Goal: Task Accomplishment & Management: Complete application form

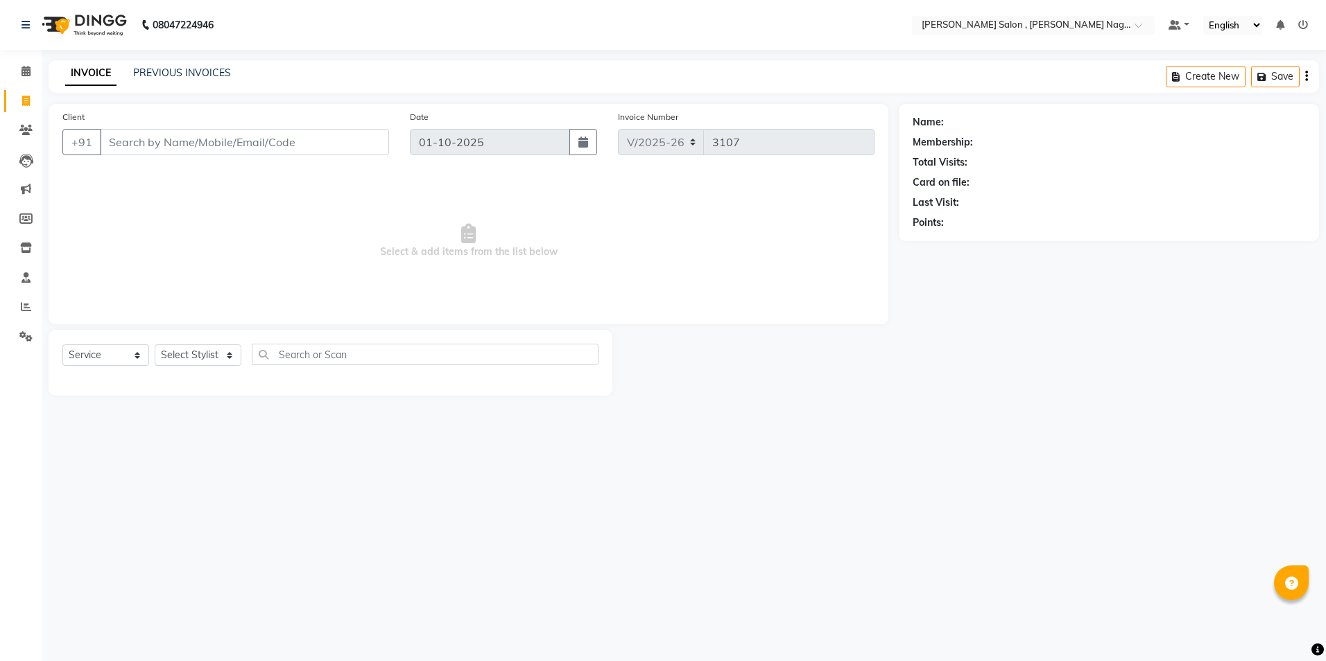
select select "4120"
select select "service"
click at [176, 138] on input "Client" at bounding box center [244, 142] width 289 height 26
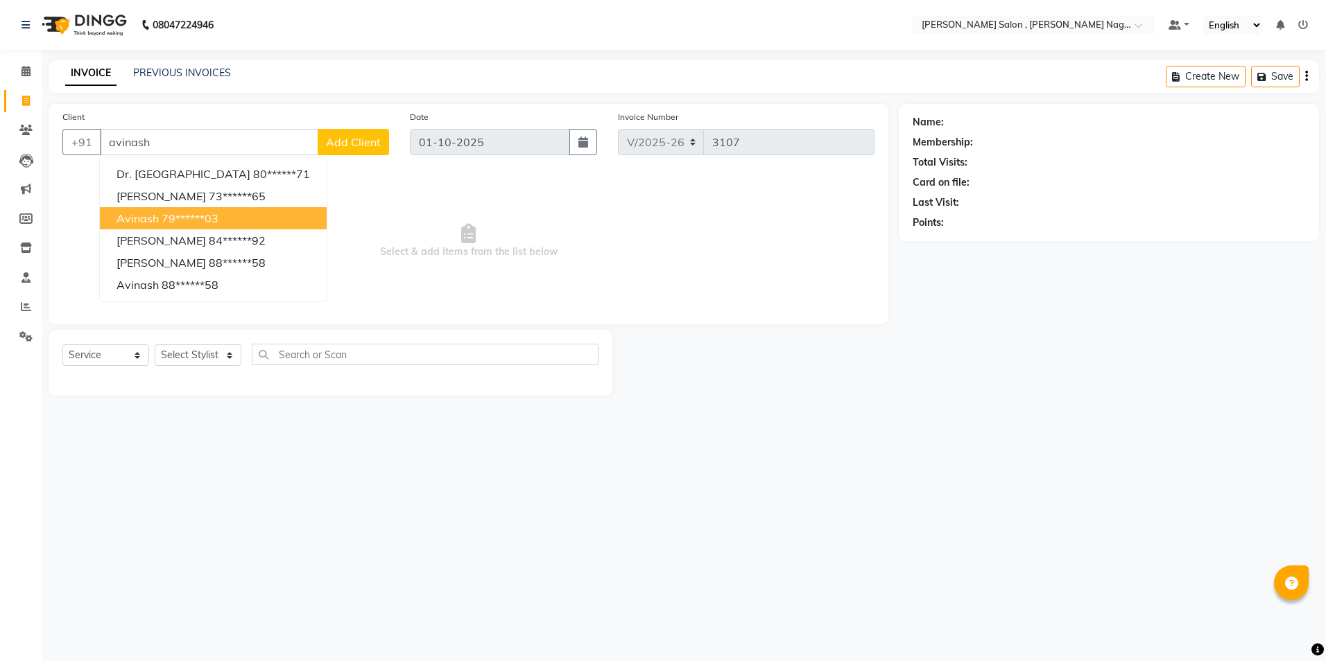
click at [255, 220] on button "Avinash 79******03" at bounding box center [213, 218] width 227 height 22
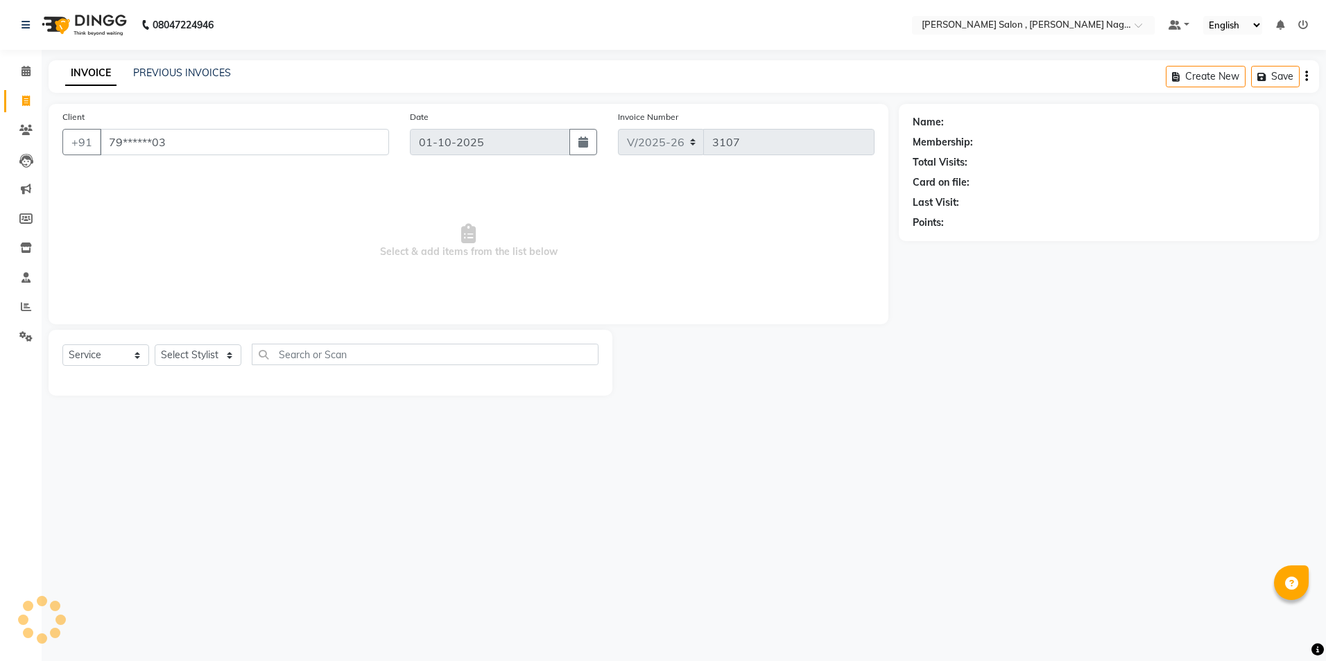
type input "79******03"
click at [227, 352] on select "Select Stylist [PERSON_NAME] [PERSON_NAME] HARSH isha pal [PERSON_NAME] [PERSON…" at bounding box center [198, 355] width 87 height 21
select select "35623"
click at [155, 345] on select "Select Stylist [PERSON_NAME] [PERSON_NAME] HARSH isha pal [PERSON_NAME] [PERSON…" at bounding box center [198, 355] width 87 height 21
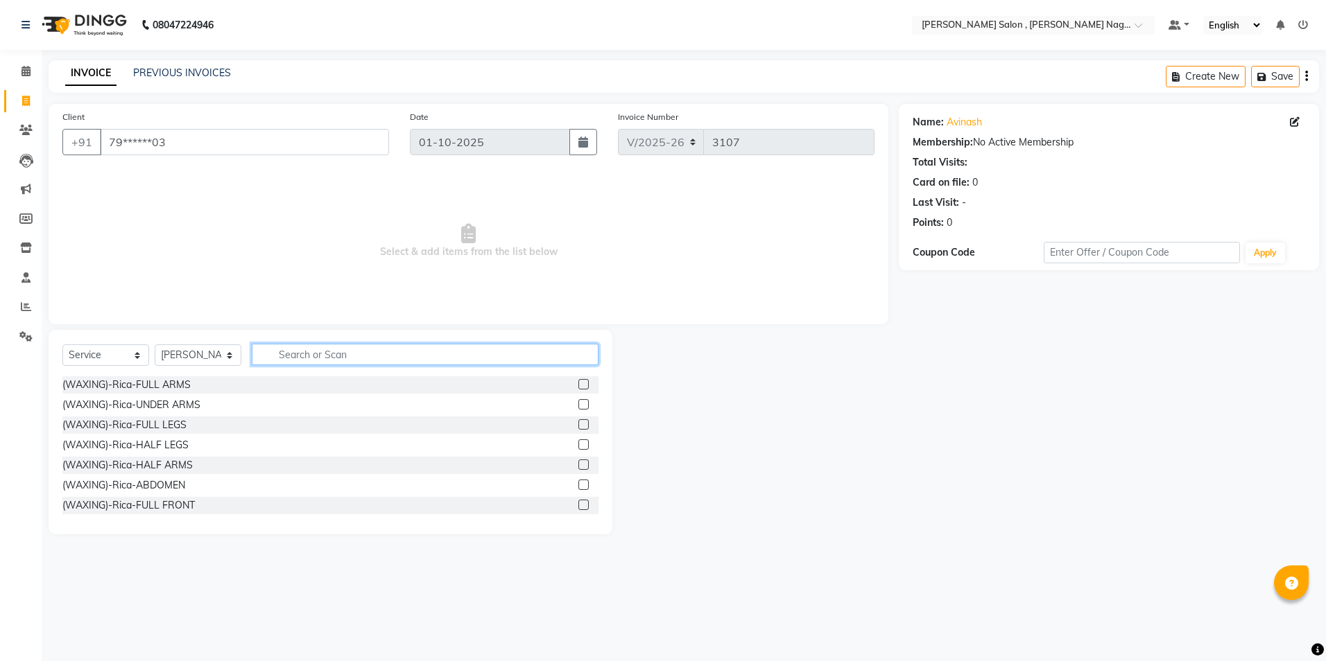
click at [319, 355] on input "text" at bounding box center [425, 354] width 347 height 21
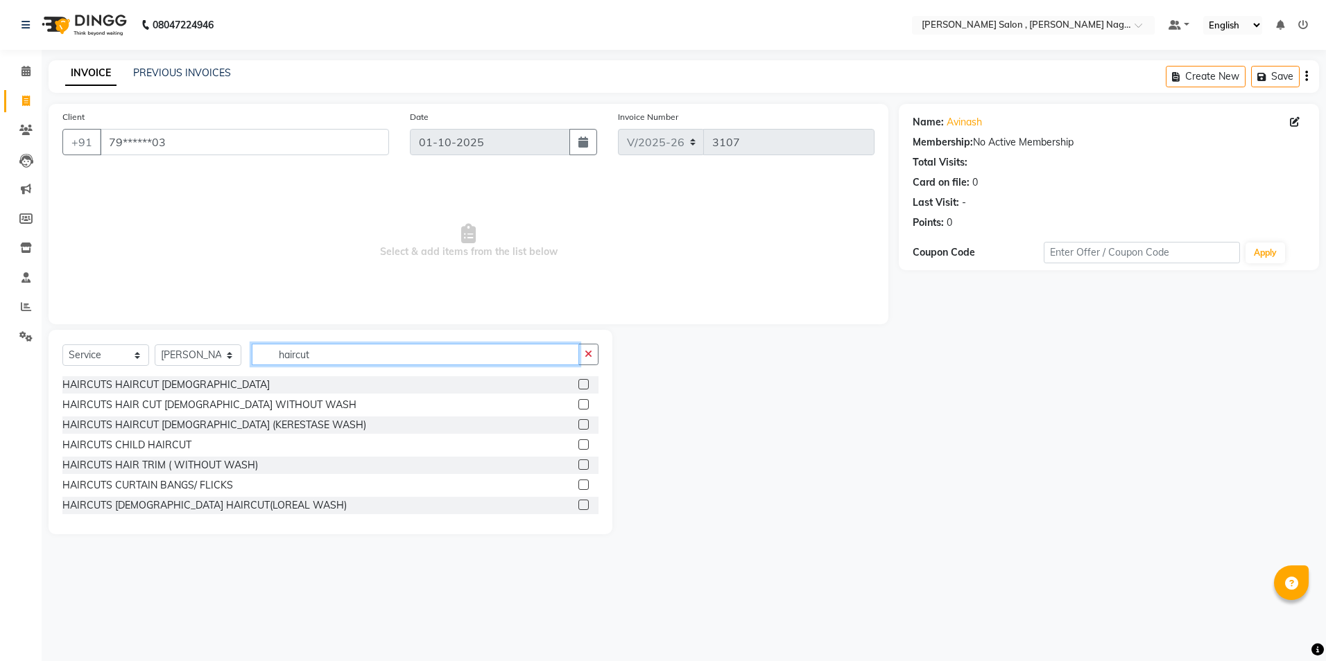
type input "haircut"
click at [578, 404] on label at bounding box center [583, 404] width 10 height 10
click at [578, 404] on input "checkbox" at bounding box center [582, 405] width 9 height 9
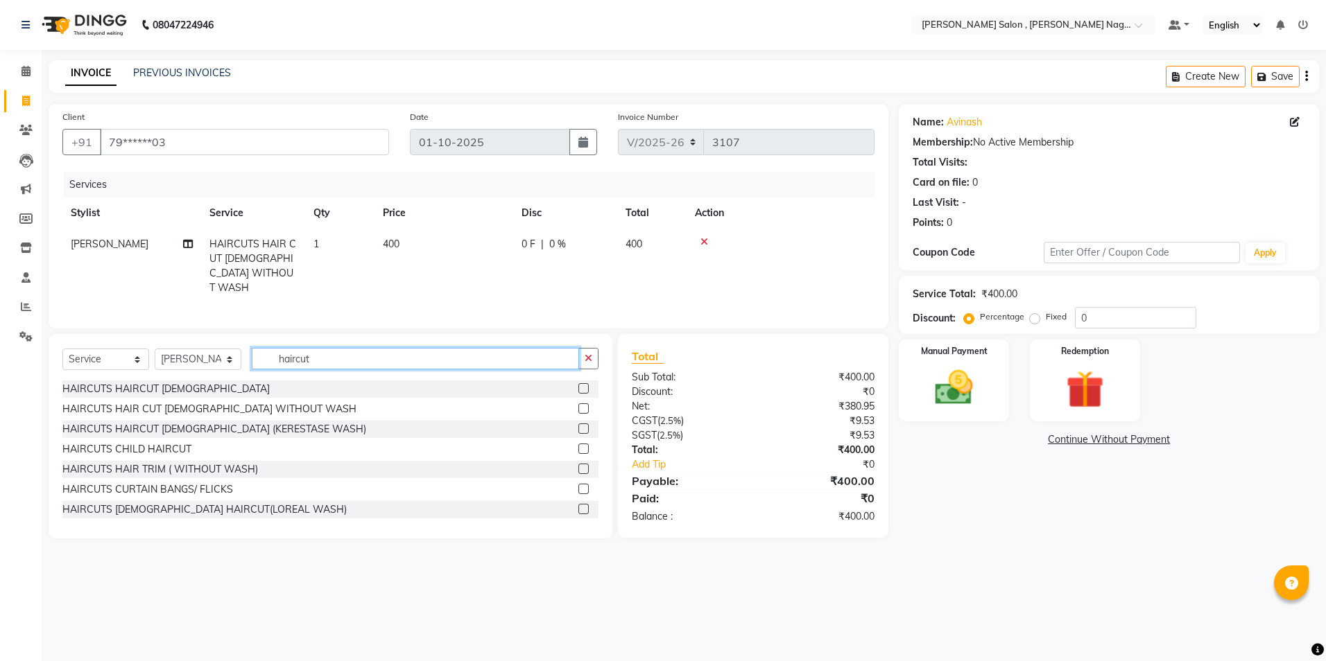
checkbox input "false"
click at [418, 363] on input "haircut" at bounding box center [415, 358] width 327 height 21
type input "h"
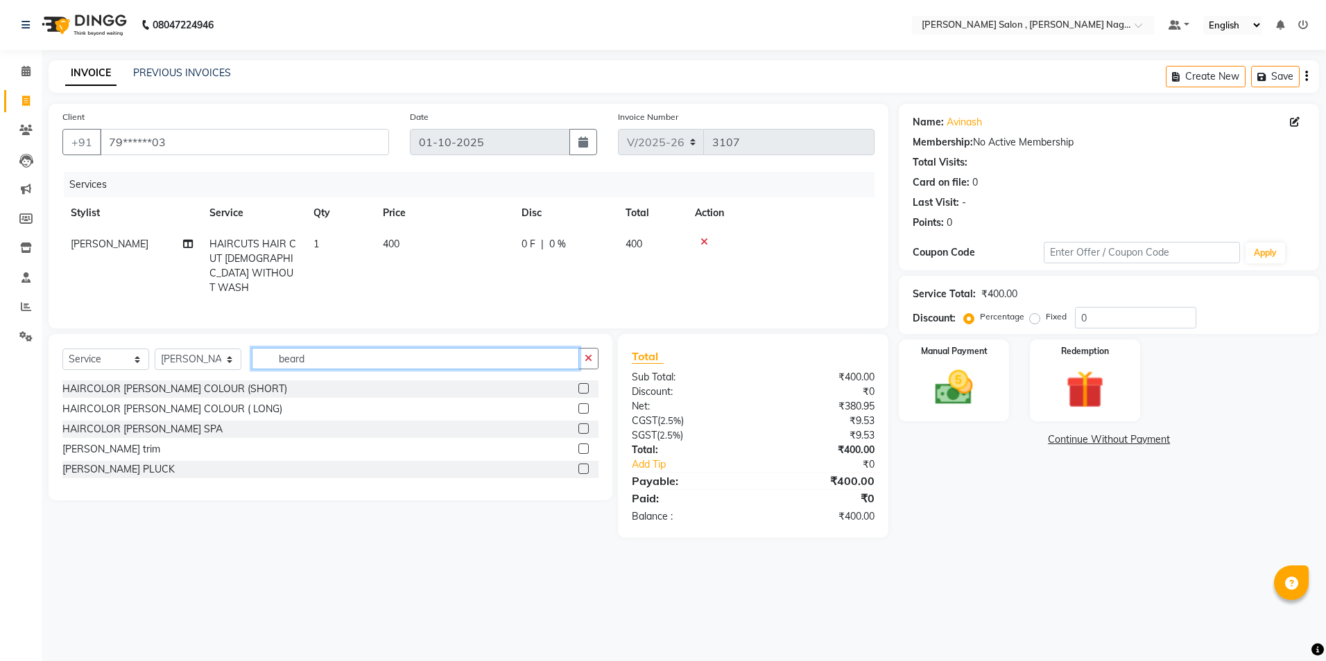
type input "beard"
click at [584, 445] on label at bounding box center [583, 449] width 10 height 10
click at [584, 445] on input "checkbox" at bounding box center [582, 449] width 9 height 9
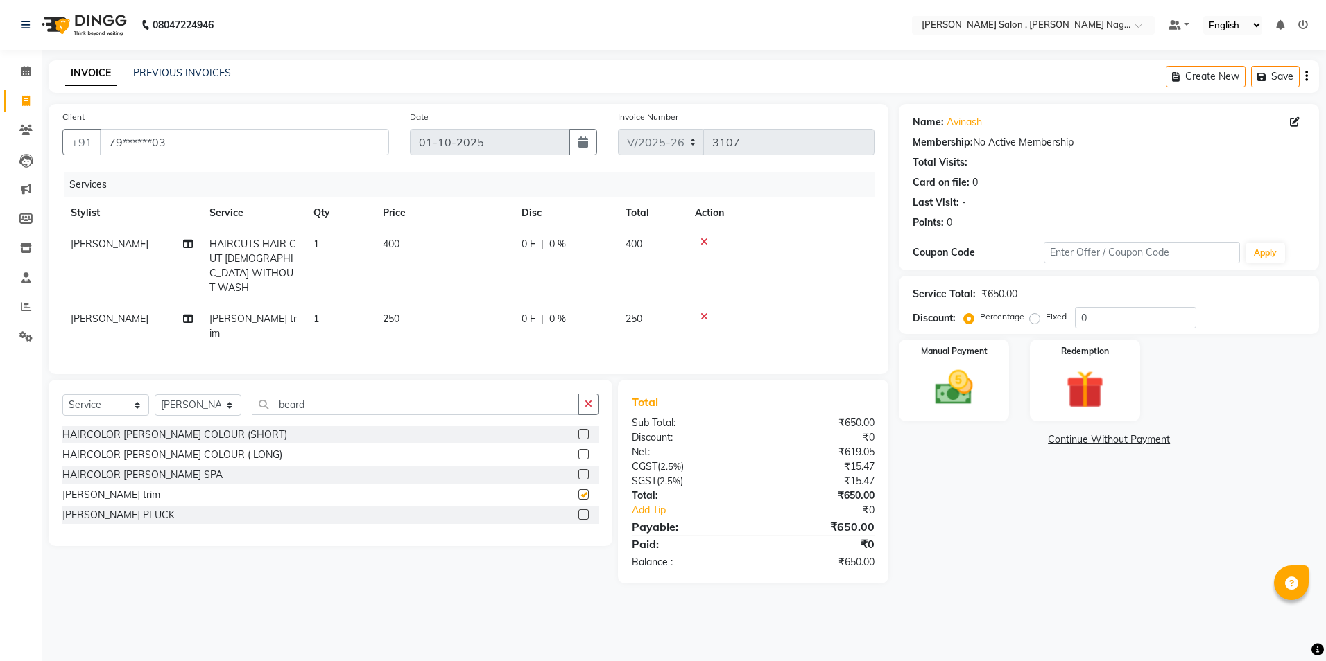
checkbox input "false"
click at [974, 390] on img at bounding box center [953, 388] width 64 height 46
click at [1094, 439] on span "CASH" at bounding box center [1091, 441] width 30 height 16
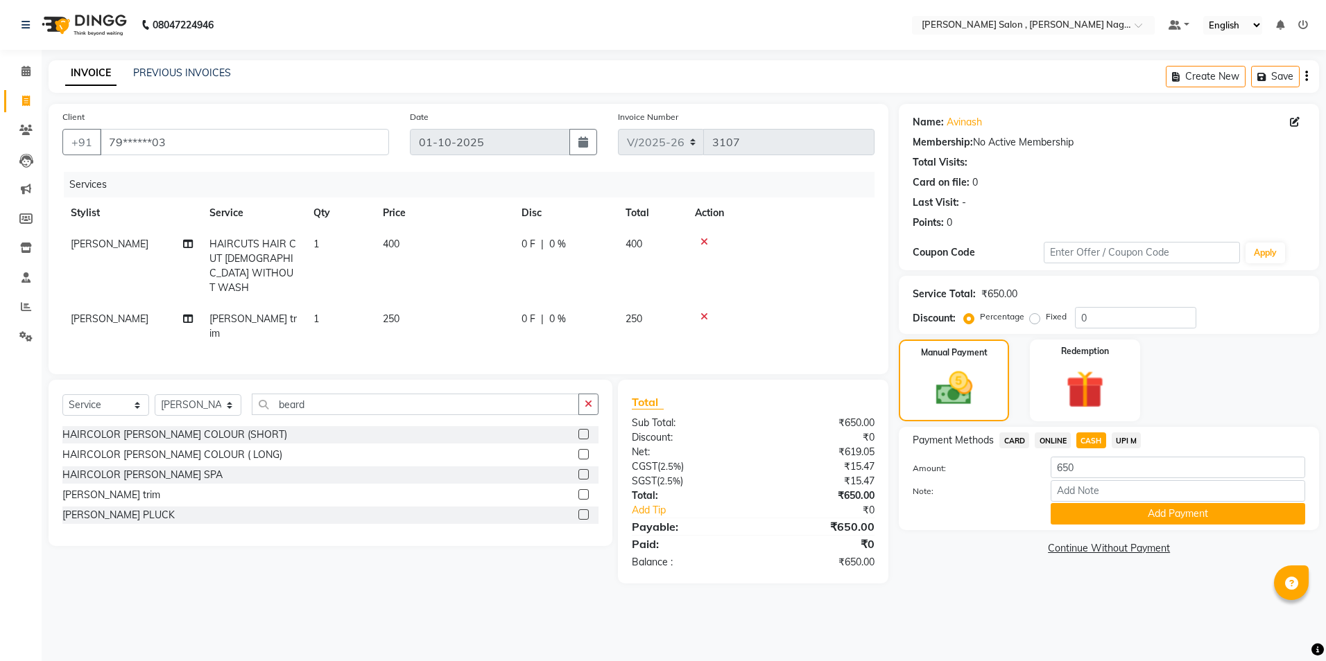
click at [1080, 527] on div "Payment Methods CARD ONLINE CASH UPI M Amount: 650 Note: Add Payment" at bounding box center [1109, 478] width 420 height 103
click at [1068, 523] on button "Add Payment" at bounding box center [1177, 513] width 254 height 21
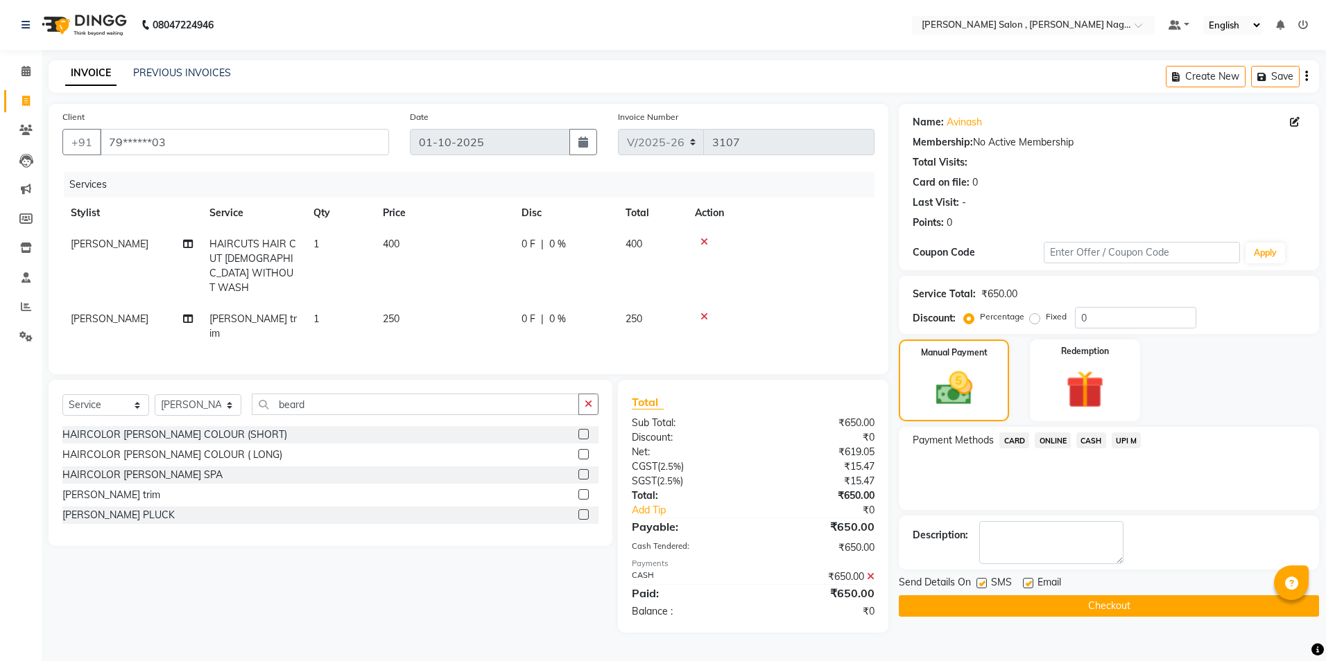
click at [986, 581] on label at bounding box center [981, 583] width 10 height 10
click at [985, 581] on input "checkbox" at bounding box center [980, 584] width 9 height 9
checkbox input "false"
click at [1025, 581] on label at bounding box center [1028, 583] width 10 height 10
click at [1025, 581] on input "checkbox" at bounding box center [1027, 584] width 9 height 9
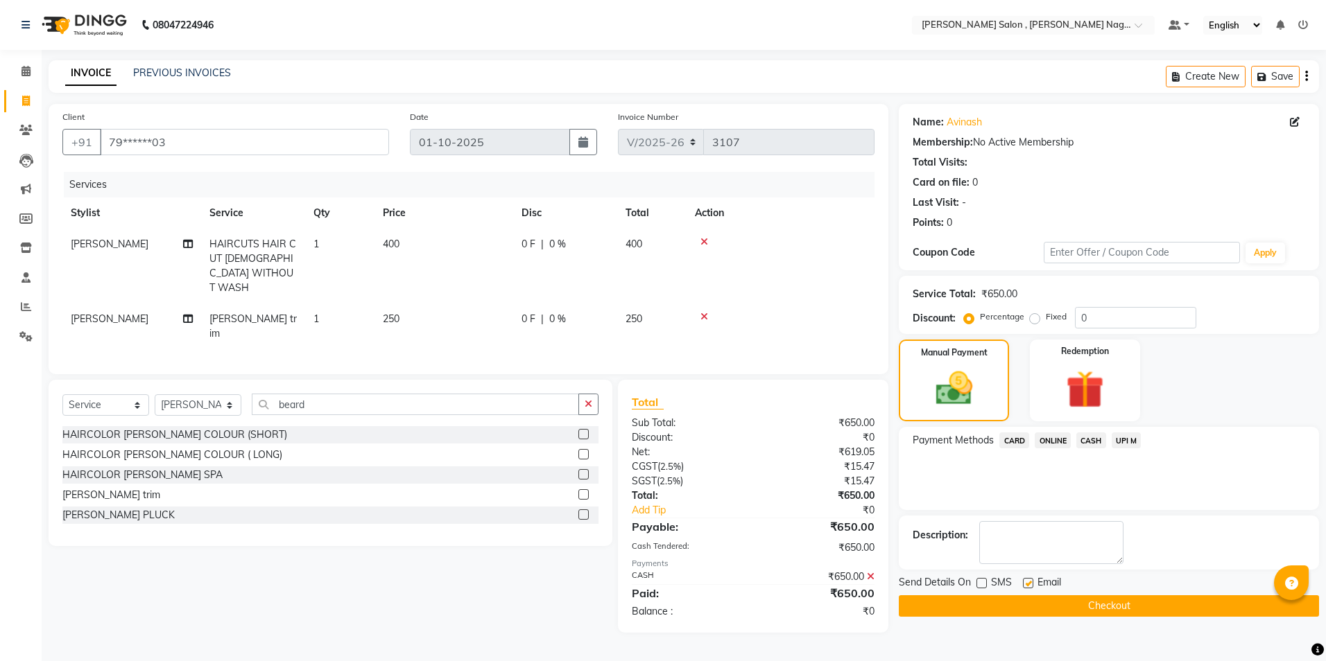
checkbox input "false"
click at [1026, 602] on button "Checkout" at bounding box center [1109, 606] width 420 height 21
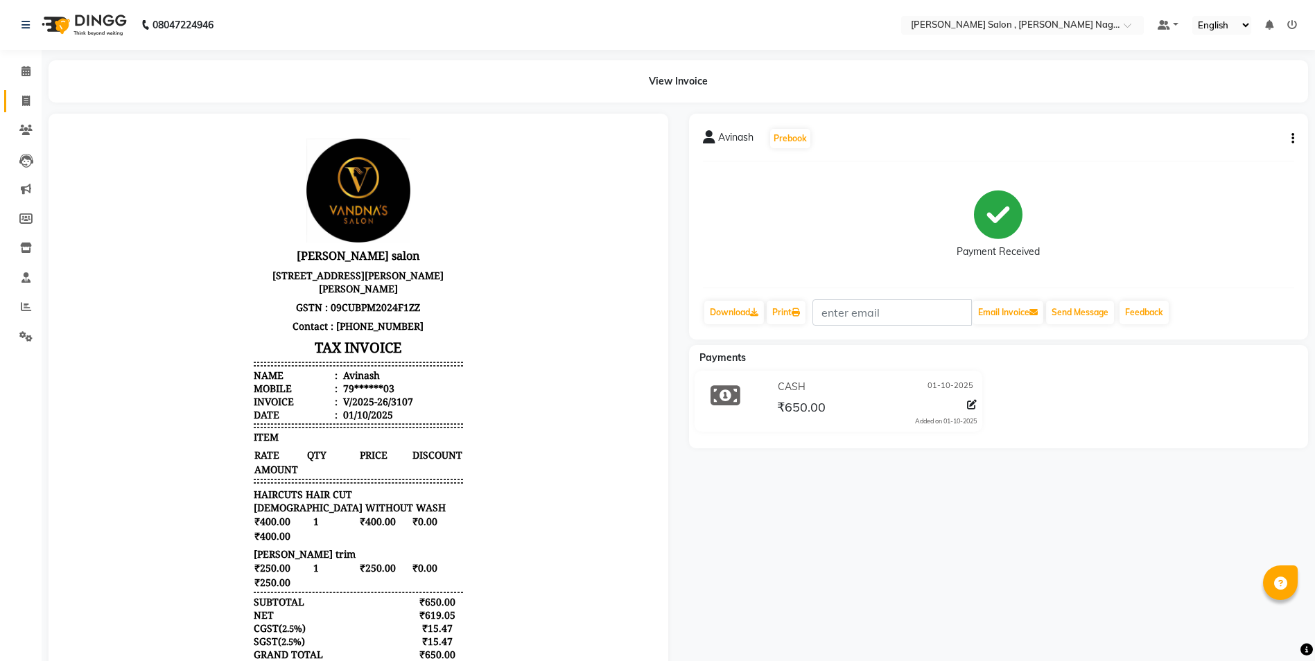
click at [11, 100] on link "Invoice" at bounding box center [20, 101] width 33 height 23
select select "service"
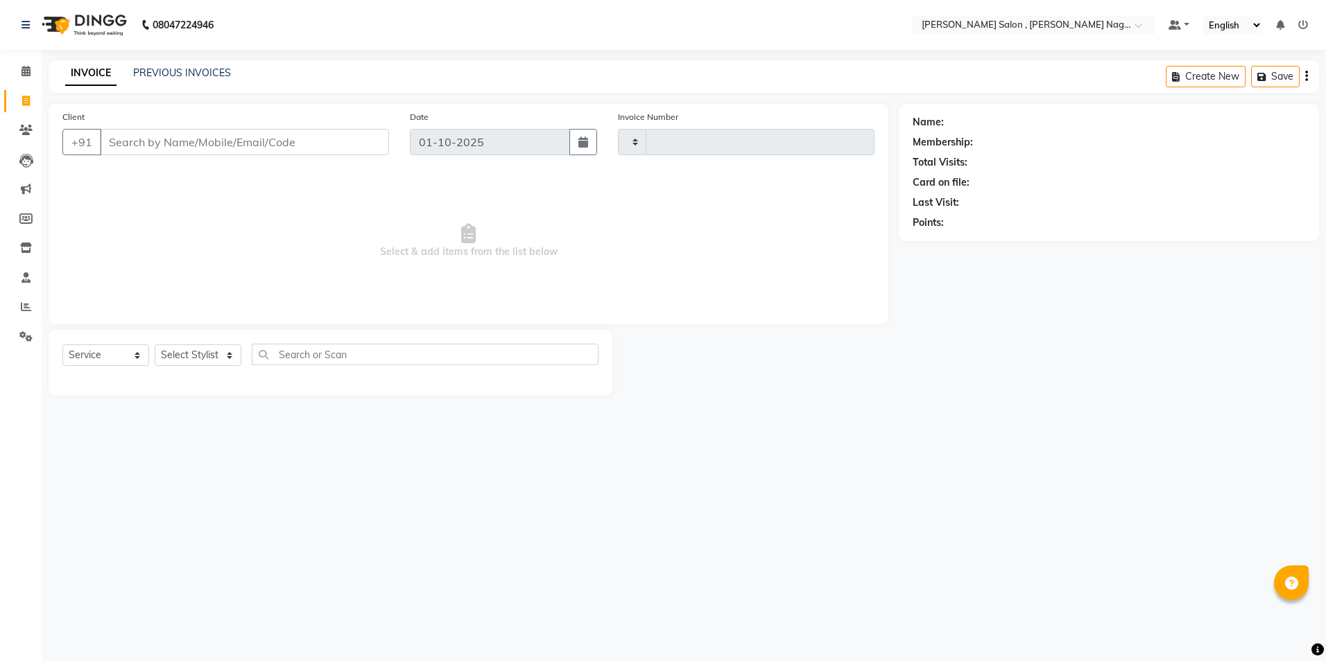
type input "3108"
select select "4120"
click at [139, 145] on input "Client" at bounding box center [244, 142] width 289 height 26
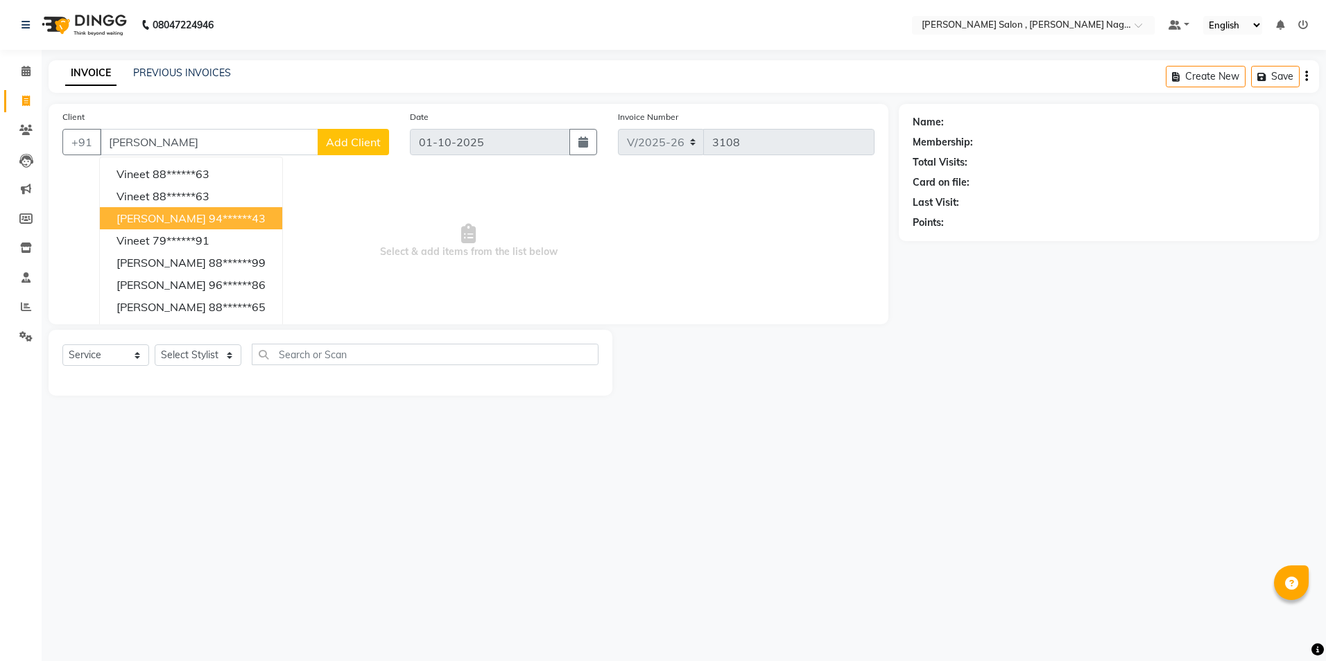
click at [186, 223] on span "[PERSON_NAME]" at bounding box center [160, 218] width 89 height 14
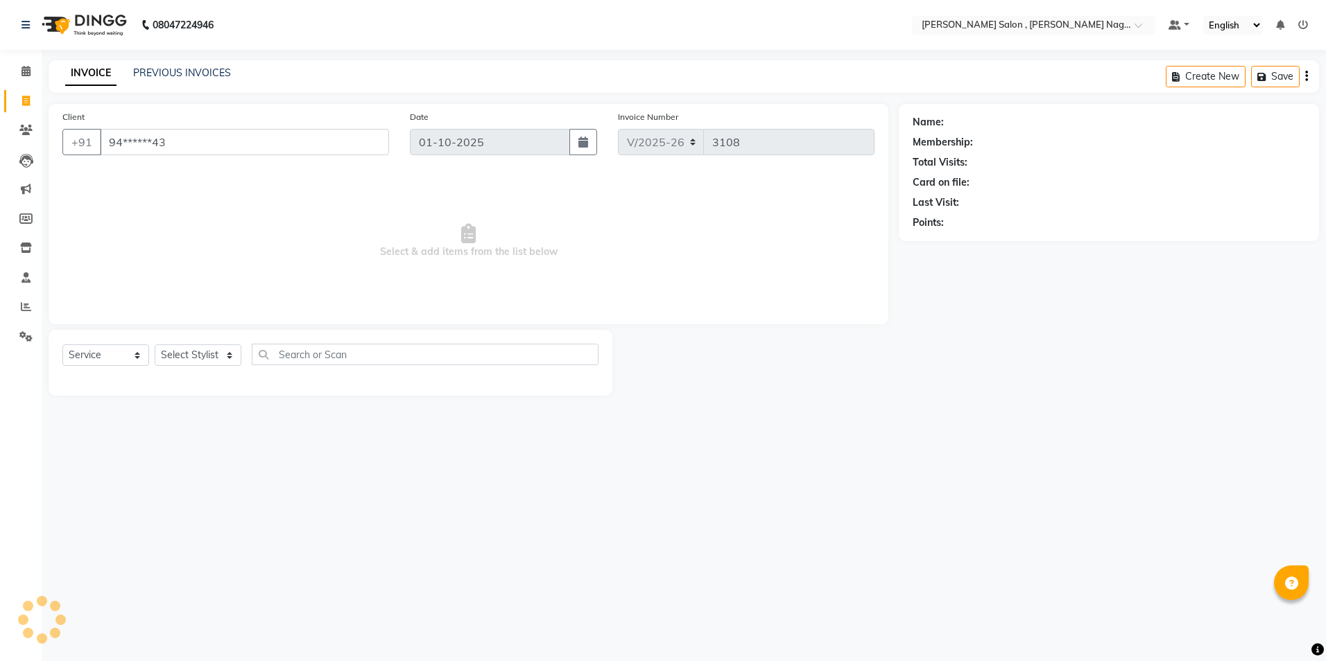
type input "94******43"
click at [213, 352] on select "Select Stylist [PERSON_NAME] [PERSON_NAME] HARSH isha pal [PERSON_NAME] [PERSON…" at bounding box center [198, 355] width 87 height 21
select select "33786"
click at [155, 345] on select "Select Stylist [PERSON_NAME] [PERSON_NAME] HARSH isha pal [PERSON_NAME] [PERSON…" at bounding box center [198, 355] width 87 height 21
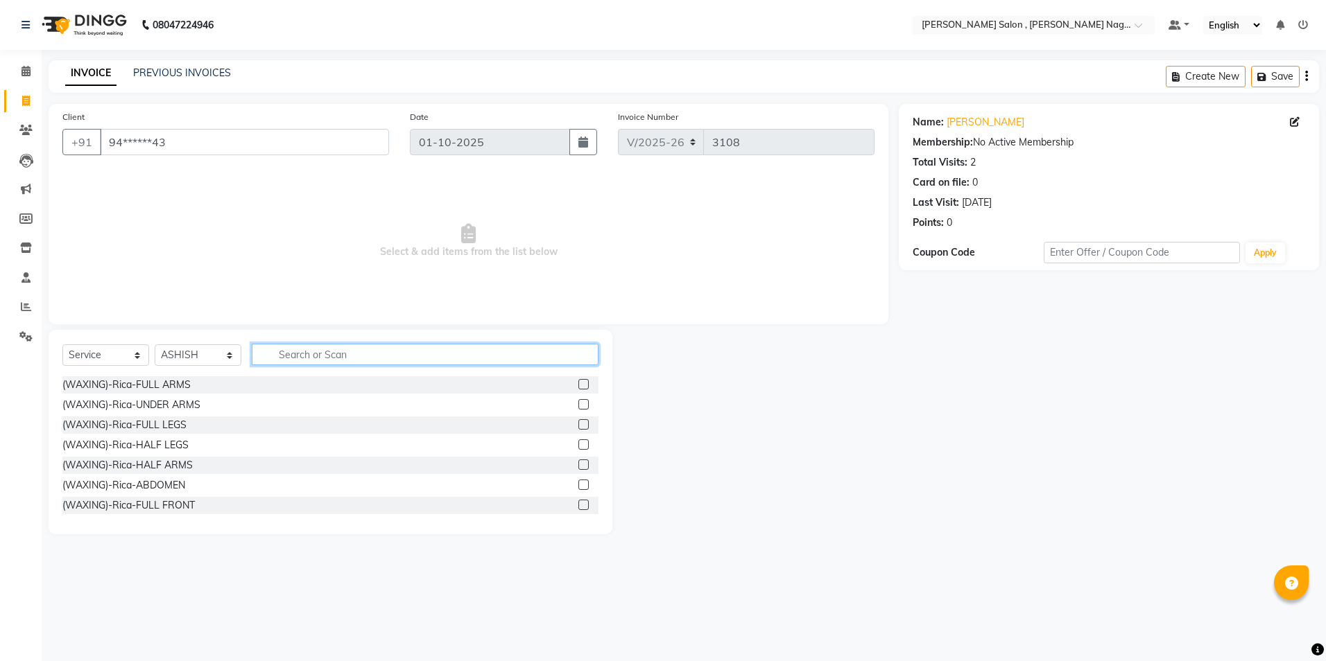
click at [294, 348] on input "text" at bounding box center [425, 354] width 347 height 21
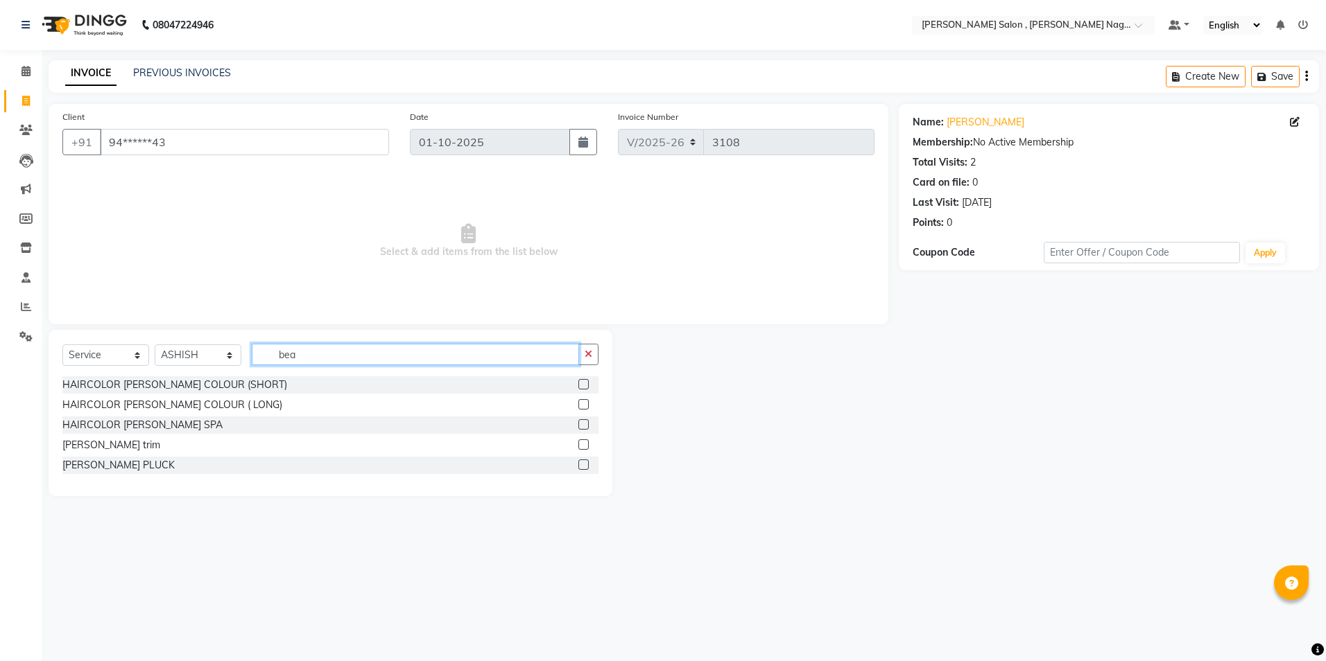
type input "bea"
click at [578, 442] on label at bounding box center [583, 445] width 10 height 10
click at [578, 442] on input "checkbox" at bounding box center [582, 445] width 9 height 9
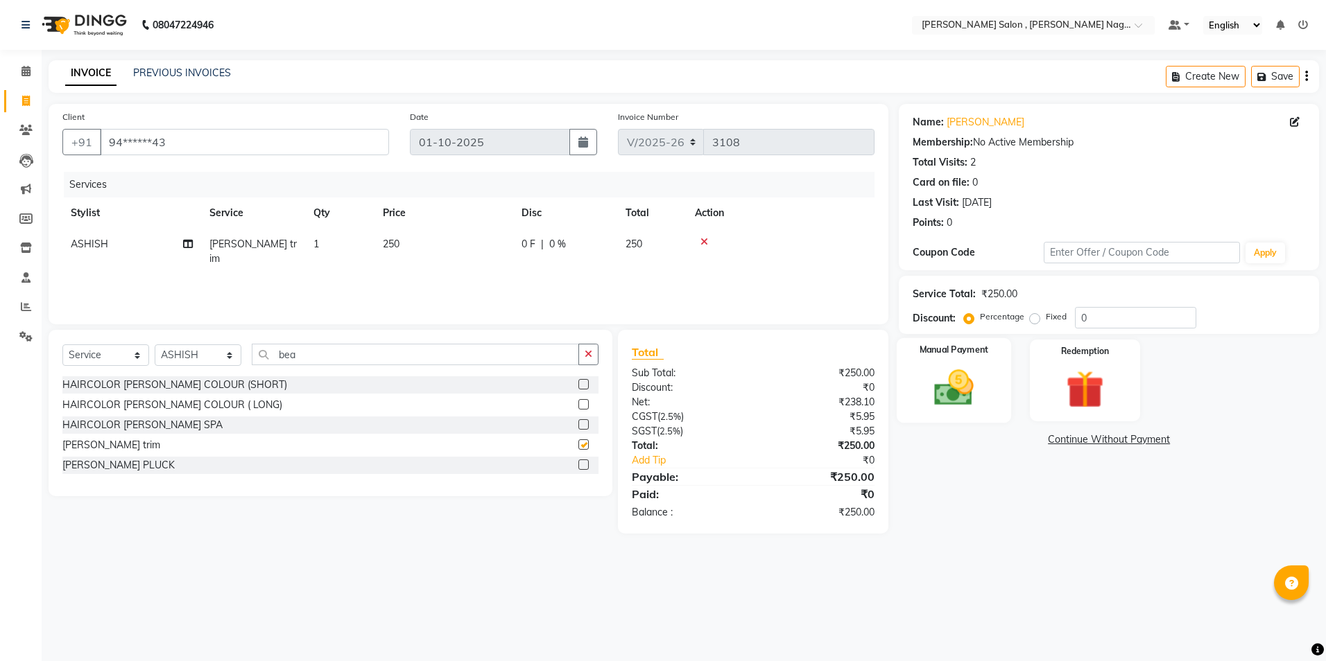
checkbox input "false"
click at [958, 347] on label "Manual Payment" at bounding box center [953, 350] width 69 height 13
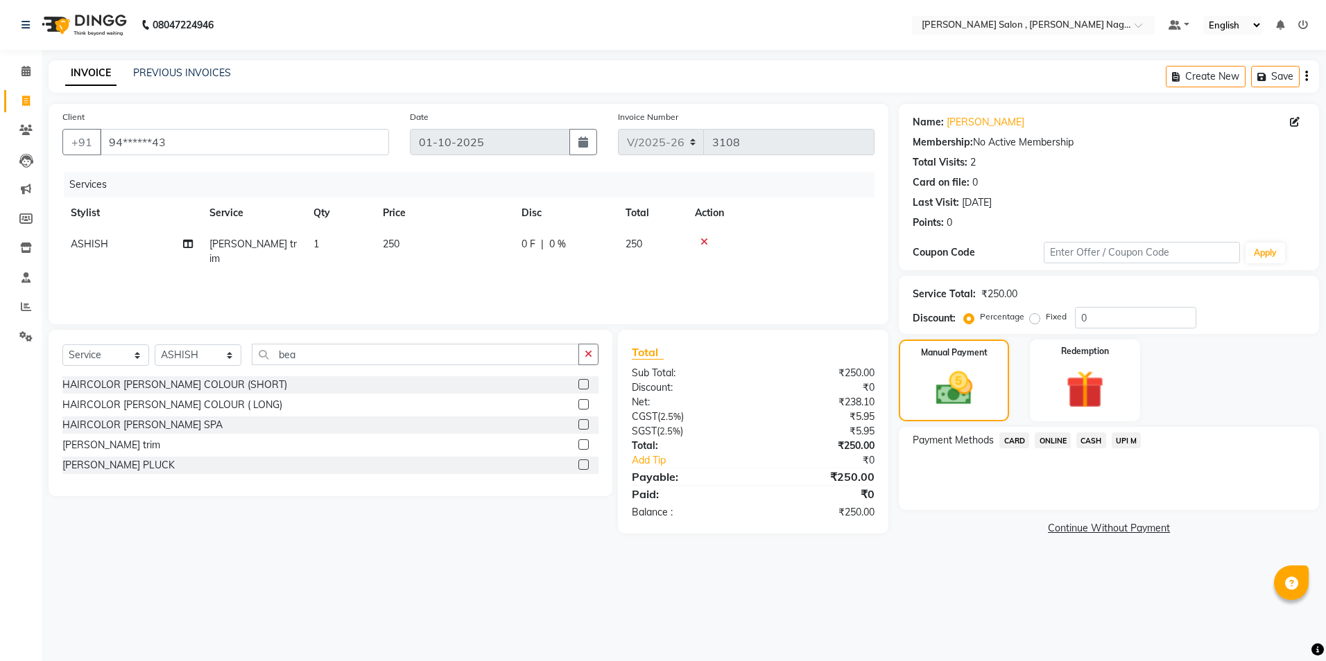
click at [1046, 443] on span "ONLINE" at bounding box center [1052, 441] width 36 height 16
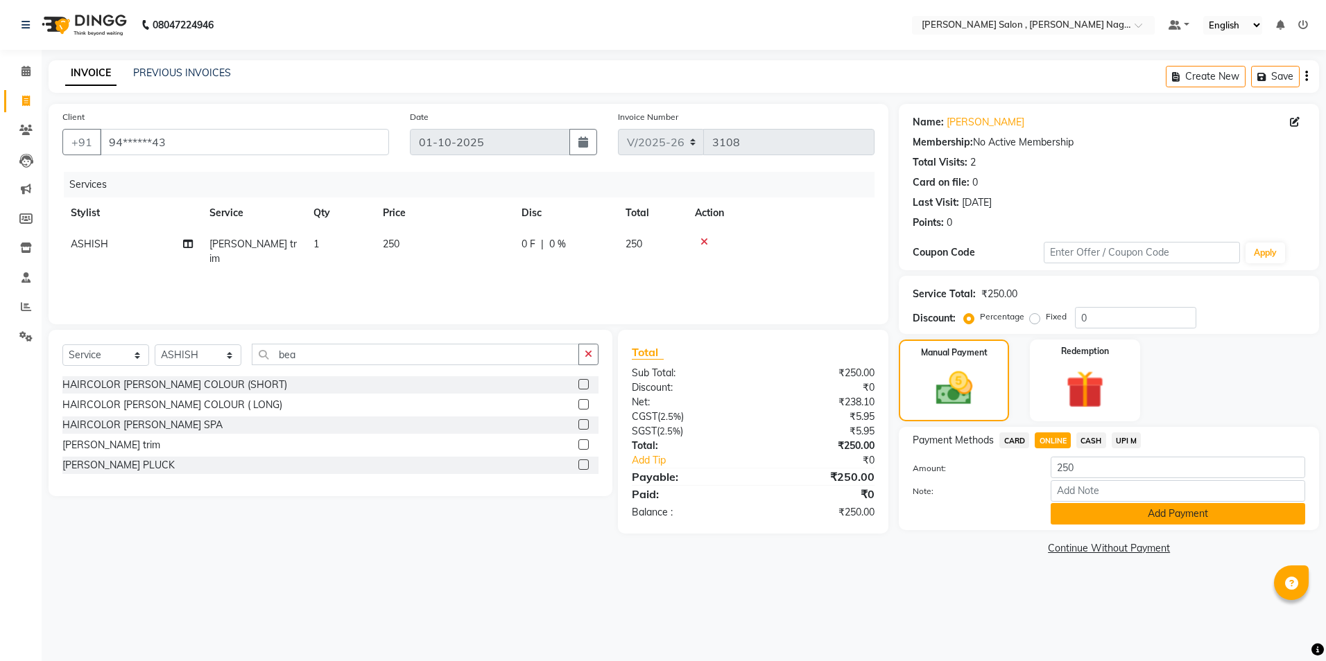
click at [1059, 510] on button "Add Payment" at bounding box center [1177, 513] width 254 height 21
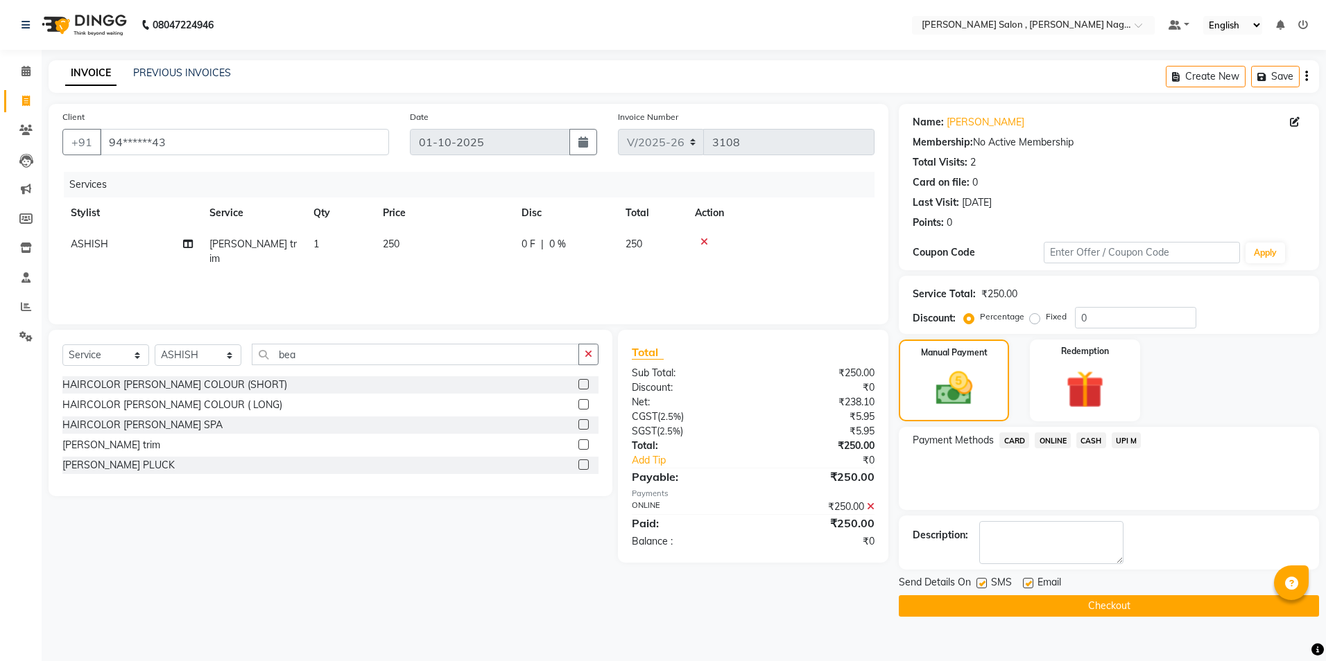
click at [985, 585] on label at bounding box center [981, 583] width 10 height 10
click at [985, 585] on input "checkbox" at bounding box center [980, 584] width 9 height 9
checkbox input "false"
click at [1023, 585] on label at bounding box center [1028, 583] width 10 height 10
click at [1023, 585] on input "checkbox" at bounding box center [1027, 584] width 9 height 9
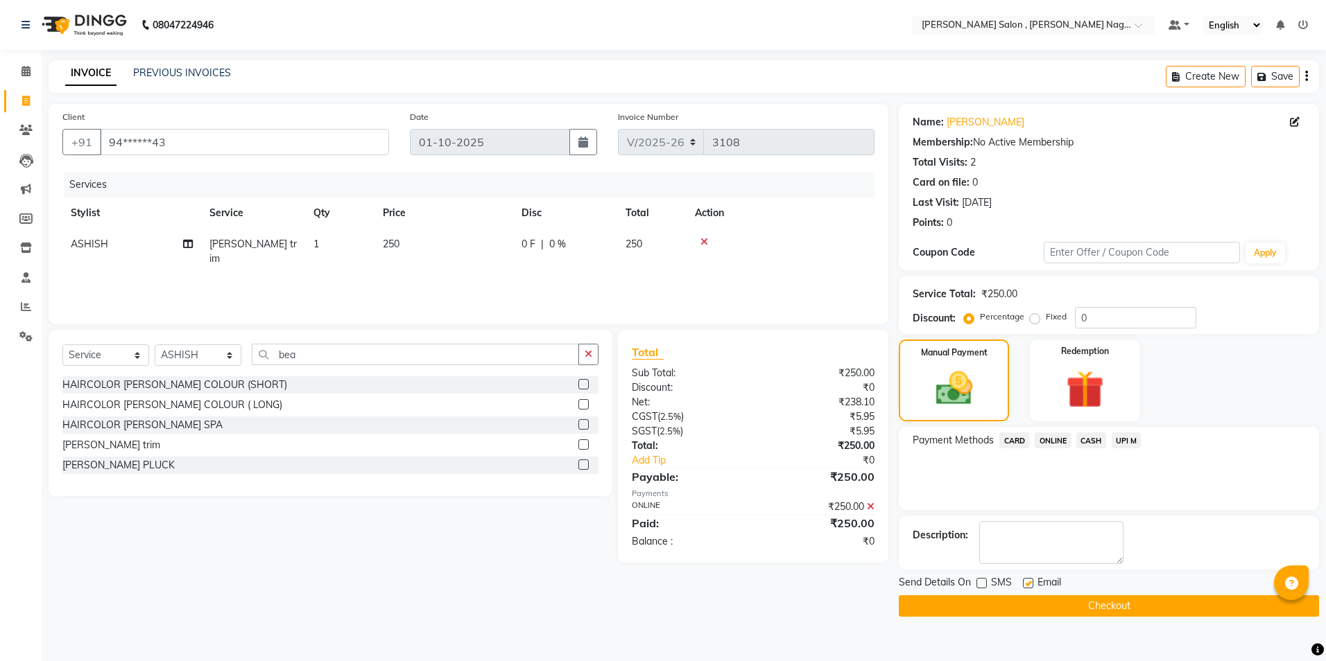
checkbox input "false"
click at [1007, 613] on button "Checkout" at bounding box center [1109, 606] width 420 height 21
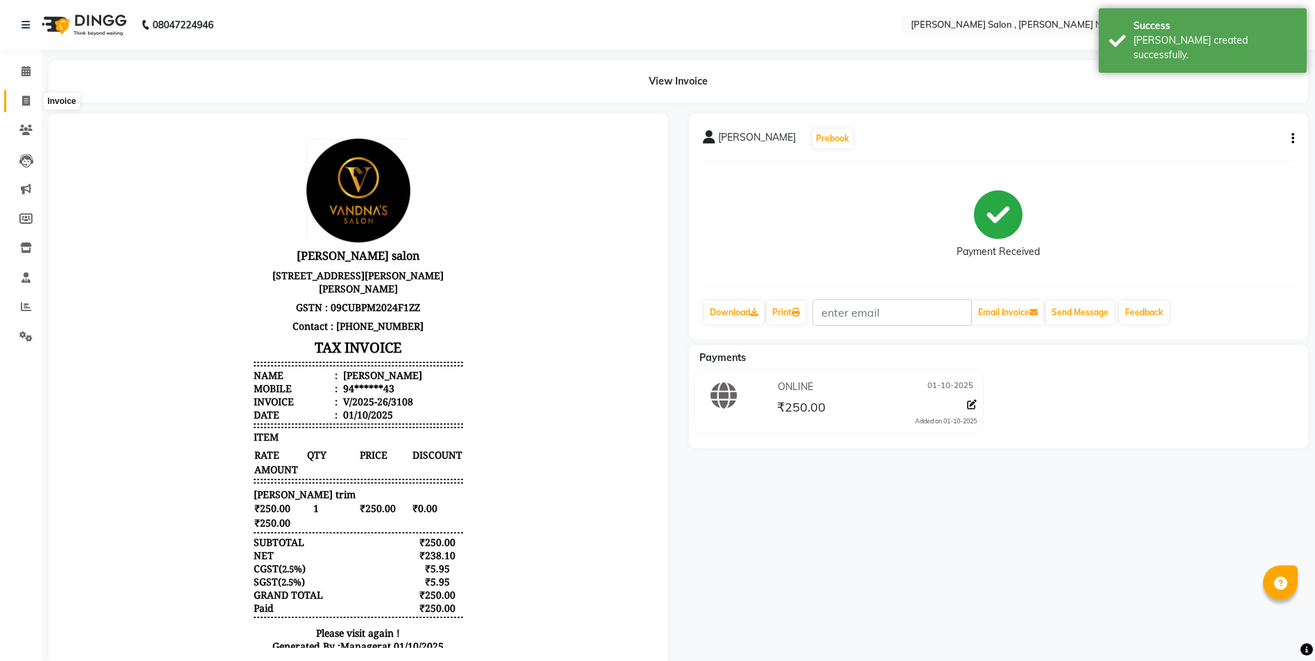
click at [23, 101] on icon at bounding box center [26, 101] width 8 height 10
select select "service"
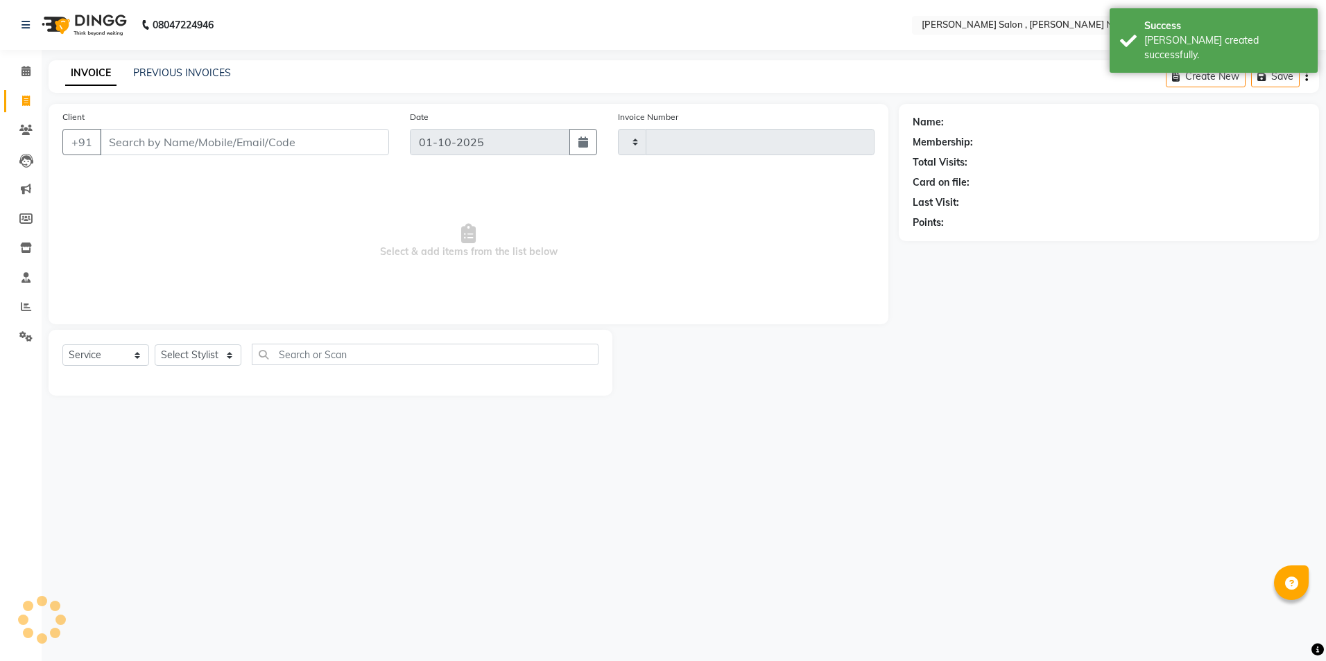
type input "3109"
select select "4120"
type input "9559993664"
click at [184, 346] on select "Select Stylist" at bounding box center [198, 355] width 87 height 21
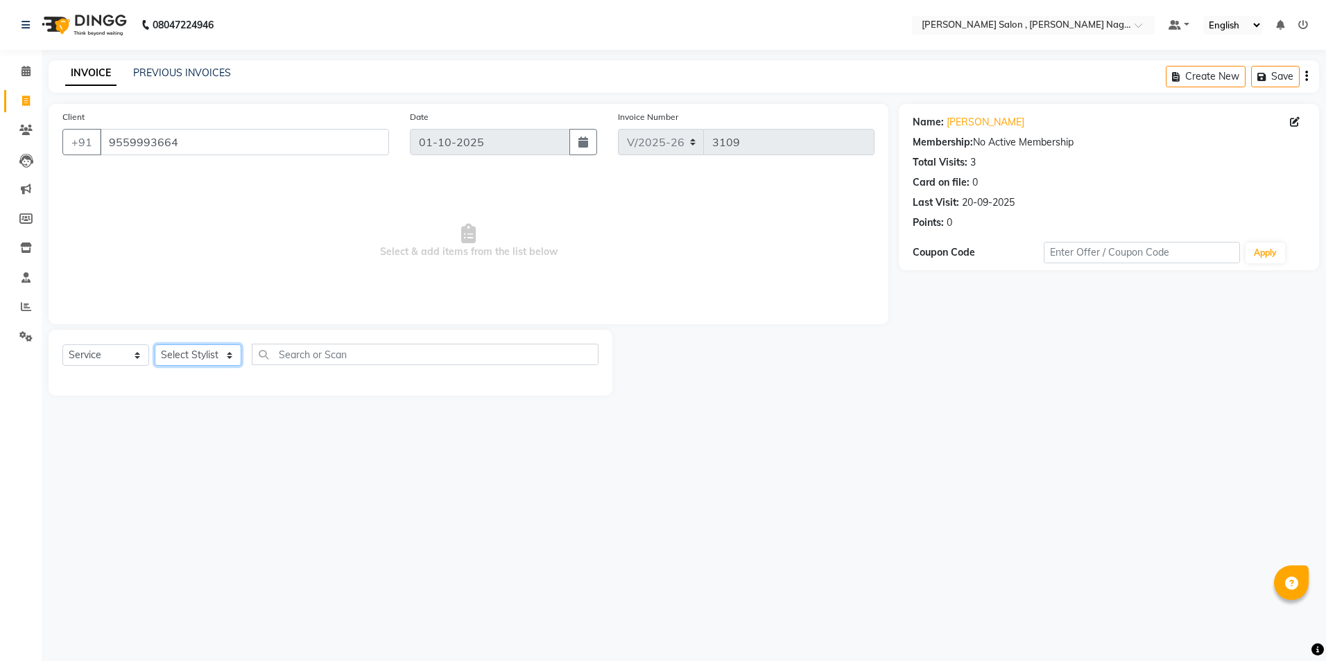
select select "35623"
click at [155, 345] on select "Select Stylist [PERSON_NAME] [PERSON_NAME] HARSH isha pal [PERSON_NAME] [PERSON…" at bounding box center [198, 355] width 87 height 21
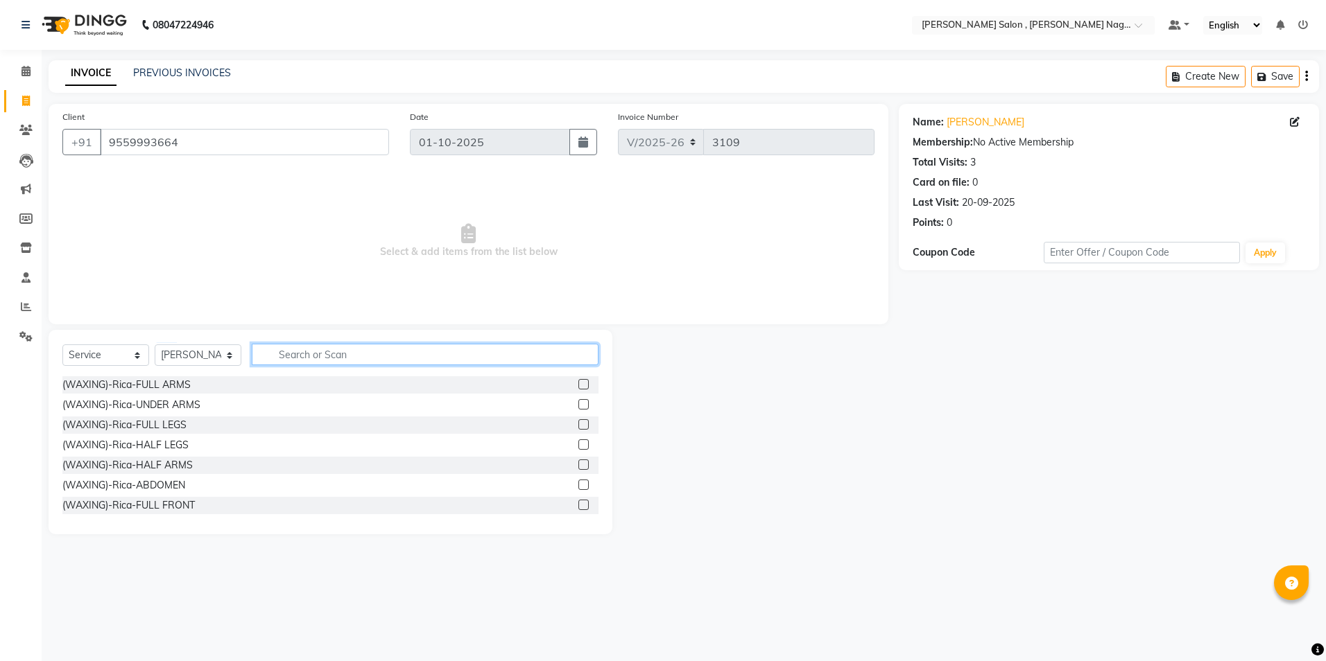
click at [304, 362] on input "text" at bounding box center [425, 354] width 347 height 21
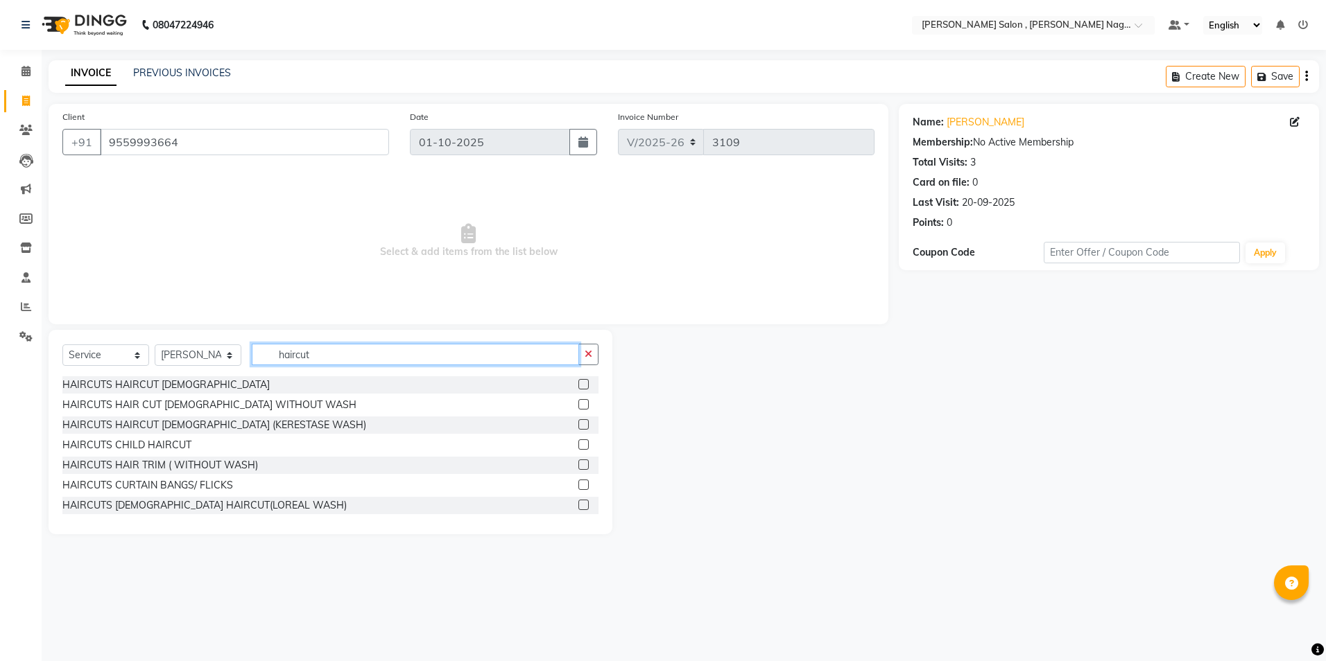
type input "haircut"
click at [578, 403] on label at bounding box center [583, 404] width 10 height 10
click at [578, 403] on input "checkbox" at bounding box center [582, 405] width 9 height 9
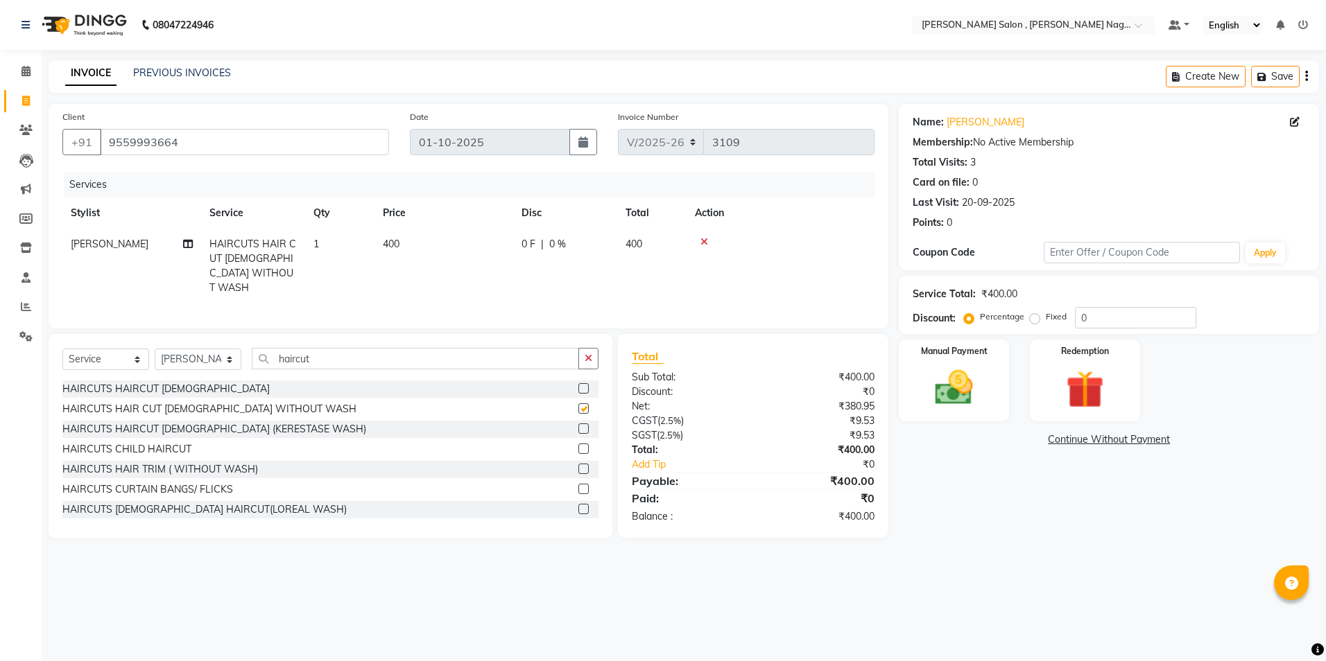
checkbox input "false"
click at [404, 350] on input "haircut" at bounding box center [415, 358] width 327 height 21
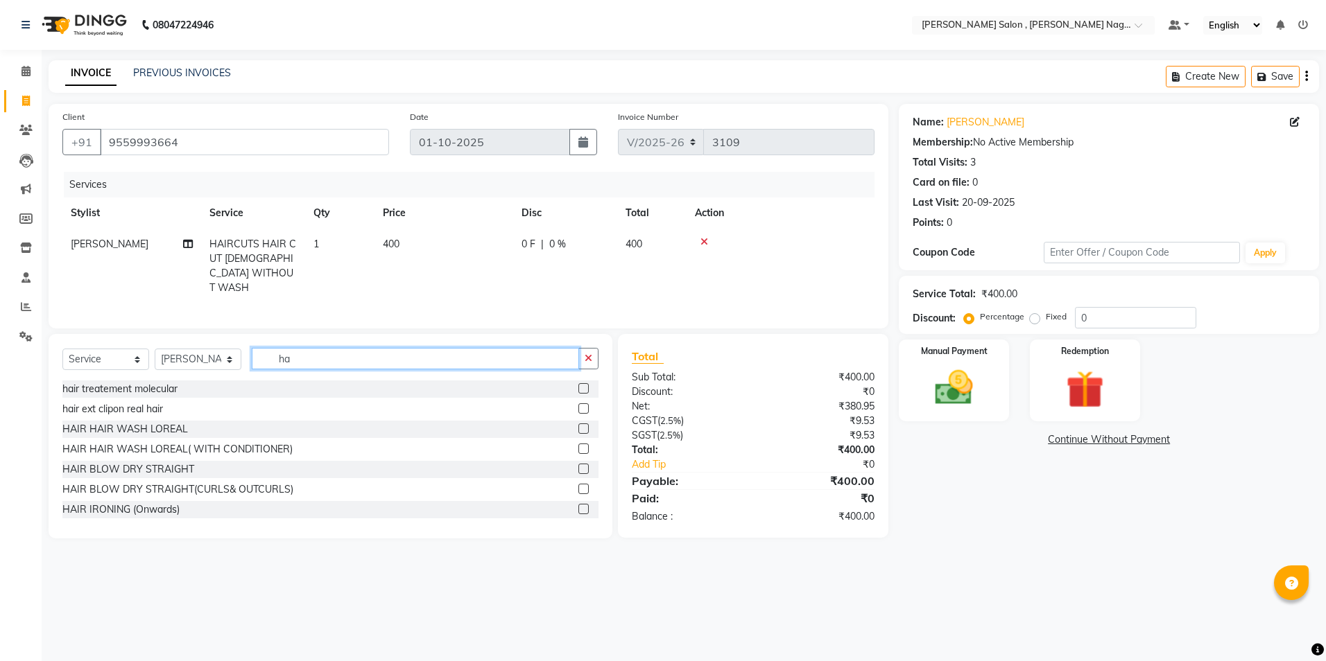
type input "h"
type input "ker"
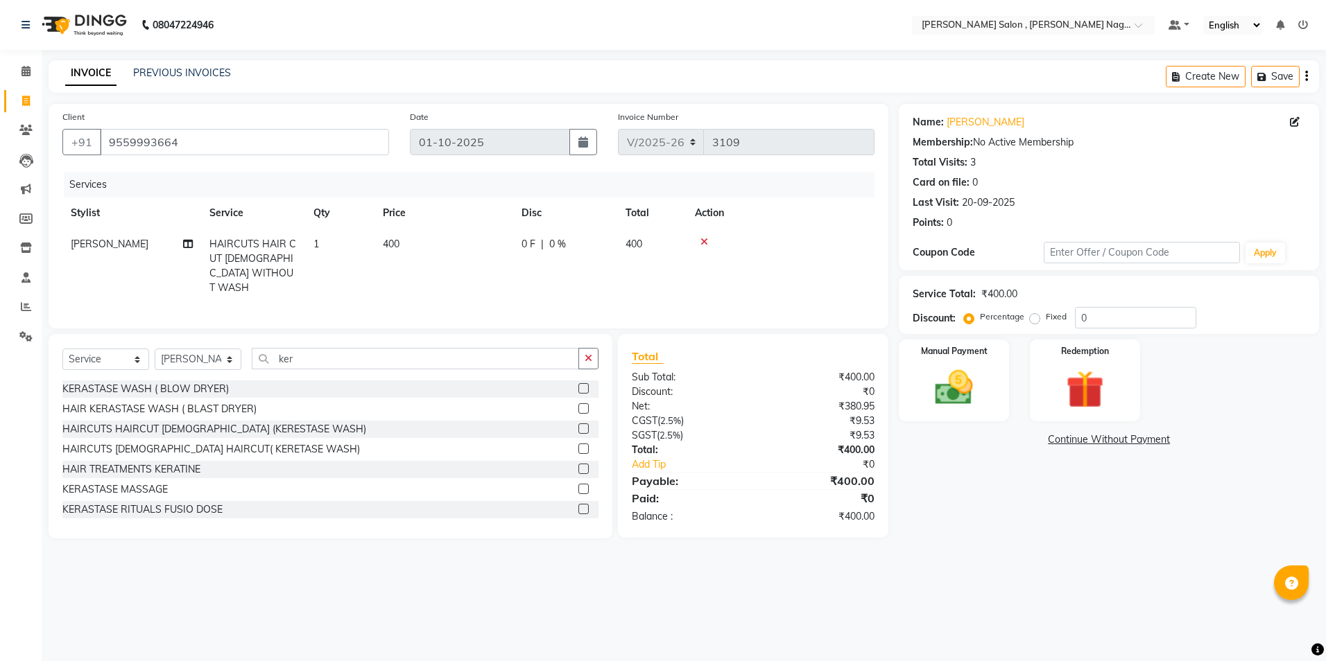
click at [578, 406] on label at bounding box center [583, 409] width 10 height 10
click at [578, 406] on input "checkbox" at bounding box center [582, 409] width 9 height 9
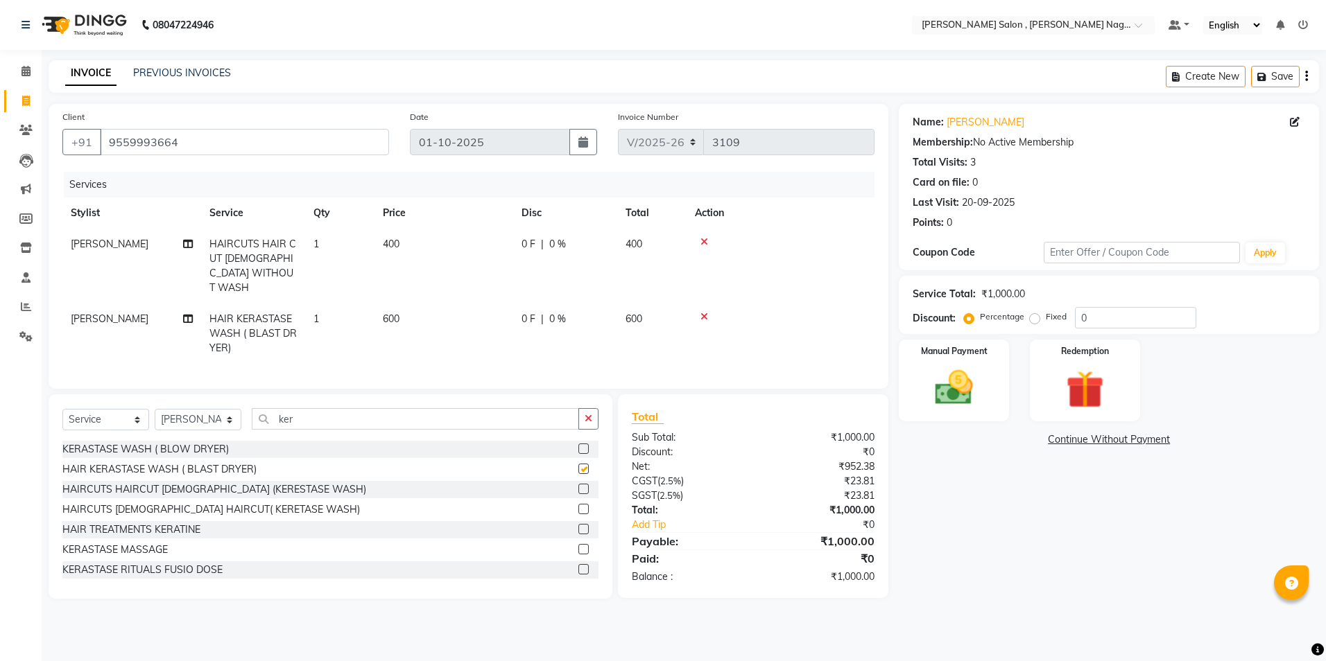
checkbox input "false"
click at [336, 408] on input "ker" at bounding box center [415, 418] width 327 height 21
type input "k"
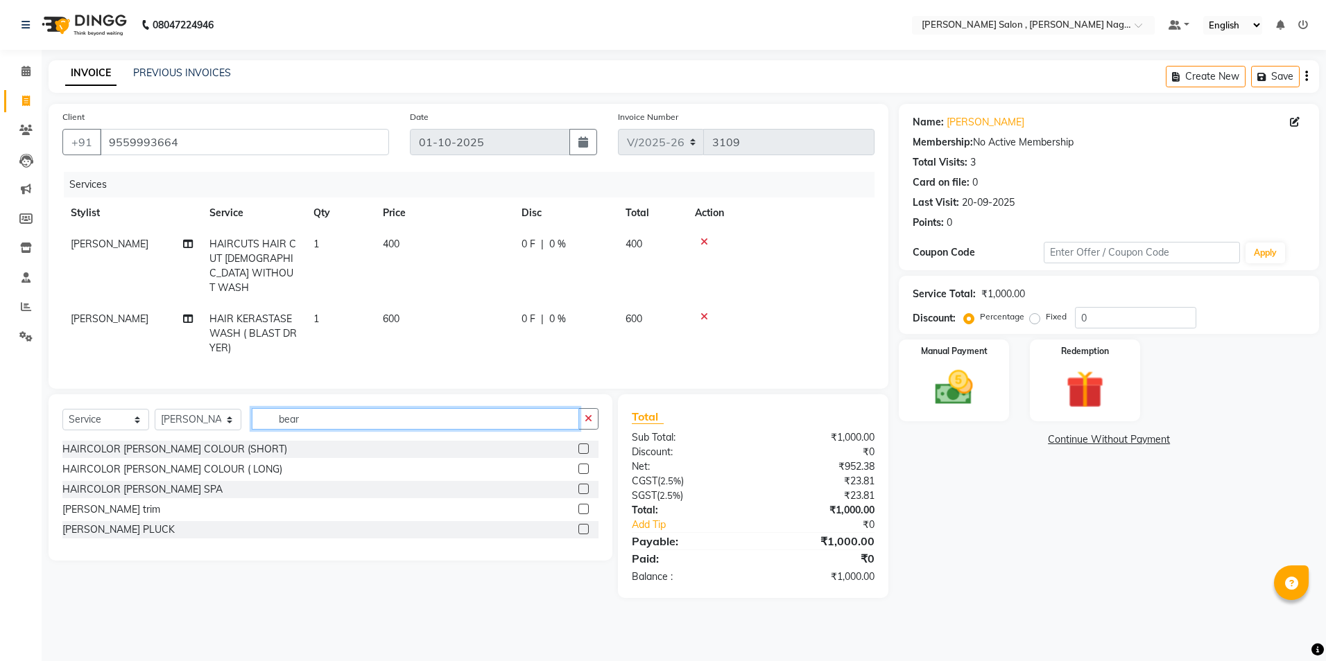
type input "bear"
click at [586, 504] on label at bounding box center [583, 509] width 10 height 10
click at [586, 505] on input "checkbox" at bounding box center [582, 509] width 9 height 9
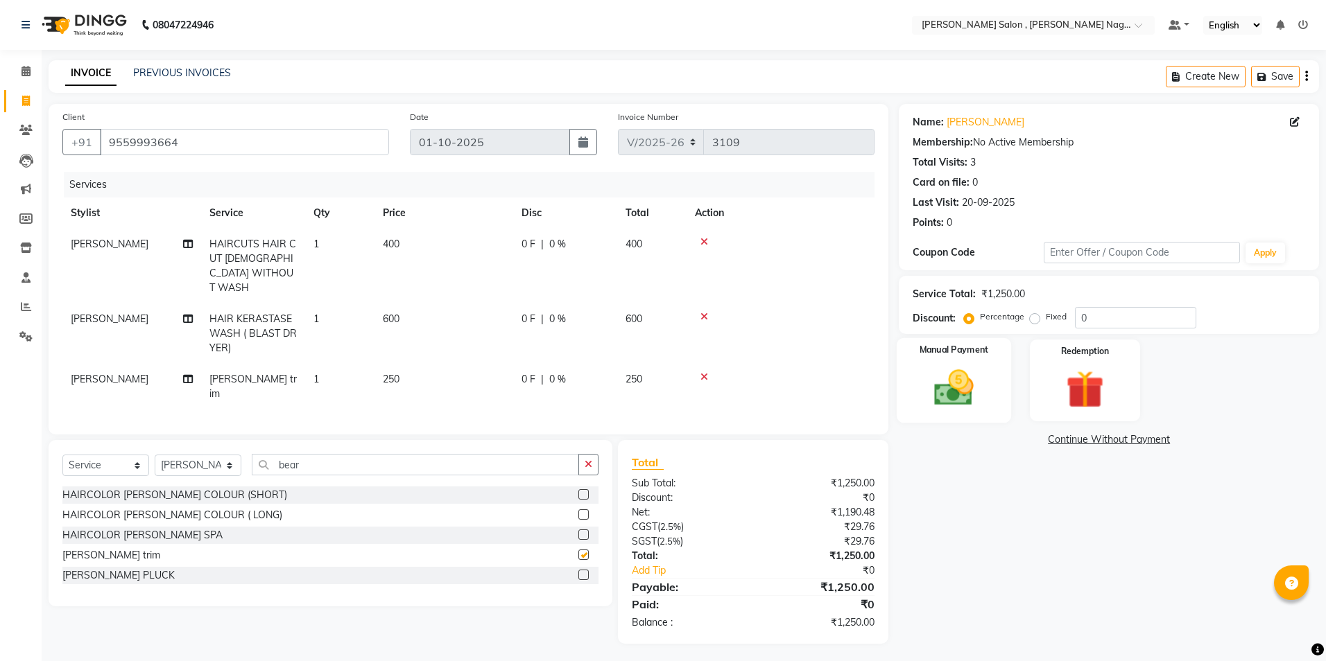
checkbox input "false"
click at [1046, 318] on label "Fixed" at bounding box center [1056, 317] width 21 height 12
click at [1032, 318] on input "Fixed" at bounding box center [1037, 317] width 10 height 10
radio input "true"
click at [1111, 318] on input "0" at bounding box center [1135, 317] width 121 height 21
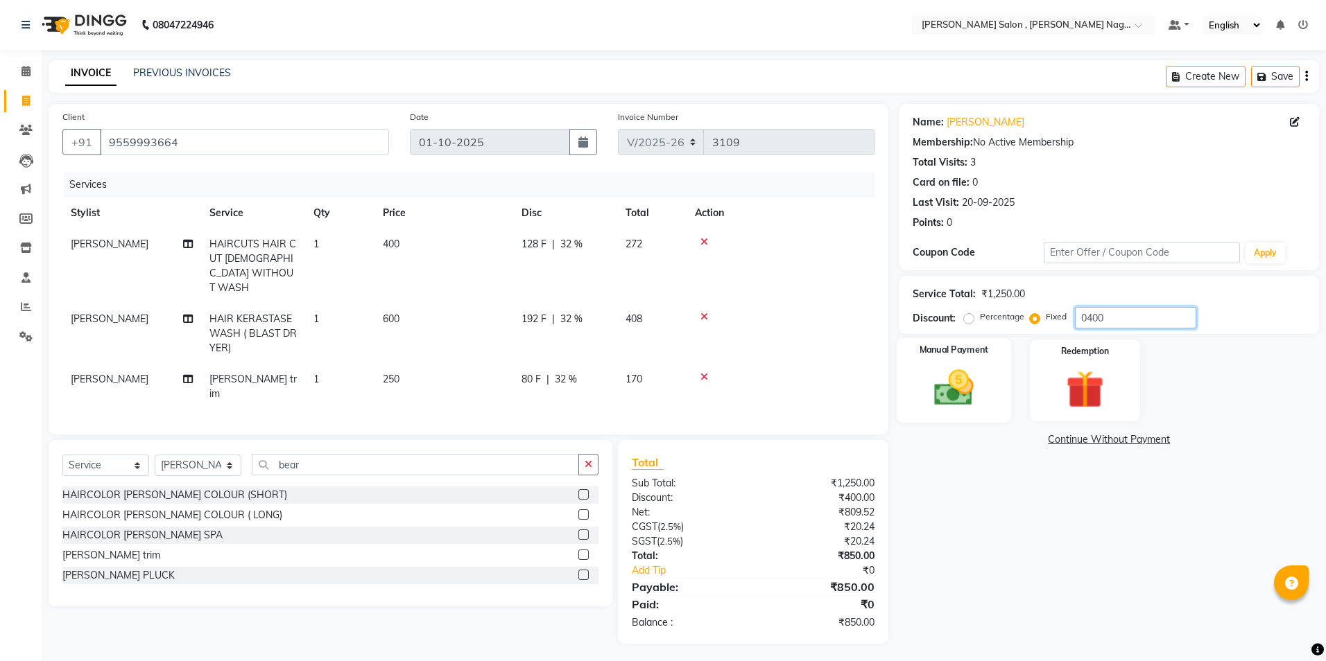
type input "0400"
click at [1002, 385] on div "Manual Payment" at bounding box center [953, 380] width 114 height 85
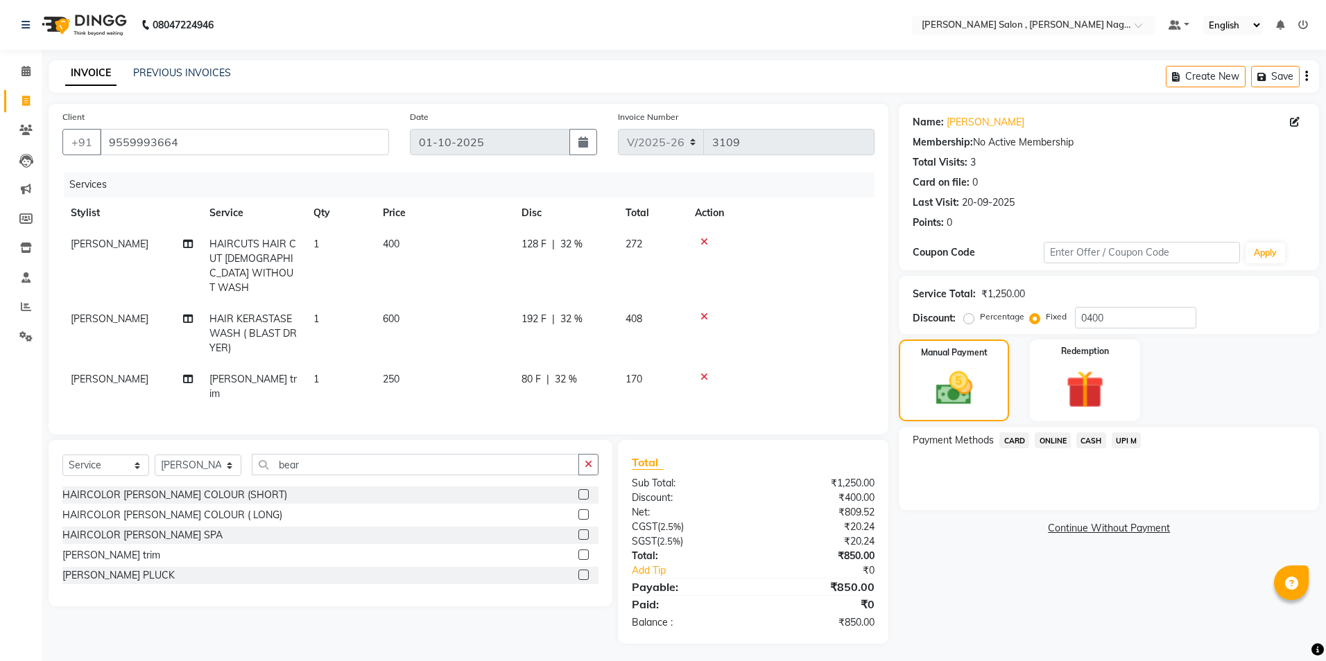
click at [1062, 441] on span "ONLINE" at bounding box center [1052, 441] width 36 height 16
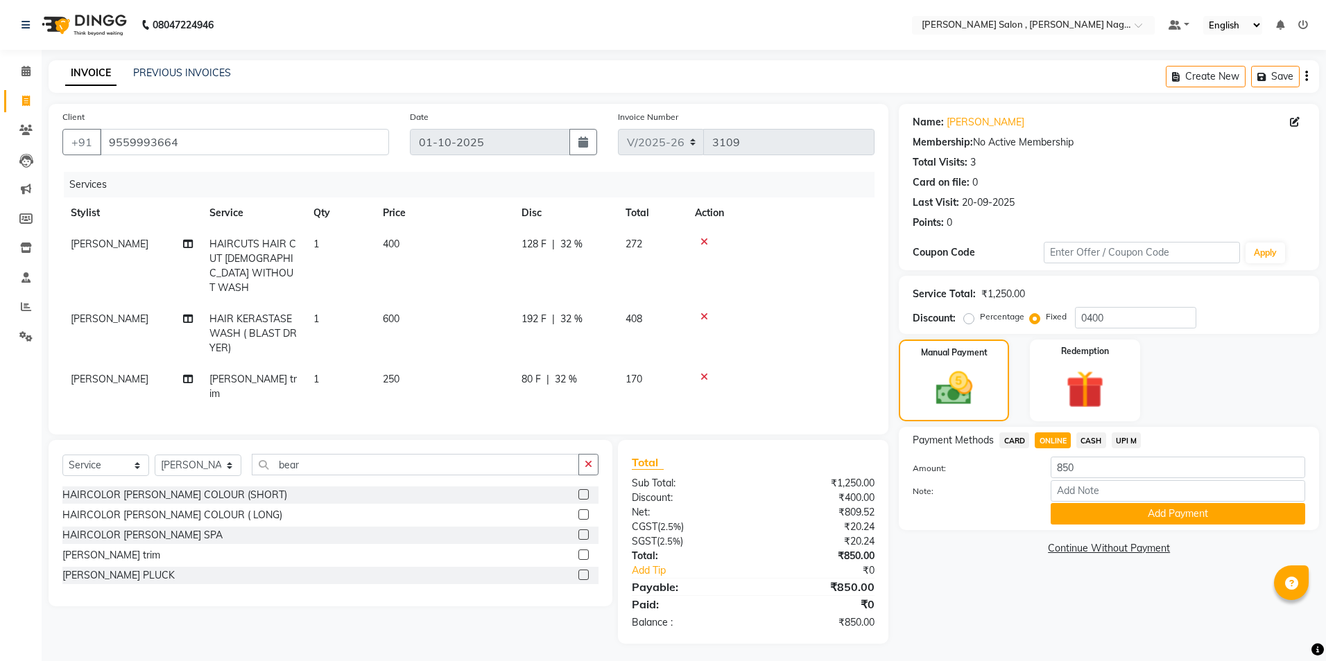
click at [1074, 526] on div "Payment Methods CARD ONLINE CASH UPI M Amount: 850 Note: Add Payment" at bounding box center [1109, 478] width 420 height 103
click at [1067, 524] on button "Add Payment" at bounding box center [1177, 513] width 254 height 21
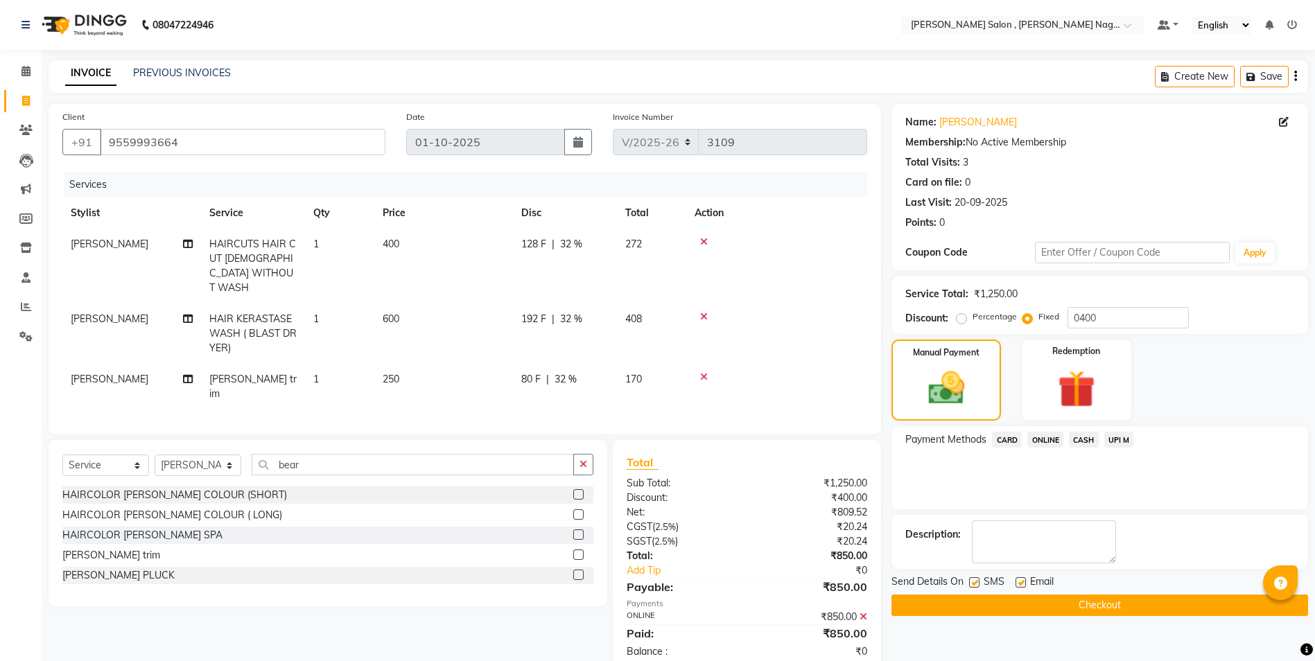
click at [976, 581] on label at bounding box center [974, 583] width 10 height 10
click at [976, 581] on input "checkbox" at bounding box center [973, 583] width 9 height 9
checkbox input "false"
click at [1021, 582] on label at bounding box center [1021, 583] width 10 height 10
click at [1021, 582] on input "checkbox" at bounding box center [1020, 583] width 9 height 9
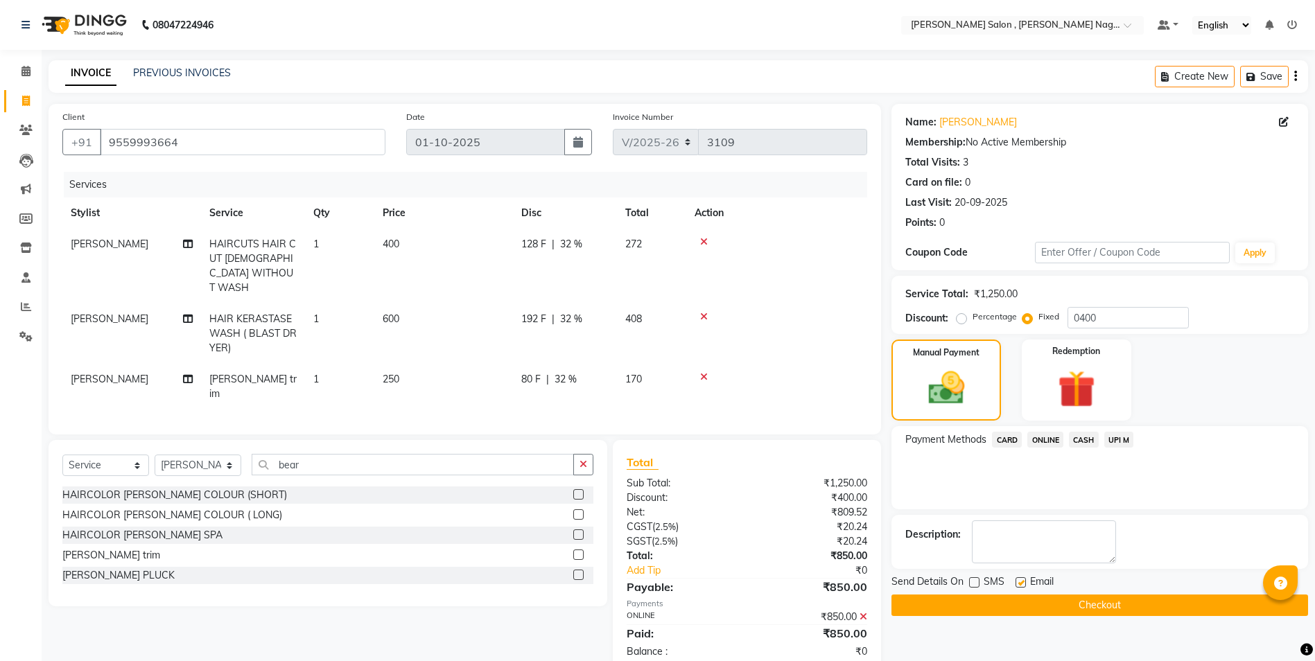
checkbox input "false"
click at [1014, 596] on button "Checkout" at bounding box center [1100, 605] width 417 height 21
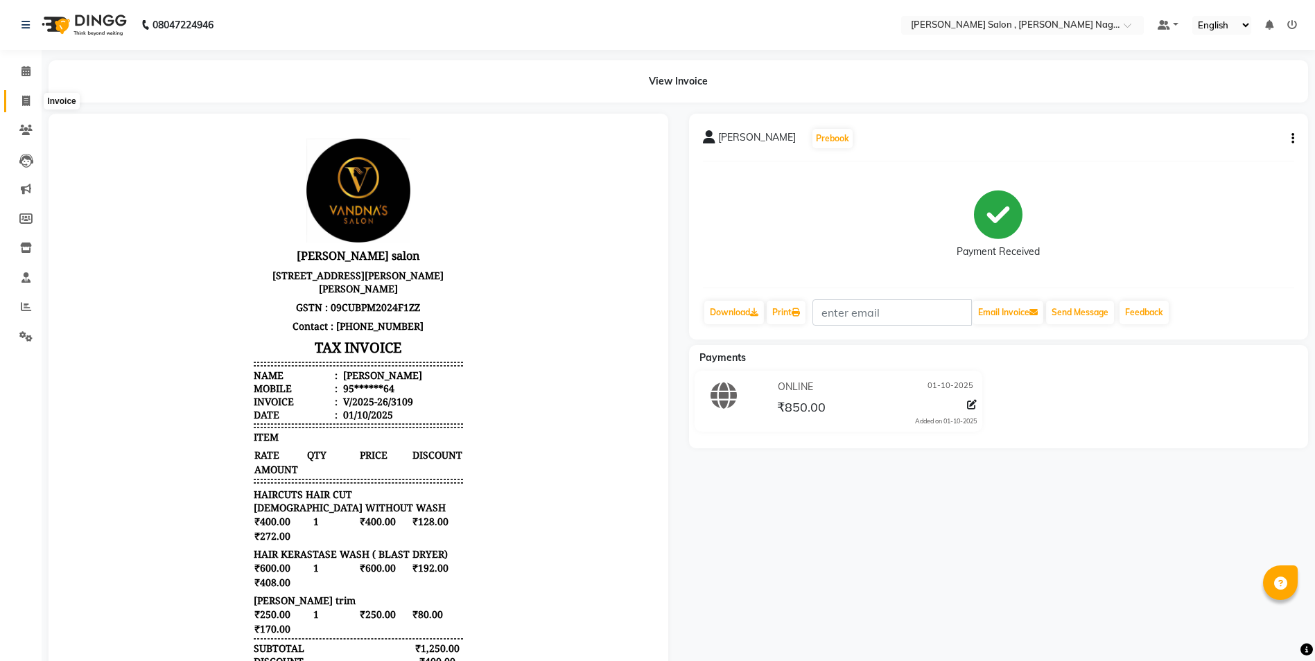
click at [32, 94] on span at bounding box center [26, 102] width 24 height 16
select select "service"
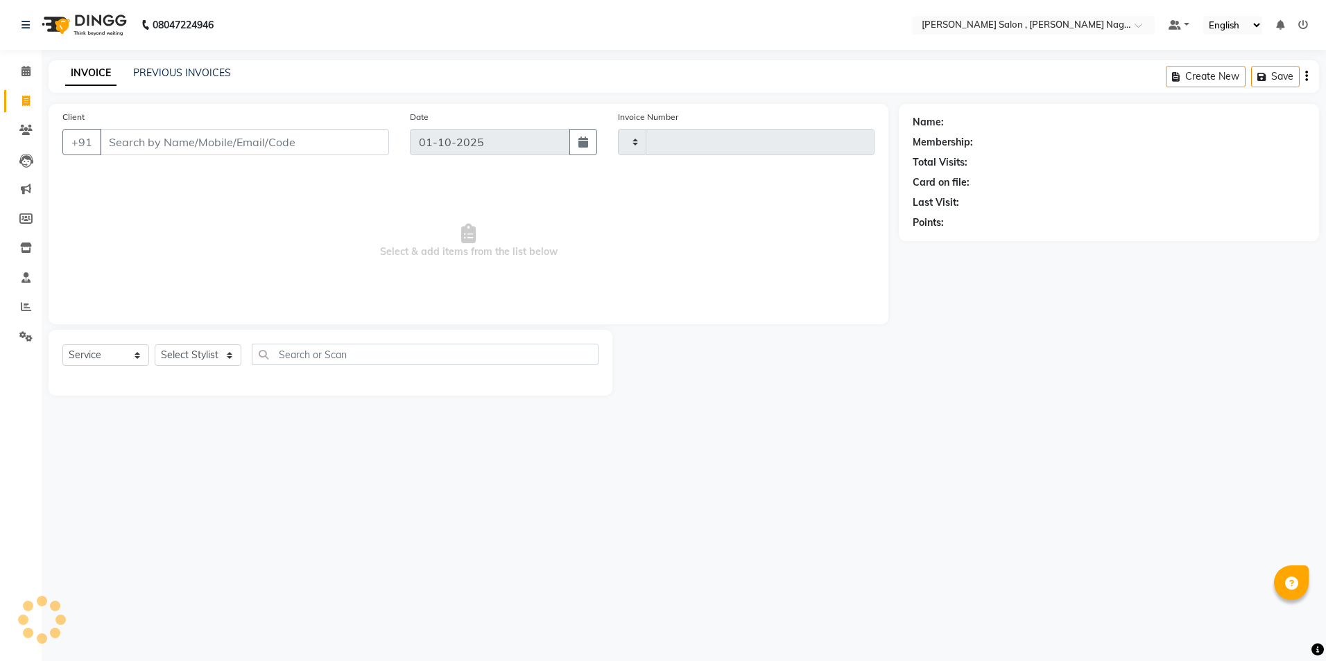
type input "3110"
select select "4120"
click at [599, 144] on div "Date [DATE]" at bounding box center [503, 138] width 208 height 57
click at [578, 146] on icon "button" at bounding box center [583, 142] width 10 height 11
select select "10"
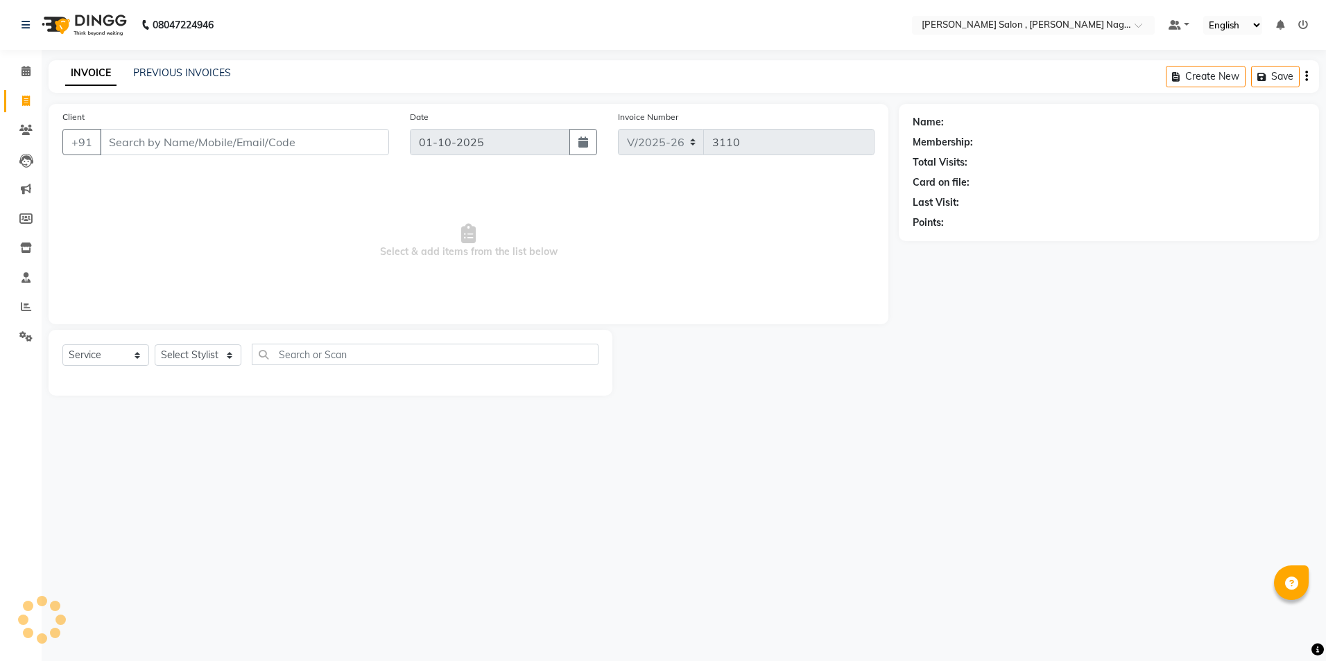
select select "2025"
click at [668, 207] on span "Select & add items from the list below" at bounding box center [468, 241] width 812 height 139
click at [531, 442] on div "08047224946 Select Location × [PERSON_NAME] Salon , [PERSON_NAME] Nagar Default…" at bounding box center [663, 330] width 1326 height 661
click at [226, 140] on input "Client" at bounding box center [244, 142] width 289 height 26
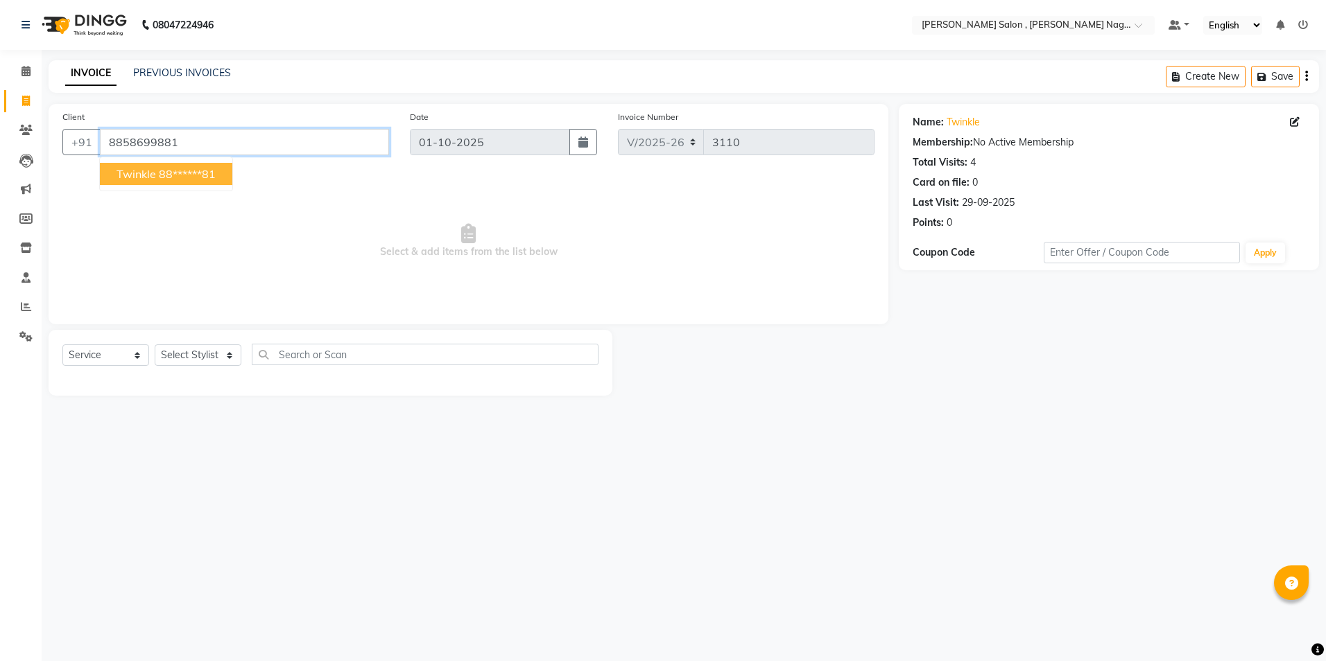
click at [263, 146] on input "8858699881" at bounding box center [244, 142] width 289 height 26
click at [179, 157] on ngb-typeahead-window "twinkle 88******81" at bounding box center [166, 174] width 134 height 35
click at [178, 159] on ngb-typeahead-window "twinkle 88******81" at bounding box center [166, 174] width 134 height 35
click at [151, 176] on span "twinkle" at bounding box center [136, 174] width 40 height 14
type input "88******81"
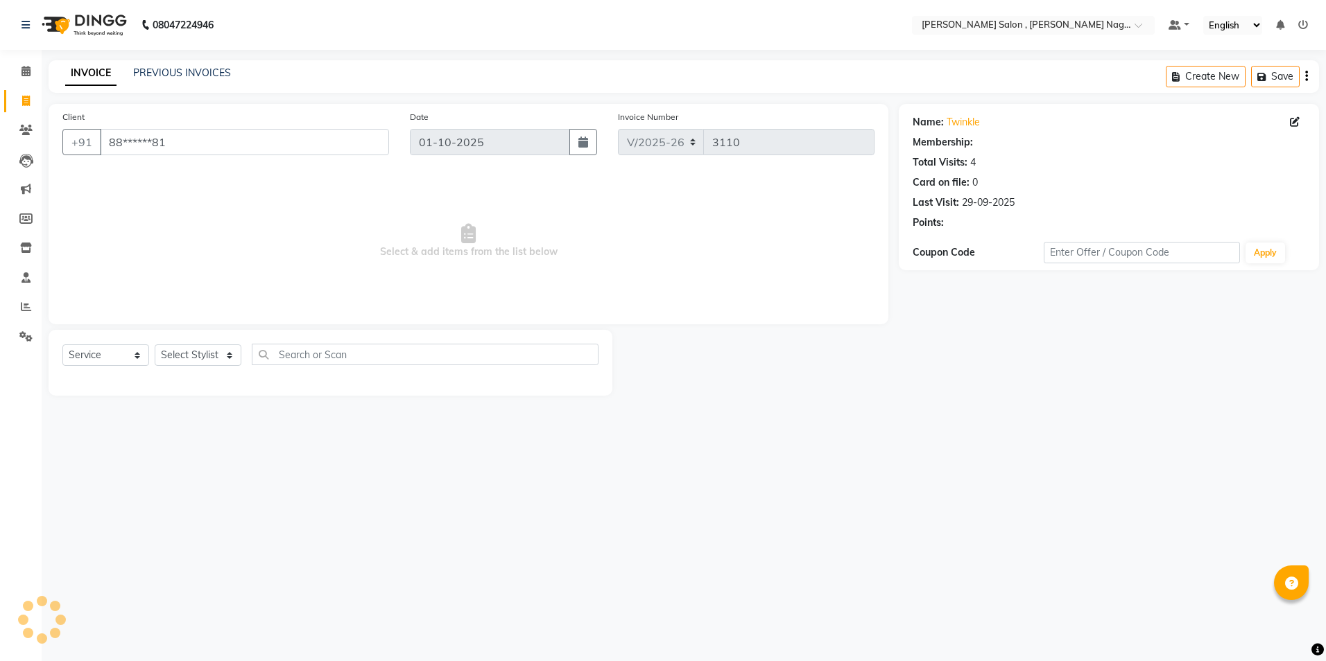
click at [223, 368] on div "Select Service Product Membership Package Voucher Prepaid Gift Card Select Styl…" at bounding box center [330, 360] width 536 height 33
click at [215, 357] on select "Select Stylist [PERSON_NAME] [PERSON_NAME] HARSH isha pal [PERSON_NAME] [PERSON…" at bounding box center [198, 355] width 87 height 21
select select "21946"
click at [155, 345] on select "Select Stylist [PERSON_NAME] [PERSON_NAME] HARSH isha pal [PERSON_NAME] [PERSON…" at bounding box center [198, 355] width 87 height 21
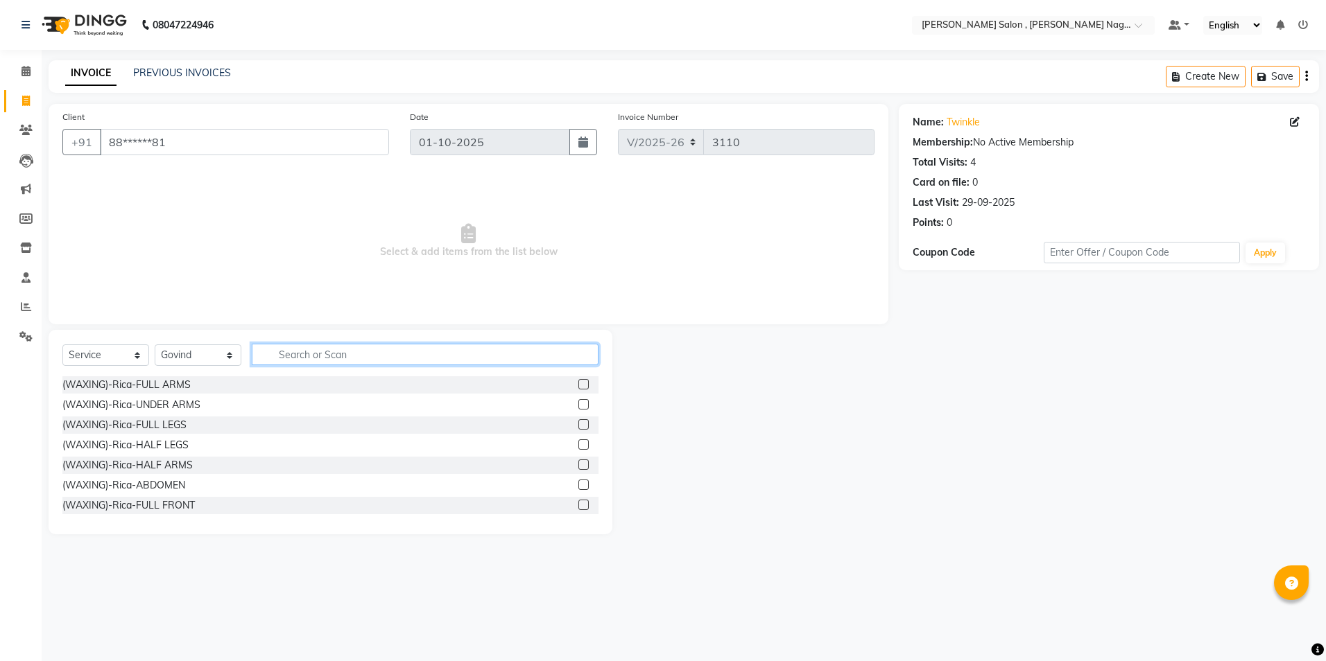
click at [296, 363] on input "text" at bounding box center [425, 354] width 347 height 21
type input "nail"
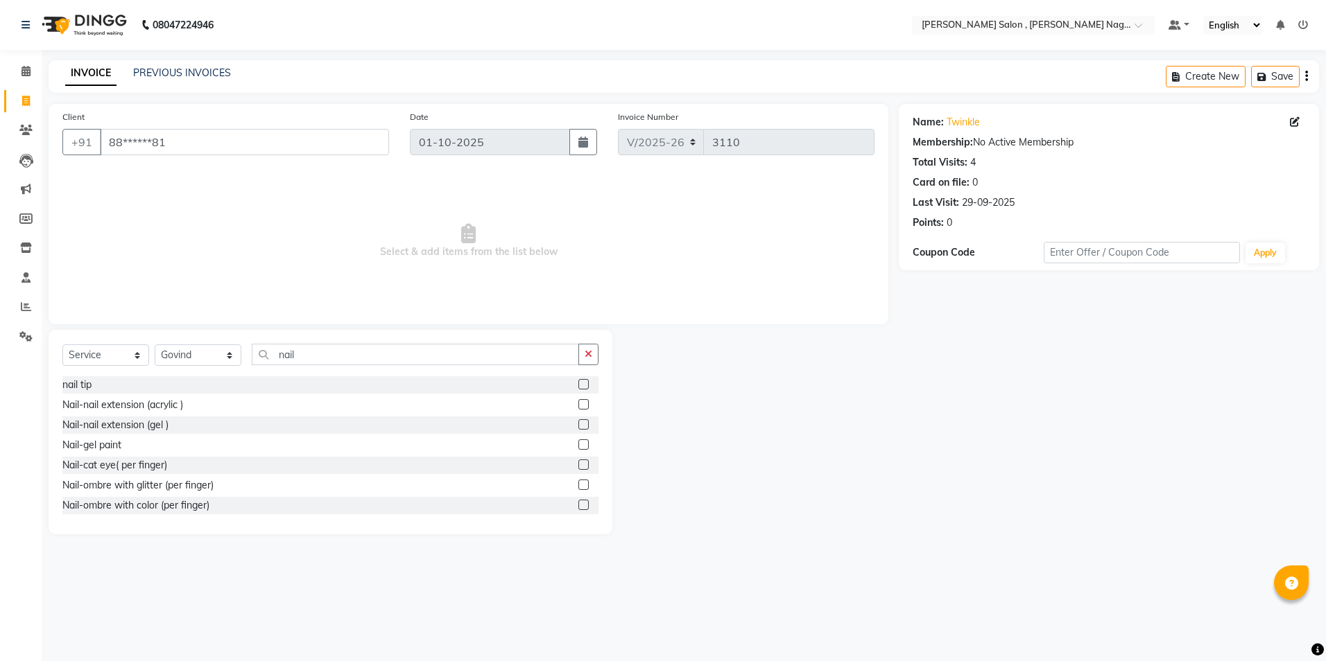
click at [578, 407] on label at bounding box center [583, 404] width 10 height 10
click at [578, 407] on input "checkbox" at bounding box center [582, 405] width 9 height 9
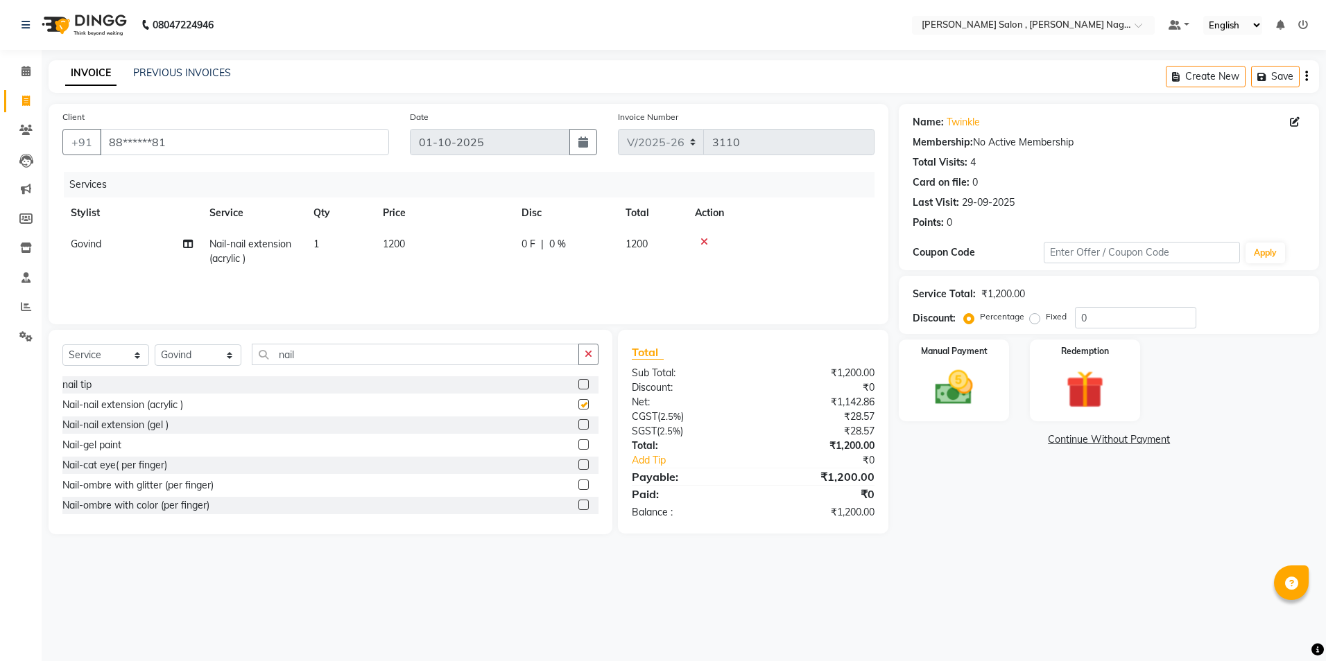
checkbox input "false"
click at [386, 362] on input "nail" at bounding box center [415, 354] width 327 height 21
type input "n"
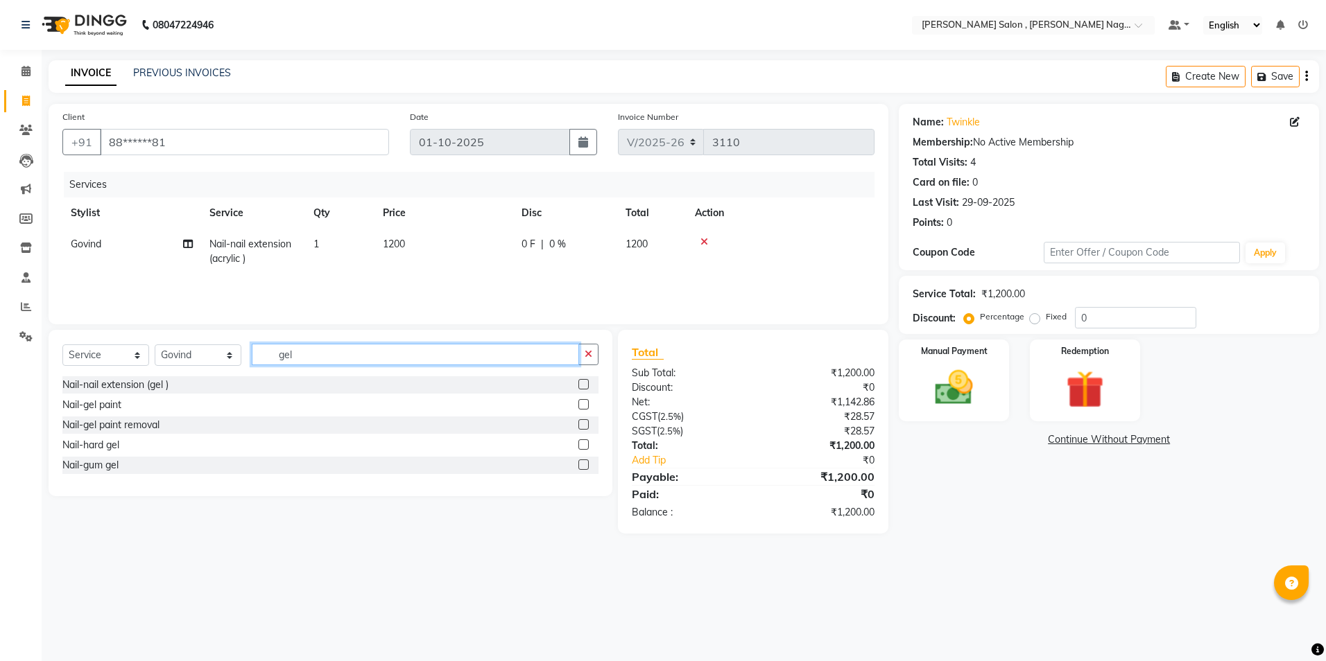
type input "gel"
click at [582, 404] on label at bounding box center [583, 404] width 10 height 10
click at [582, 404] on input "checkbox" at bounding box center [582, 405] width 9 height 9
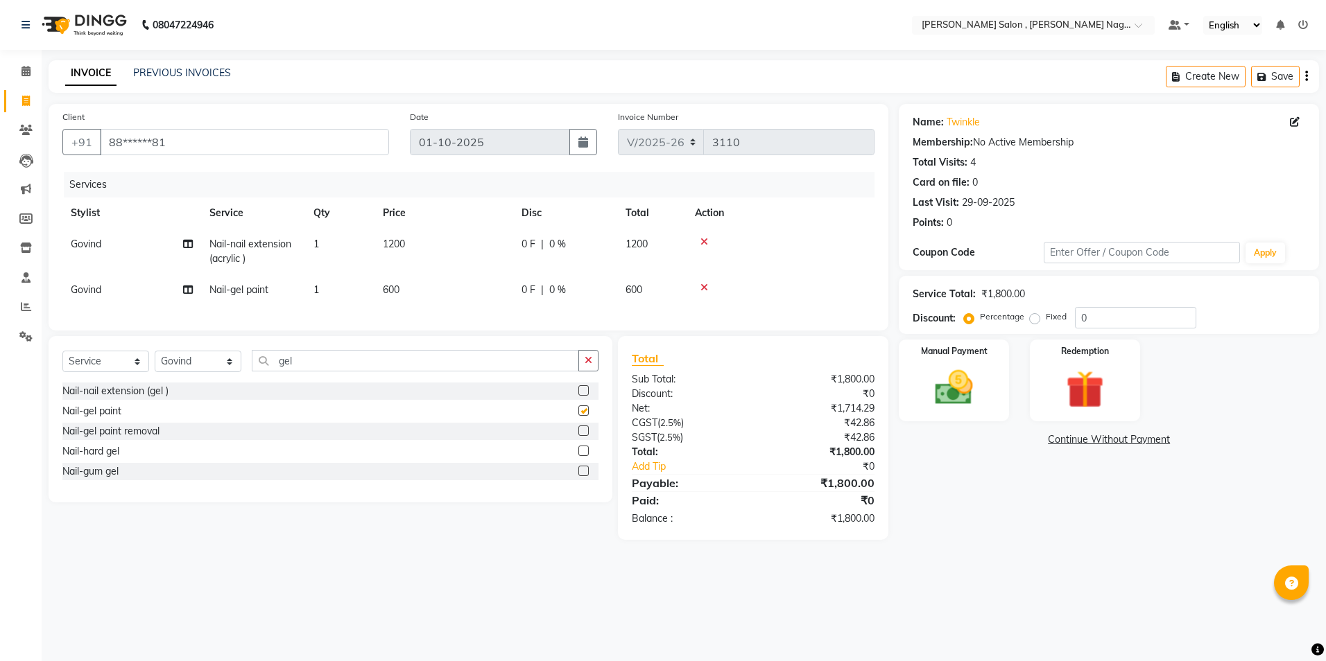
checkbox input "false"
click at [1046, 315] on label "Fixed" at bounding box center [1056, 317] width 21 height 12
click at [1032, 315] on input "Fixed" at bounding box center [1037, 317] width 10 height 10
radio input "true"
click at [1111, 322] on input "0" at bounding box center [1135, 317] width 121 height 21
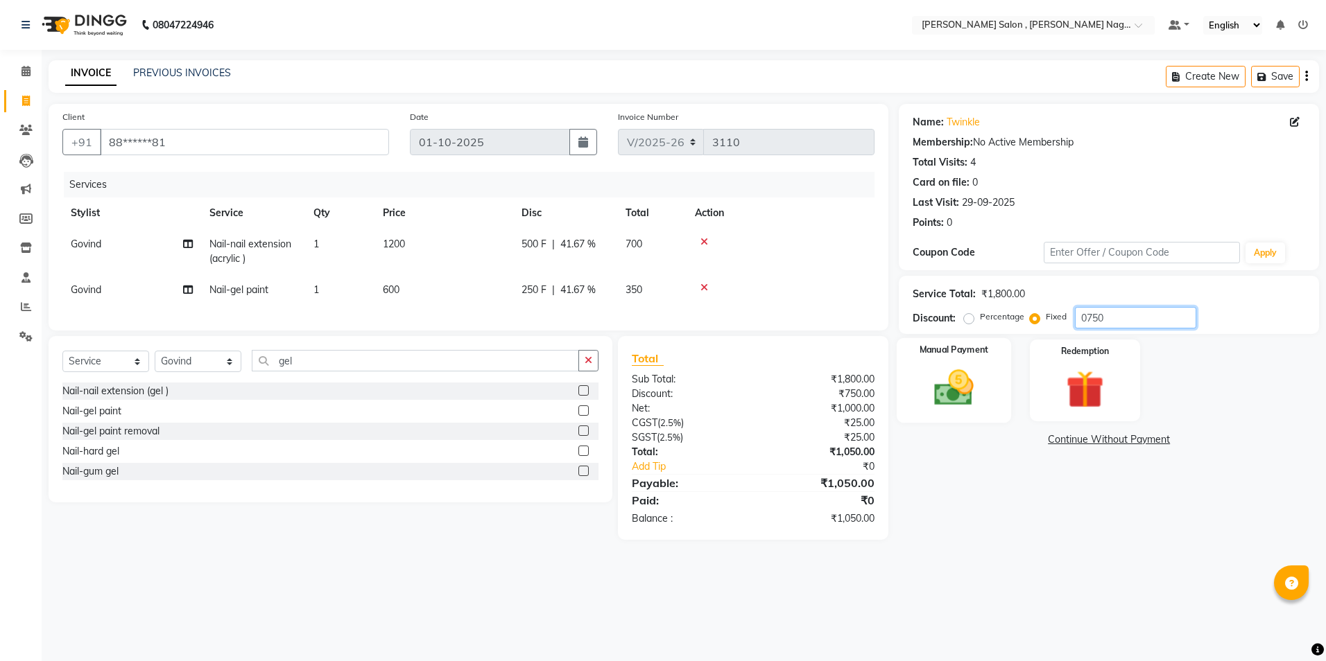
type input "0750"
click at [969, 417] on div "Manual Payment" at bounding box center [953, 380] width 114 height 85
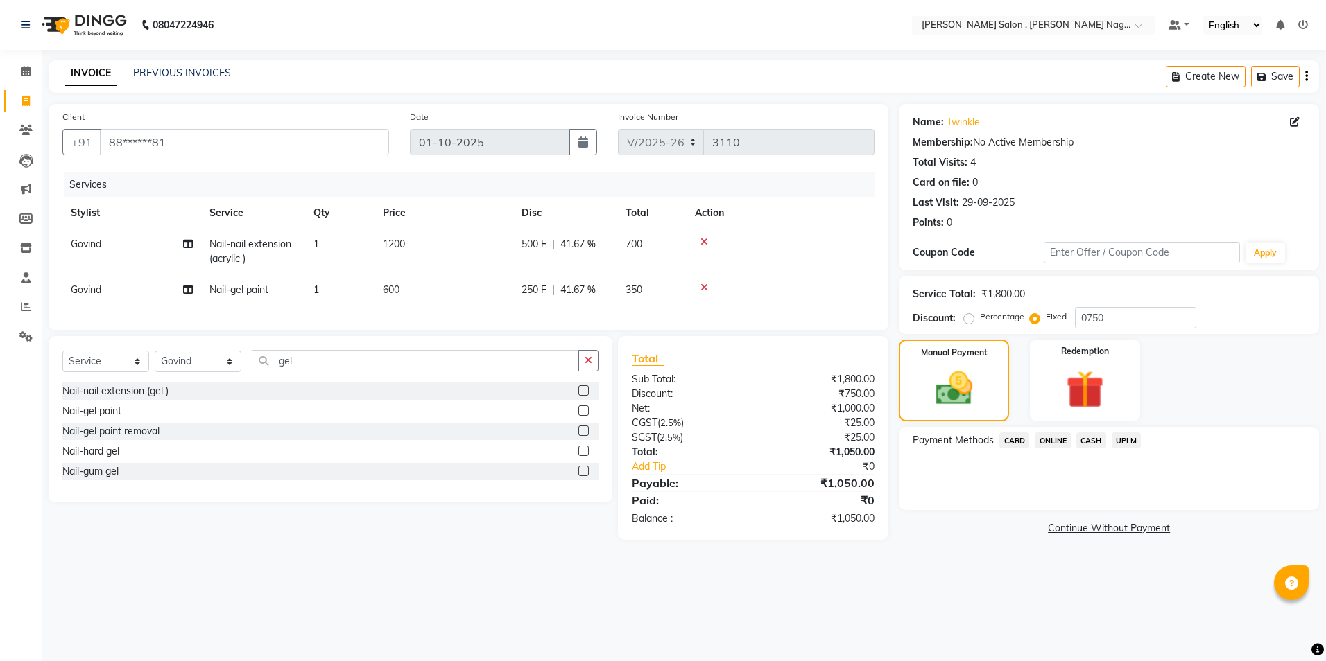
click at [1052, 444] on span "ONLINE" at bounding box center [1052, 441] width 36 height 16
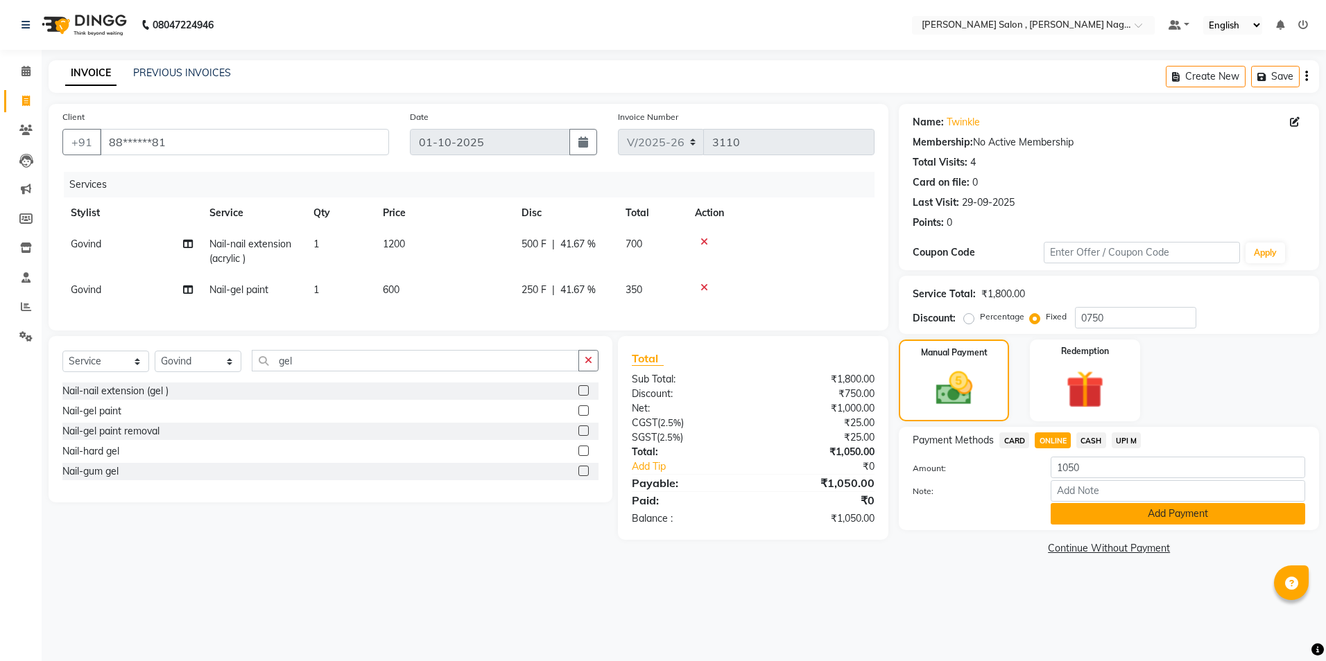
click at [1090, 522] on button "Add Payment" at bounding box center [1177, 513] width 254 height 21
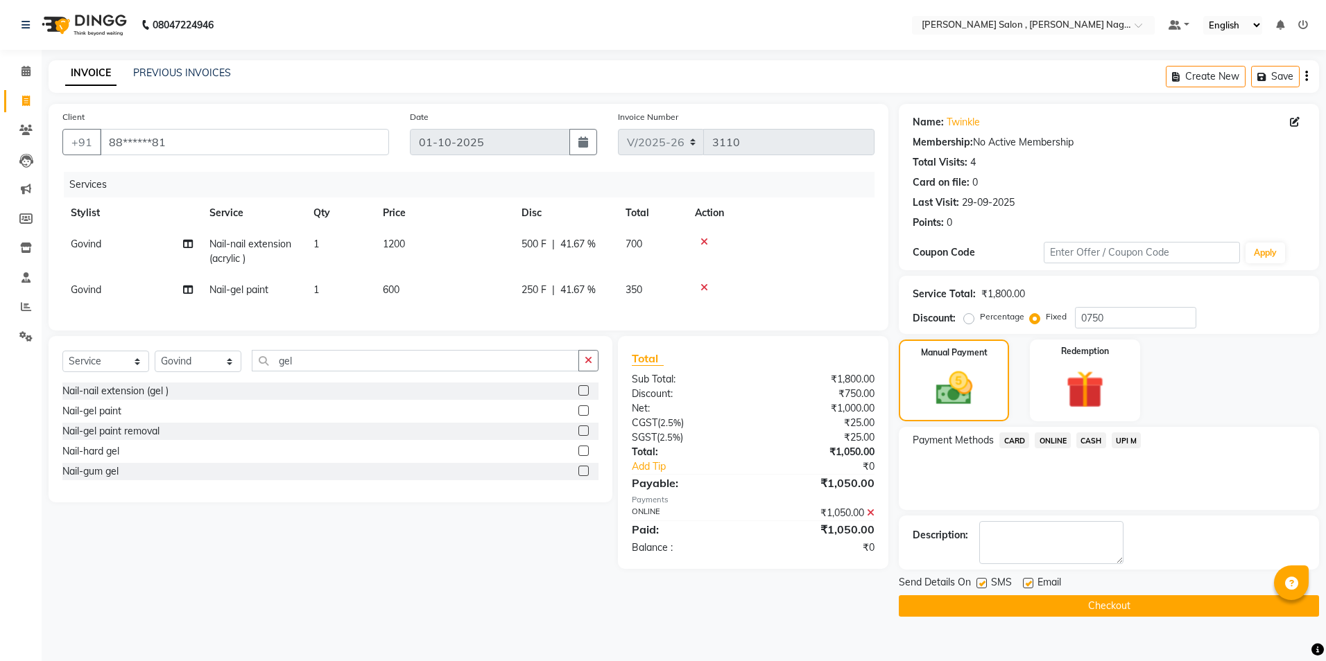
click at [985, 586] on label at bounding box center [981, 583] width 10 height 10
click at [985, 586] on input "checkbox" at bounding box center [980, 584] width 9 height 9
checkbox input "false"
click at [1028, 588] on label at bounding box center [1028, 583] width 10 height 10
click at [1028, 588] on input "checkbox" at bounding box center [1027, 584] width 9 height 9
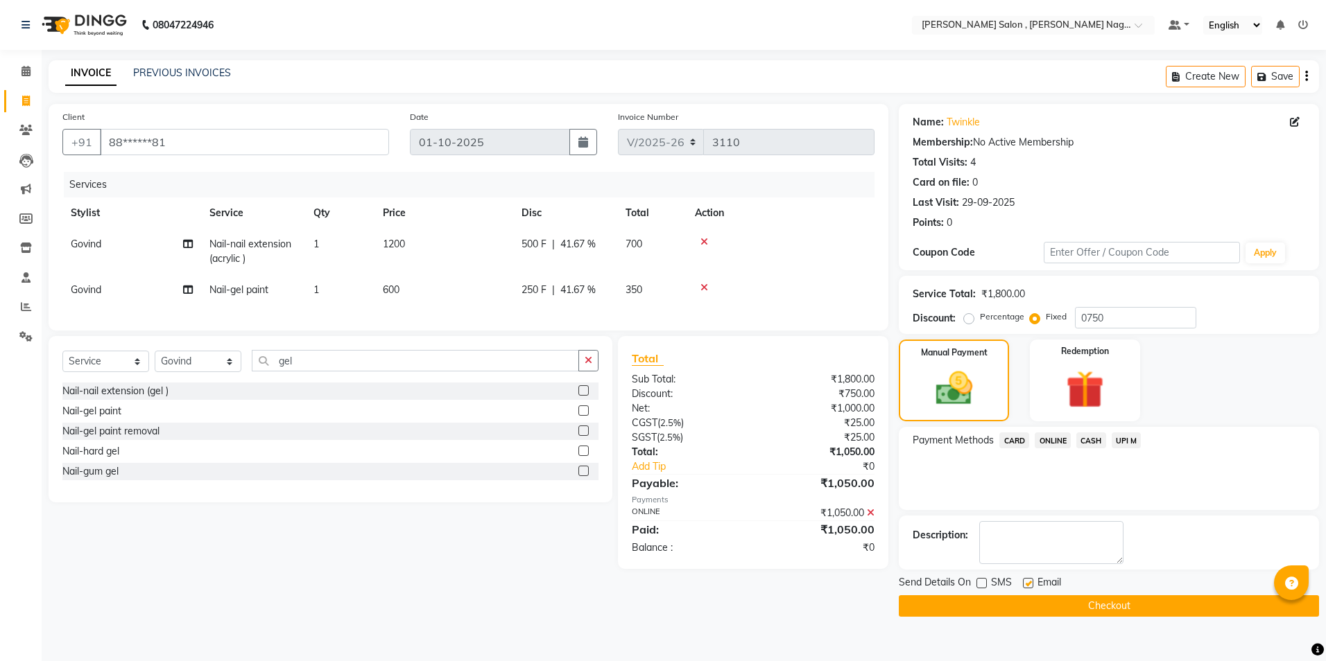
checkbox input "false"
click at [1028, 605] on button "Checkout" at bounding box center [1109, 606] width 420 height 21
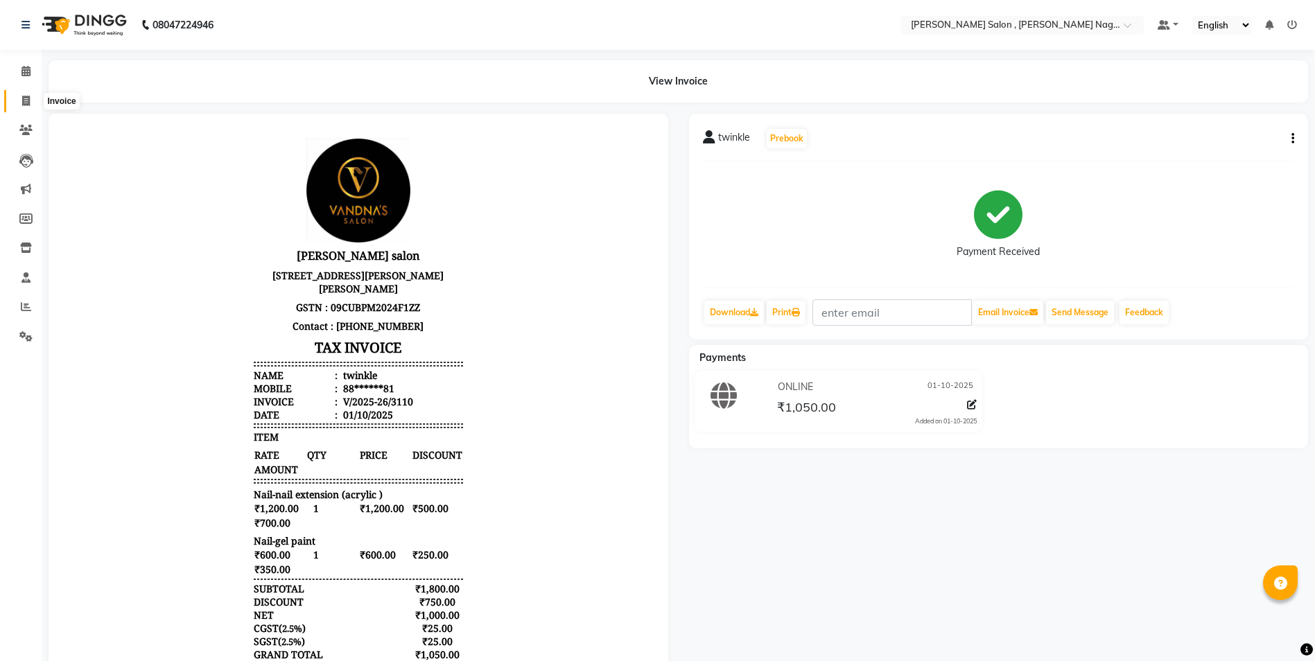
click at [18, 98] on span at bounding box center [26, 102] width 24 height 16
select select "service"
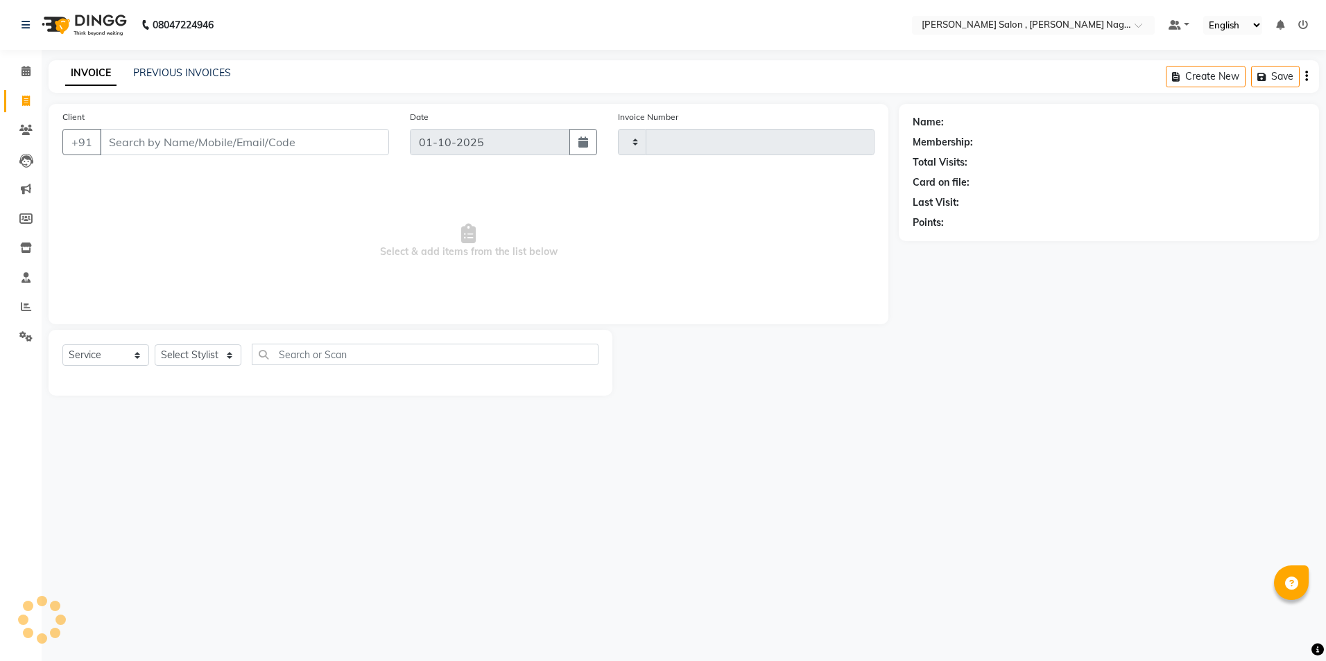
type input "3111"
select select "4120"
click at [164, 146] on input "Client" at bounding box center [244, 142] width 289 height 26
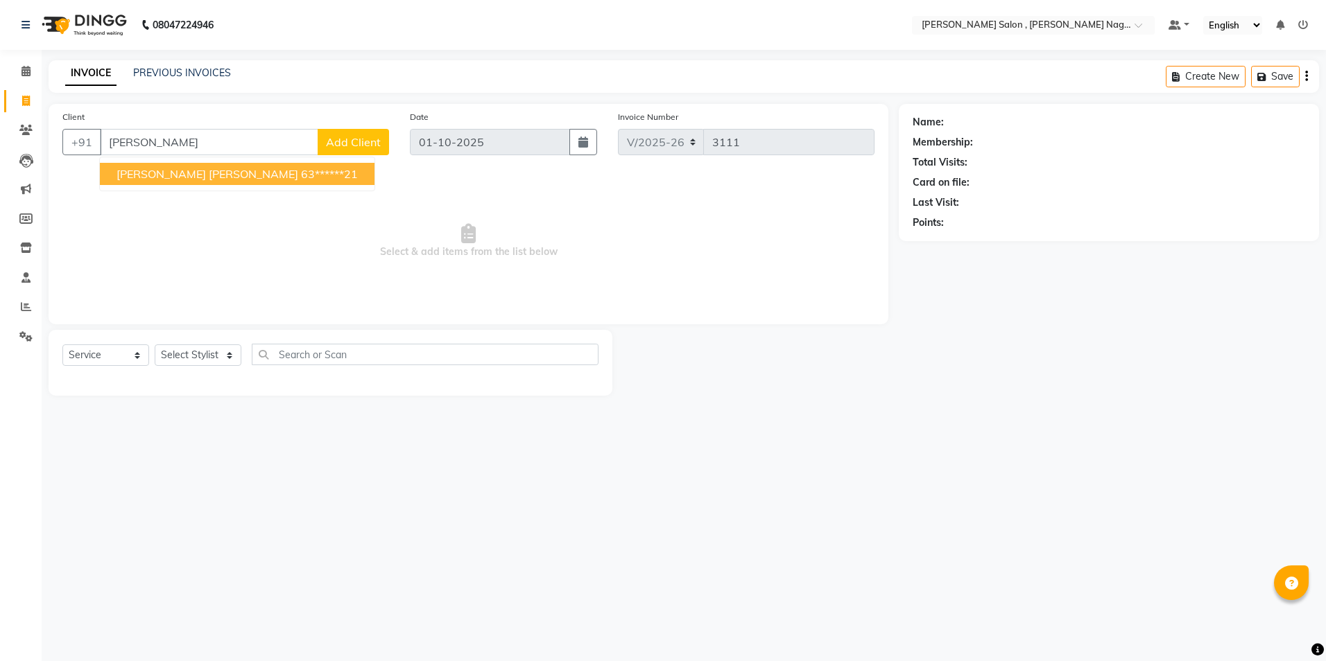
click at [198, 193] on span "Select & add items from the list below" at bounding box center [468, 241] width 812 height 139
click at [208, 177] on span "Select & add items from the list below" at bounding box center [468, 241] width 812 height 139
click at [193, 140] on input "[PERSON_NAME]" at bounding box center [209, 142] width 218 height 26
click at [174, 187] on ngb-typeahead-window "[PERSON_NAME] [PERSON_NAME] 63******21" at bounding box center [237, 174] width 276 height 35
click at [176, 184] on button "[PERSON_NAME] [PERSON_NAME] 63******21" at bounding box center [237, 174] width 275 height 22
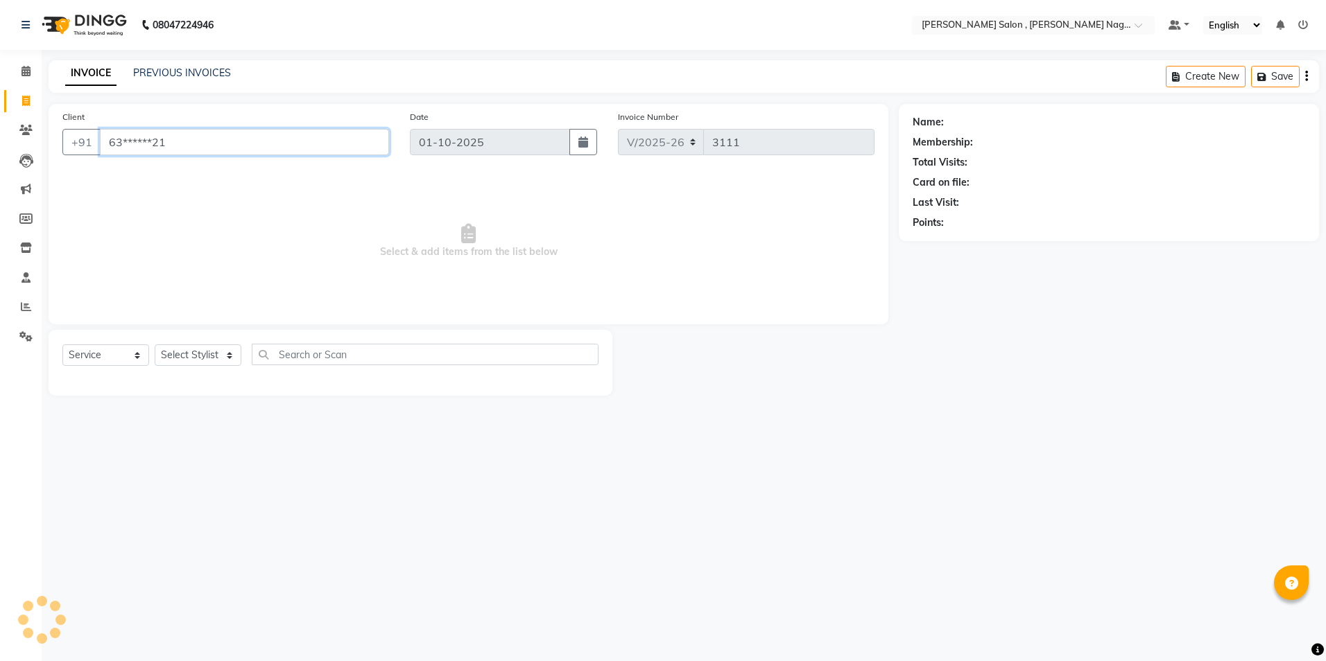
type input "63******21"
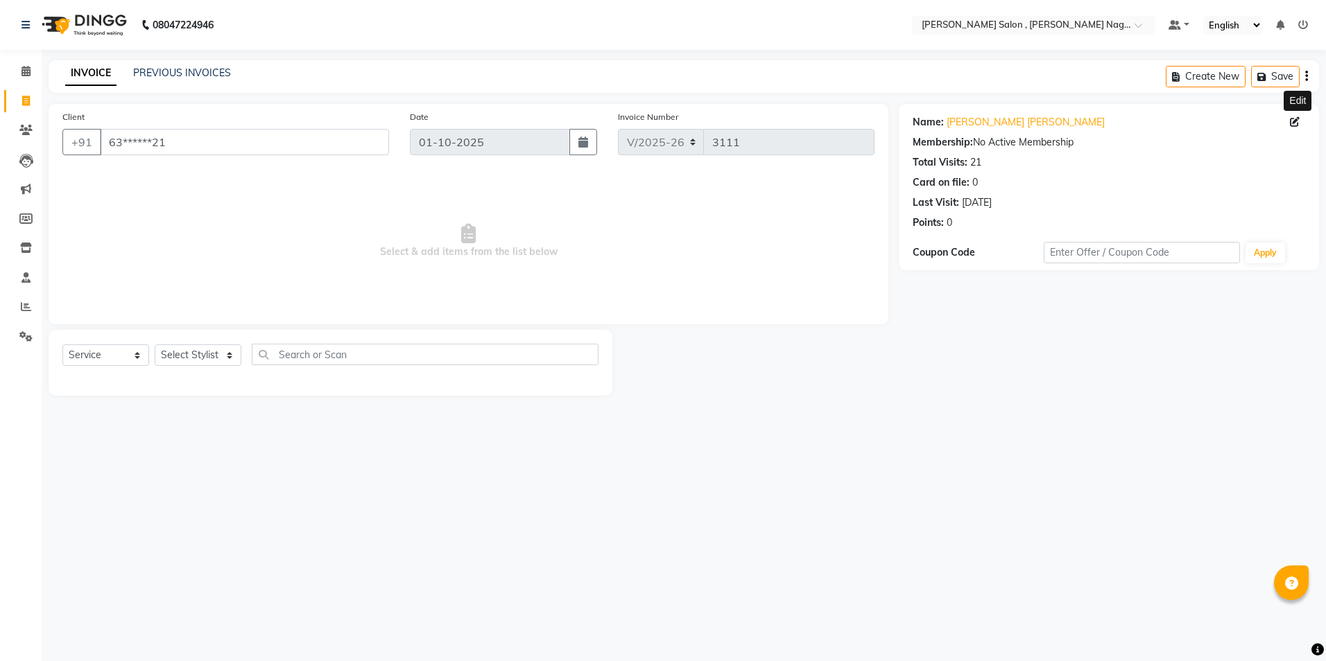
click at [1295, 123] on icon at bounding box center [1295, 122] width 10 height 10
select select "[DEMOGRAPHIC_DATA]"
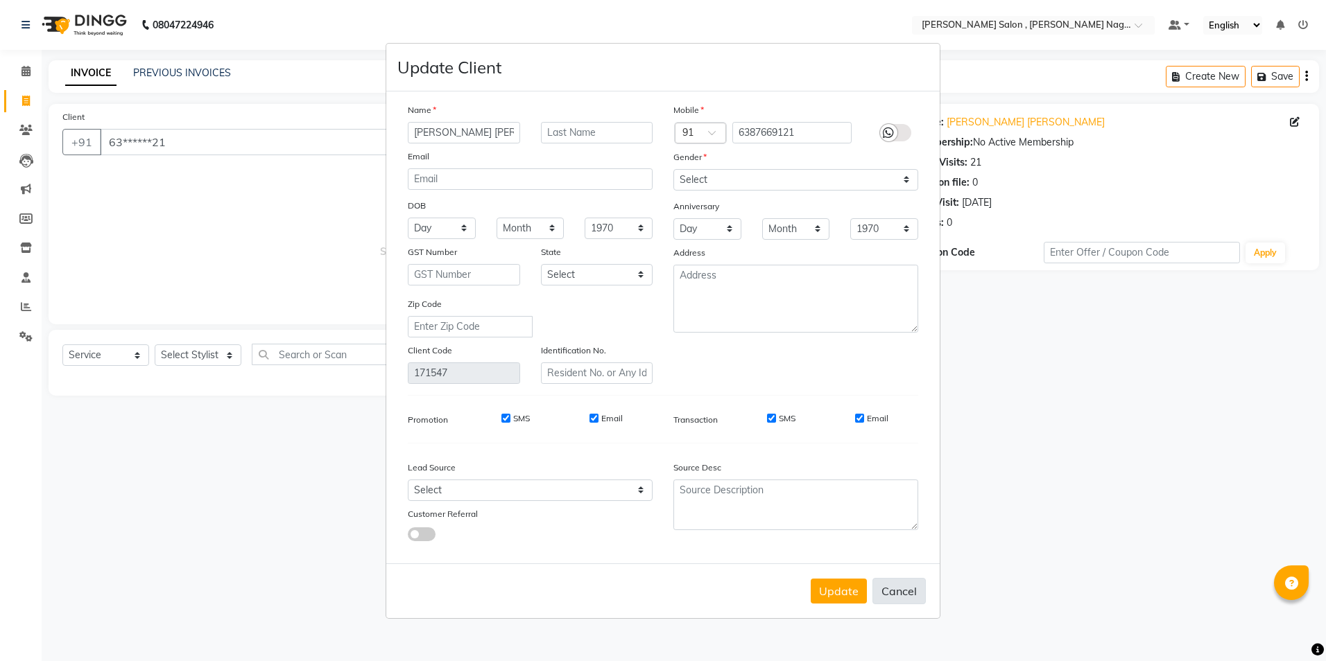
click at [915, 598] on button "Cancel" at bounding box center [898, 591] width 53 height 26
select select
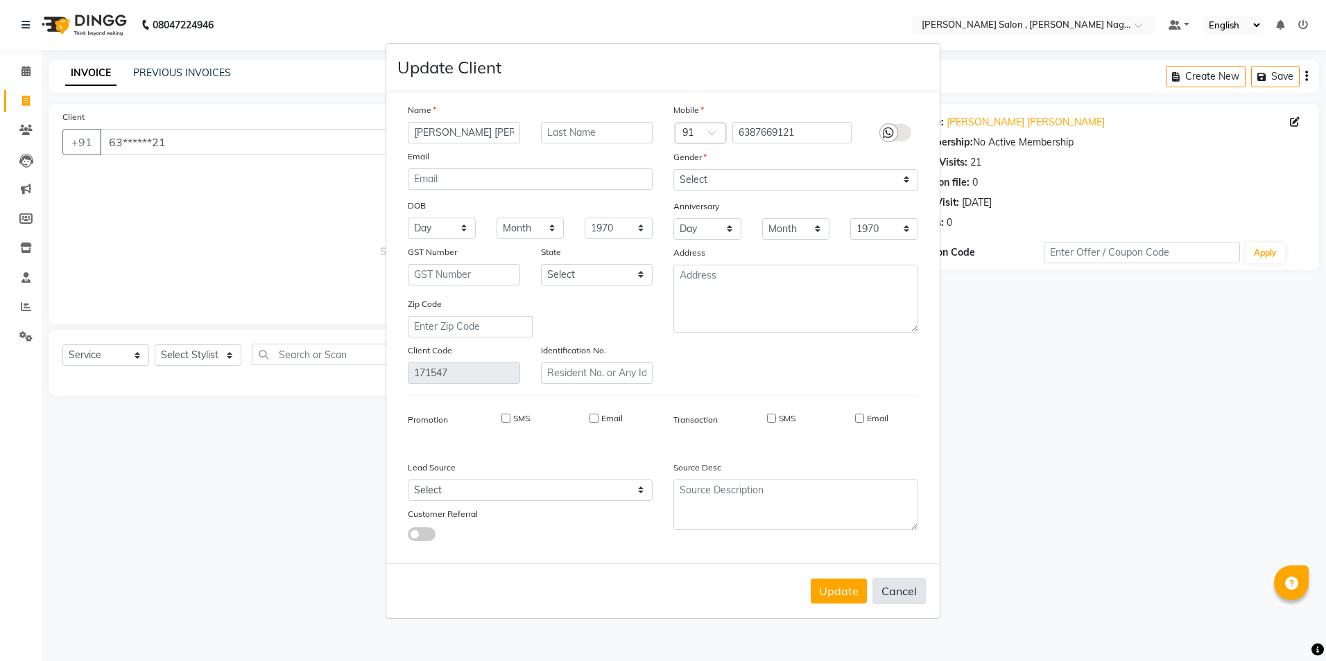
select select
checkbox input "false"
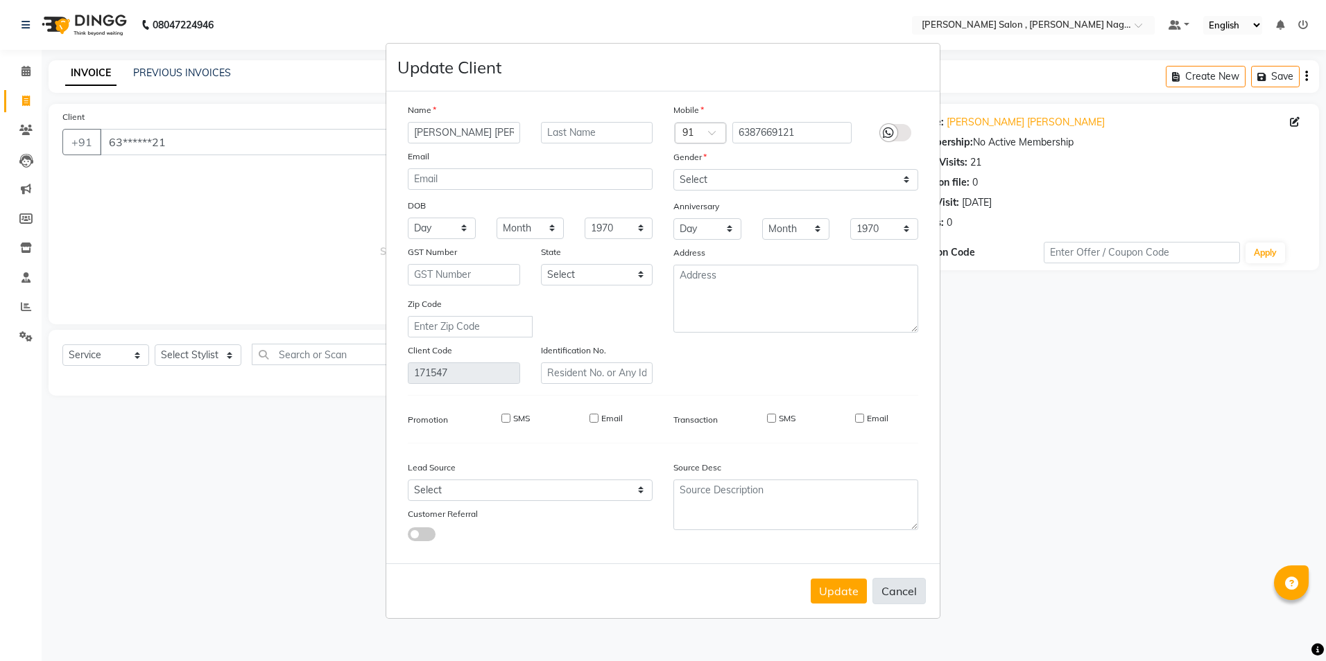
checkbox input "false"
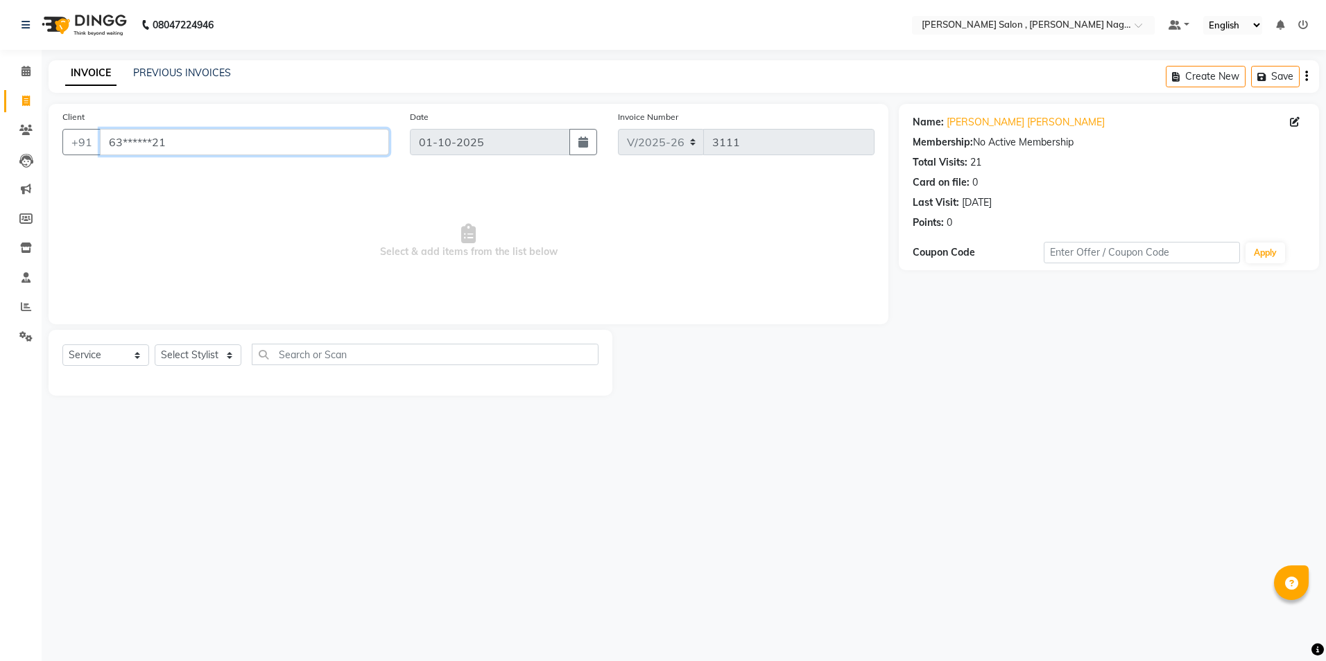
click at [382, 154] on input "63******21" at bounding box center [244, 142] width 289 height 26
type input "6"
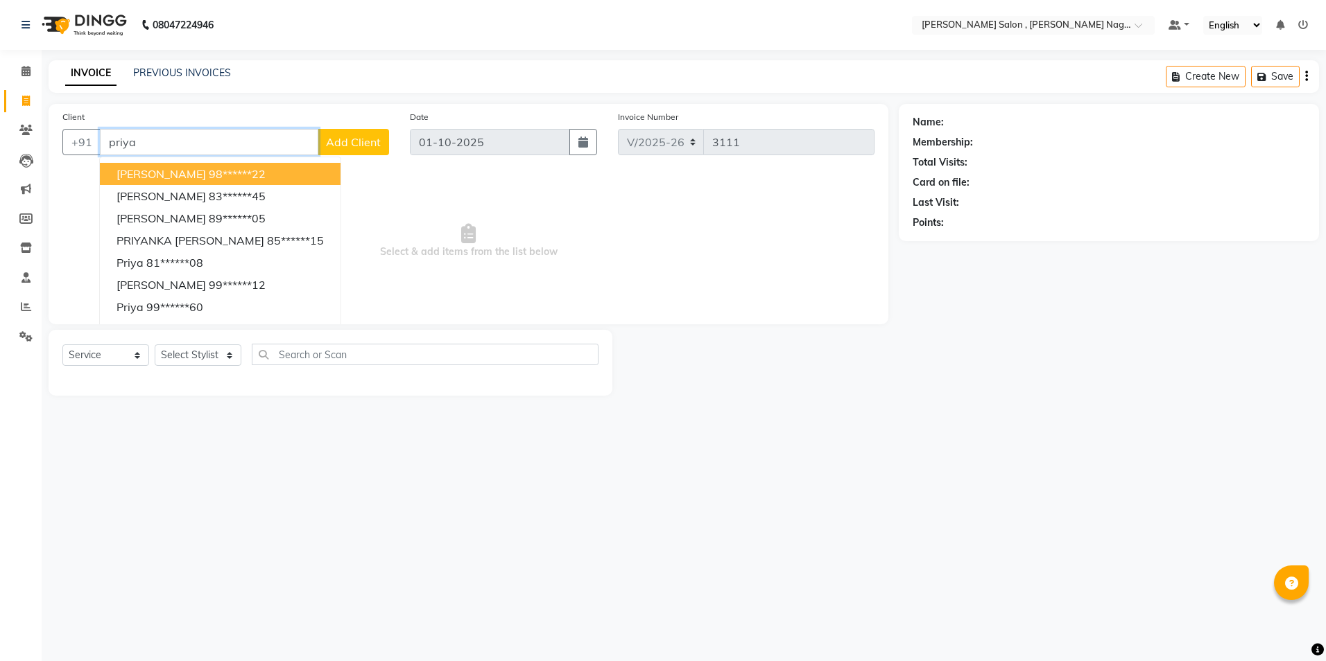
click at [261, 180] on button "[PERSON_NAME] 98******22" at bounding box center [220, 174] width 241 height 22
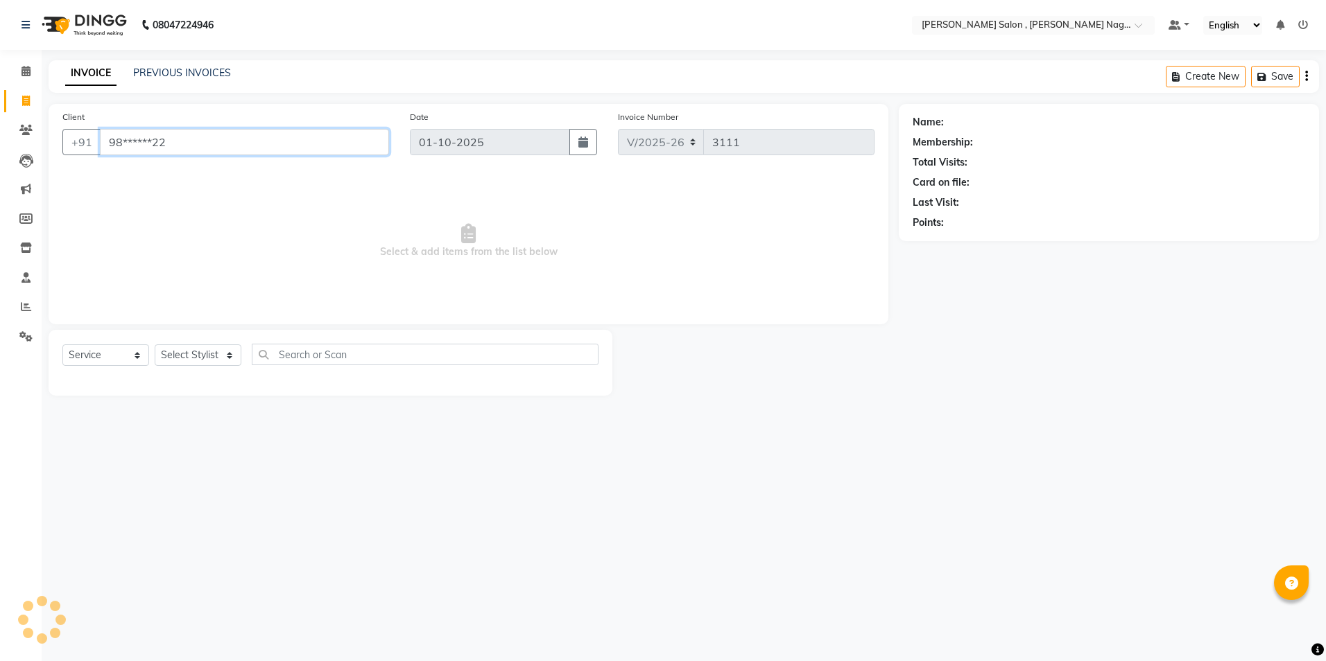
type input "98******22"
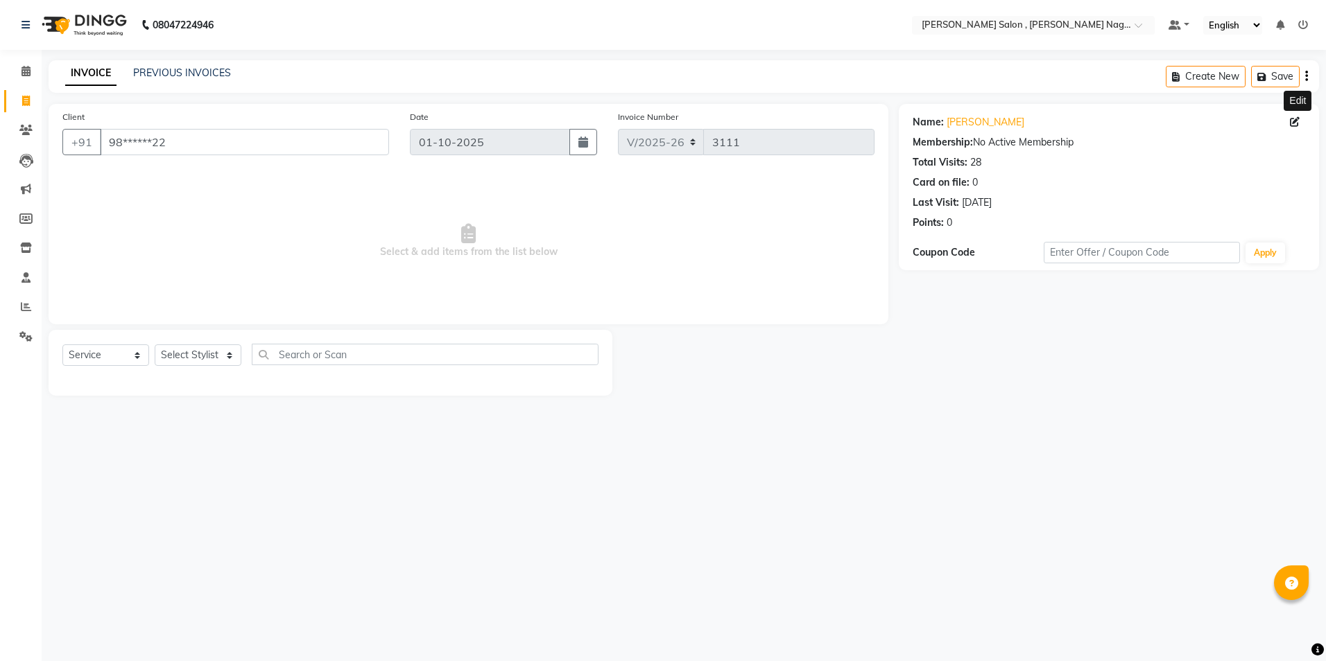
click at [1292, 125] on icon at bounding box center [1295, 122] width 10 height 10
select select "[DEMOGRAPHIC_DATA]"
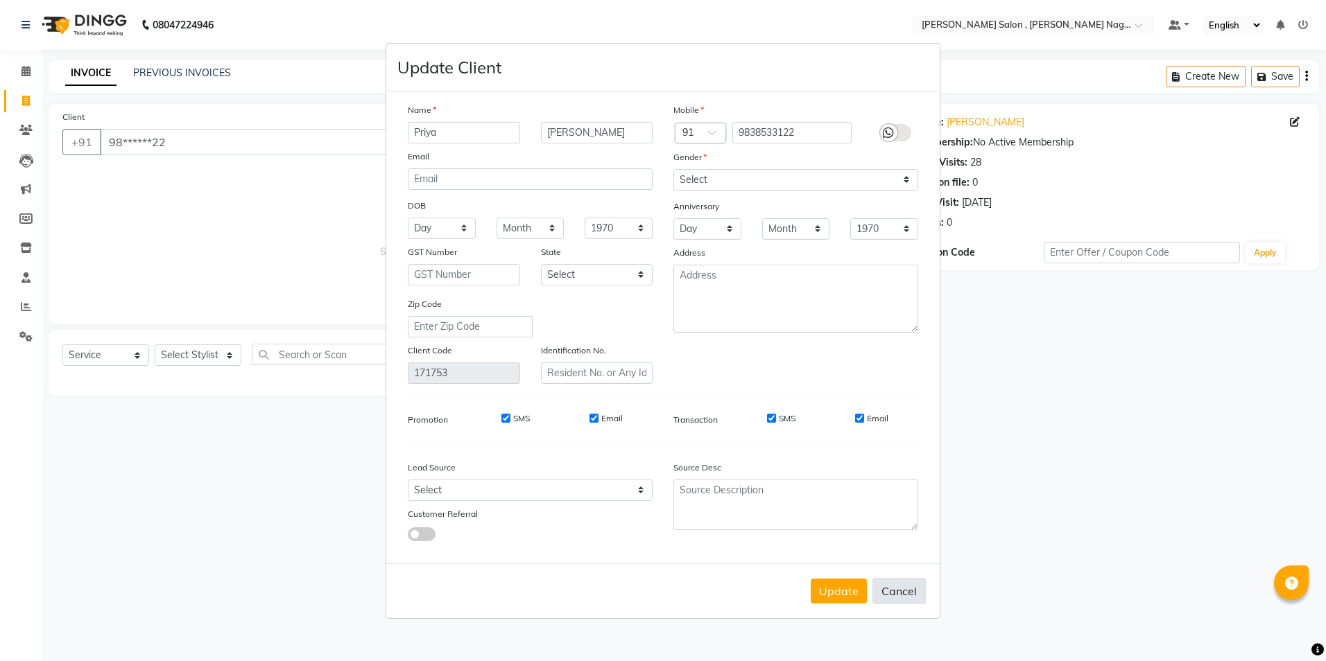
click at [877, 590] on button "Cancel" at bounding box center [898, 591] width 53 height 26
select select
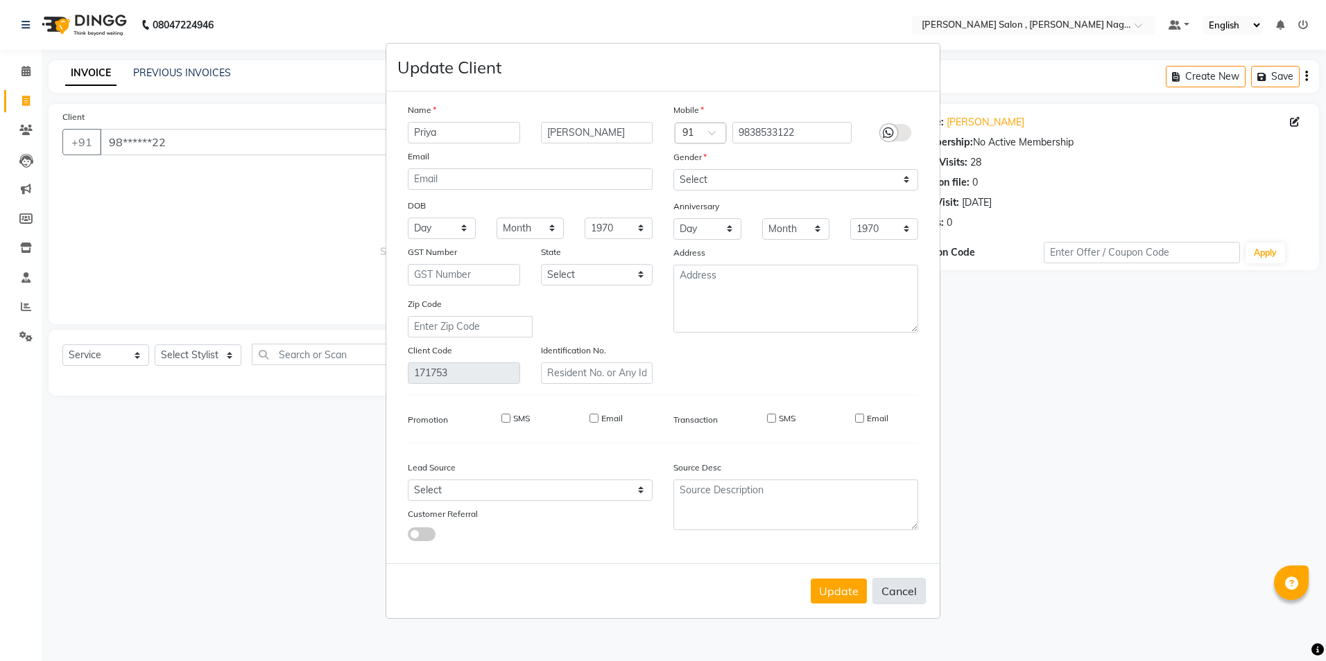
select select
checkbox input "false"
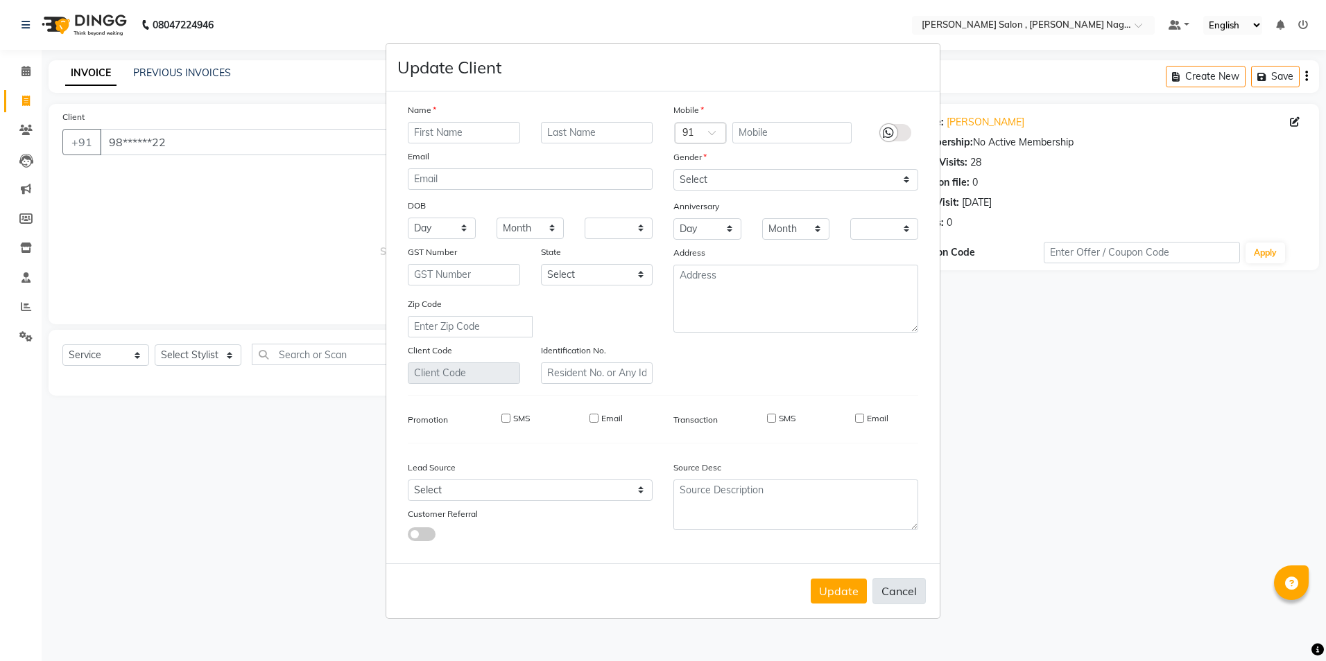
checkbox input "false"
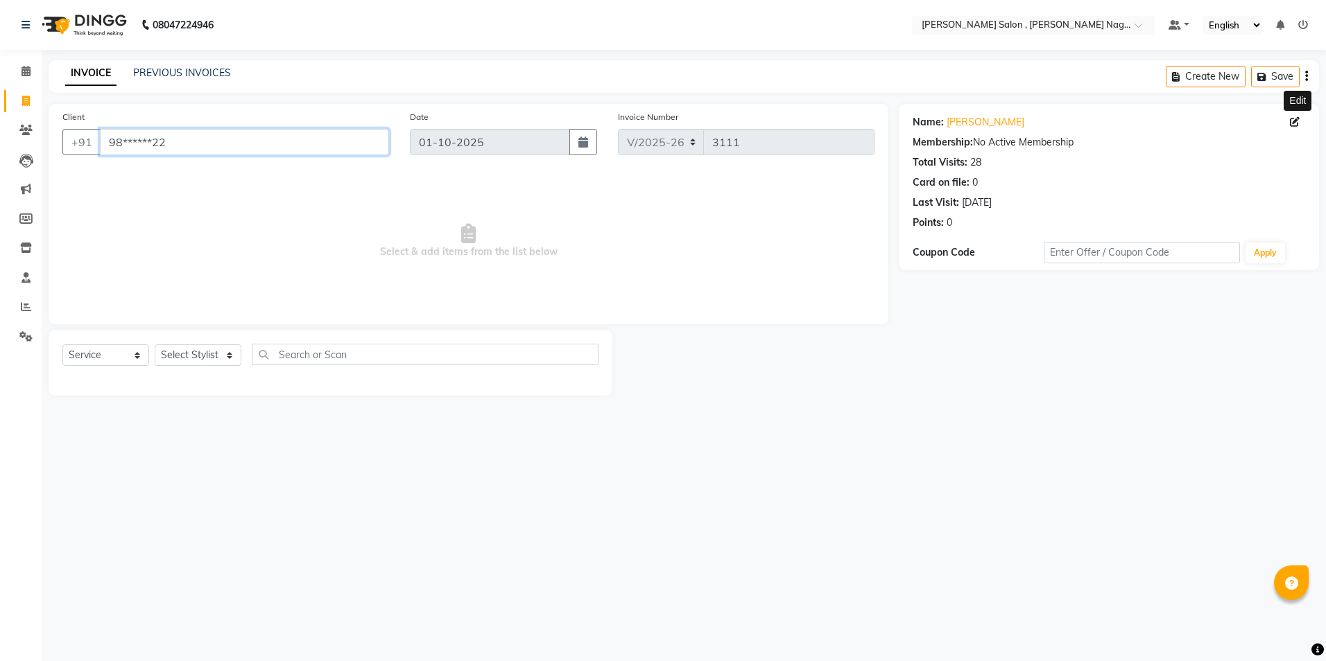
click at [207, 146] on input "98******22" at bounding box center [244, 142] width 289 height 26
type input "9"
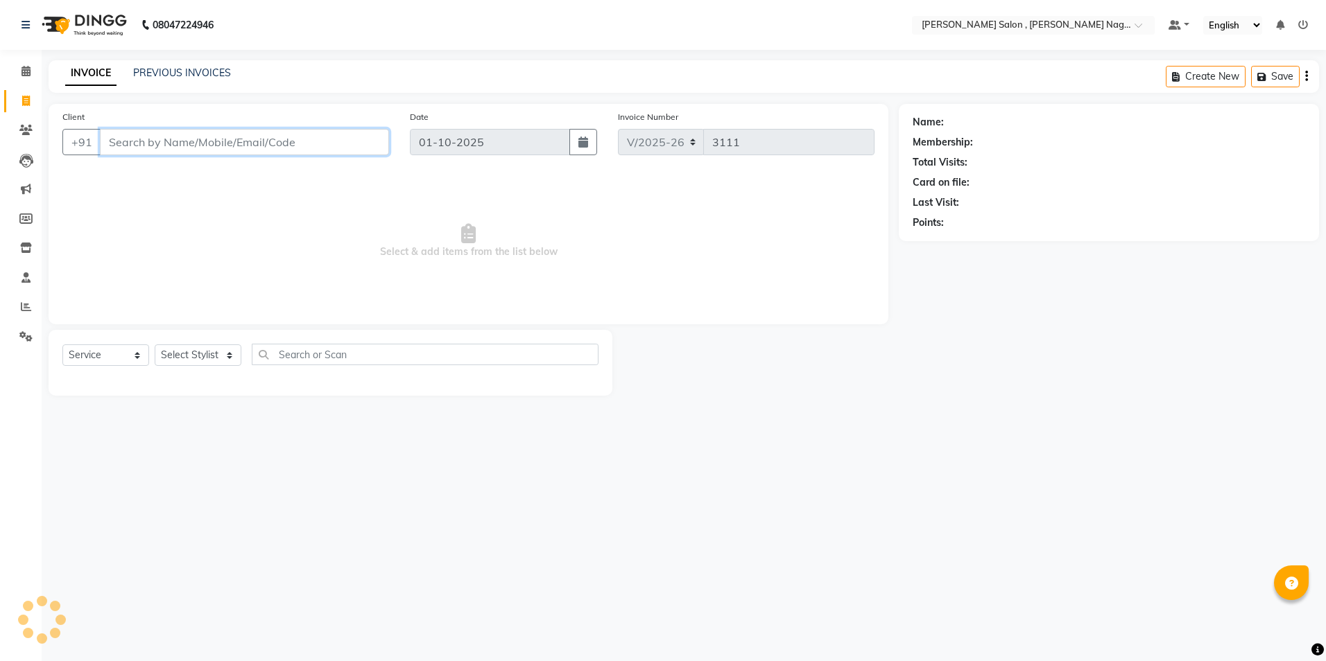
click at [181, 150] on input "Client" at bounding box center [244, 142] width 289 height 26
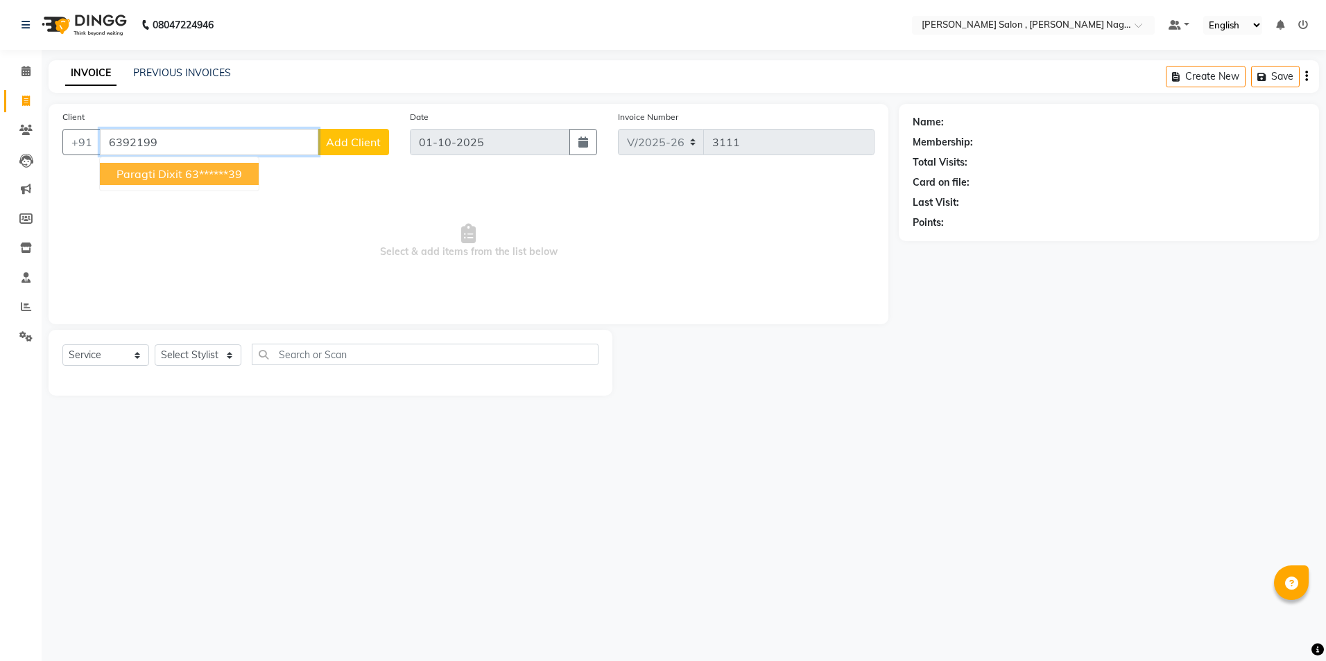
click at [173, 181] on button "Paragti Dixit 63******39" at bounding box center [179, 174] width 159 height 22
type input "63******39"
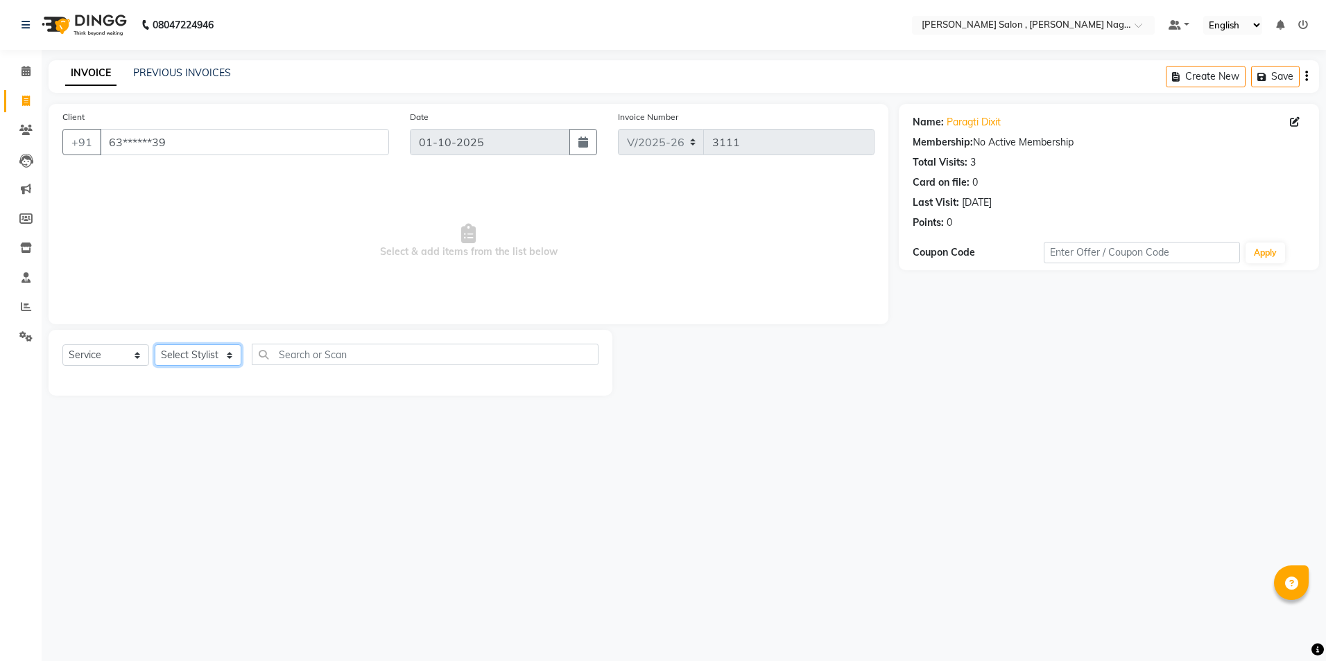
click at [195, 356] on select "Select Stylist [PERSON_NAME] [PERSON_NAME] HARSH isha pal [PERSON_NAME] [PERSON…" at bounding box center [198, 355] width 87 height 21
select select "22588"
click at [155, 345] on select "Select Stylist [PERSON_NAME] [PERSON_NAME] HARSH isha pal [PERSON_NAME] [PERSON…" at bounding box center [198, 355] width 87 height 21
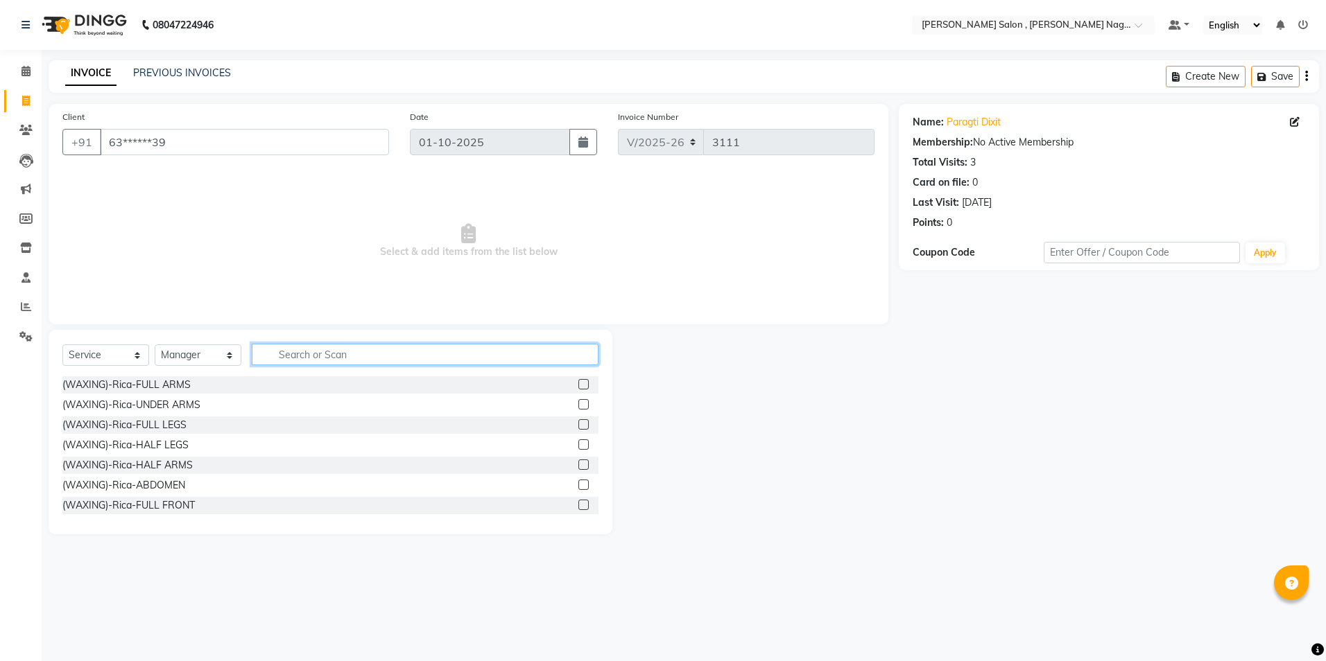
click at [315, 347] on input "text" at bounding box center [425, 354] width 347 height 21
type input "eng"
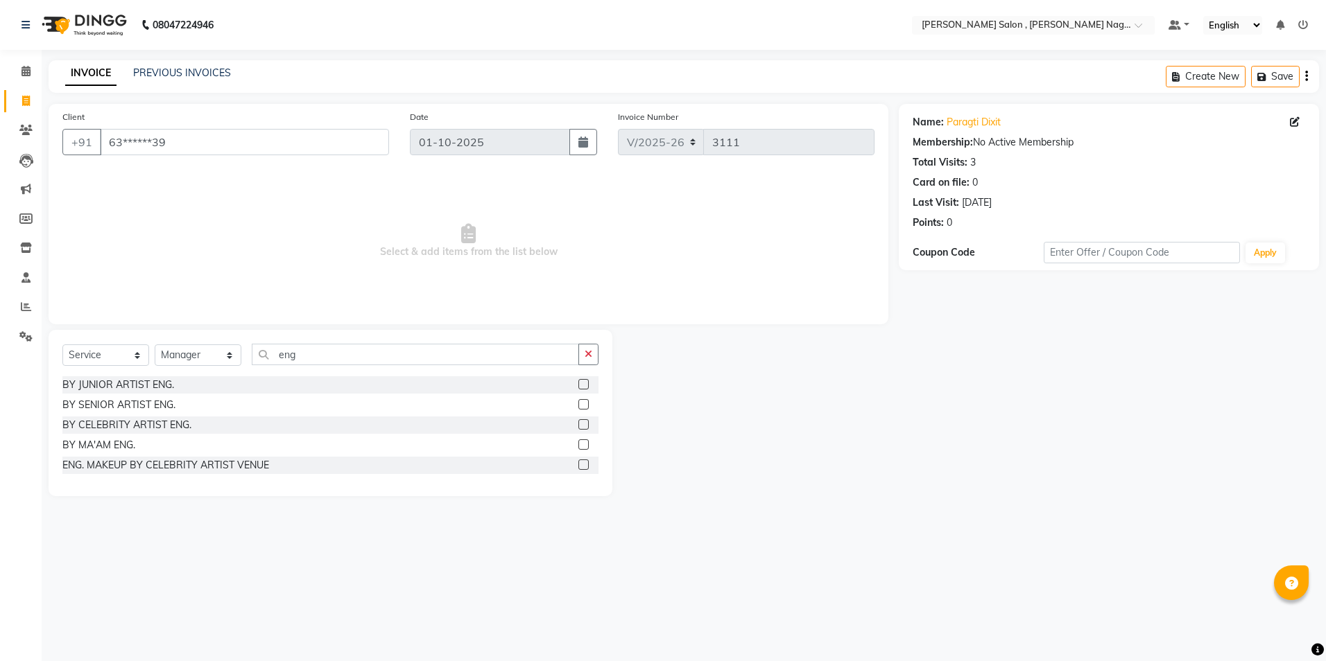
click at [576, 442] on div "BY MA'AM ENG." at bounding box center [330, 445] width 536 height 17
click at [584, 444] on label at bounding box center [583, 445] width 10 height 10
click at [584, 444] on input "checkbox" at bounding box center [582, 445] width 9 height 9
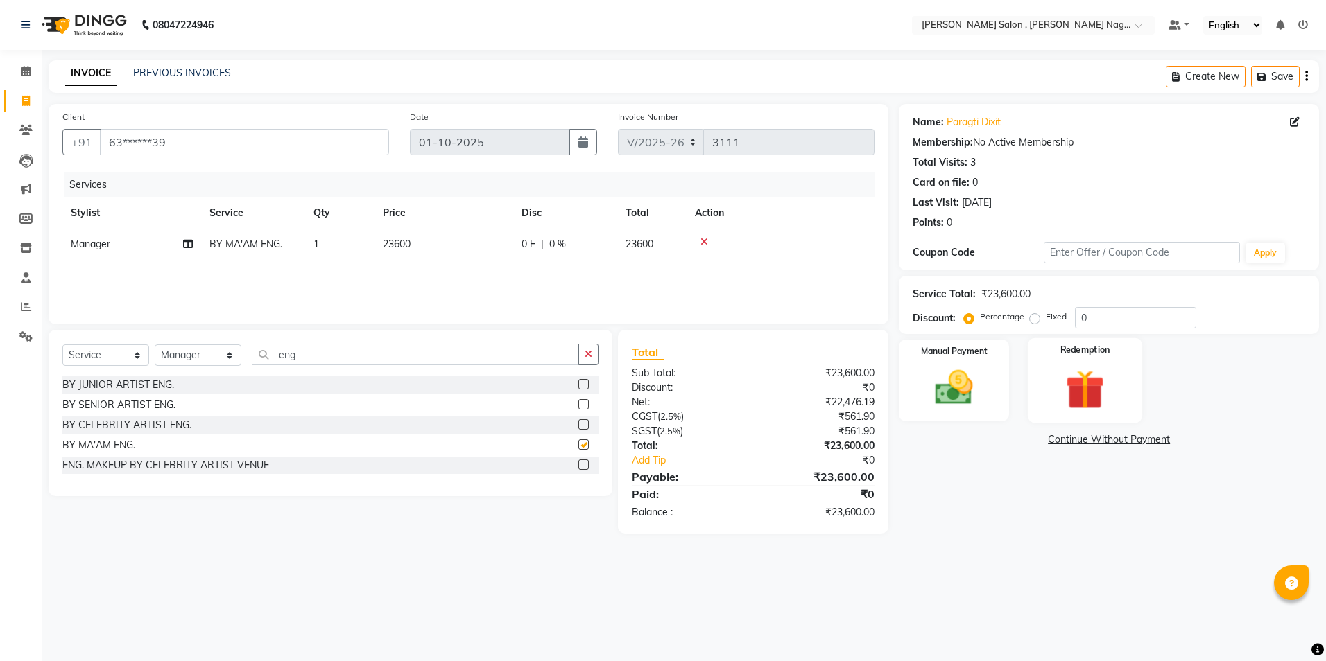
checkbox input "false"
click at [1046, 317] on label "Fixed" at bounding box center [1056, 317] width 21 height 12
click at [1032, 317] on input "Fixed" at bounding box center [1037, 317] width 10 height 10
radio input "true"
click at [1110, 320] on input "0" at bounding box center [1135, 317] width 121 height 21
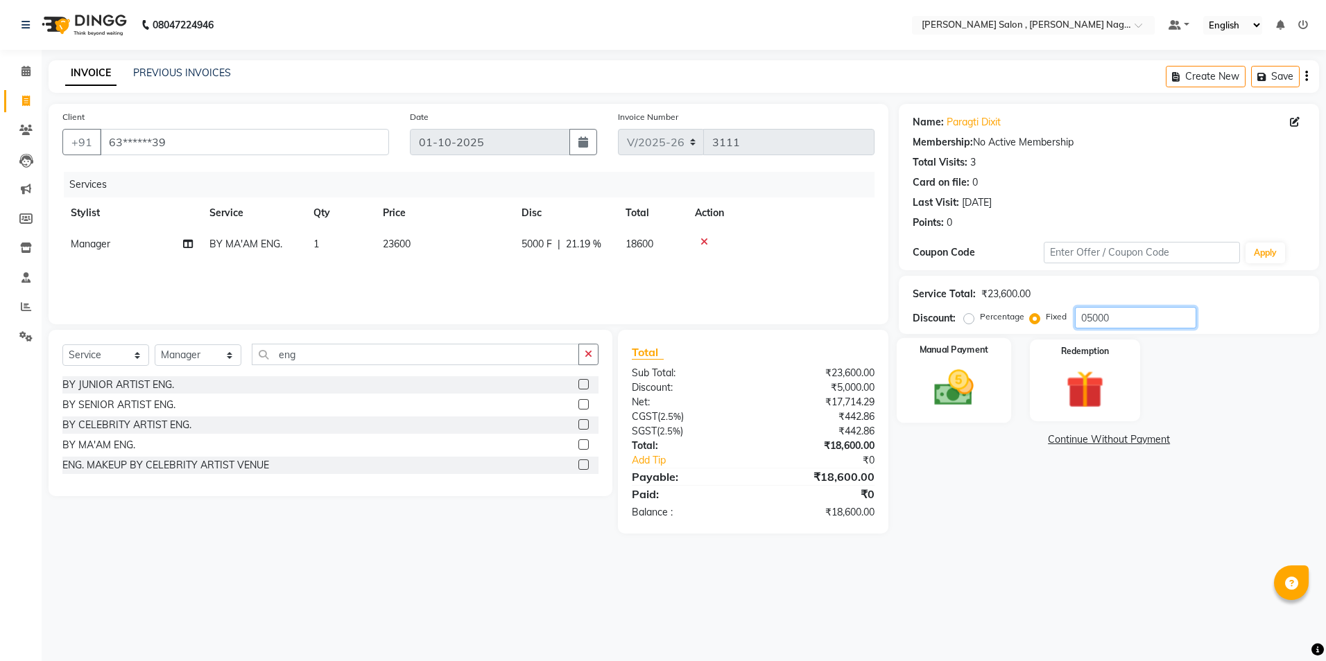
type input "05000"
click at [930, 382] on img at bounding box center [953, 388] width 64 height 46
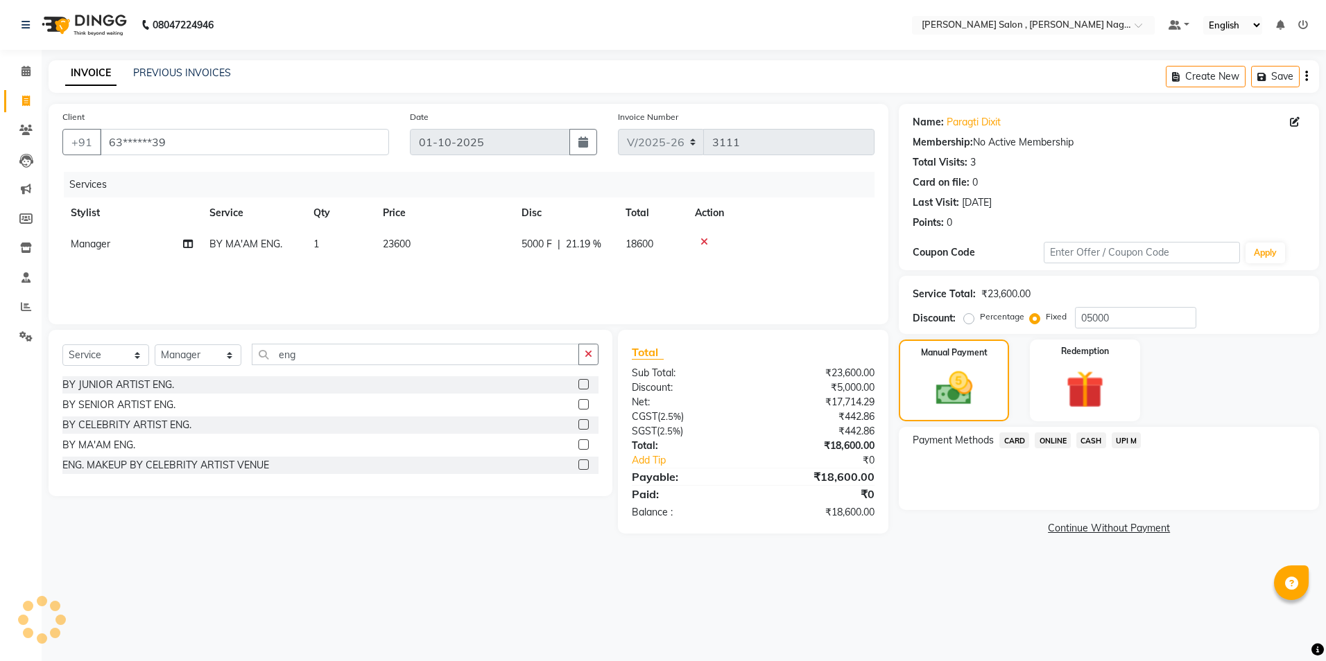
click at [1066, 434] on span "ONLINE" at bounding box center [1052, 441] width 36 height 16
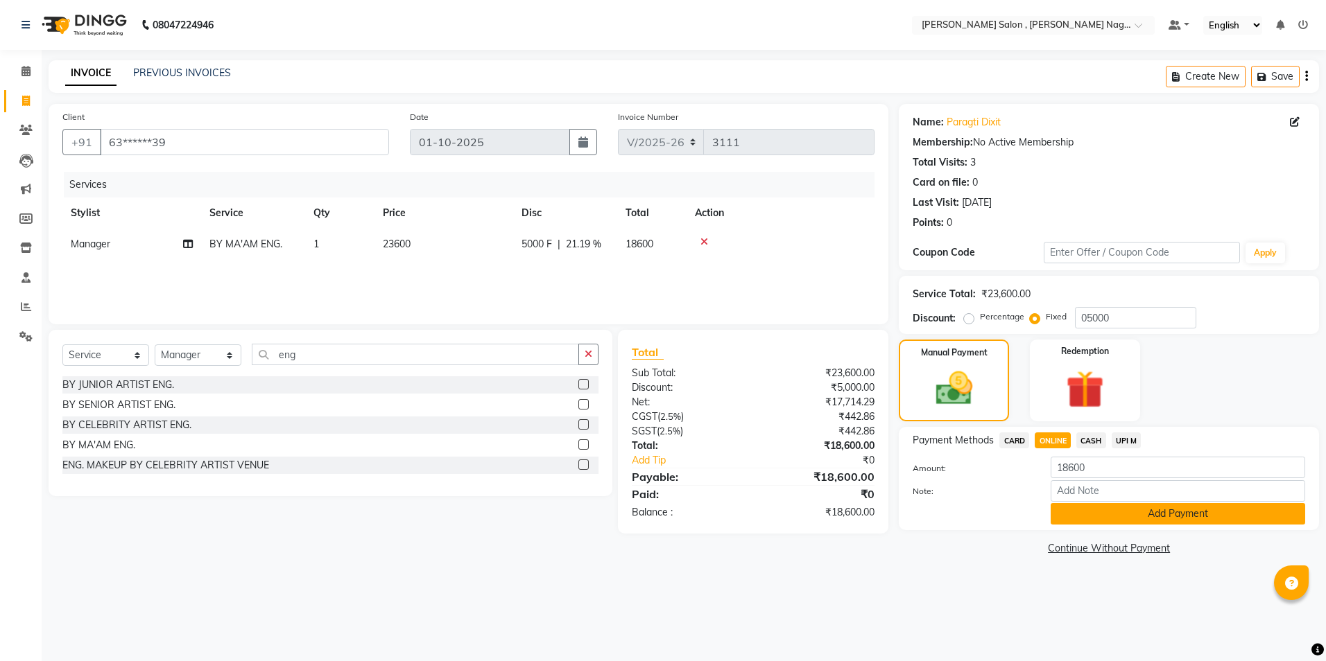
click at [1081, 511] on button "Add Payment" at bounding box center [1177, 513] width 254 height 21
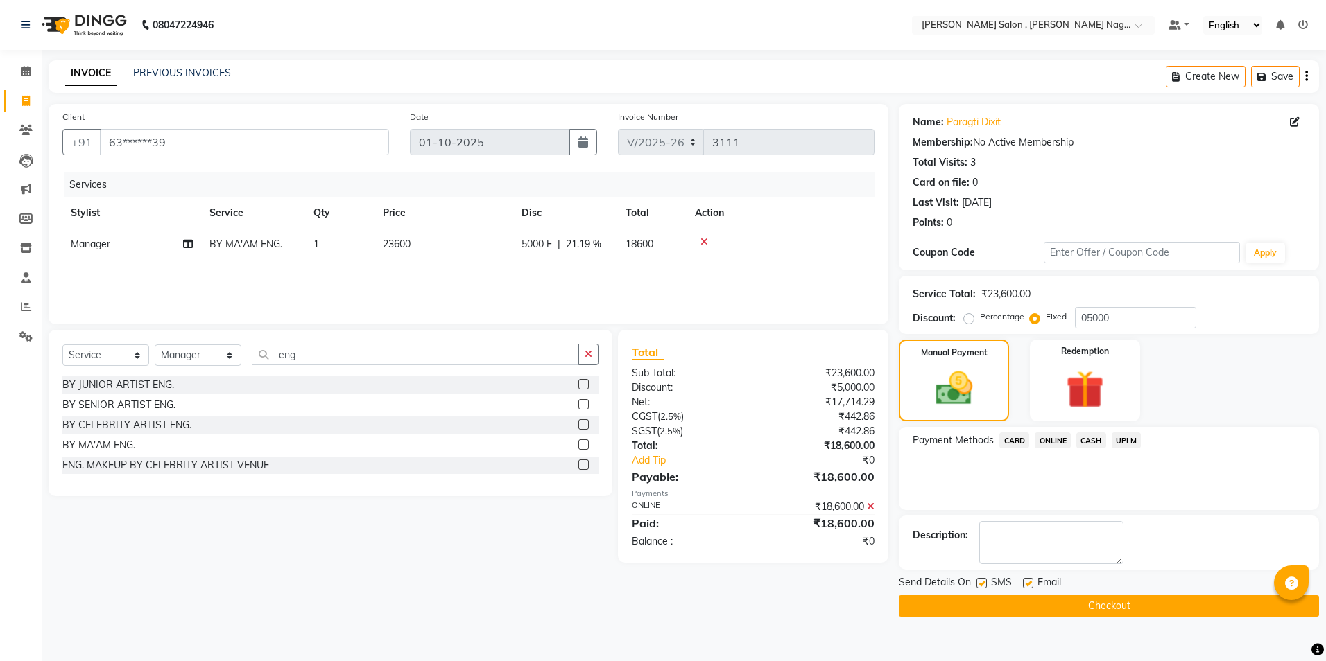
click at [980, 584] on label at bounding box center [981, 583] width 10 height 10
click at [980, 584] on input "checkbox" at bounding box center [980, 584] width 9 height 9
checkbox input "false"
click at [1030, 588] on label at bounding box center [1028, 583] width 10 height 10
click at [1030, 588] on input "checkbox" at bounding box center [1027, 584] width 9 height 9
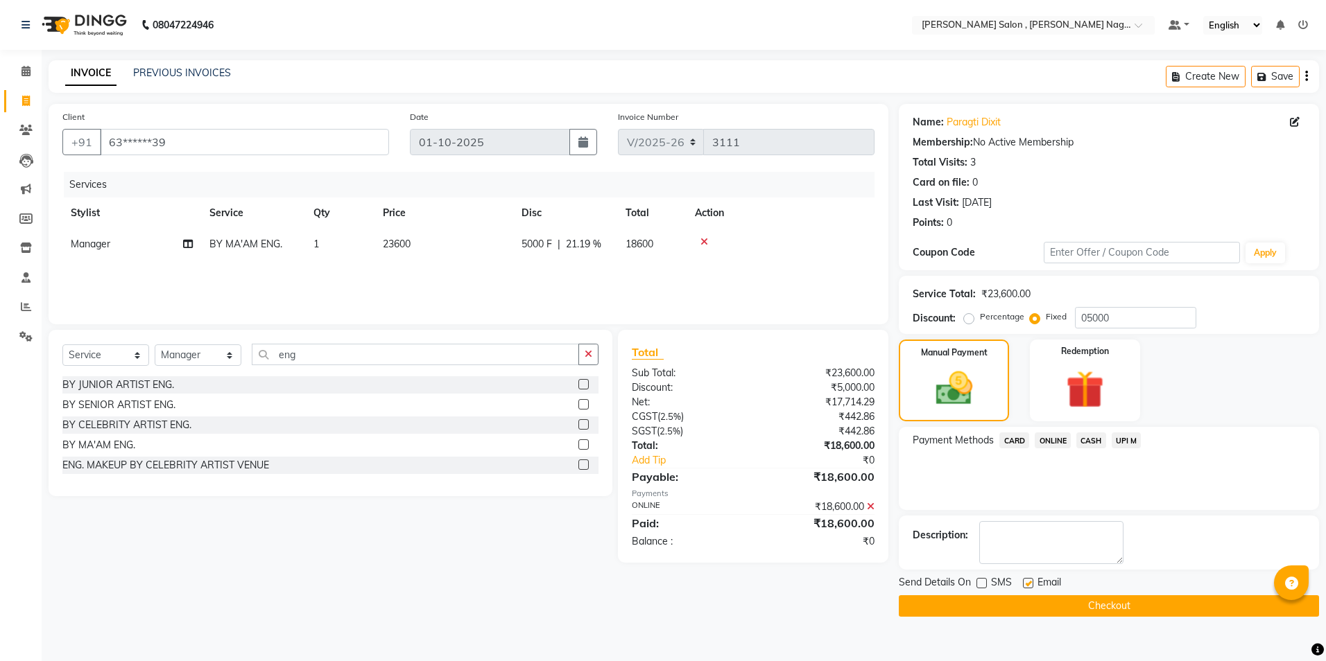
checkbox input "false"
click at [1030, 603] on button "Checkout" at bounding box center [1109, 606] width 420 height 21
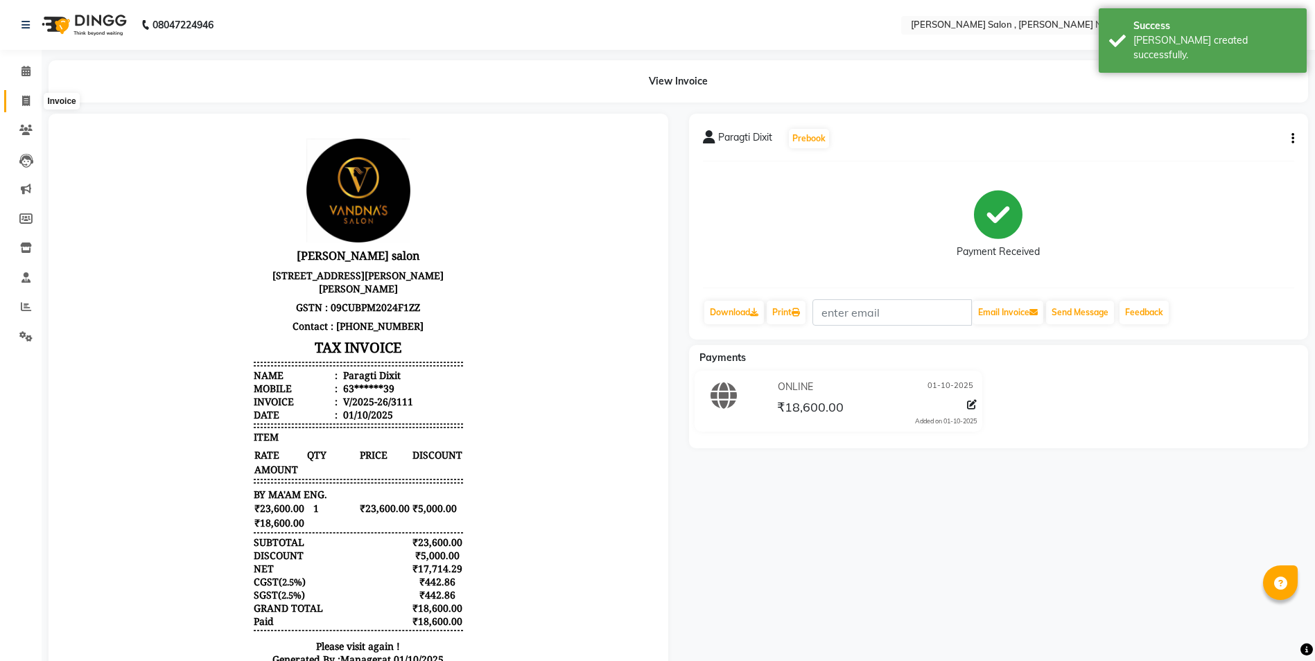
click at [34, 105] on span at bounding box center [26, 102] width 24 height 16
select select "service"
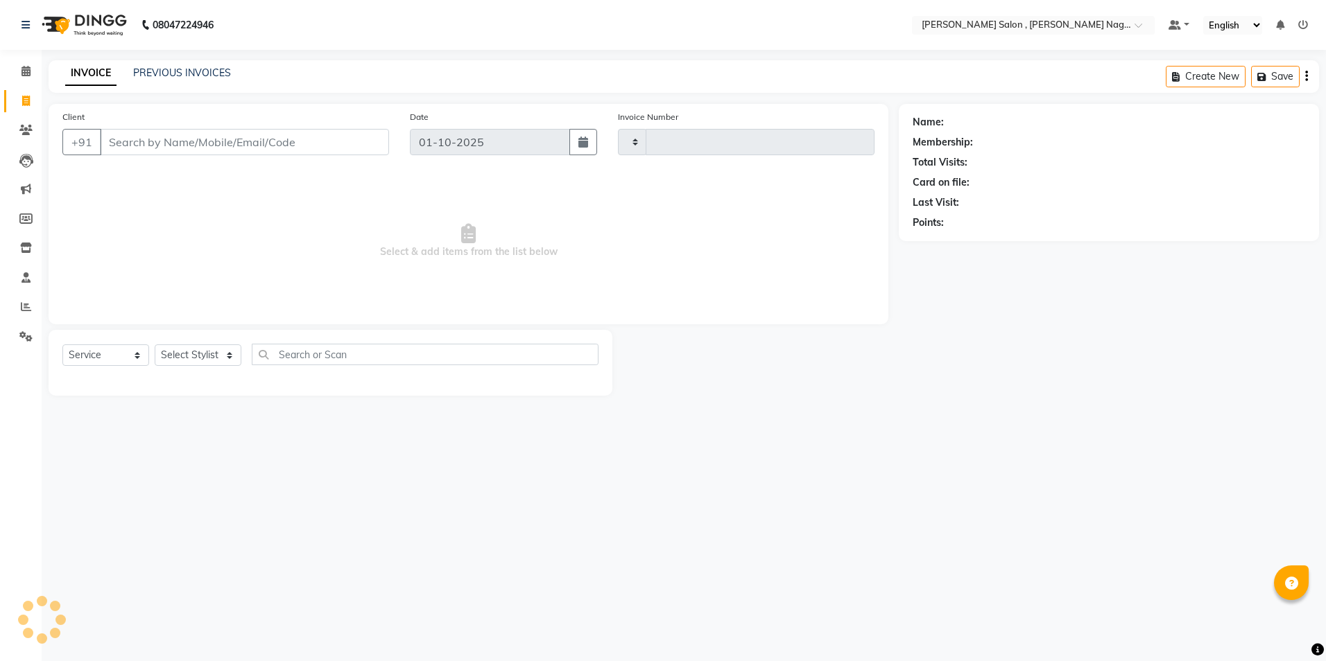
type input "3112"
click at [196, 74] on link "PREVIOUS INVOICES" at bounding box center [182, 73] width 98 height 12
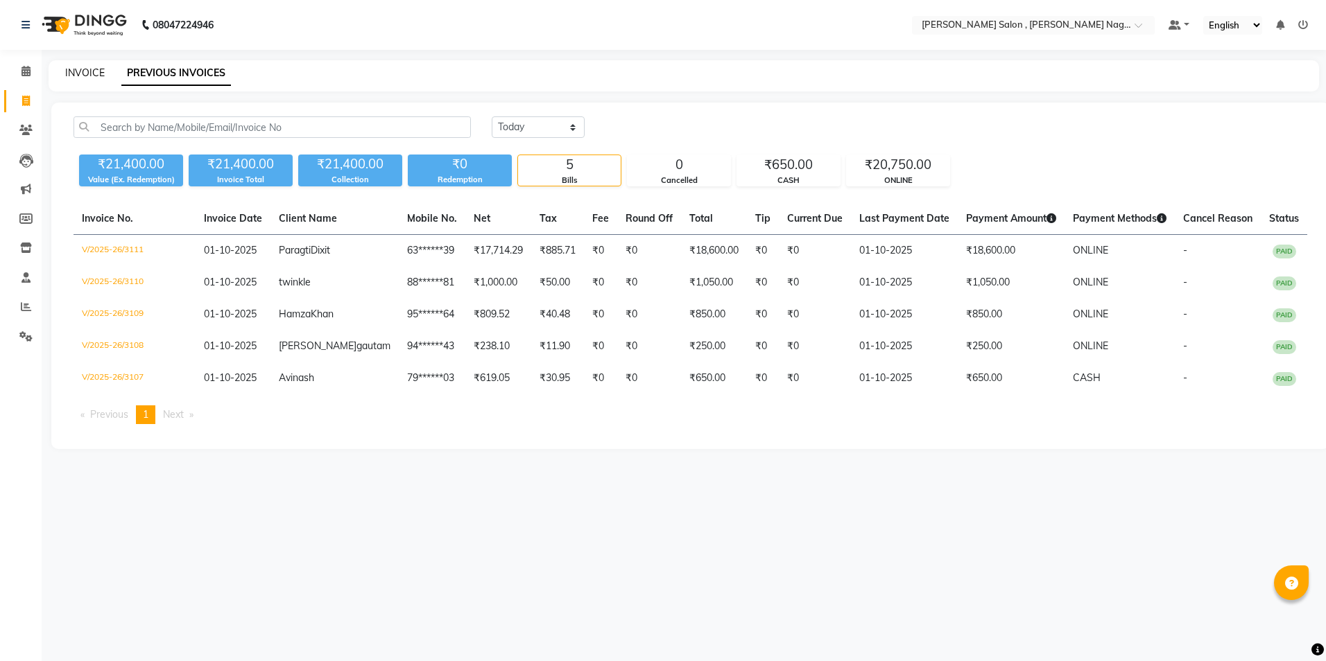
click at [87, 78] on link "INVOICE" at bounding box center [85, 73] width 40 height 12
select select "service"
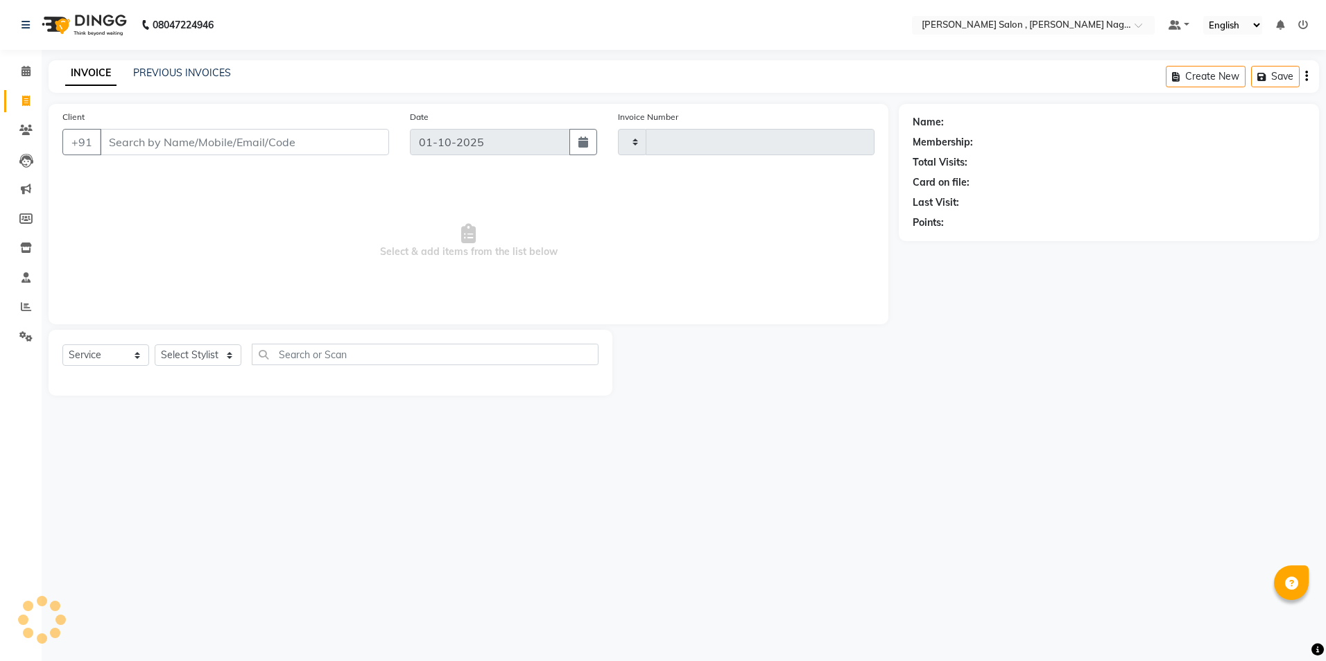
type input "3112"
select select "4120"
drag, startPoint x: 243, startPoint y: 155, endPoint x: 243, endPoint y: 144, distance: 11.8
paste input "9935053441"
type input "9935053441"
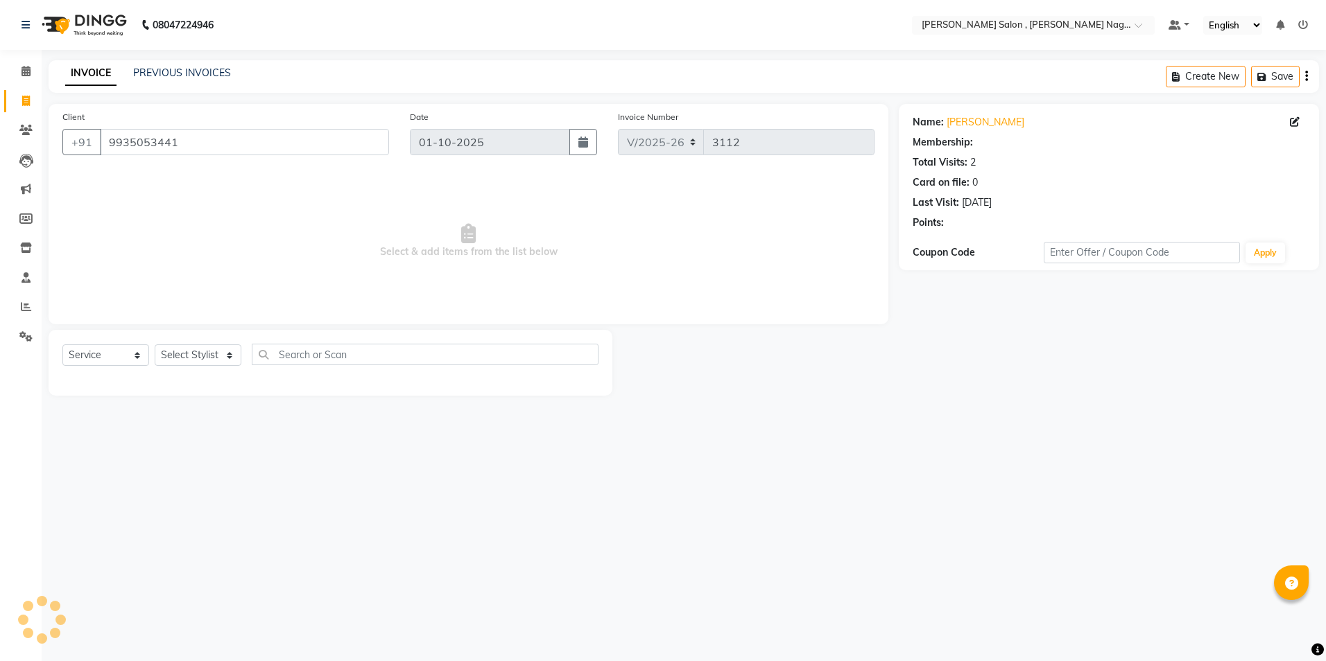
drag, startPoint x: 202, startPoint y: 343, endPoint x: 201, endPoint y: 358, distance: 14.6
click at [201, 352] on div "Select Service Product Membership Package Voucher Prepaid Gift Card Select Styl…" at bounding box center [331, 363] width 564 height 66
click at [201, 360] on select "Select Stylist [PERSON_NAME] [PERSON_NAME] HARSH isha pal [PERSON_NAME] [PERSON…" at bounding box center [198, 355] width 87 height 21
select select "65130"
click at [155, 345] on select "Select Stylist [PERSON_NAME] [PERSON_NAME] HARSH isha pal [PERSON_NAME] [PERSON…" at bounding box center [198, 355] width 87 height 21
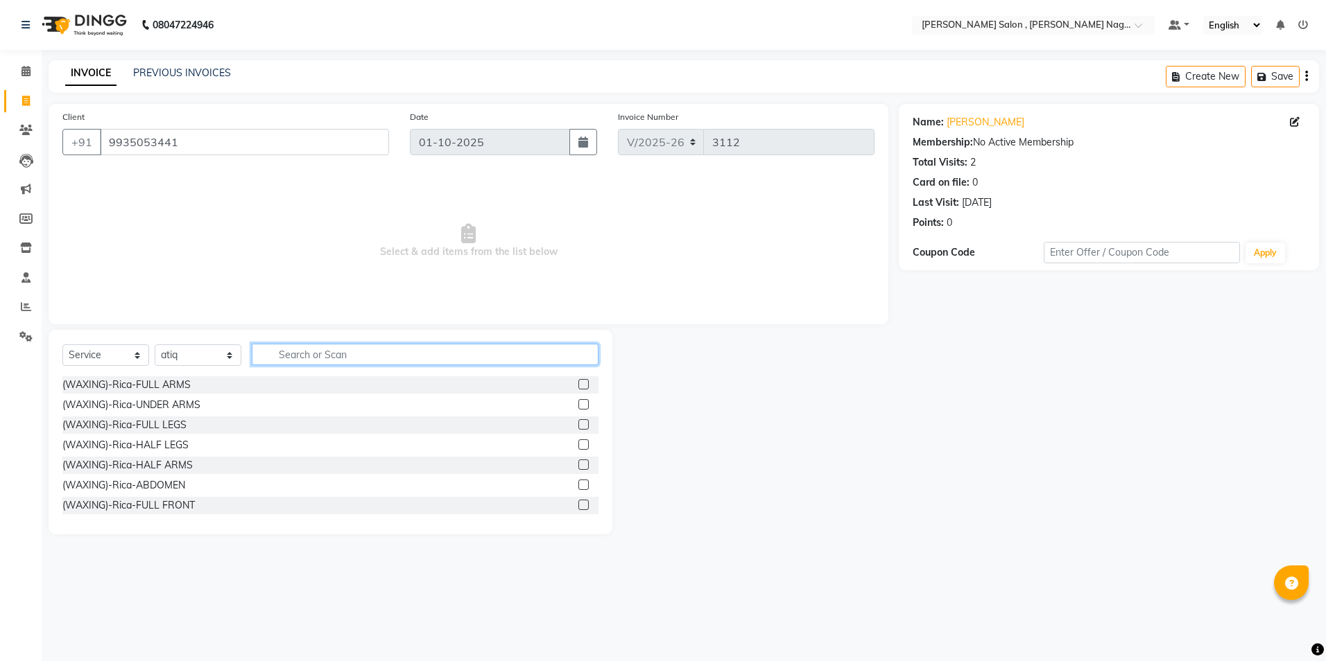
click at [324, 349] on input "text" at bounding box center [425, 354] width 347 height 21
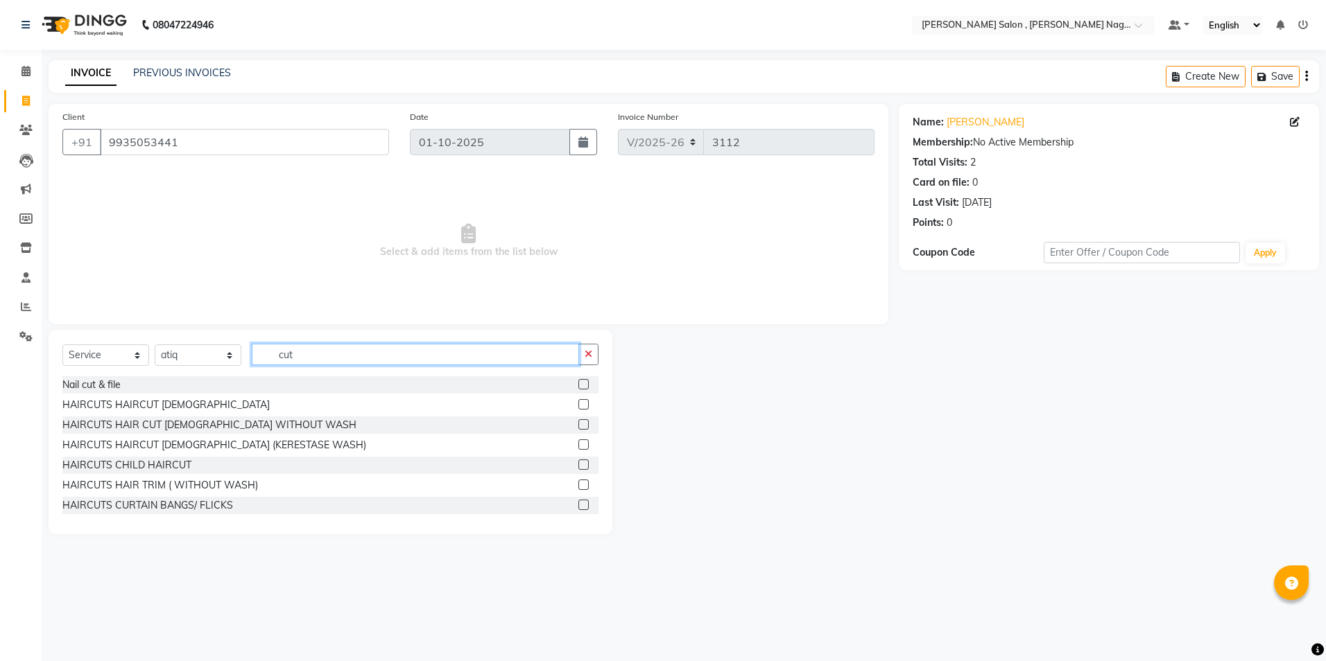
type input "cut"
click at [578, 417] on div at bounding box center [588, 425] width 20 height 17
click at [578, 422] on label at bounding box center [583, 424] width 10 height 10
click at [578, 422] on input "checkbox" at bounding box center [582, 425] width 9 height 9
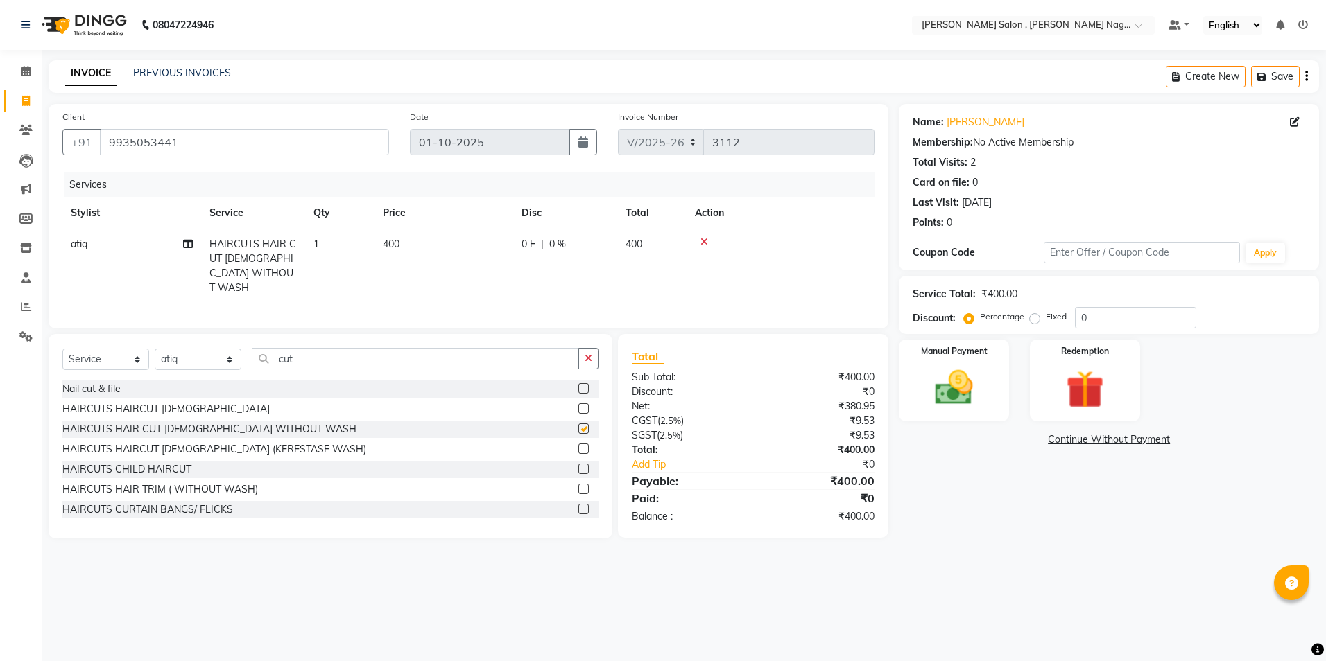
checkbox input "false"
click at [304, 342] on div "Select Service Product Membership Package Voucher Prepaid Gift Card Select Styl…" at bounding box center [331, 436] width 564 height 205
click at [291, 361] on input "cut" at bounding box center [415, 358] width 327 height 21
type input "c"
type input "color"
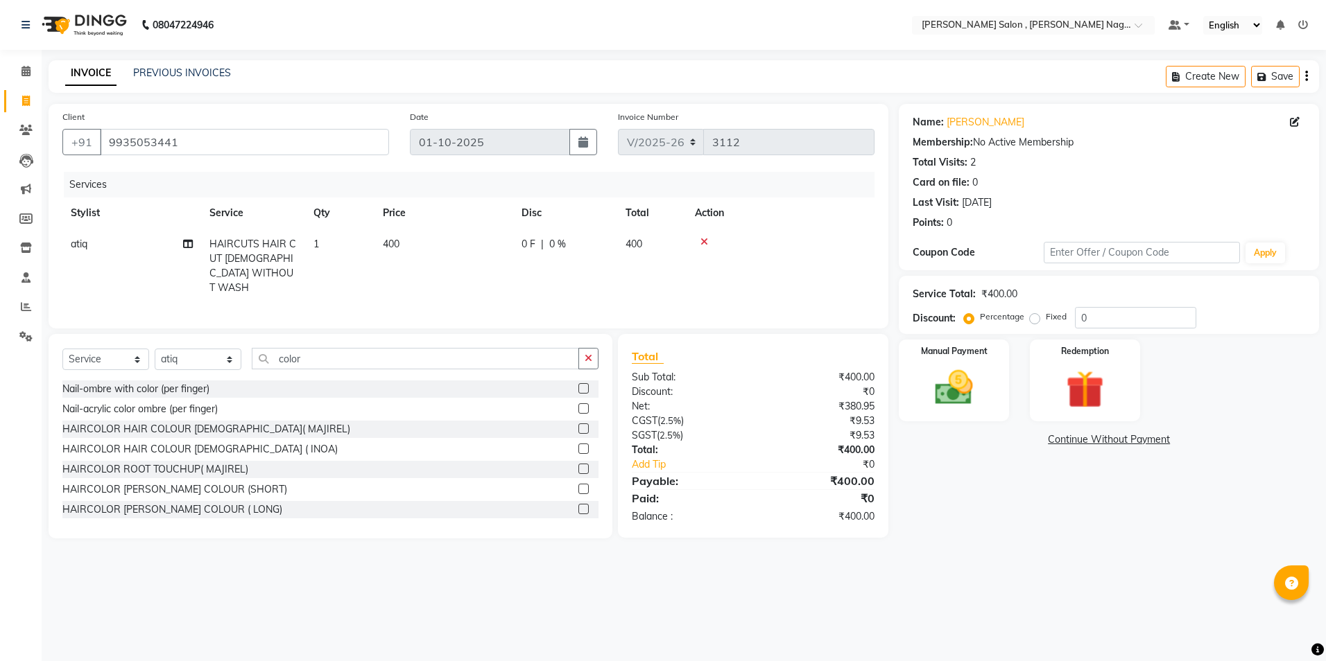
click at [578, 449] on label at bounding box center [583, 449] width 10 height 10
click at [578, 449] on input "checkbox" at bounding box center [582, 449] width 9 height 9
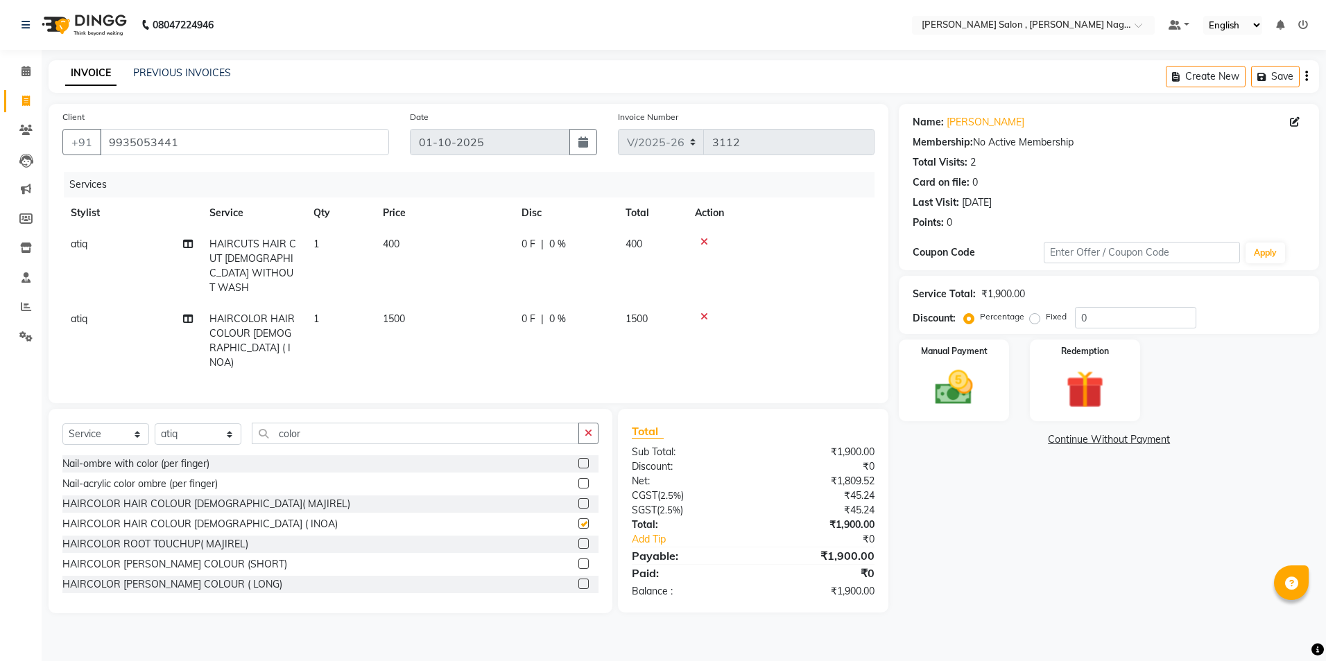
checkbox input "false"
click at [322, 423] on input "color" at bounding box center [415, 433] width 327 height 21
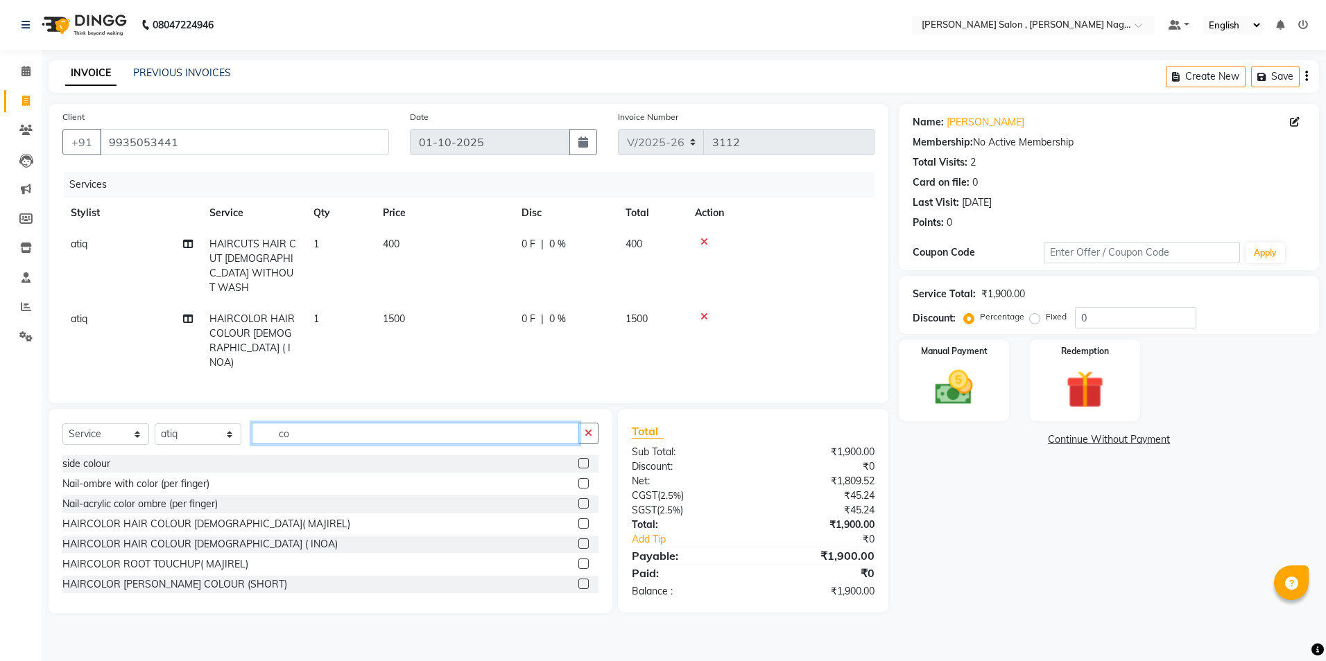
type input "c"
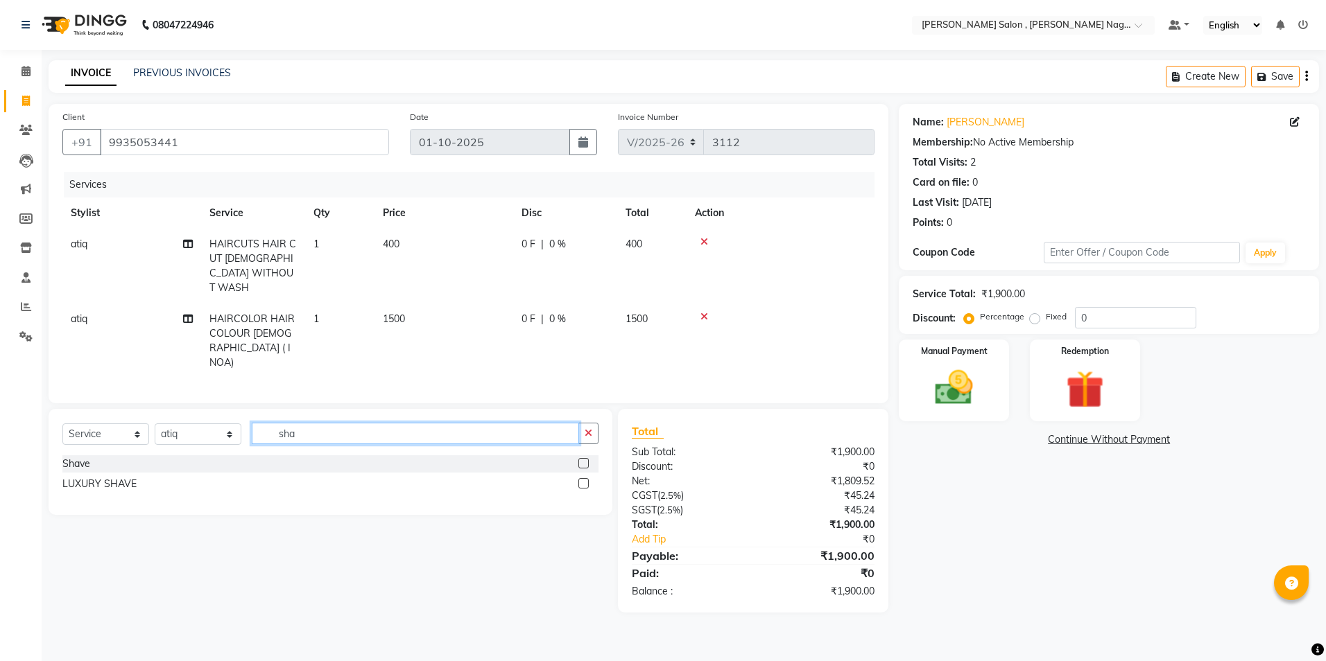
type input "sha"
click at [586, 458] on label at bounding box center [583, 463] width 10 height 10
click at [586, 460] on input "checkbox" at bounding box center [582, 464] width 9 height 9
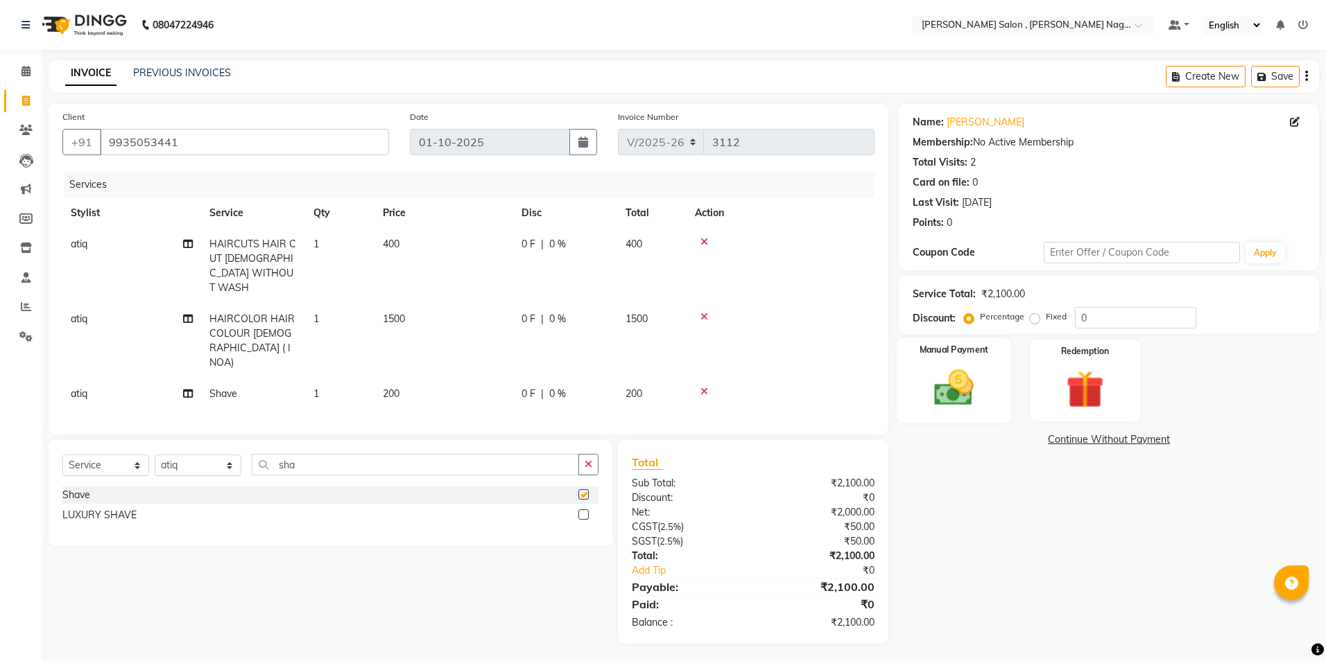
checkbox input "false"
click at [913, 413] on div "Manual Payment" at bounding box center [953, 380] width 114 height 85
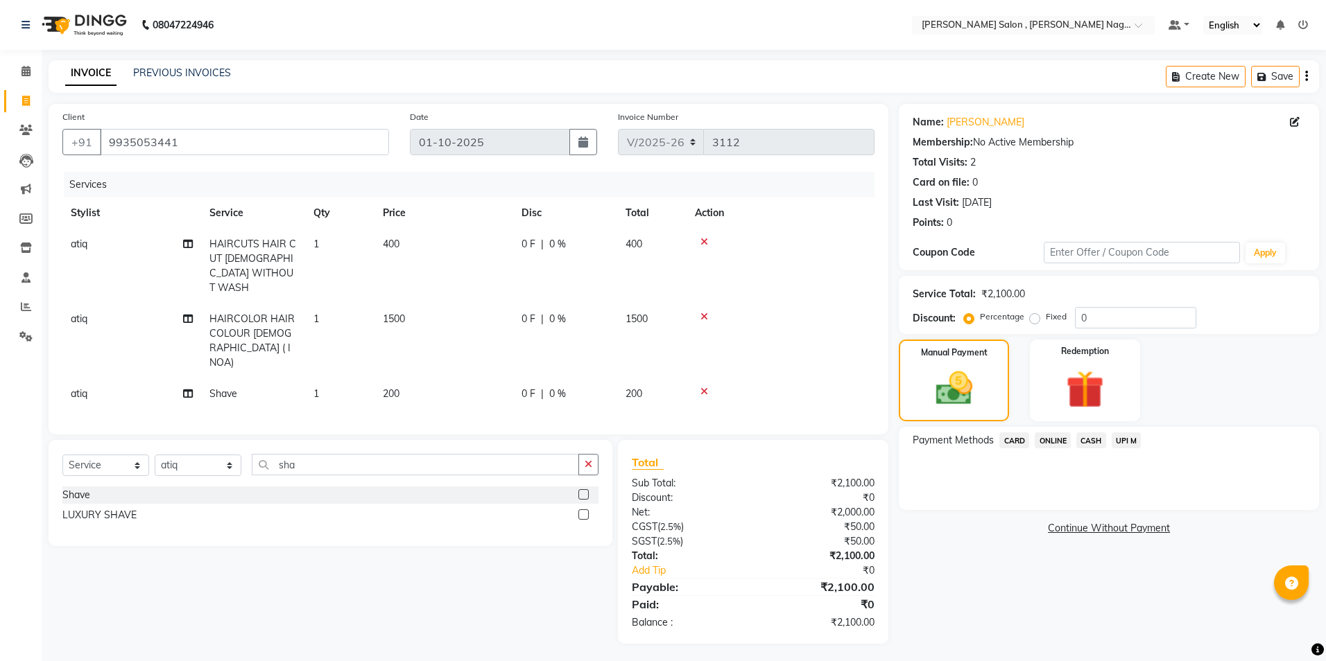
click at [1099, 440] on span "CASH" at bounding box center [1091, 441] width 30 height 16
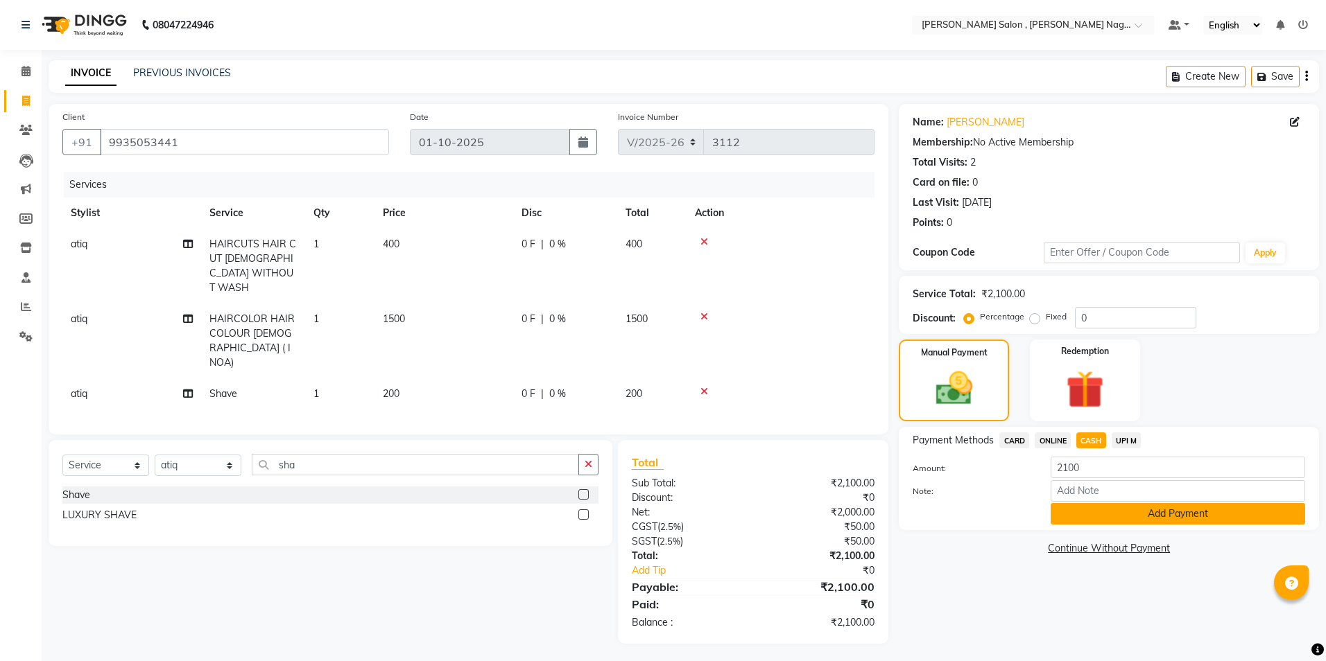
click at [1066, 516] on button "Add Payment" at bounding box center [1177, 513] width 254 height 21
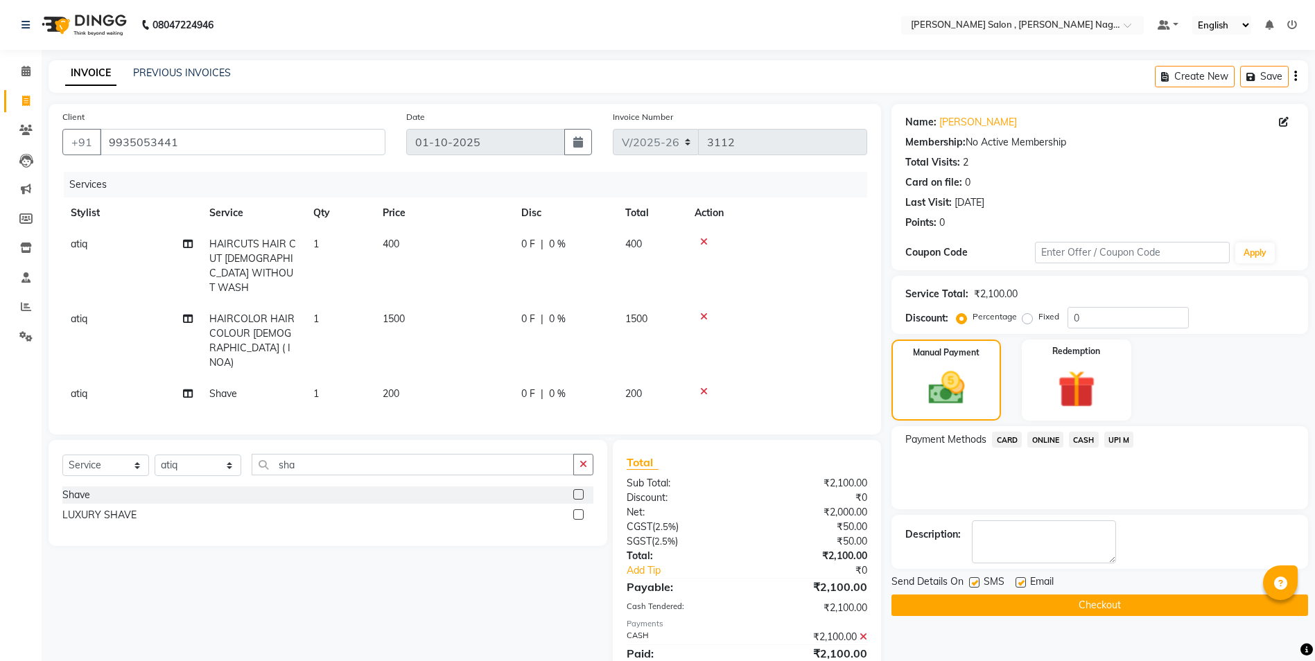
click at [972, 586] on label at bounding box center [974, 583] width 10 height 10
click at [972, 586] on input "checkbox" at bounding box center [973, 583] width 9 height 9
checkbox input "false"
click at [1019, 581] on label at bounding box center [1021, 583] width 10 height 10
click at [1019, 581] on input "checkbox" at bounding box center [1020, 583] width 9 height 9
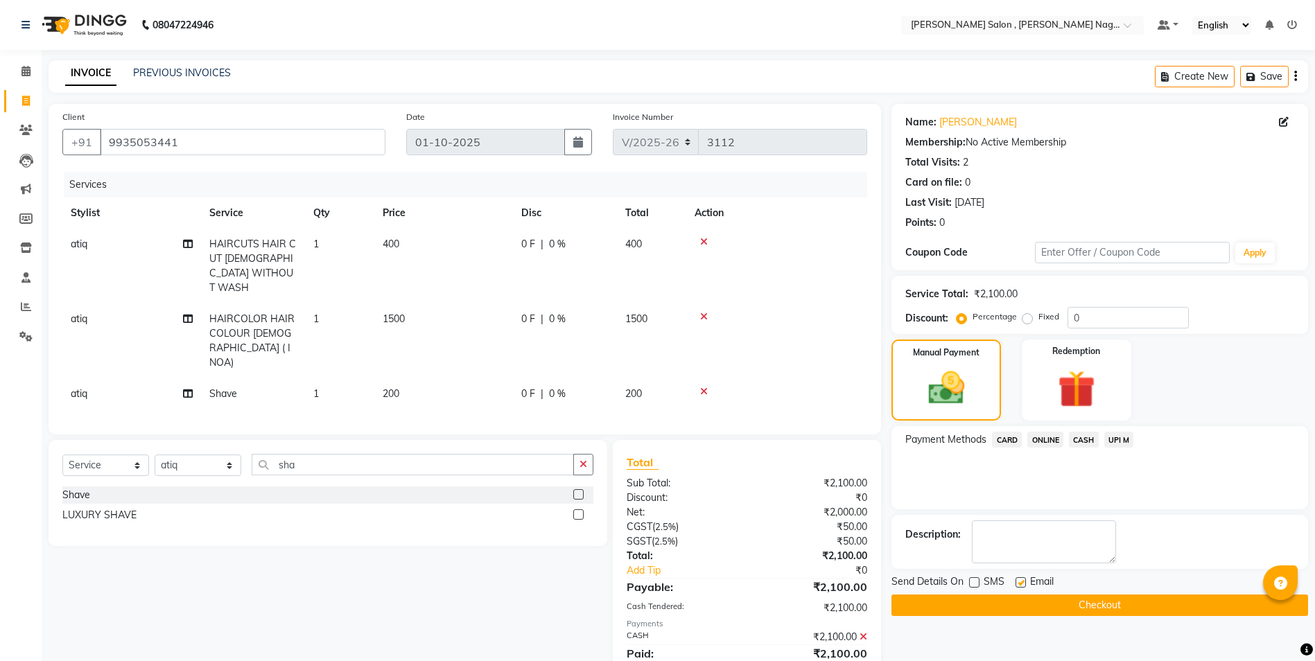
checkbox input "false"
click at [1014, 603] on button "Checkout" at bounding box center [1100, 605] width 417 height 21
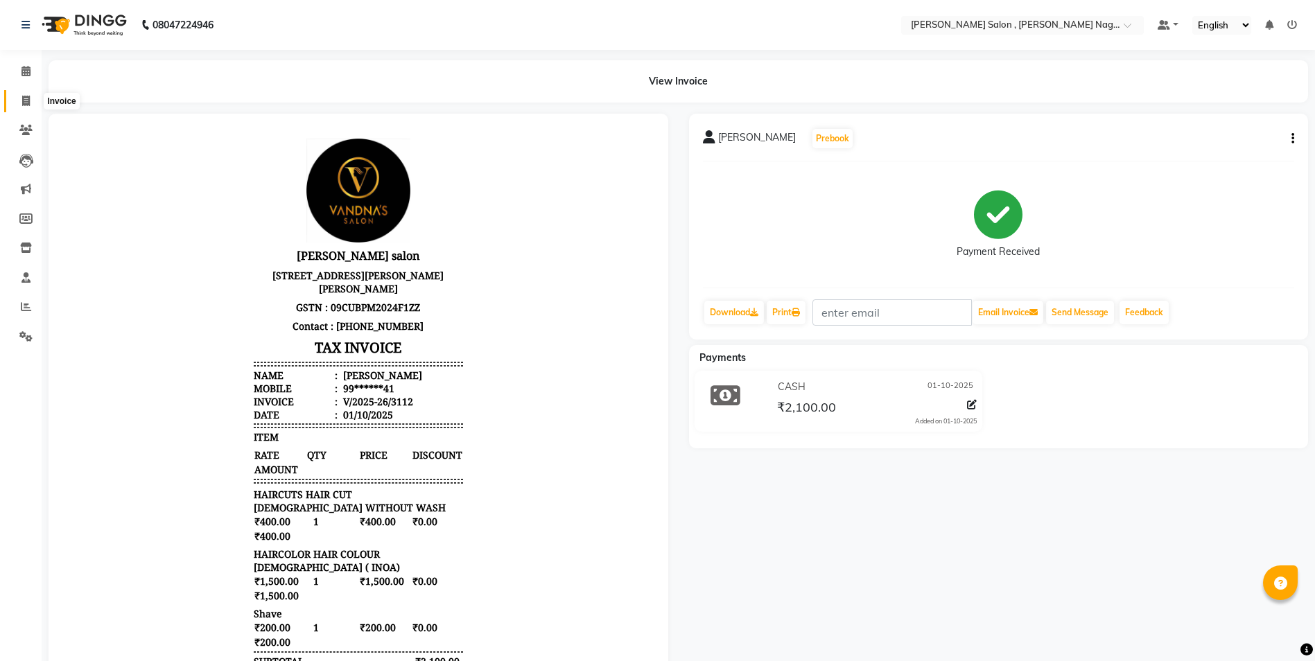
click at [33, 100] on span at bounding box center [26, 102] width 24 height 16
select select "service"
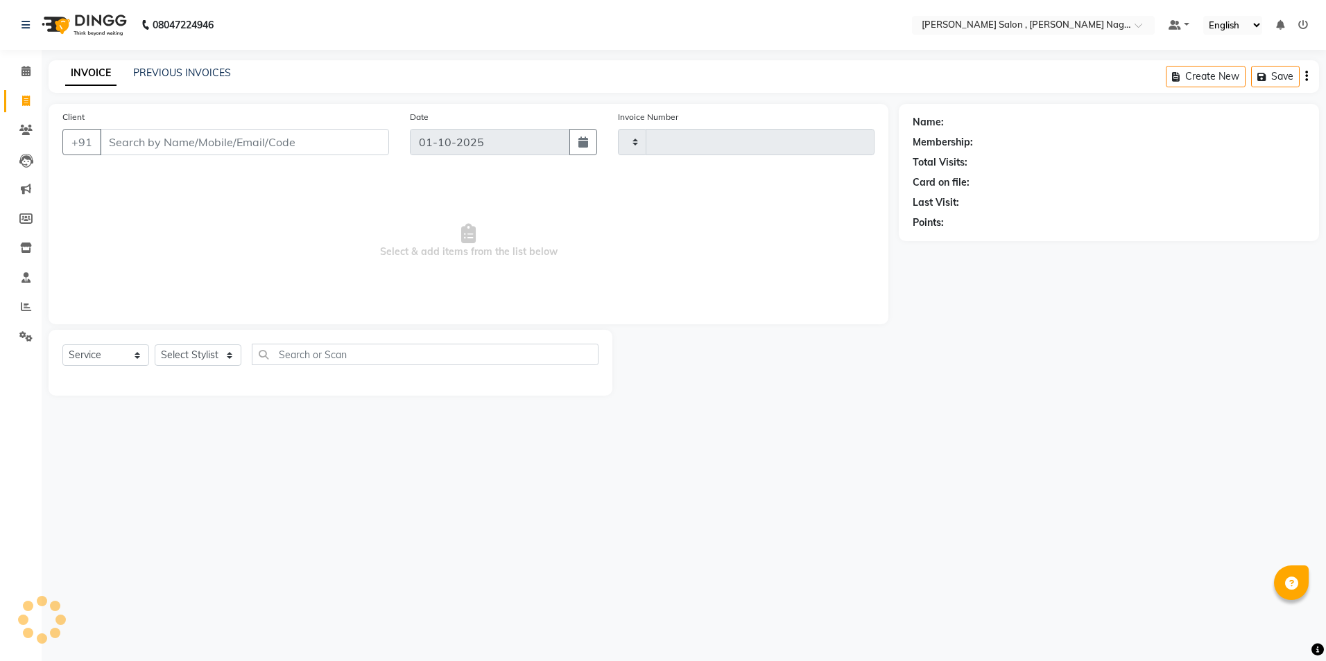
type input "3113"
select select "4120"
click at [368, 143] on input "Client" at bounding box center [244, 142] width 289 height 26
click at [945, 559] on div "08047224946 Select Location × [PERSON_NAME] Salon , [PERSON_NAME] Nagar Default…" at bounding box center [663, 330] width 1326 height 661
click at [658, 413] on main "INVOICE PREVIOUS INVOICES Create New Save Client +91 Date [DATE] Invoice Number…" at bounding box center [684, 238] width 1284 height 356
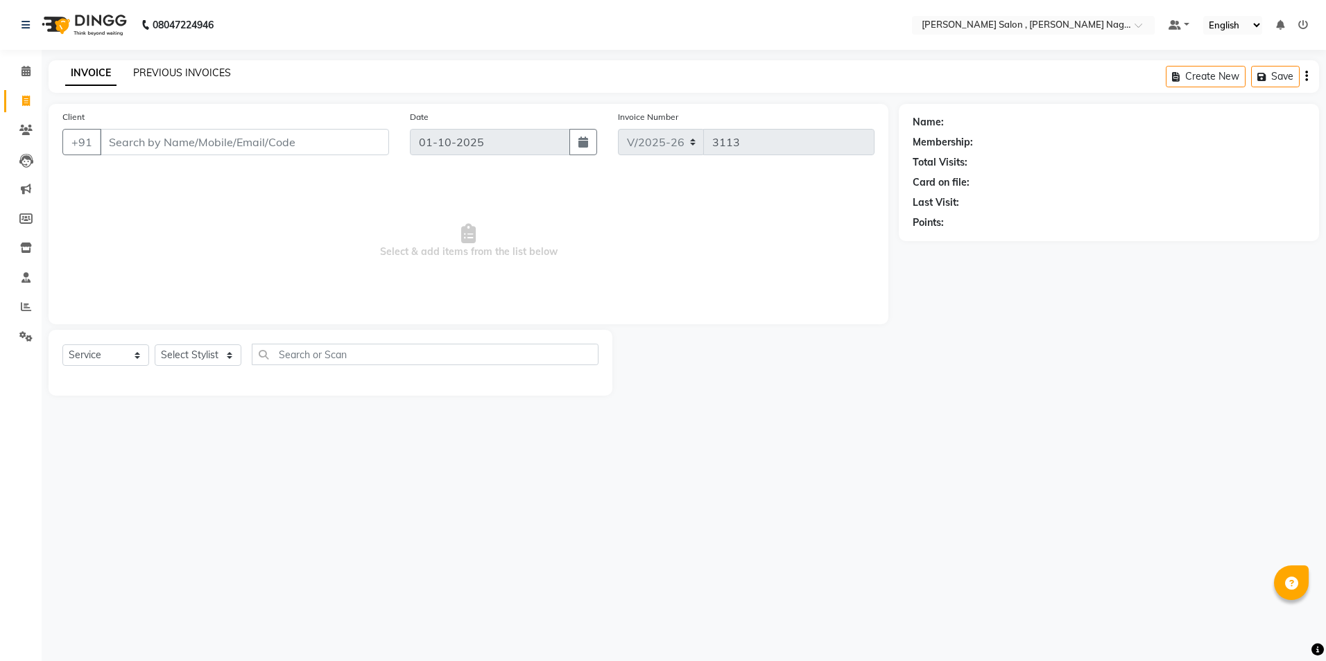
click at [184, 71] on link "PREVIOUS INVOICES" at bounding box center [182, 73] width 98 height 12
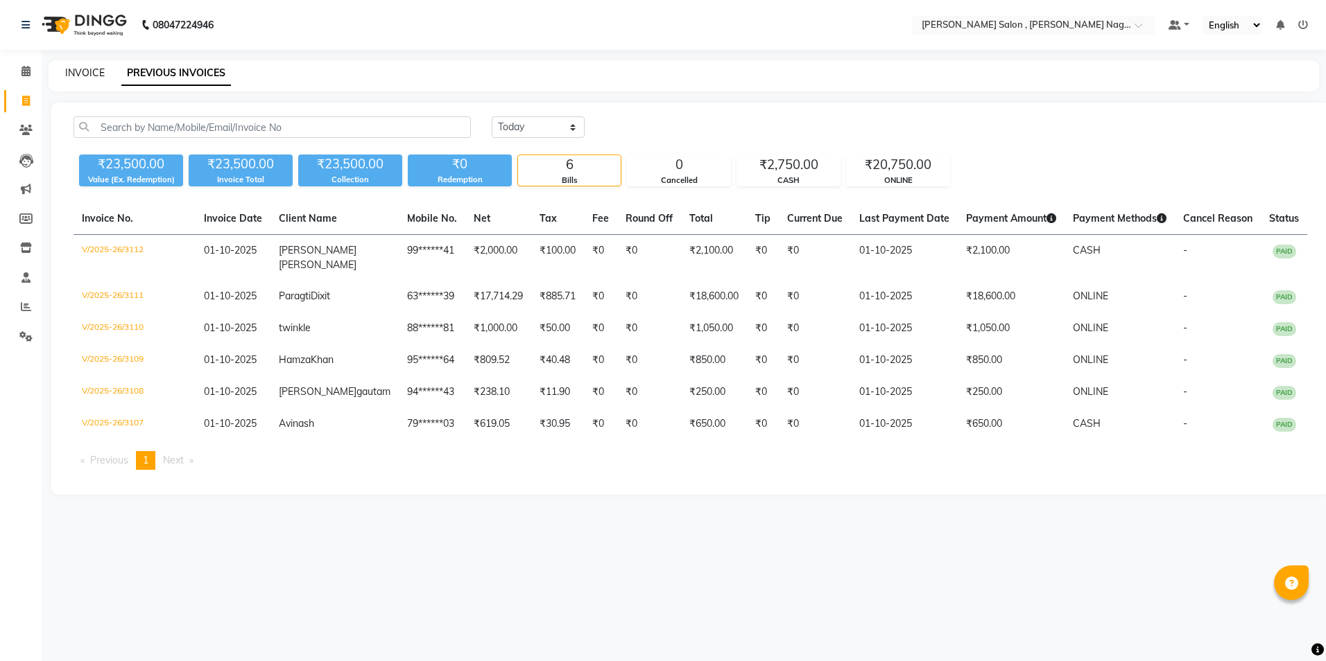
click at [80, 71] on link "INVOICE" at bounding box center [85, 73] width 40 height 12
select select "service"
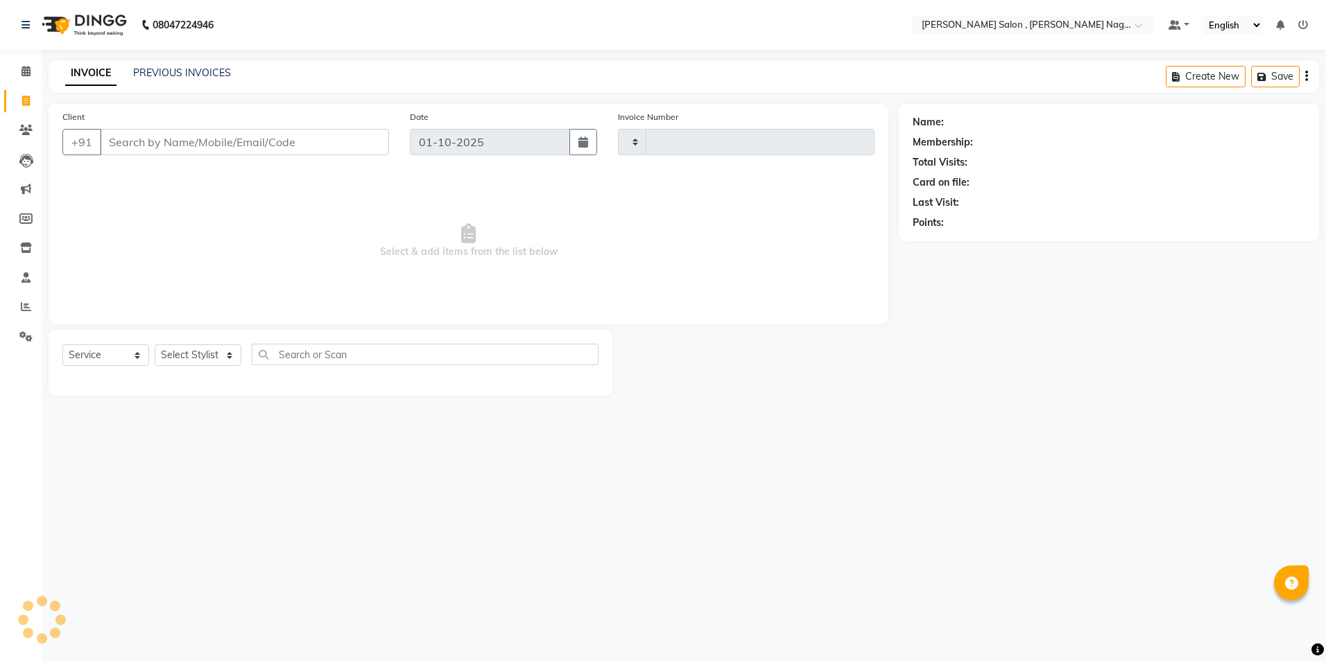
type input "3113"
select select "4120"
type input "9919199999"
click at [392, 135] on div "Client [PHONE_NUMBER] Add Client" at bounding box center [225, 138] width 347 height 57
click at [379, 139] on span "Add Client" at bounding box center [353, 142] width 55 height 14
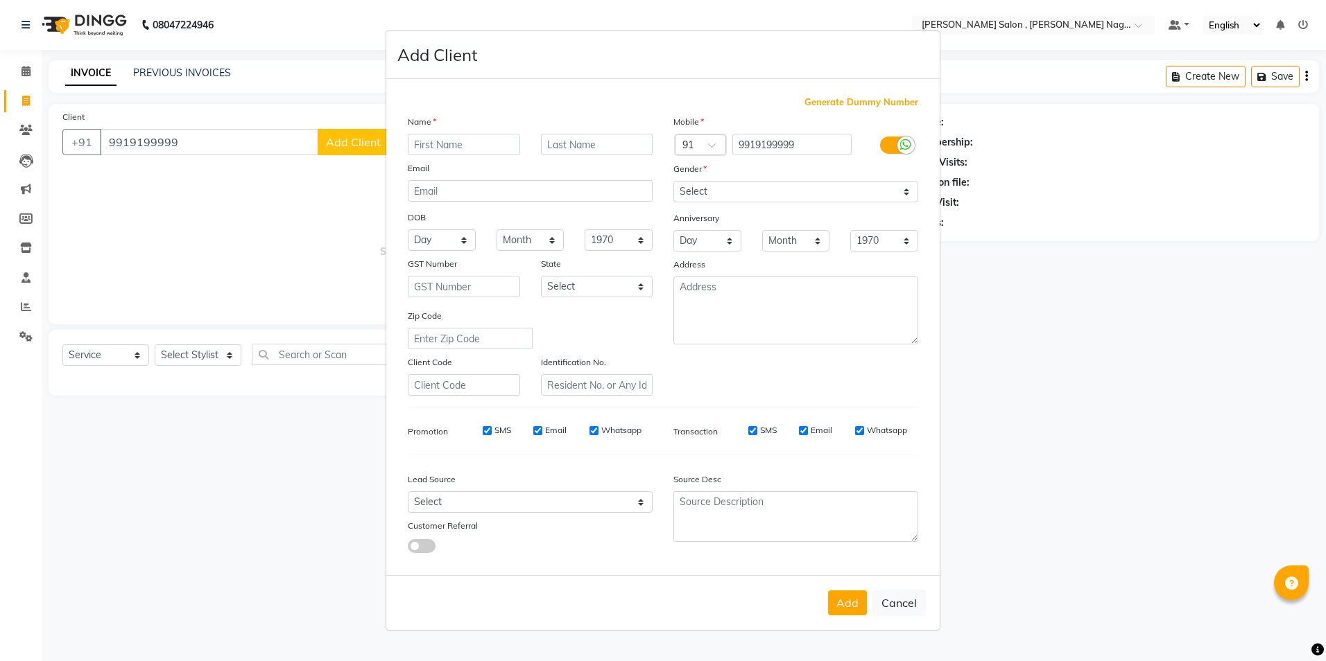
click at [532, 154] on div at bounding box center [596, 144] width 133 height 21
click at [509, 146] on input "text" at bounding box center [464, 144] width 112 height 21
type input "ranjit"
click at [722, 180] on div "Gender" at bounding box center [796, 171] width 266 height 19
click at [716, 189] on select "Select [DEMOGRAPHIC_DATA] [DEMOGRAPHIC_DATA] Other Prefer Not To Say" at bounding box center [795, 191] width 245 height 21
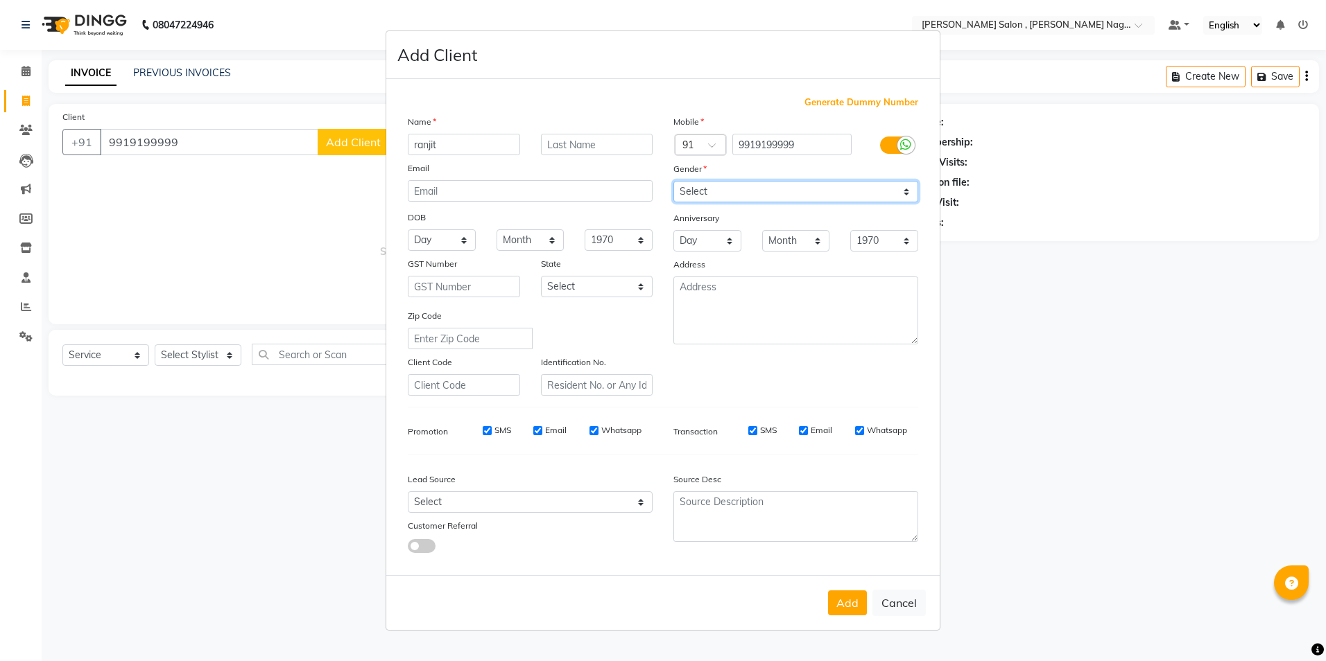
select select "[DEMOGRAPHIC_DATA]"
click at [673, 181] on select "Select [DEMOGRAPHIC_DATA] [DEMOGRAPHIC_DATA] Other Prefer Not To Say" at bounding box center [795, 191] width 245 height 21
click at [838, 600] on button "Add" at bounding box center [847, 603] width 39 height 25
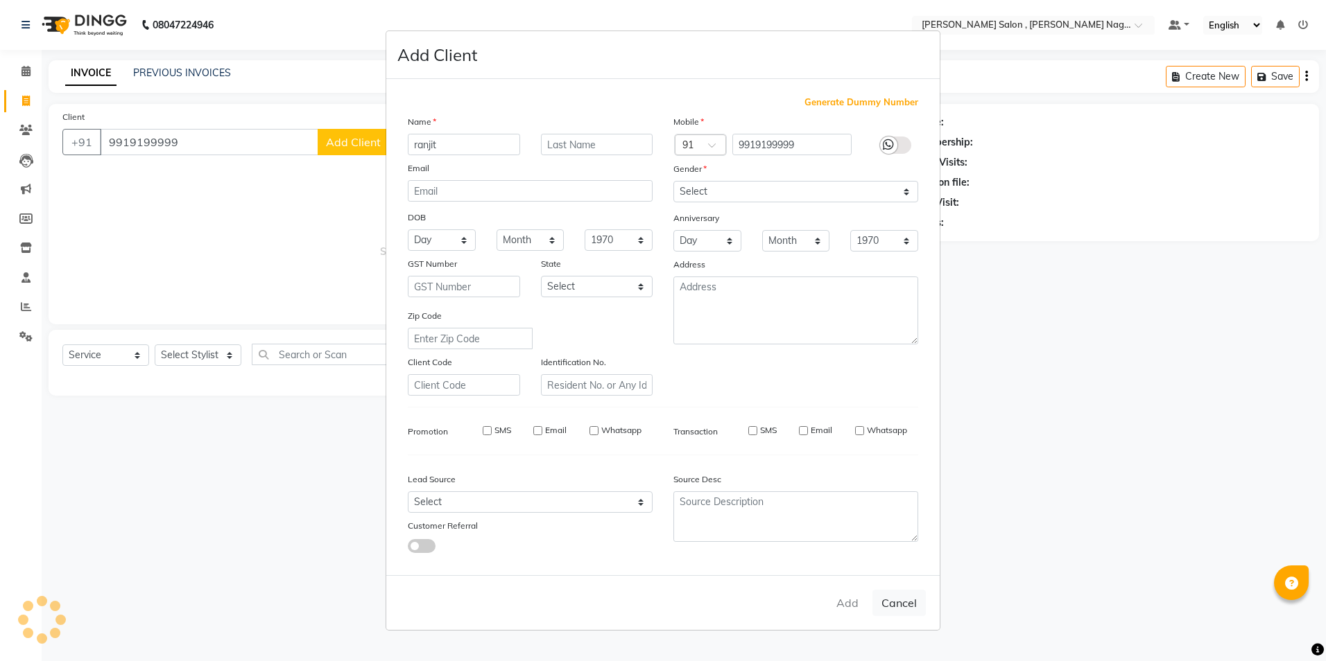
type input "99******99"
select select
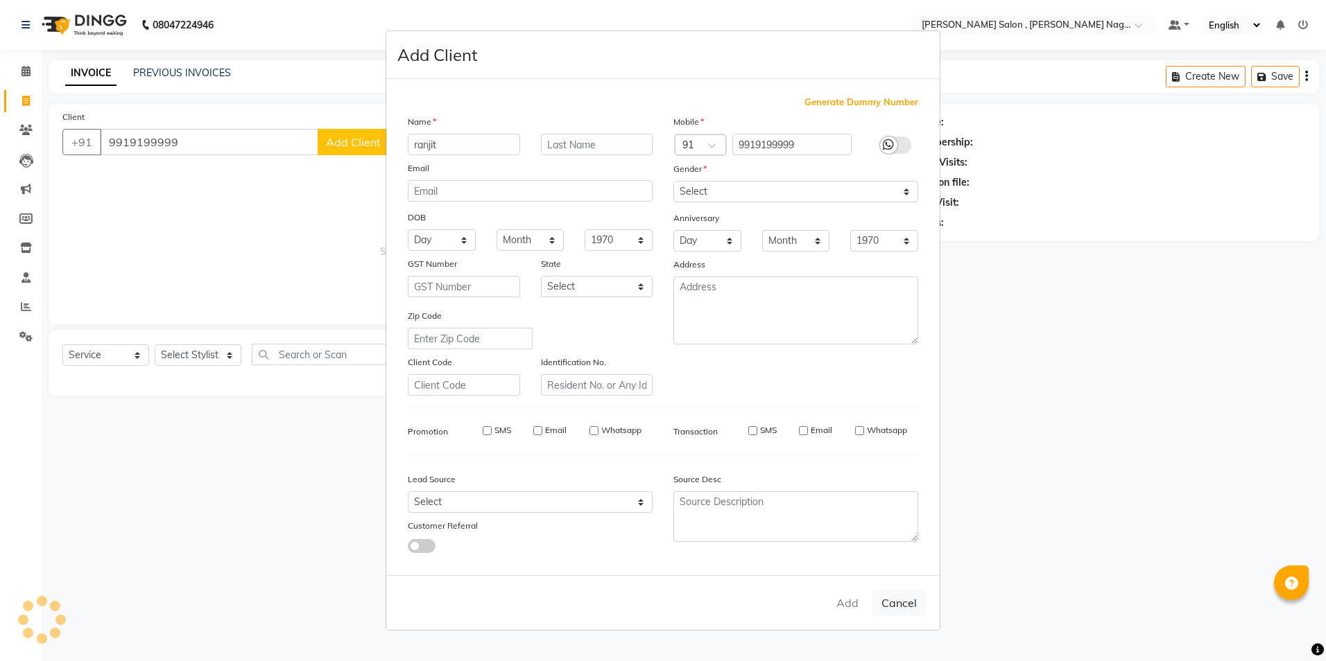
select select
checkbox input "false"
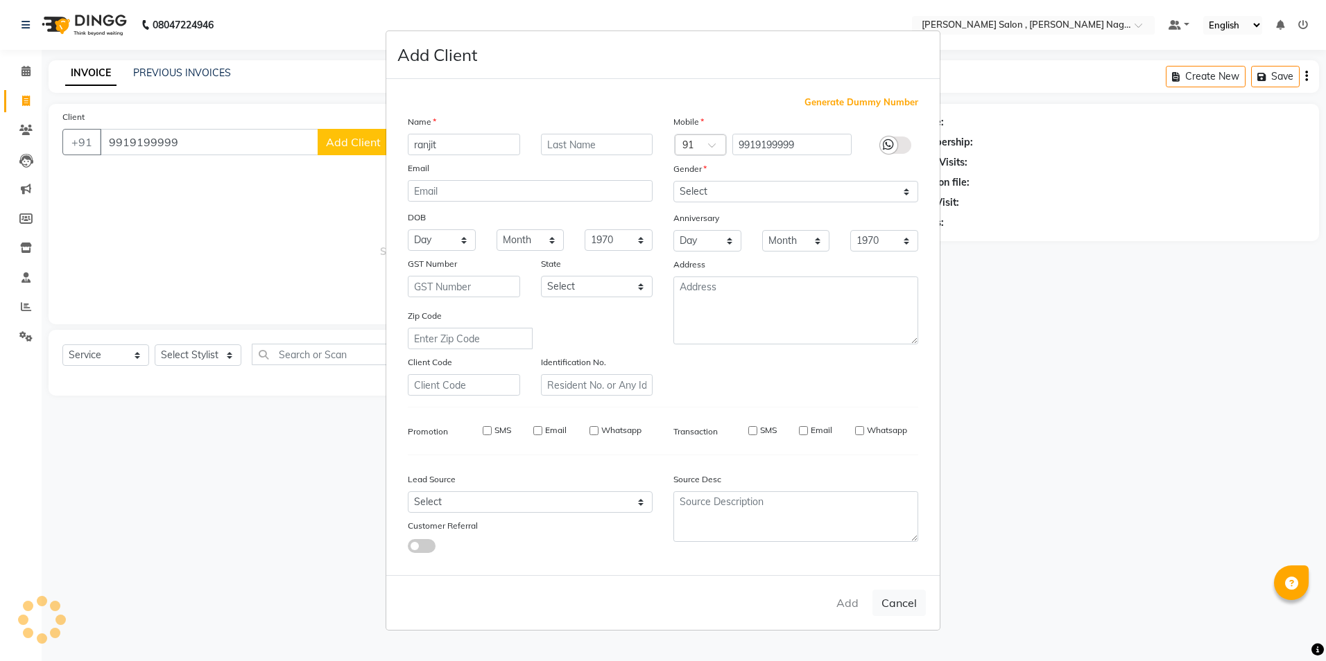
checkbox input "false"
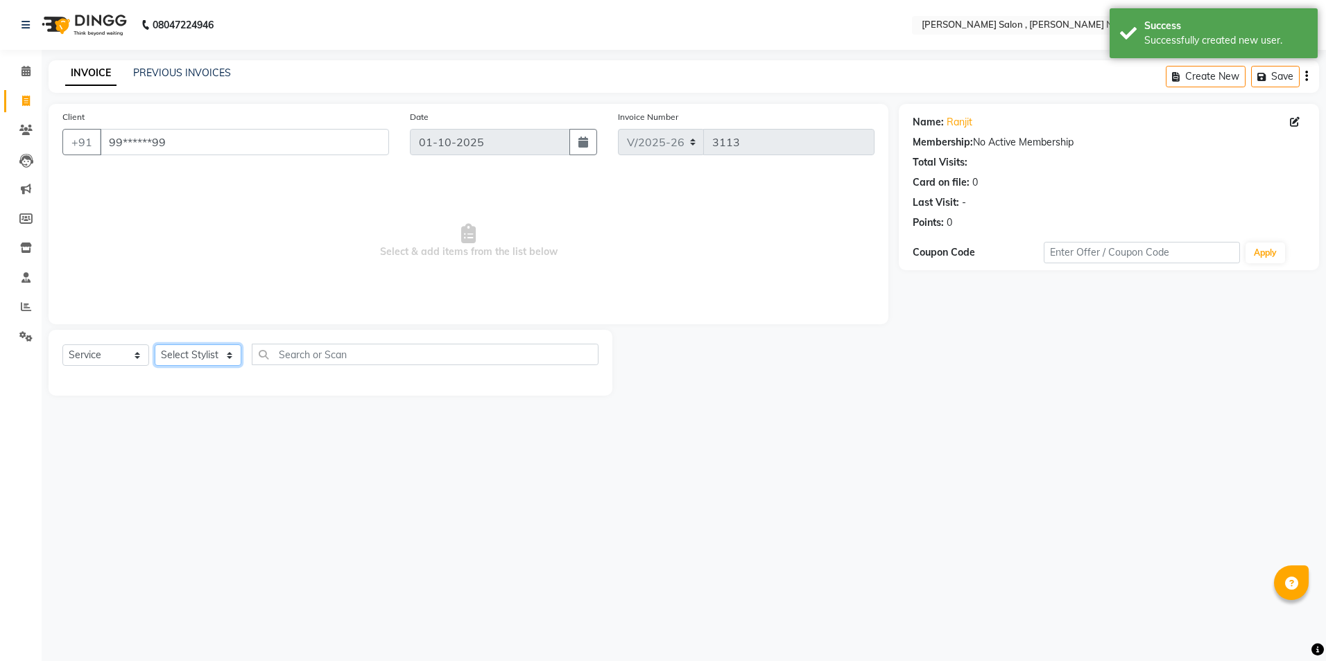
click at [190, 363] on select "Select Stylist [PERSON_NAME] [PERSON_NAME] HARSH isha pal [PERSON_NAME] [PERSON…" at bounding box center [198, 355] width 87 height 21
click at [155, 345] on select "Select Stylist [PERSON_NAME] [PERSON_NAME] HARSH isha pal [PERSON_NAME] [PERSON…" at bounding box center [198, 355] width 87 height 21
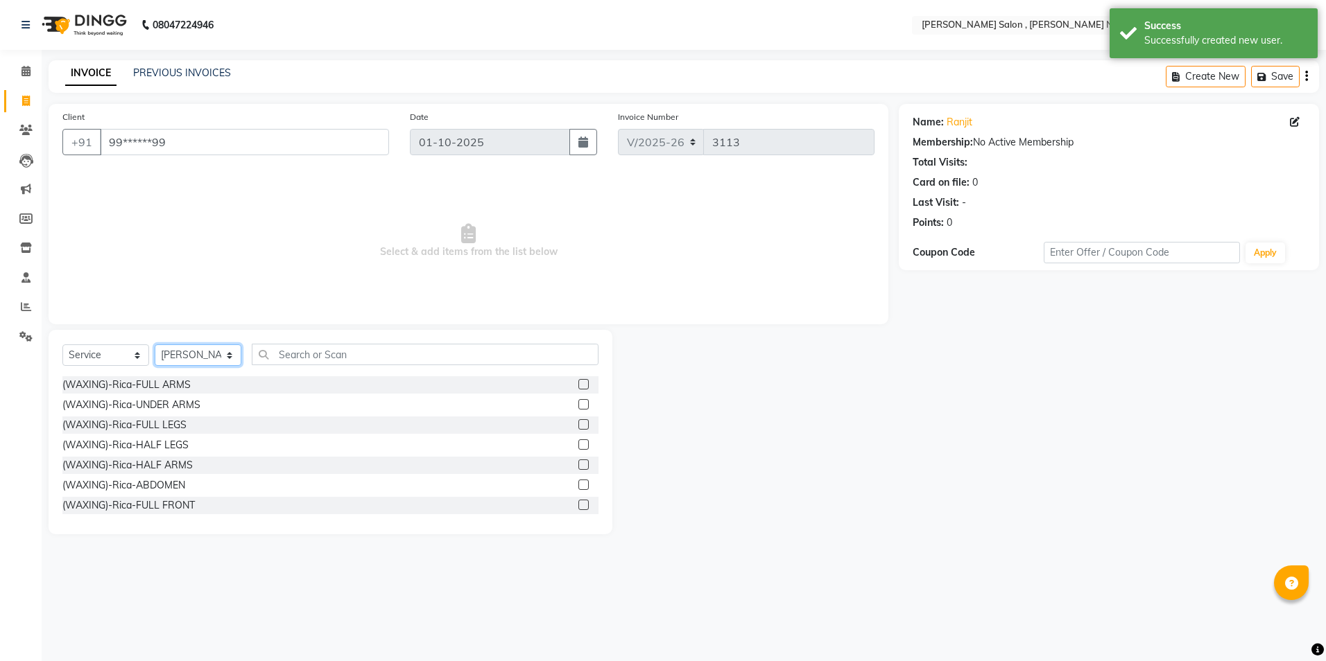
drag, startPoint x: 219, startPoint y: 356, endPoint x: 220, endPoint y: 346, distance: 10.5
click at [219, 356] on select "Select Stylist [PERSON_NAME] [PERSON_NAME] HARSH isha pal [PERSON_NAME] [PERSON…" at bounding box center [198, 355] width 87 height 21
select select "65130"
click at [155, 345] on select "Select Stylist [PERSON_NAME] [PERSON_NAME] HARSH isha pal [PERSON_NAME] [PERSON…" at bounding box center [198, 355] width 87 height 21
click at [302, 354] on input "text" at bounding box center [425, 354] width 347 height 21
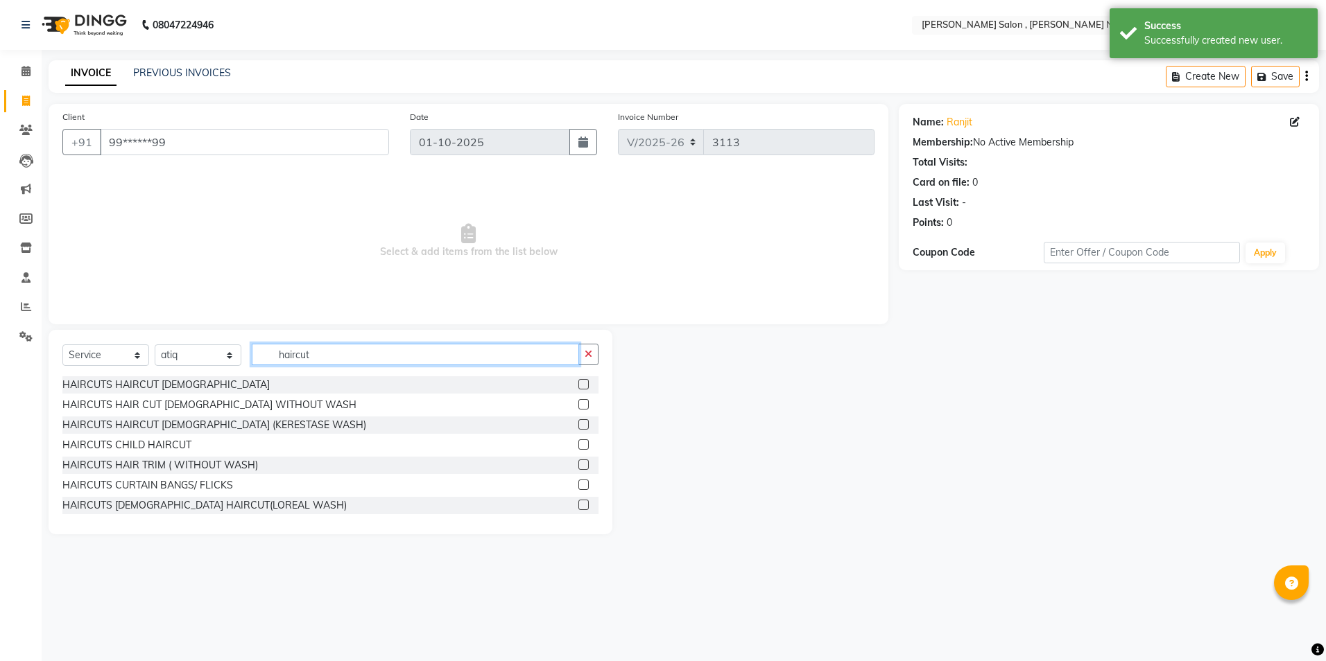
type input "haircut"
click at [563, 407] on div "HAIRCUTS HAIR CUT [DEMOGRAPHIC_DATA] WITHOUT WASH" at bounding box center [330, 405] width 536 height 17
click at [578, 404] on label at bounding box center [583, 404] width 10 height 10
click at [578, 404] on input "checkbox" at bounding box center [582, 405] width 9 height 9
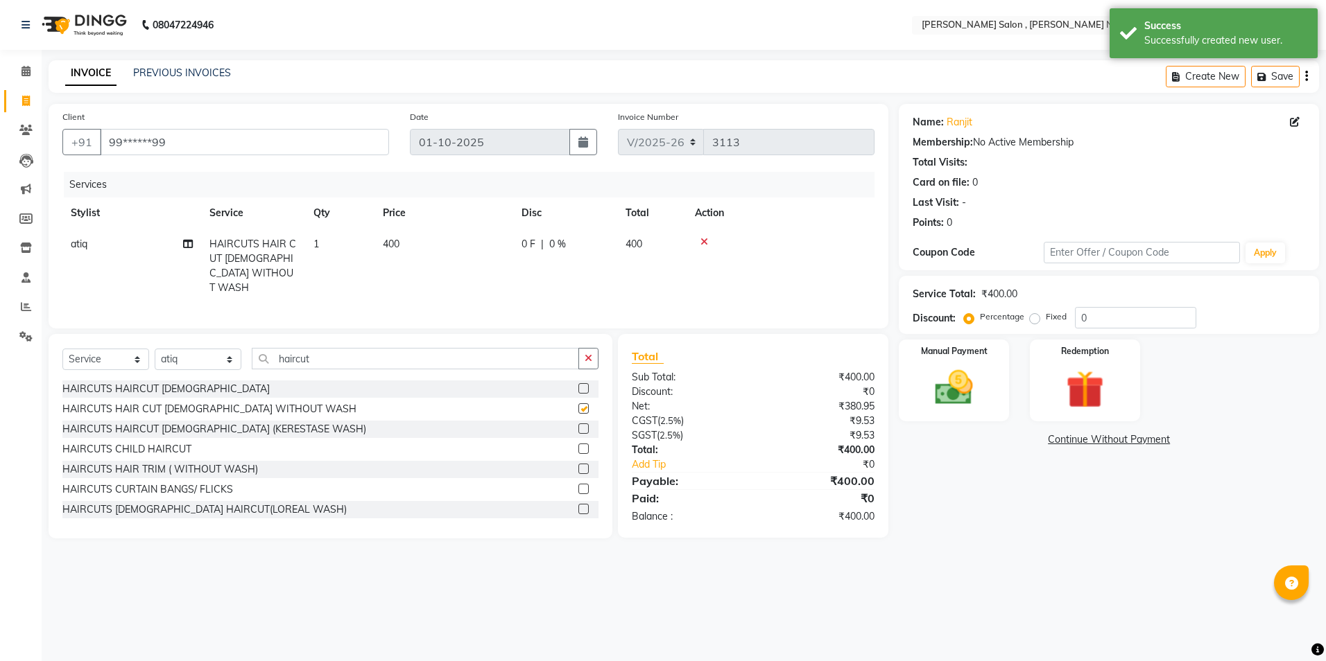
checkbox input "false"
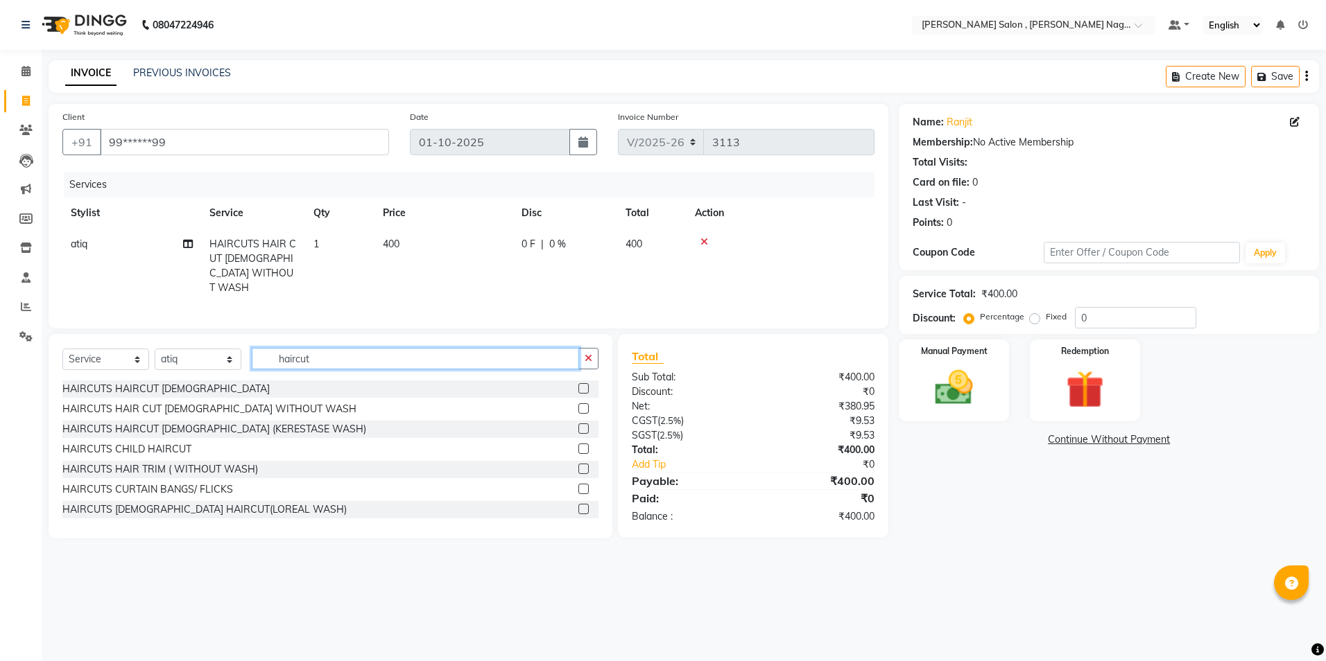
click at [408, 356] on input "haircut" at bounding box center [415, 358] width 327 height 21
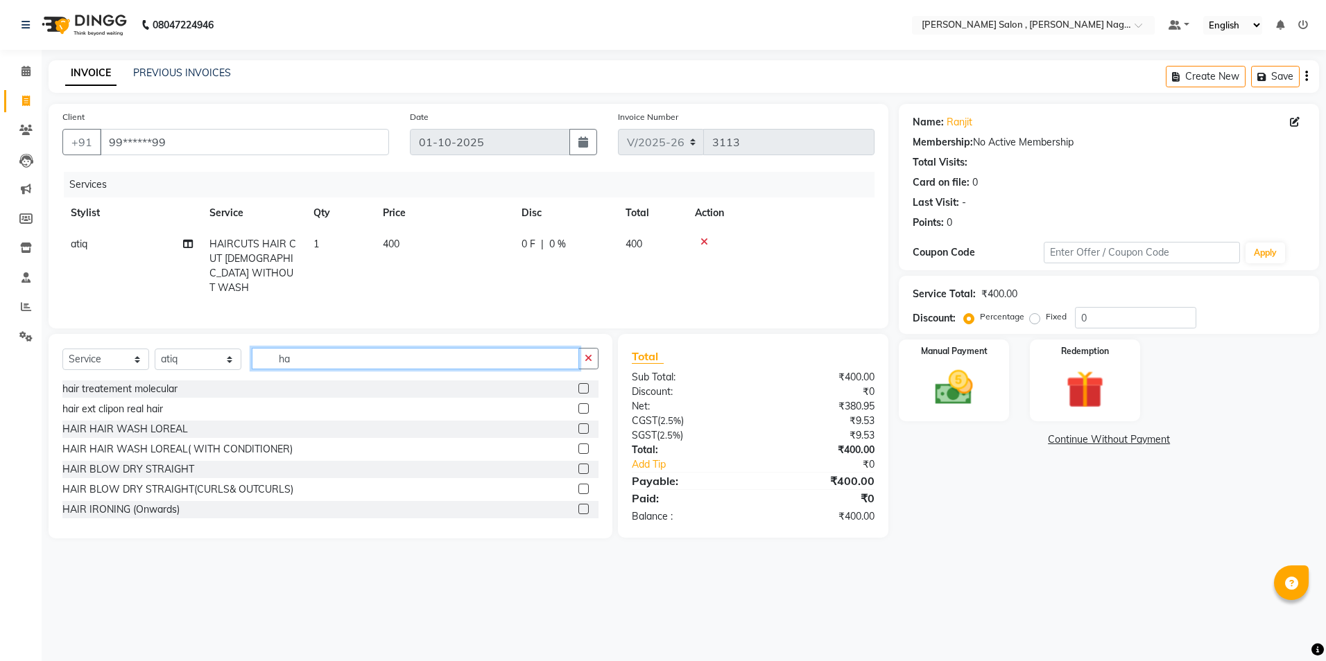
type input "h"
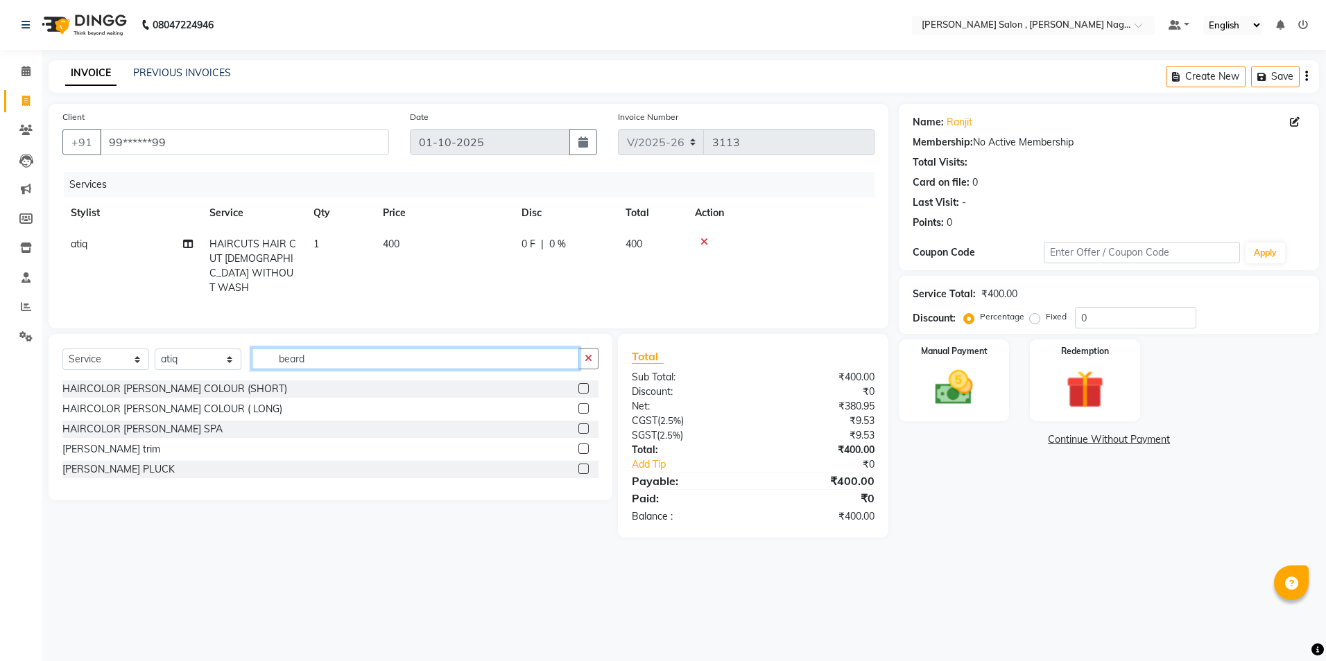
type input "beard"
click at [576, 447] on div "[PERSON_NAME] trim" at bounding box center [330, 449] width 536 height 17
click at [590, 441] on div at bounding box center [588, 449] width 20 height 17
click at [577, 442] on div "[PERSON_NAME] trim" at bounding box center [330, 449] width 536 height 17
click at [584, 447] on label at bounding box center [583, 449] width 10 height 10
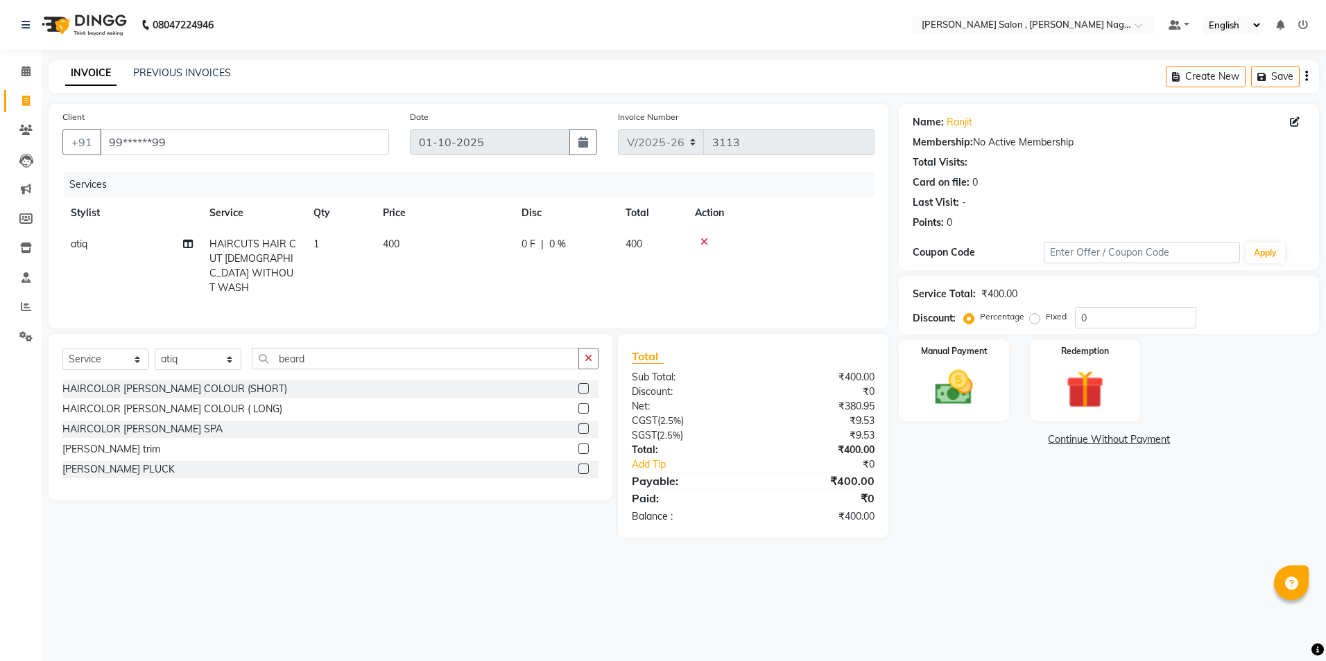
click at [584, 447] on input "checkbox" at bounding box center [582, 449] width 9 height 9
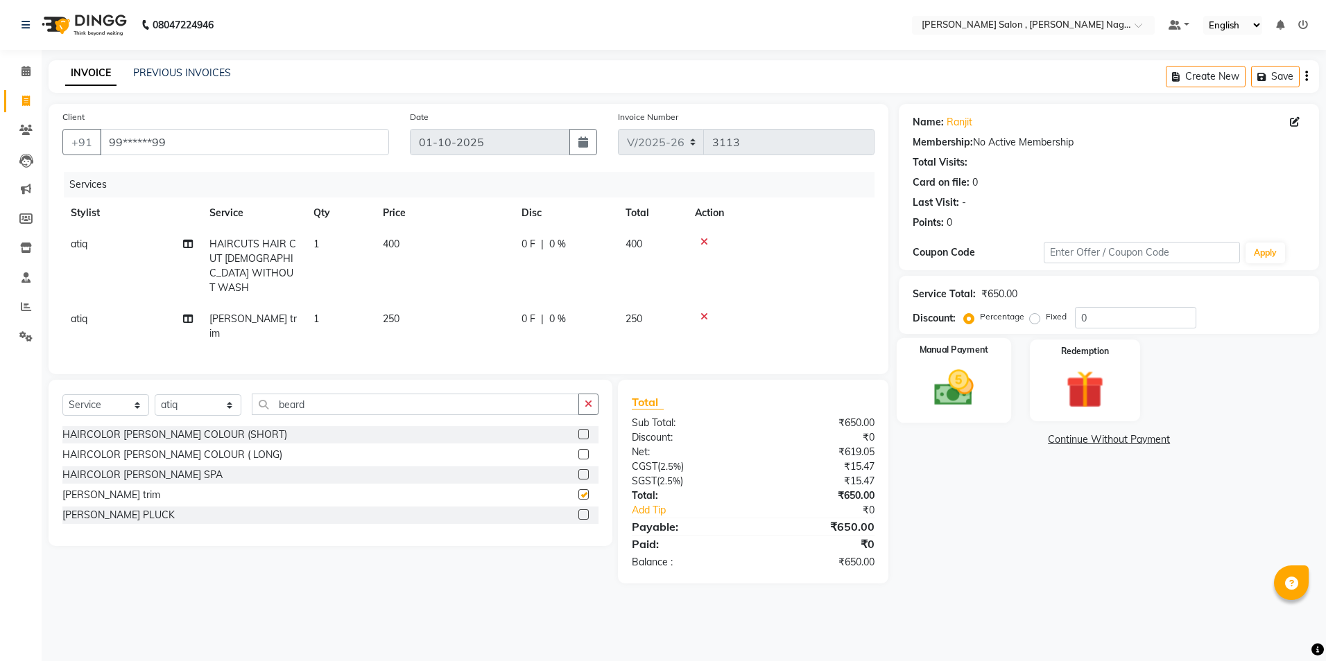
checkbox input "false"
click at [910, 412] on div "Manual Payment" at bounding box center [953, 380] width 114 height 85
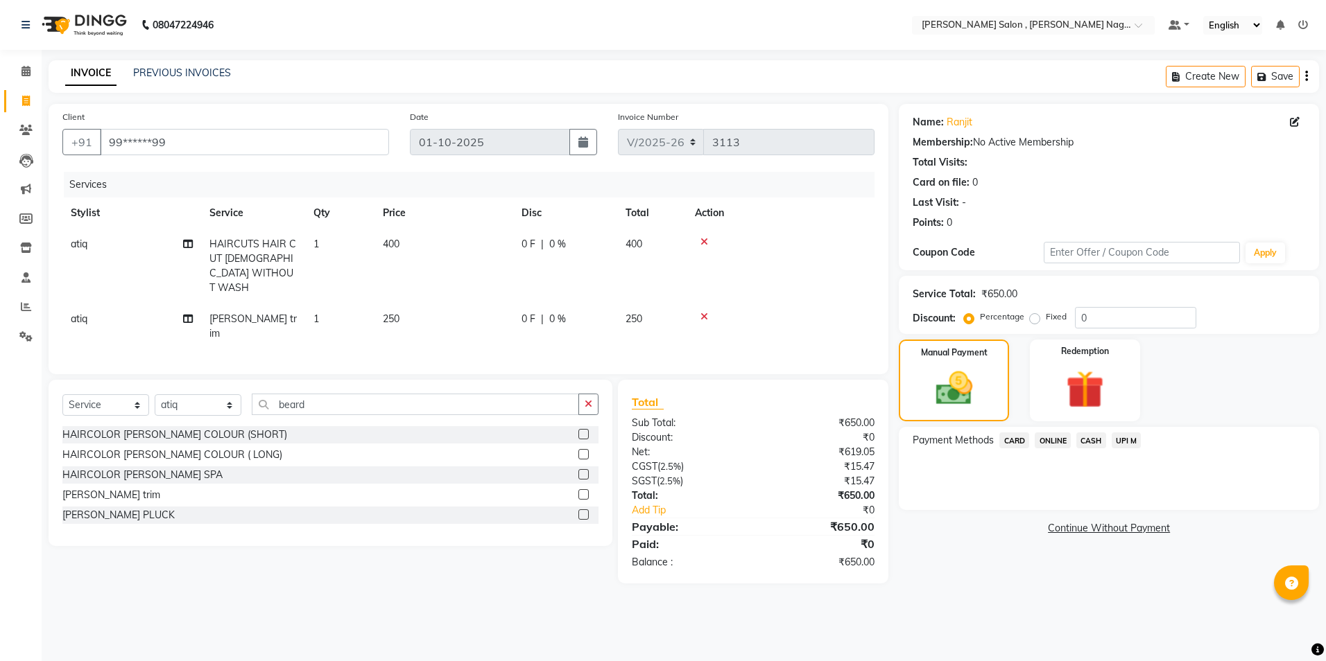
click at [1088, 436] on span "CASH" at bounding box center [1091, 441] width 30 height 16
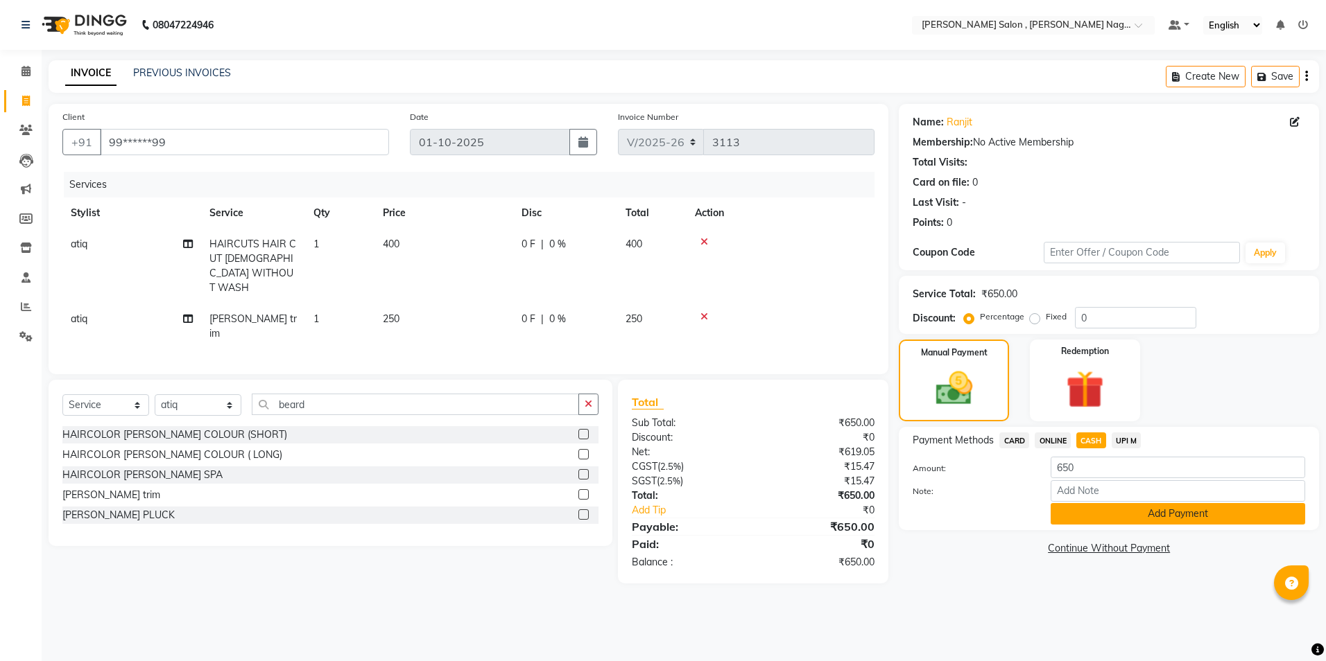
click at [1086, 514] on button "Add Payment" at bounding box center [1177, 513] width 254 height 21
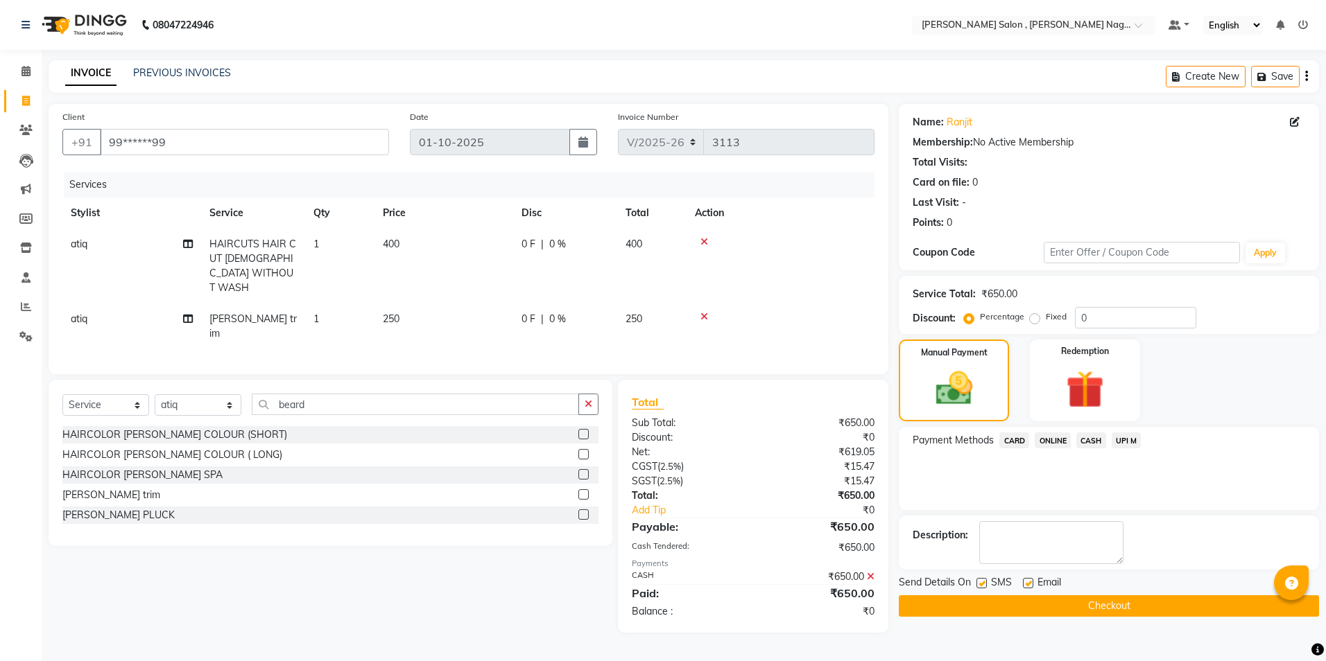
click at [980, 580] on label at bounding box center [981, 583] width 10 height 10
click at [980, 580] on input "checkbox" at bounding box center [980, 584] width 9 height 9
checkbox input "false"
click at [1025, 582] on label at bounding box center [1028, 583] width 10 height 10
click at [1025, 582] on input "checkbox" at bounding box center [1027, 584] width 9 height 9
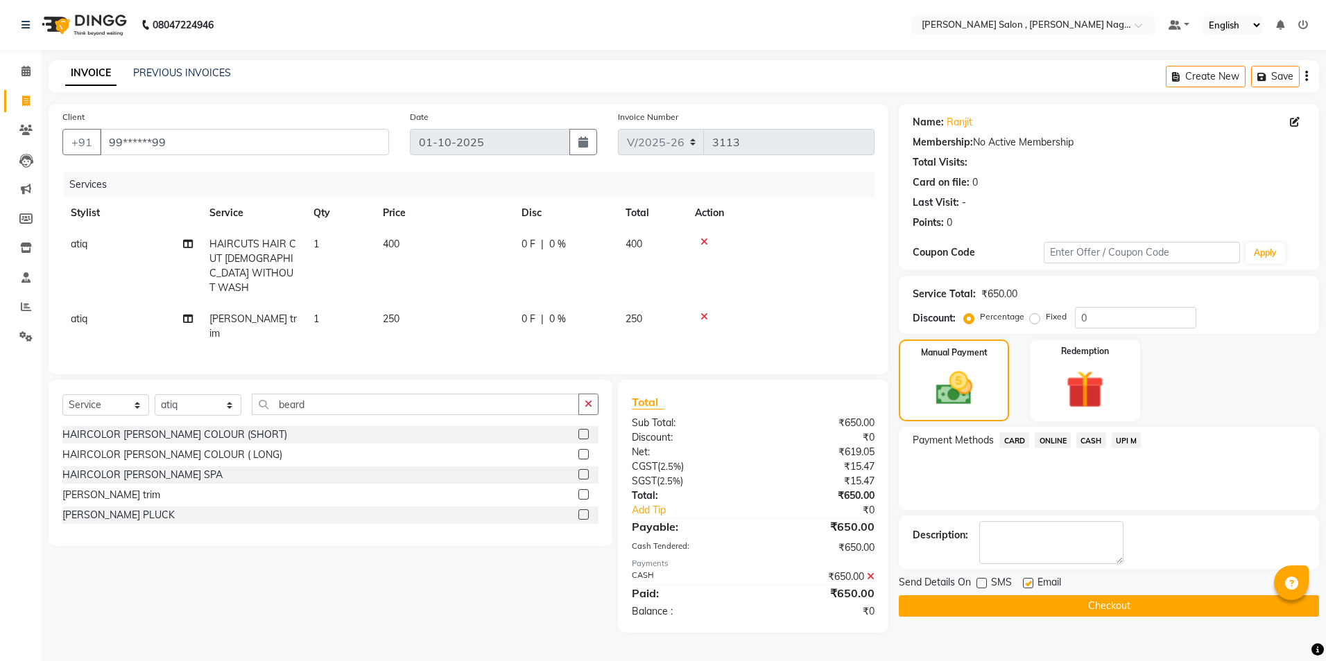
checkbox input "false"
click at [1019, 609] on button "Checkout" at bounding box center [1109, 606] width 420 height 21
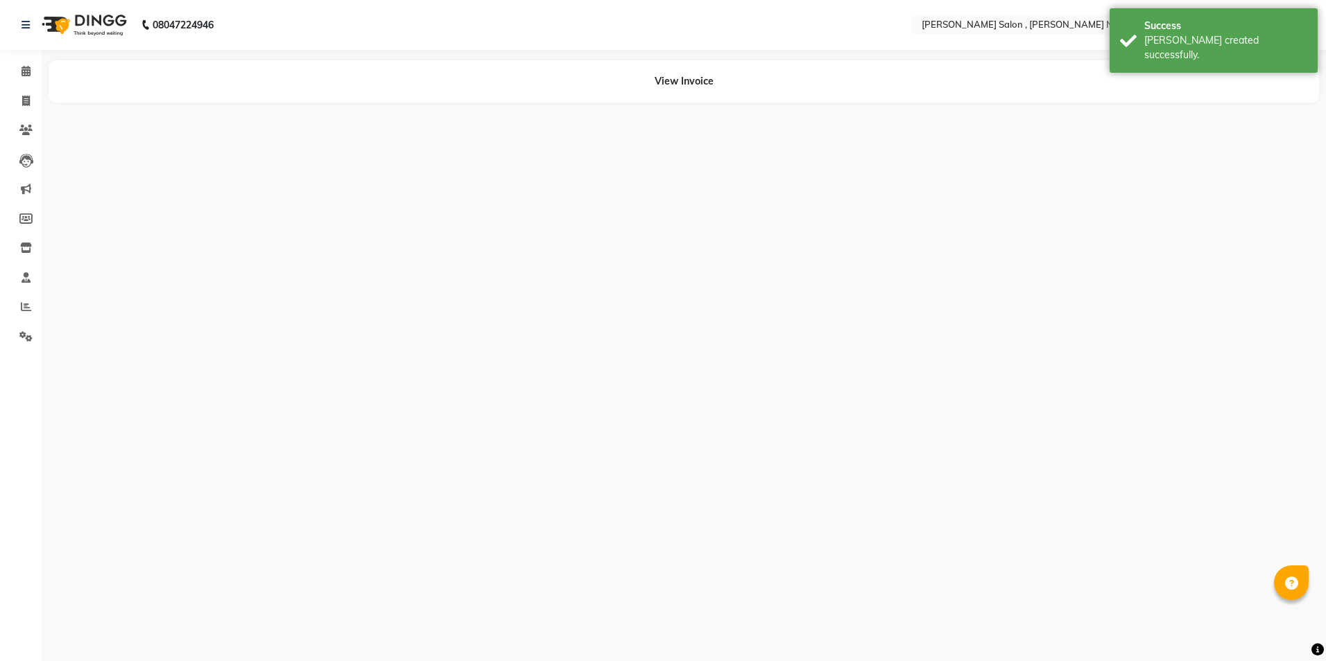
click at [861, 661] on html "08047224946 Select Location × [PERSON_NAME] Salon , [PERSON_NAME] Nagar Default…" at bounding box center [663, 330] width 1326 height 661
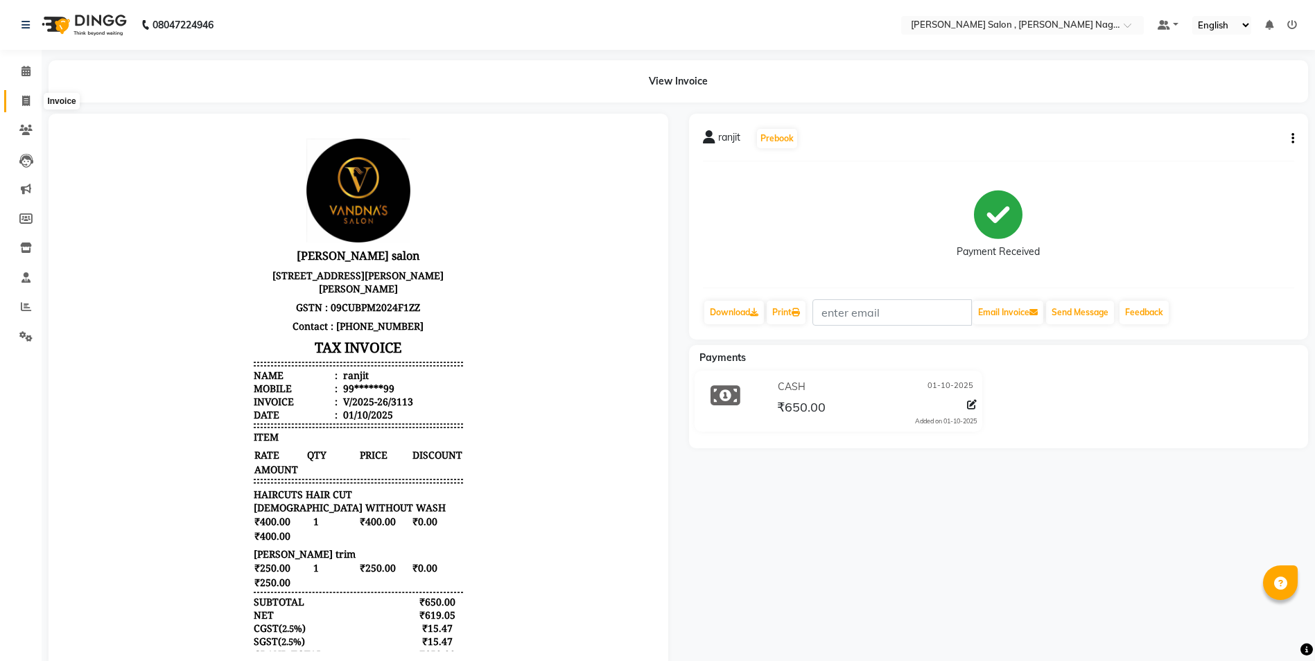
click at [30, 99] on icon at bounding box center [26, 101] width 8 height 10
select select "service"
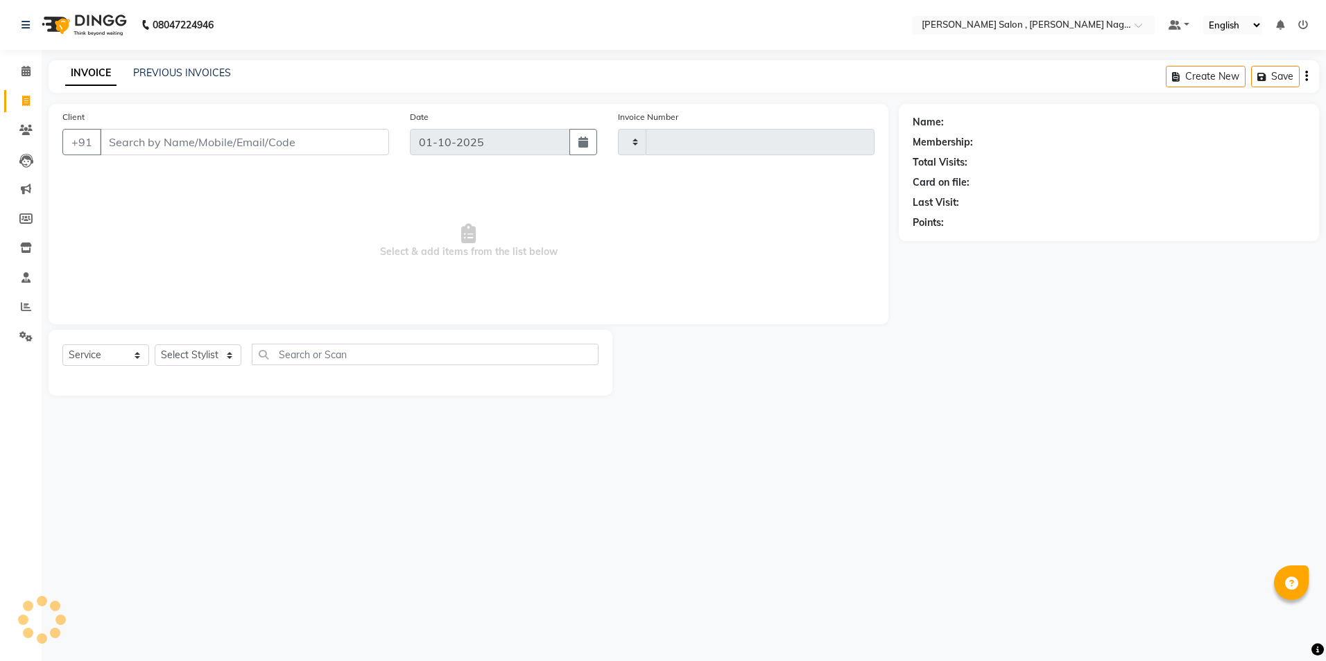
type input "3114"
select select "4120"
click at [693, 384] on div at bounding box center [755, 363] width 287 height 66
paste input "7379785977"
type input "7379785977"
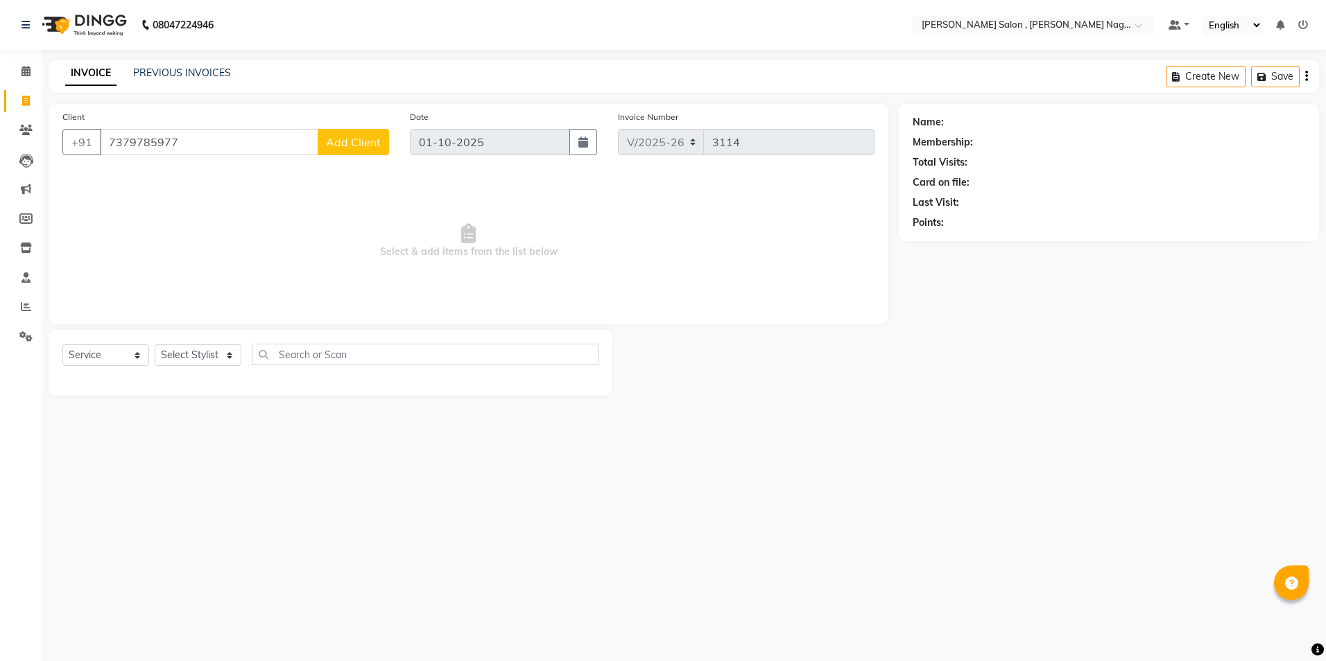
click at [359, 125] on div "Client [PHONE_NUMBER] Add Client" at bounding box center [225, 138] width 347 height 57
click at [354, 141] on span "Add Client" at bounding box center [353, 142] width 55 height 14
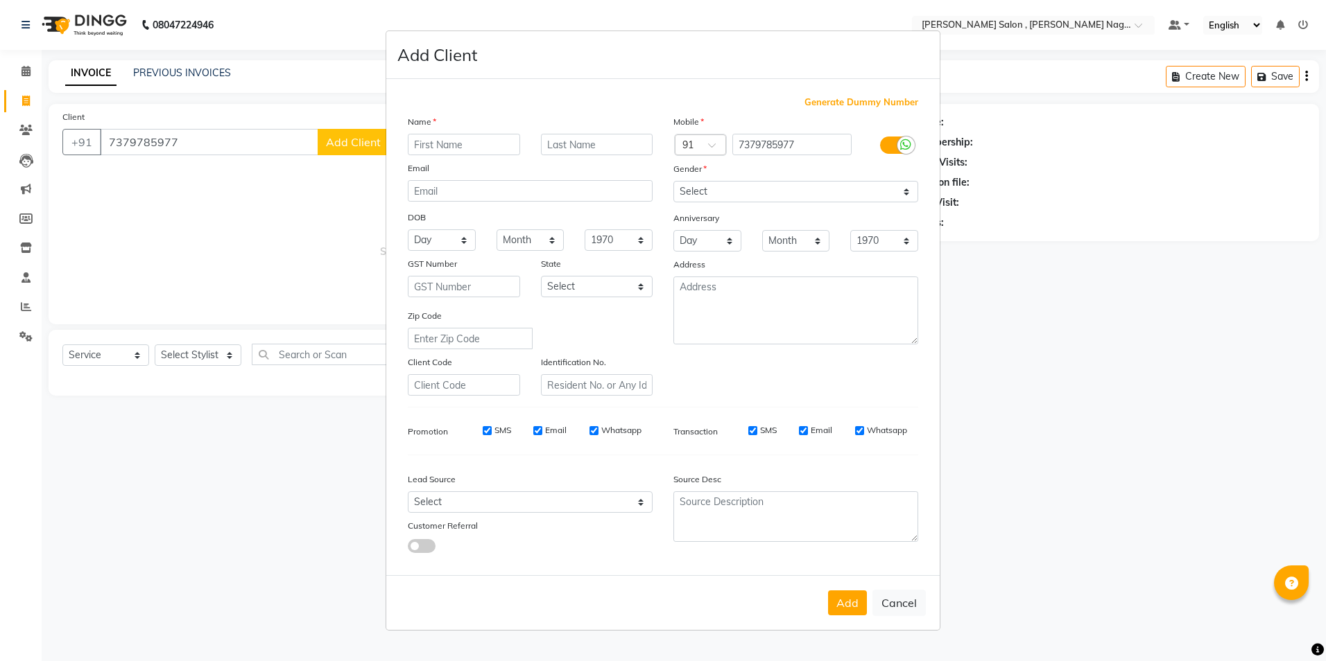
click at [150, 139] on ngb-modal-window "Add Client Generate Dummy Number Name Email DOB Day 01 02 03 04 05 06 07 08 09 …" at bounding box center [663, 330] width 1326 height 661
click at [887, 603] on button "Cancel" at bounding box center [898, 603] width 53 height 26
select select
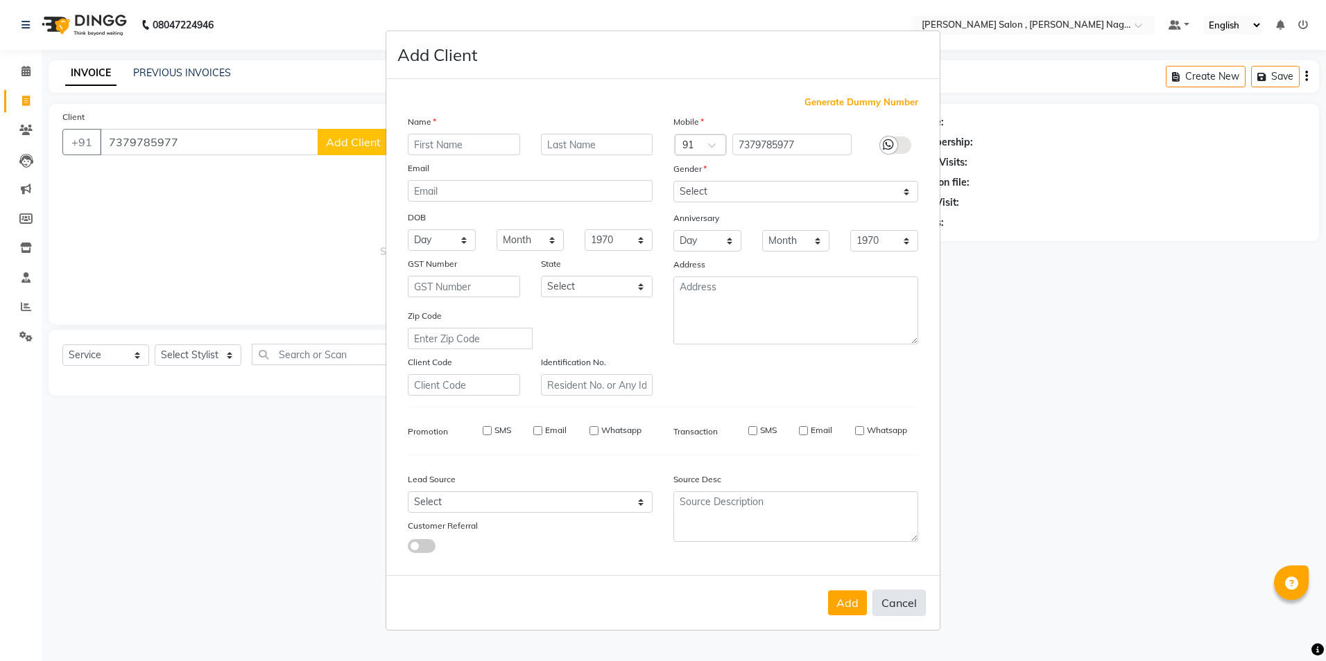
select select
checkbox input "false"
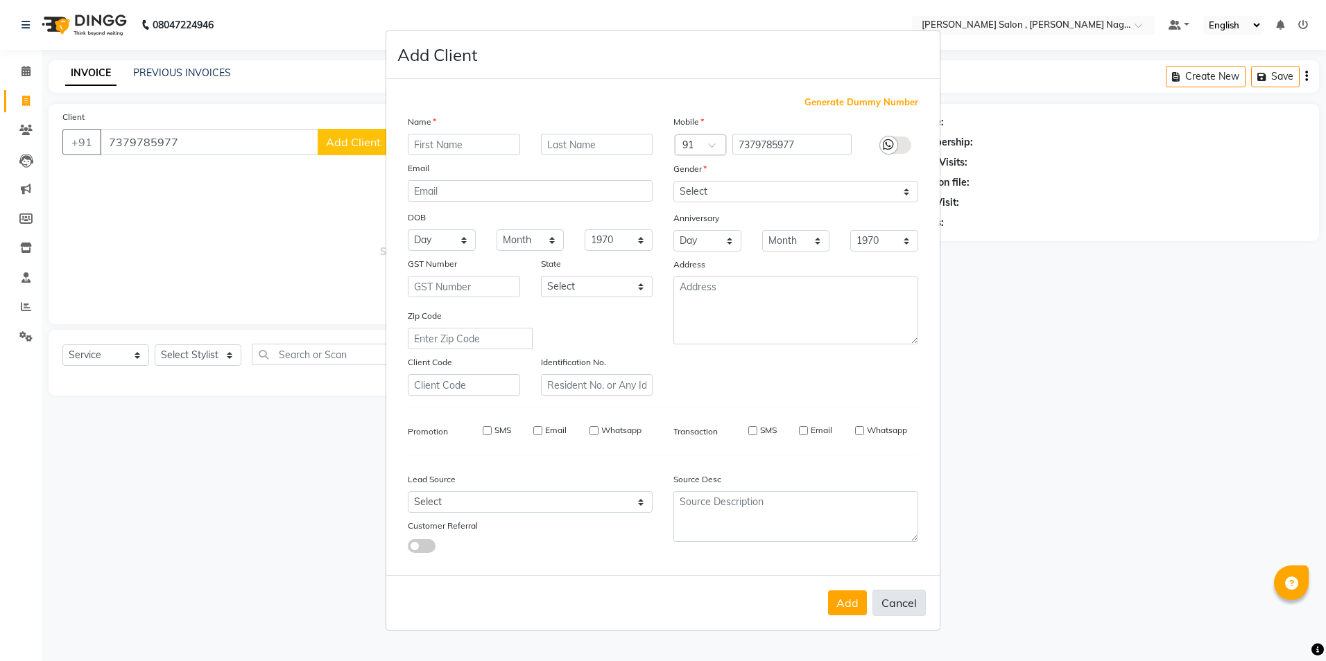
checkbox input "false"
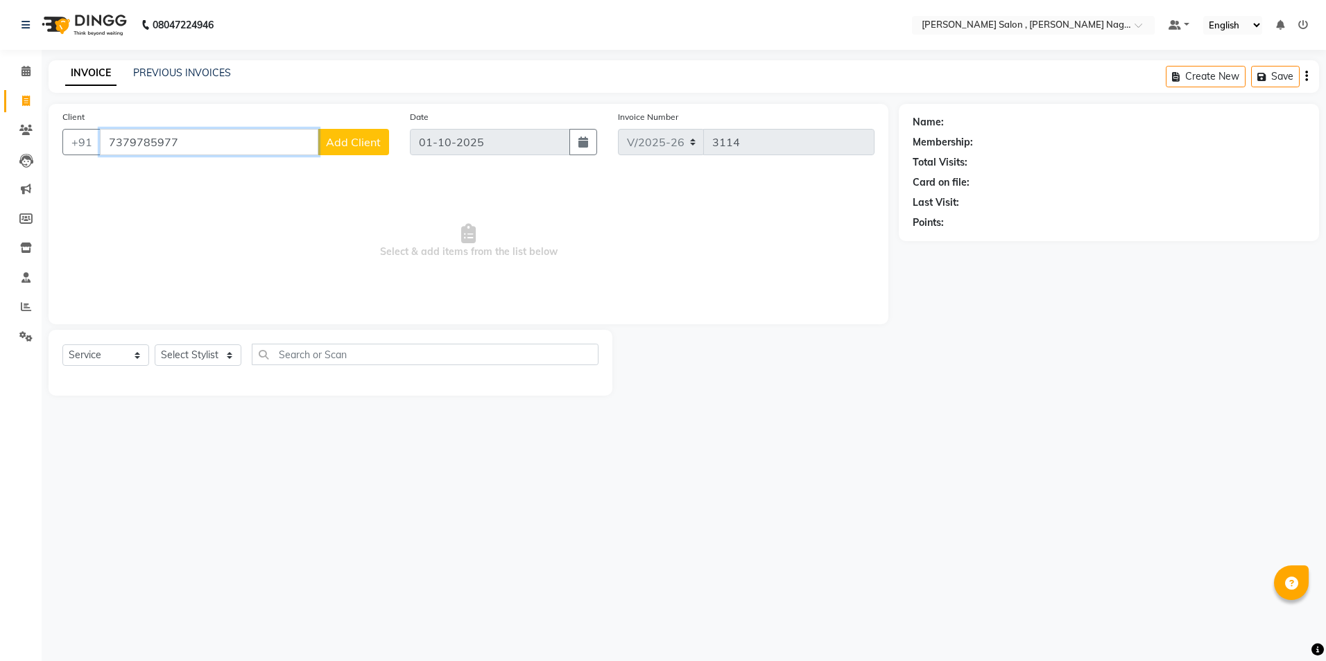
click at [146, 145] on input "7379785977" at bounding box center [209, 142] width 218 height 26
type input "7379795977"
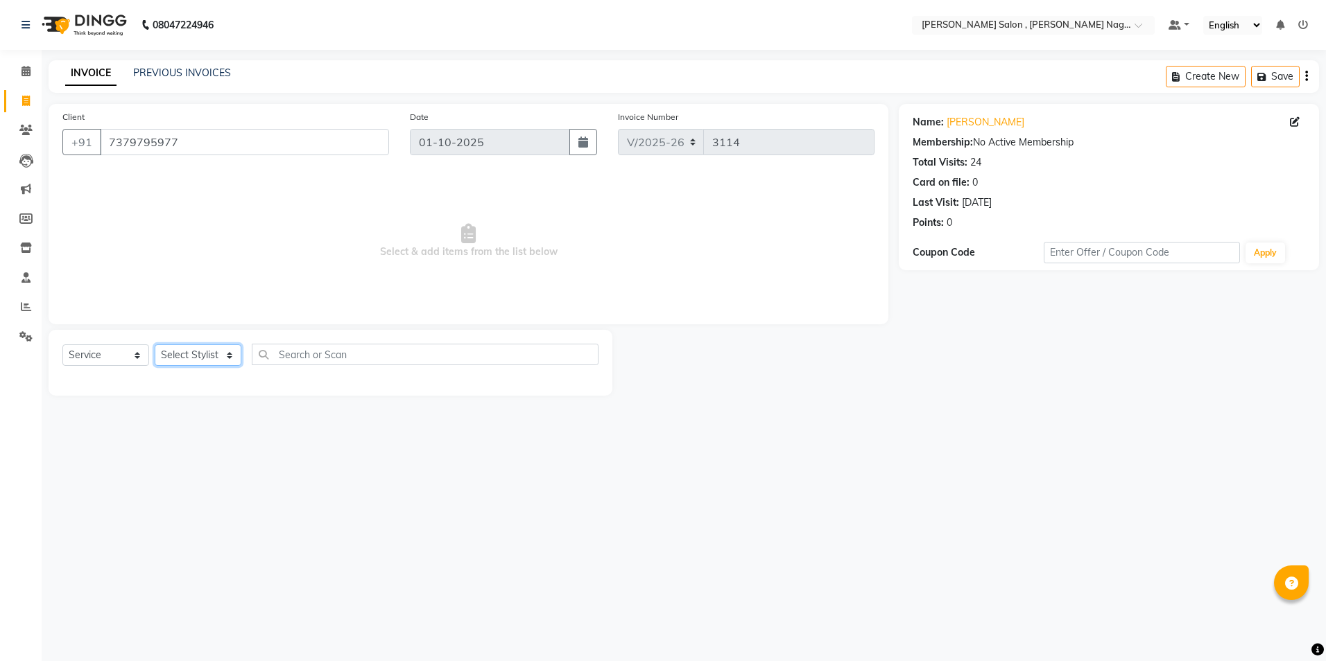
click at [196, 349] on select "Select Stylist [PERSON_NAME] [PERSON_NAME] HARSH isha pal [PERSON_NAME] [PERSON…" at bounding box center [198, 355] width 87 height 21
select select "65130"
click at [155, 345] on select "Select Stylist [PERSON_NAME] [PERSON_NAME] HARSH isha pal [PERSON_NAME] [PERSON…" at bounding box center [198, 355] width 87 height 21
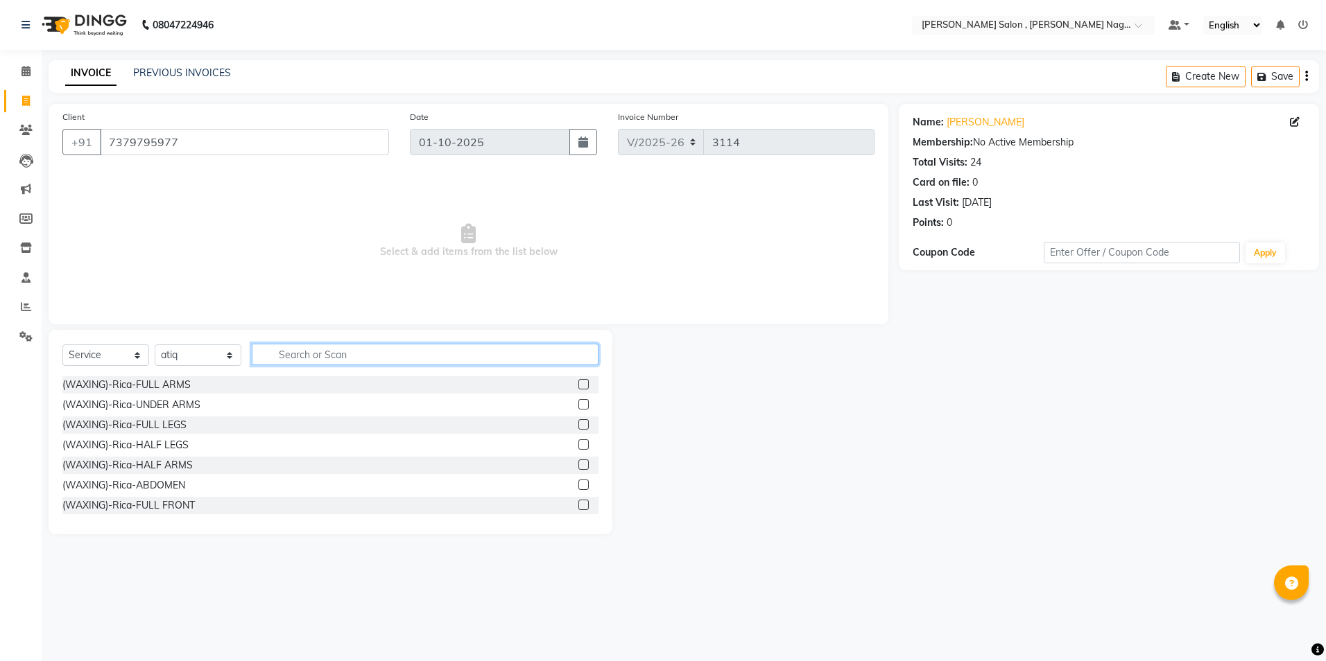
click at [311, 356] on input "text" at bounding box center [425, 354] width 347 height 21
type input "wash"
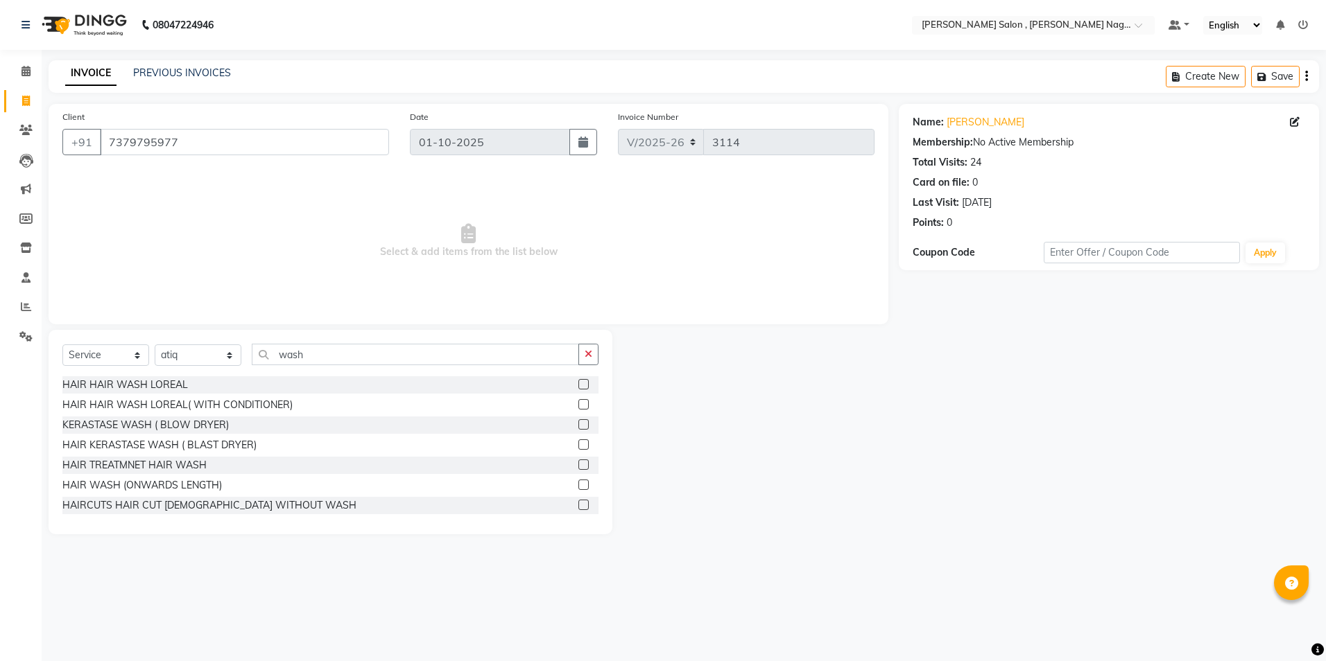
click at [578, 403] on label at bounding box center [583, 404] width 10 height 10
click at [578, 403] on input "checkbox" at bounding box center [582, 405] width 9 height 9
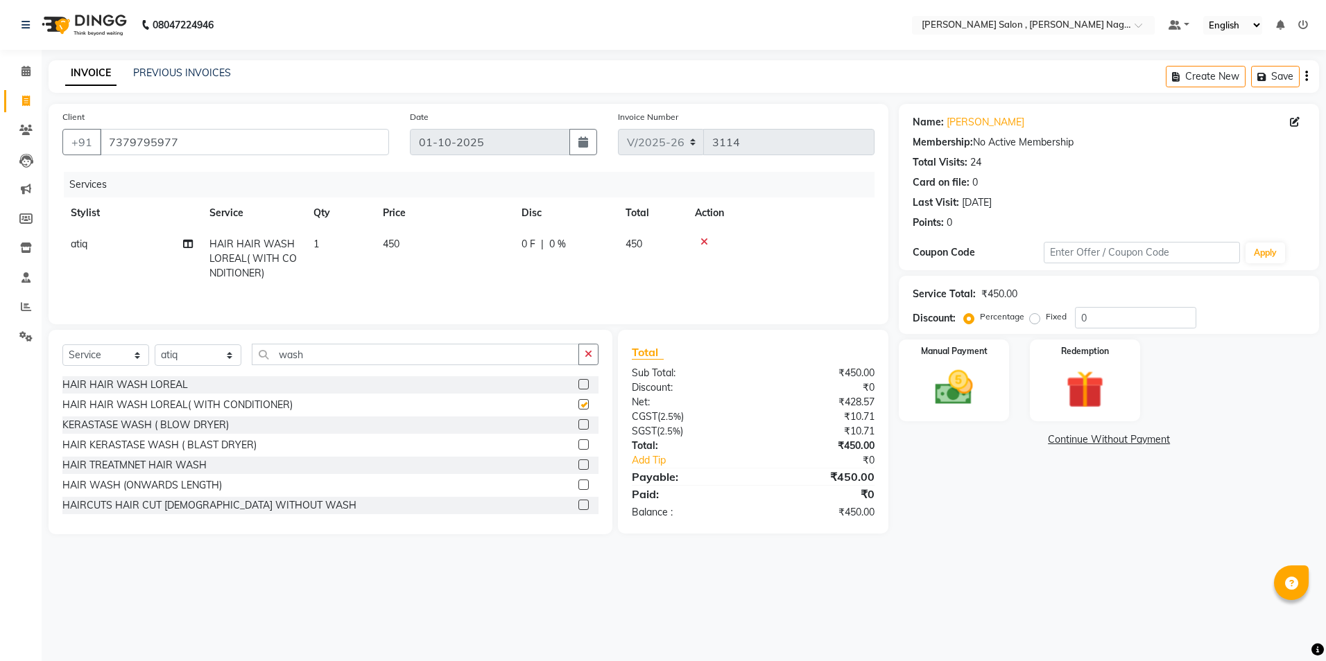
checkbox input "false"
click at [352, 358] on input "wash" at bounding box center [415, 354] width 327 height 21
type input "w"
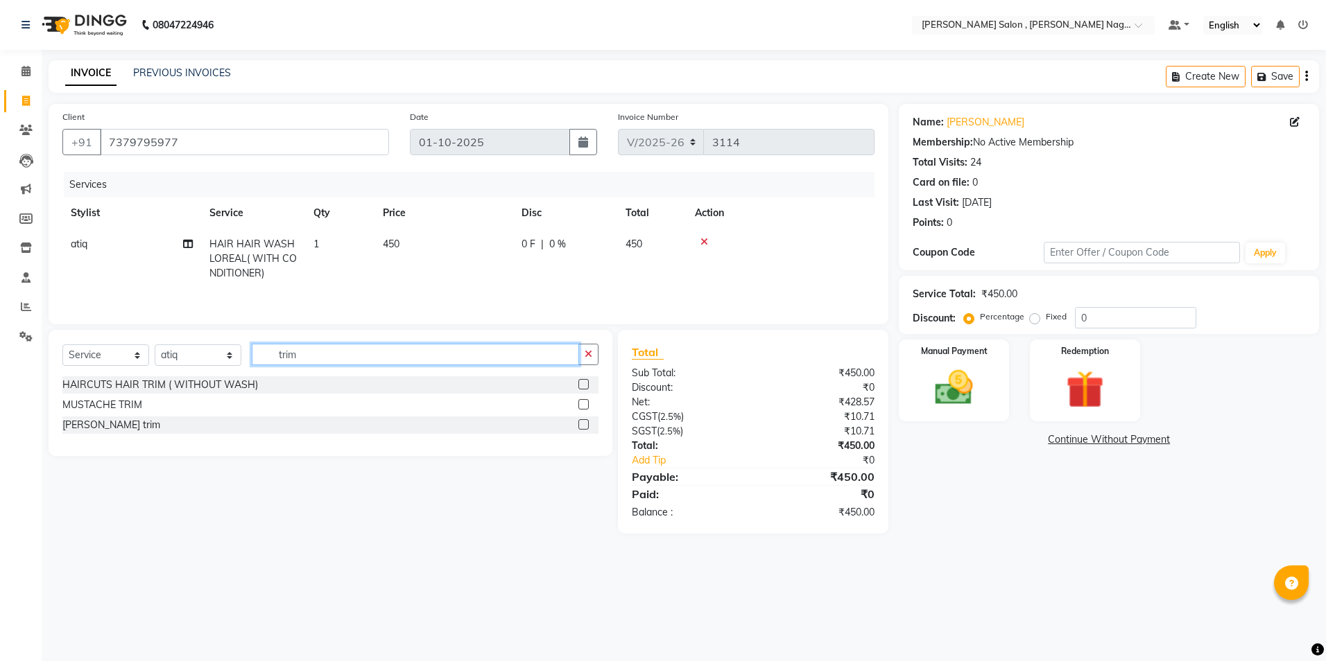
type input "trim"
click at [587, 385] on label at bounding box center [583, 384] width 10 height 10
click at [587, 385] on input "checkbox" at bounding box center [582, 385] width 9 height 9
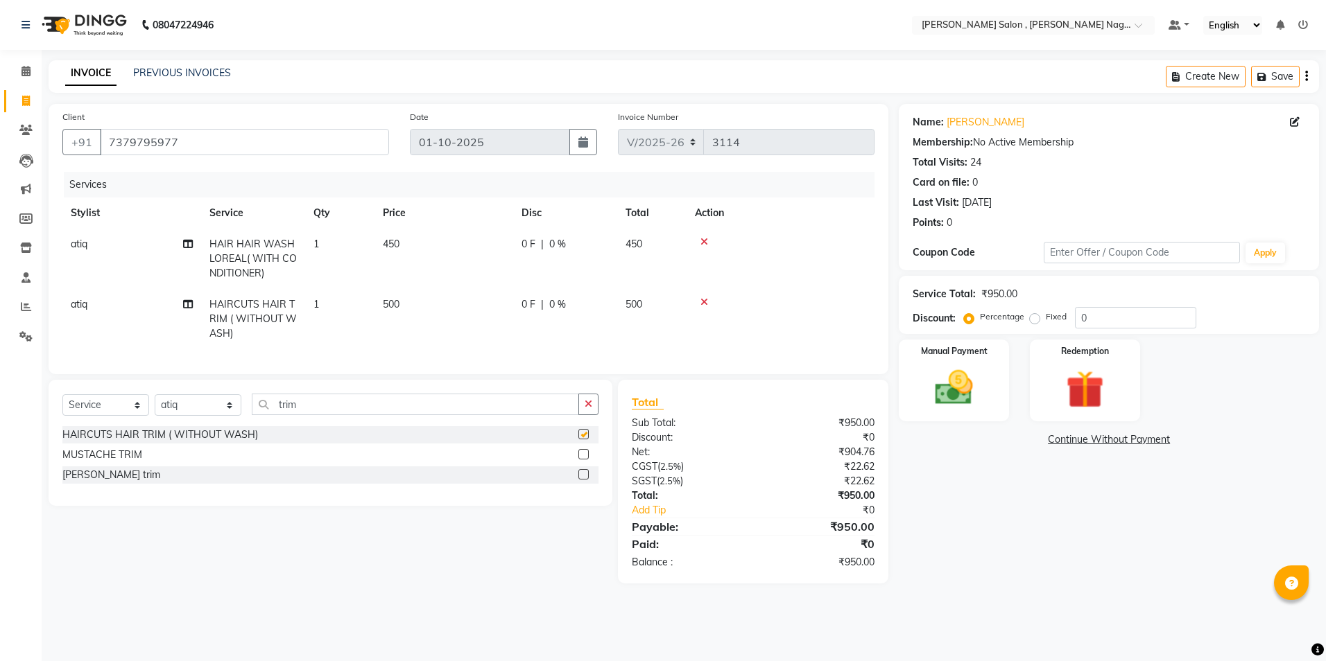
checkbox input "false"
drag, startPoint x: 211, startPoint y: 399, endPoint x: 209, endPoint y: 409, distance: 10.5
click at [210, 406] on div "Select Service Product Membership Package Voucher Prepaid Gift Card Select Styl…" at bounding box center [331, 443] width 564 height 126
click at [207, 416] on select "Select Stylist [PERSON_NAME] [PERSON_NAME] HARSH isha pal [PERSON_NAME] [PERSON…" at bounding box center [198, 405] width 87 height 21
select select "21943"
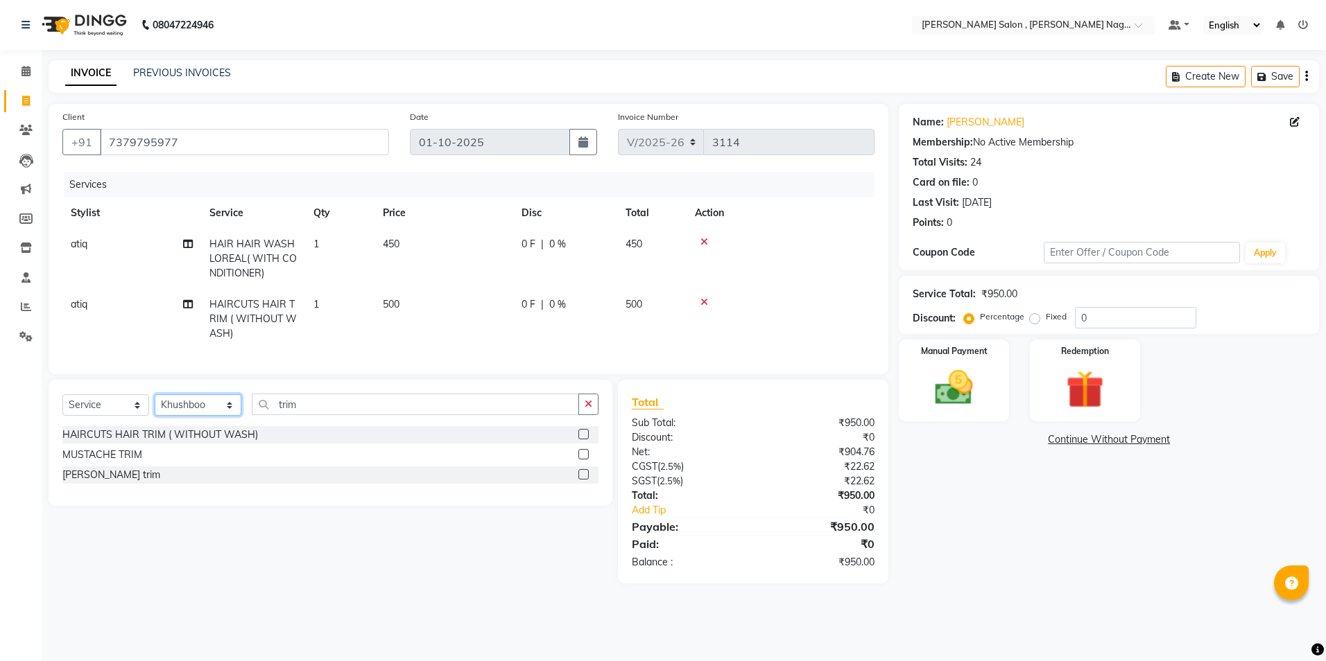
click at [155, 405] on select "Select Stylist [PERSON_NAME] [PERSON_NAME] HARSH isha pal [PERSON_NAME] [PERSON…" at bounding box center [198, 405] width 87 height 21
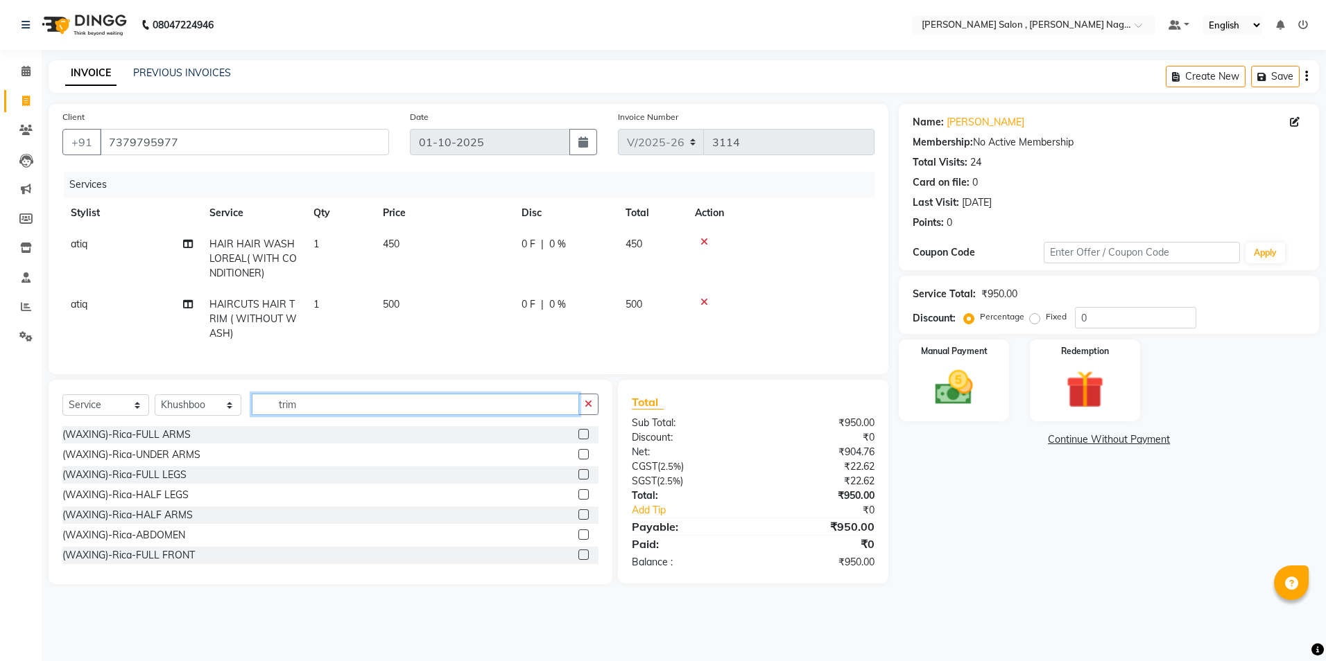
click at [320, 410] on input "trim" at bounding box center [415, 404] width 327 height 21
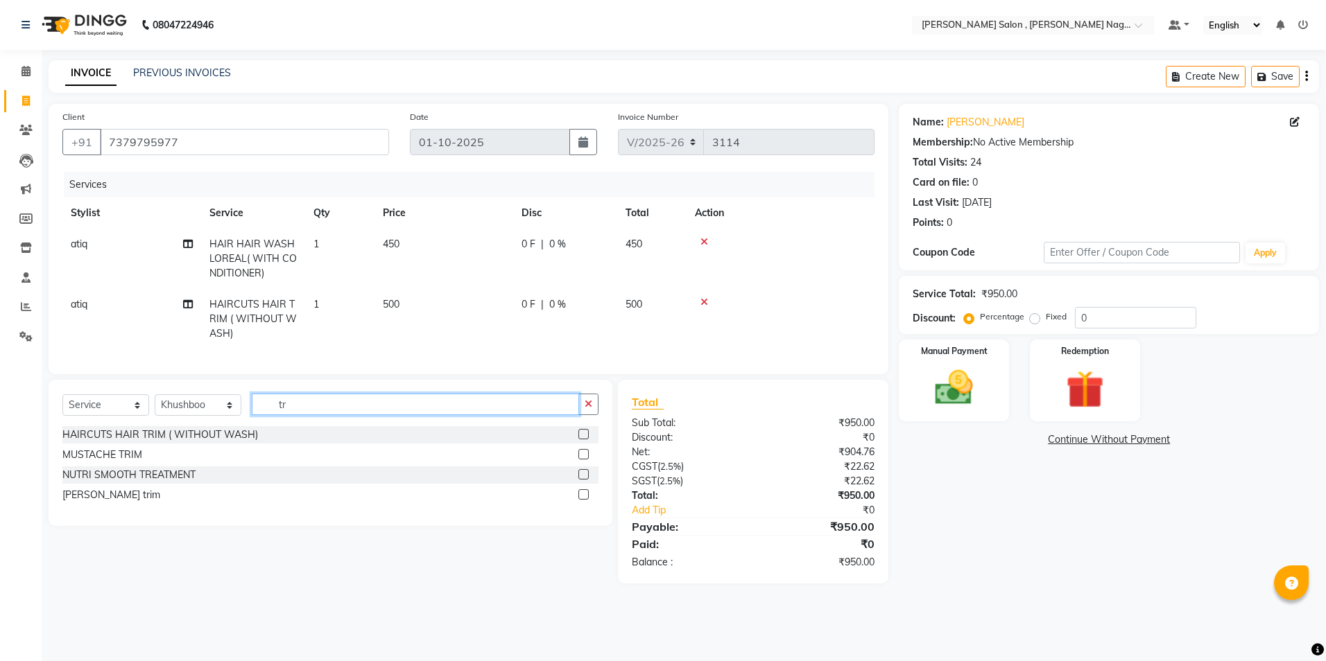
type input "t"
type input "eye"
click at [578, 460] on label at bounding box center [583, 454] width 10 height 10
click at [578, 460] on input "checkbox" at bounding box center [582, 455] width 9 height 9
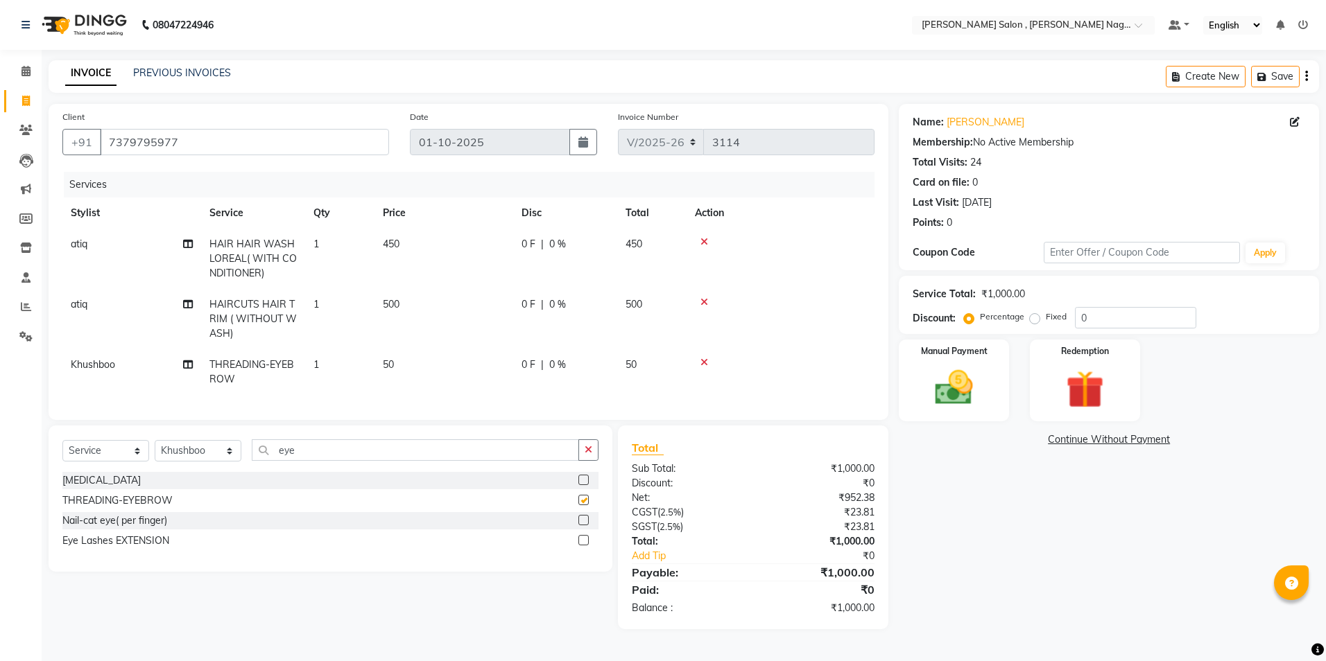
checkbox input "false"
click at [513, 461] on input "eye" at bounding box center [415, 450] width 327 height 21
click at [365, 444] on div "Select Service Product Membership Package Voucher Prepaid Gift Card Select Styl…" at bounding box center [331, 499] width 564 height 146
click at [354, 451] on input "eye" at bounding box center [415, 450] width 327 height 21
type input "e"
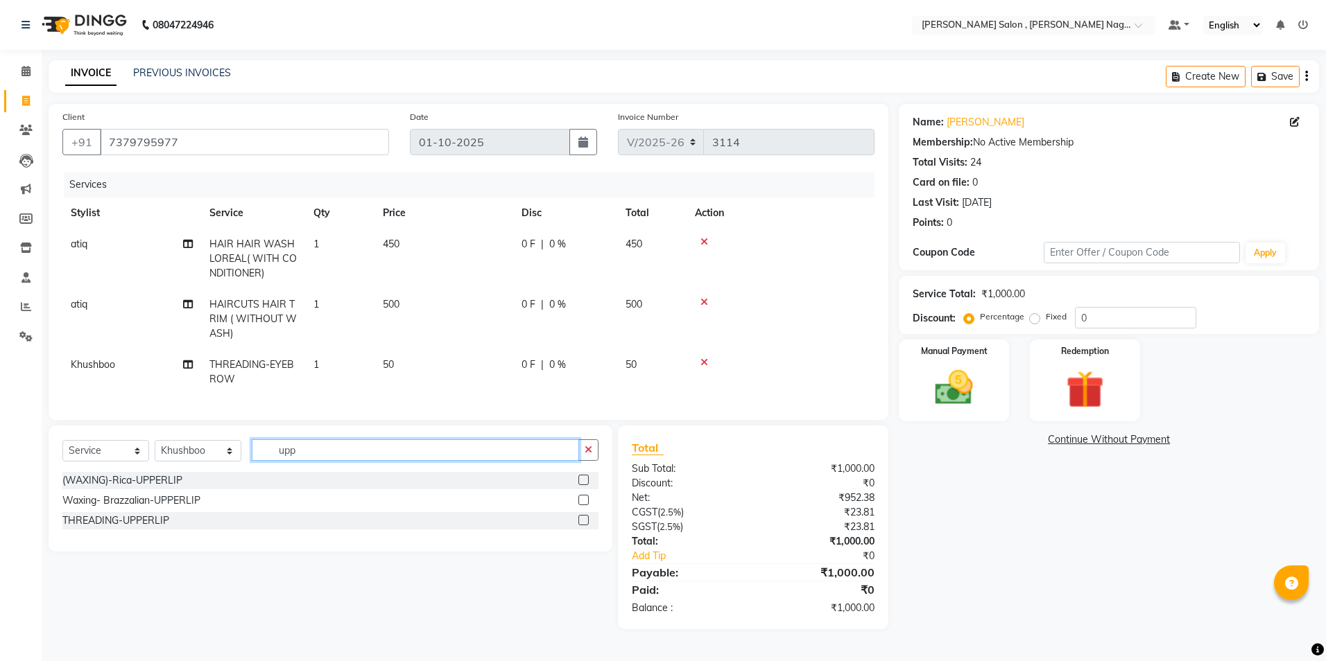
type input "upp"
click at [583, 530] on div at bounding box center [582, 522] width 9 height 15
click at [583, 526] on label at bounding box center [583, 520] width 10 height 10
click at [583, 526] on input "checkbox" at bounding box center [582, 521] width 9 height 9
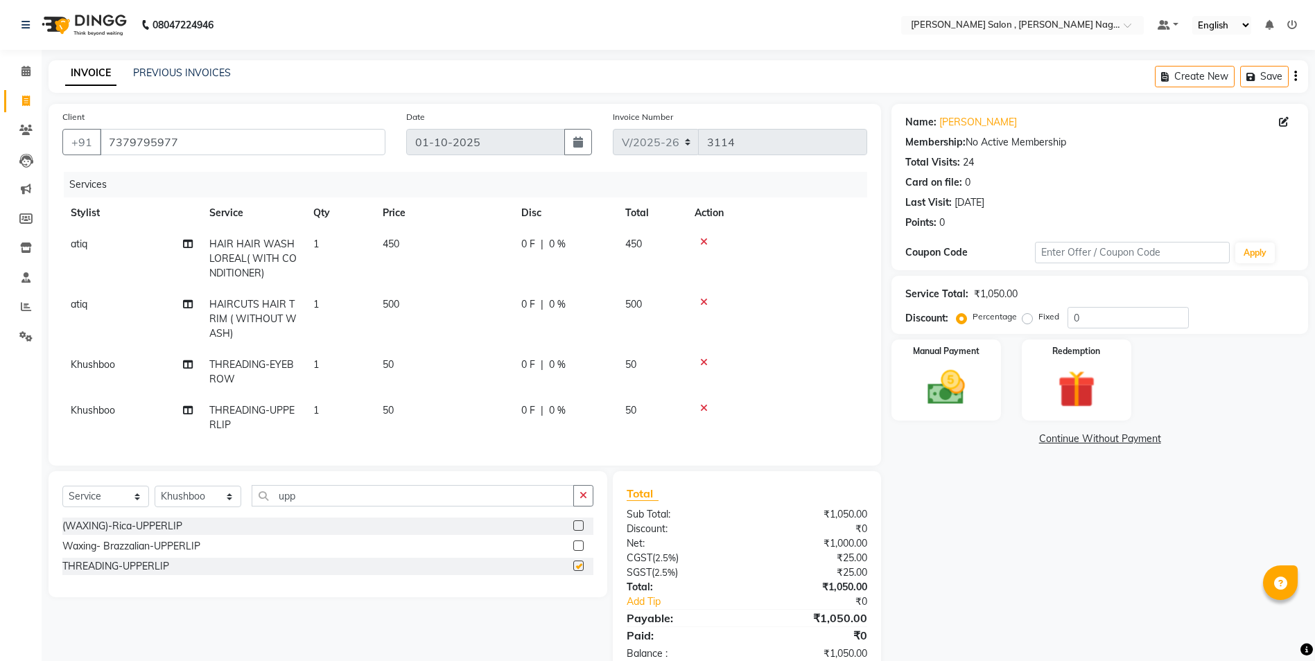
checkbox input "false"
click at [924, 398] on img at bounding box center [947, 387] width 64 height 45
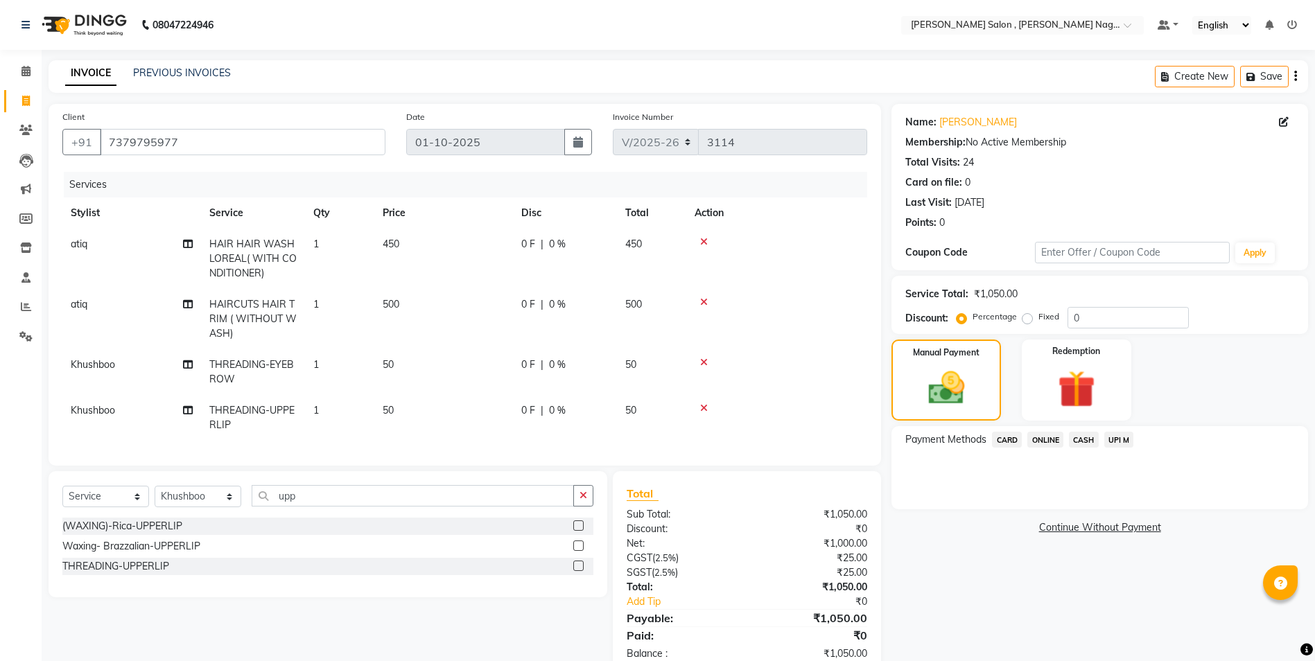
click at [1082, 440] on span "CASH" at bounding box center [1084, 440] width 30 height 16
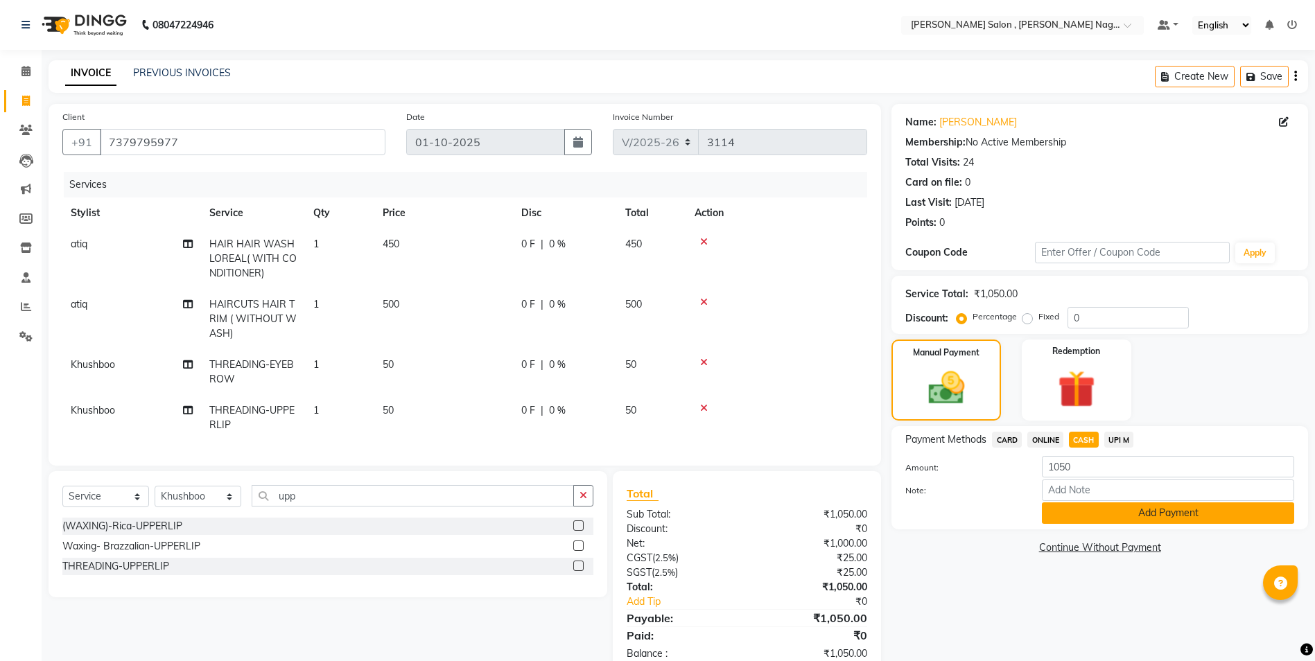
click at [1059, 519] on button "Add Payment" at bounding box center [1168, 513] width 252 height 21
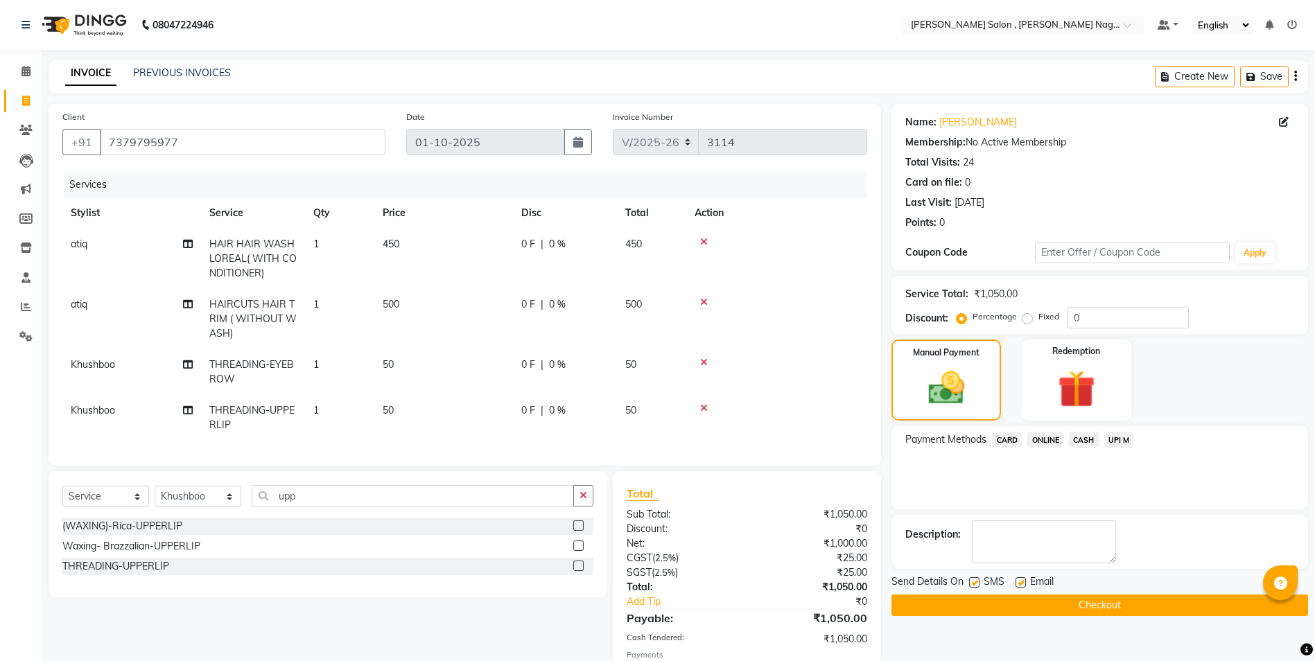
click at [978, 585] on label at bounding box center [974, 583] width 10 height 10
click at [978, 585] on input "checkbox" at bounding box center [973, 583] width 9 height 9
checkbox input "false"
click at [1021, 578] on label at bounding box center [1021, 583] width 10 height 10
click at [1021, 579] on input "checkbox" at bounding box center [1020, 583] width 9 height 9
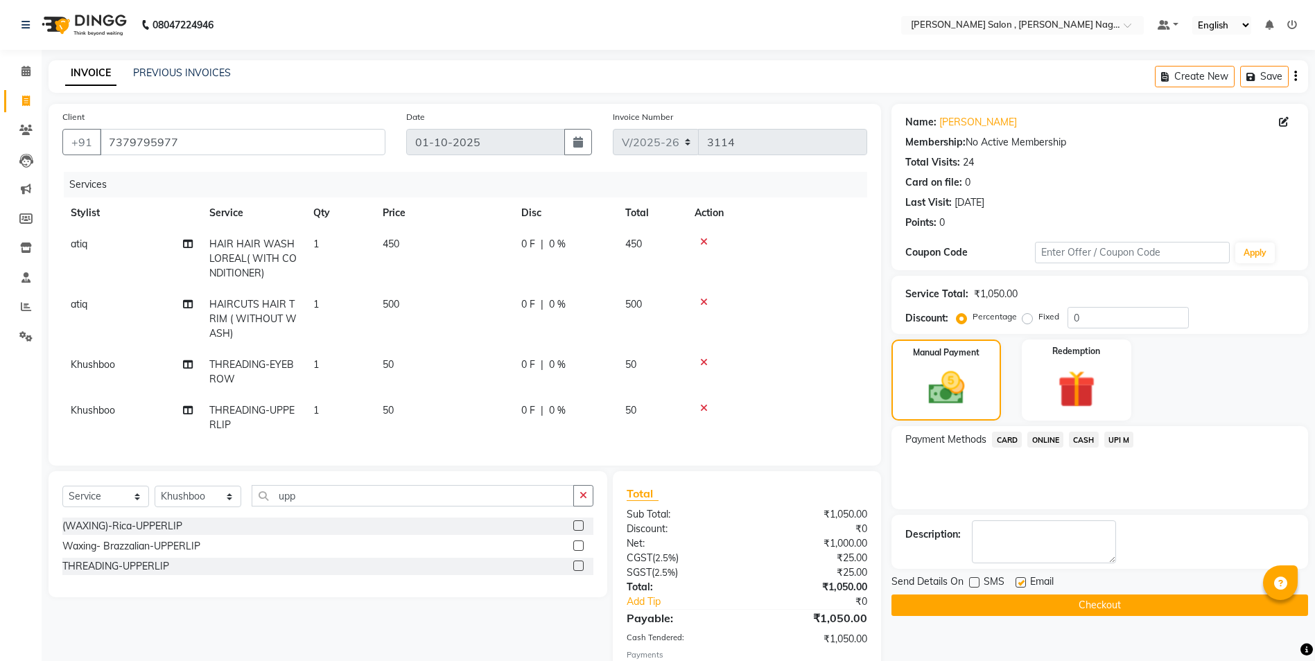
checkbox input "false"
click at [1016, 602] on button "Checkout" at bounding box center [1100, 605] width 417 height 21
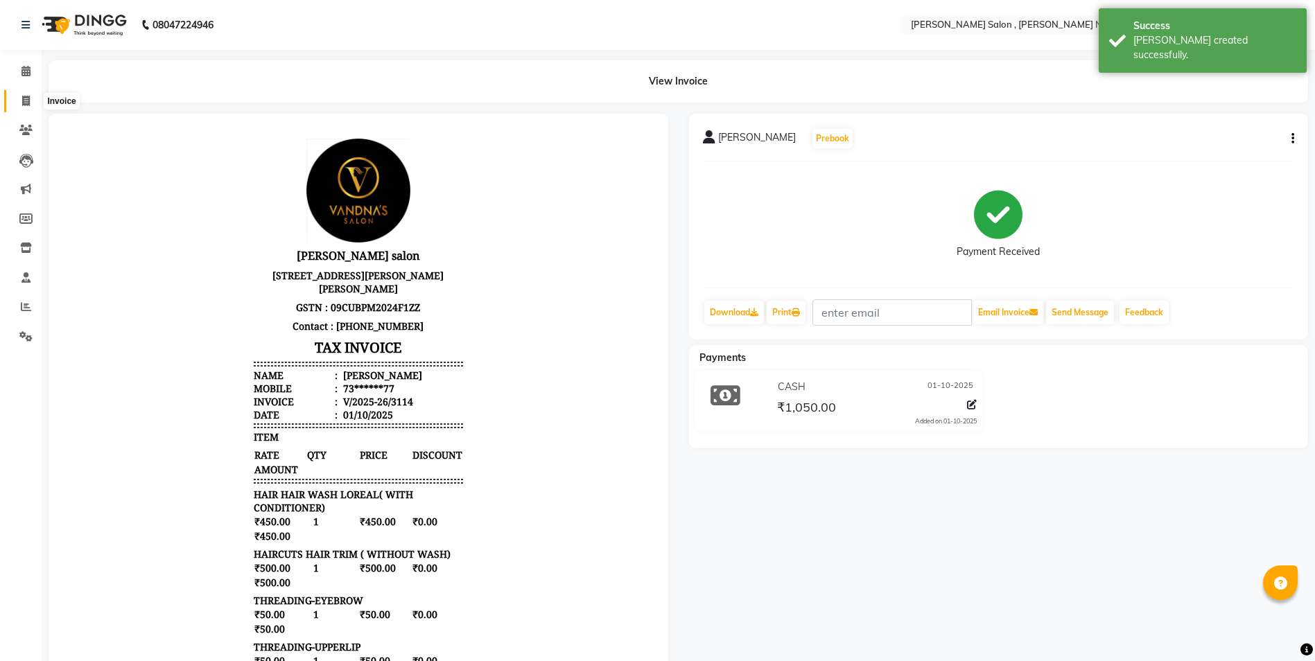
click at [34, 104] on span at bounding box center [26, 102] width 24 height 16
select select "service"
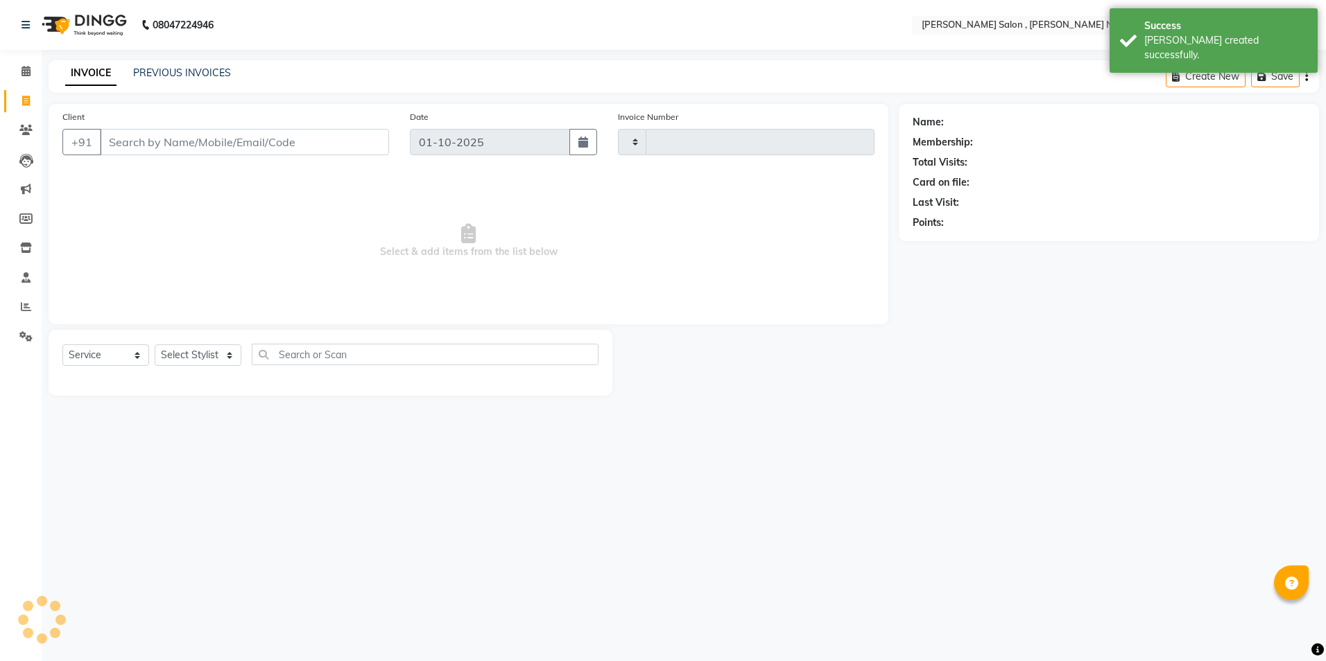
type input "3115"
select select "4120"
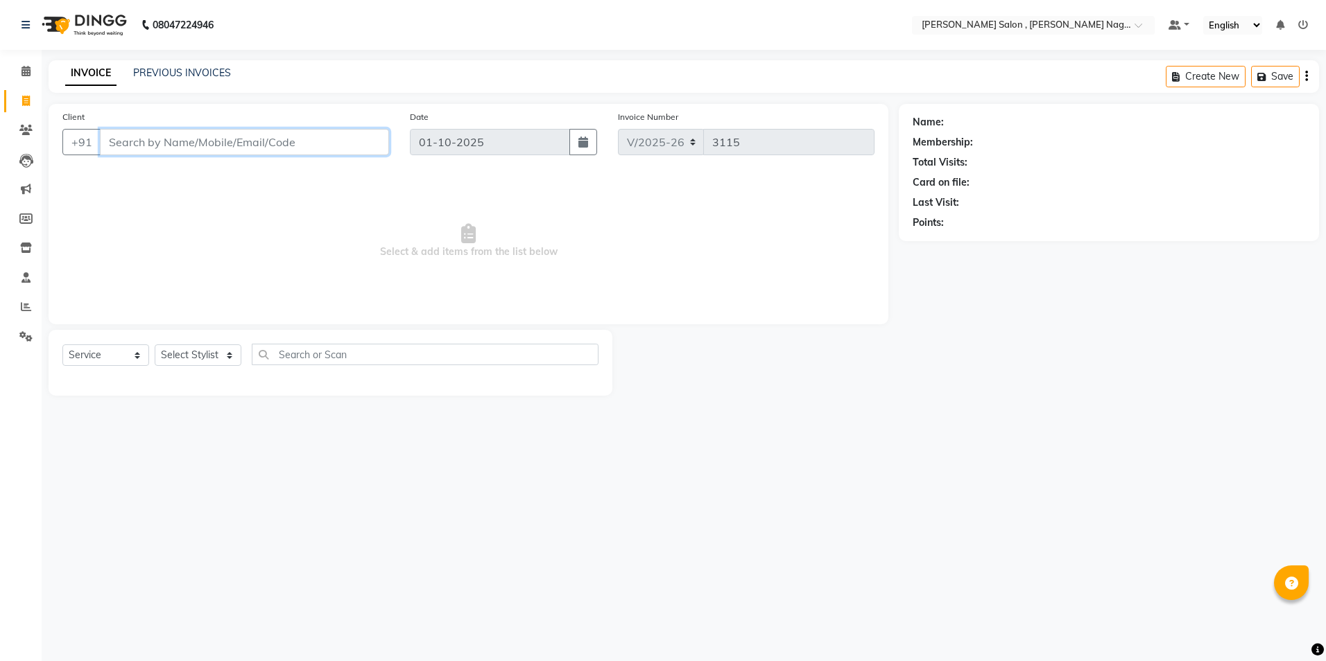
paste input "7897867085"
type input "7897867085"
click at [222, 354] on select "Select Stylist [PERSON_NAME] [PERSON_NAME] HARSH isha pal [PERSON_NAME] [PERSON…" at bounding box center [198, 355] width 87 height 21
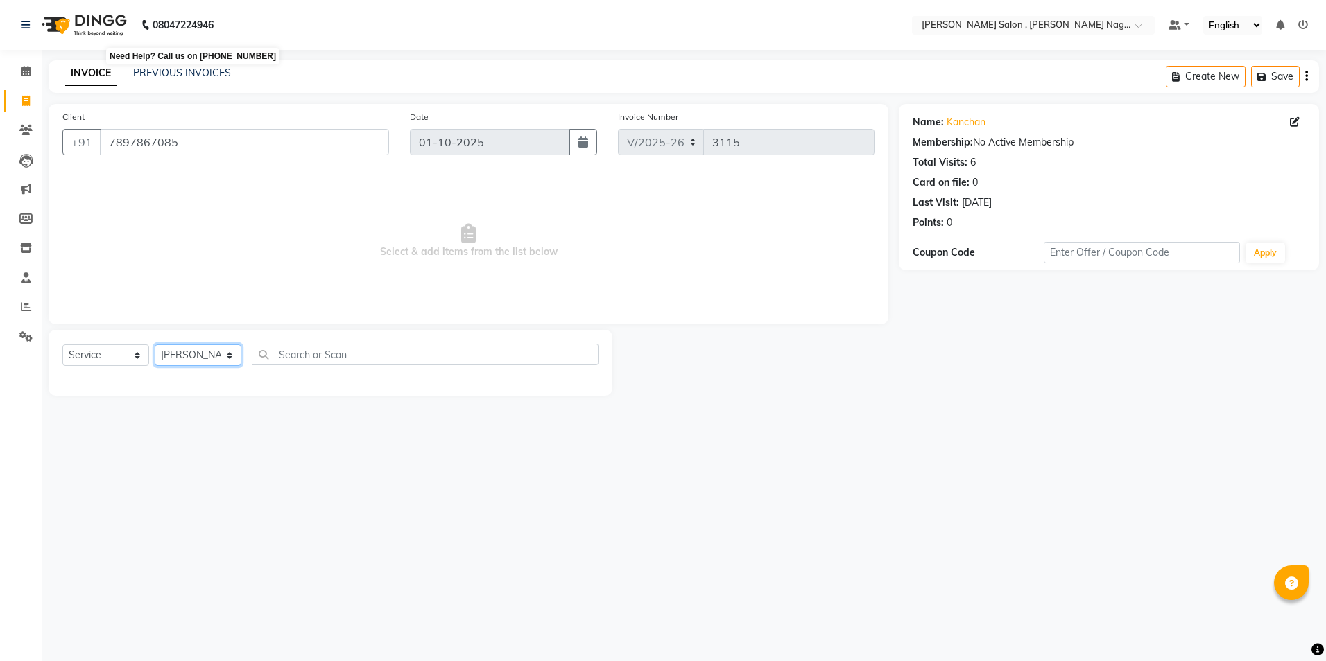
click at [155, 345] on select "Select Stylist [PERSON_NAME] [PERSON_NAME] HARSH isha pal [PERSON_NAME] [PERSON…" at bounding box center [198, 355] width 87 height 21
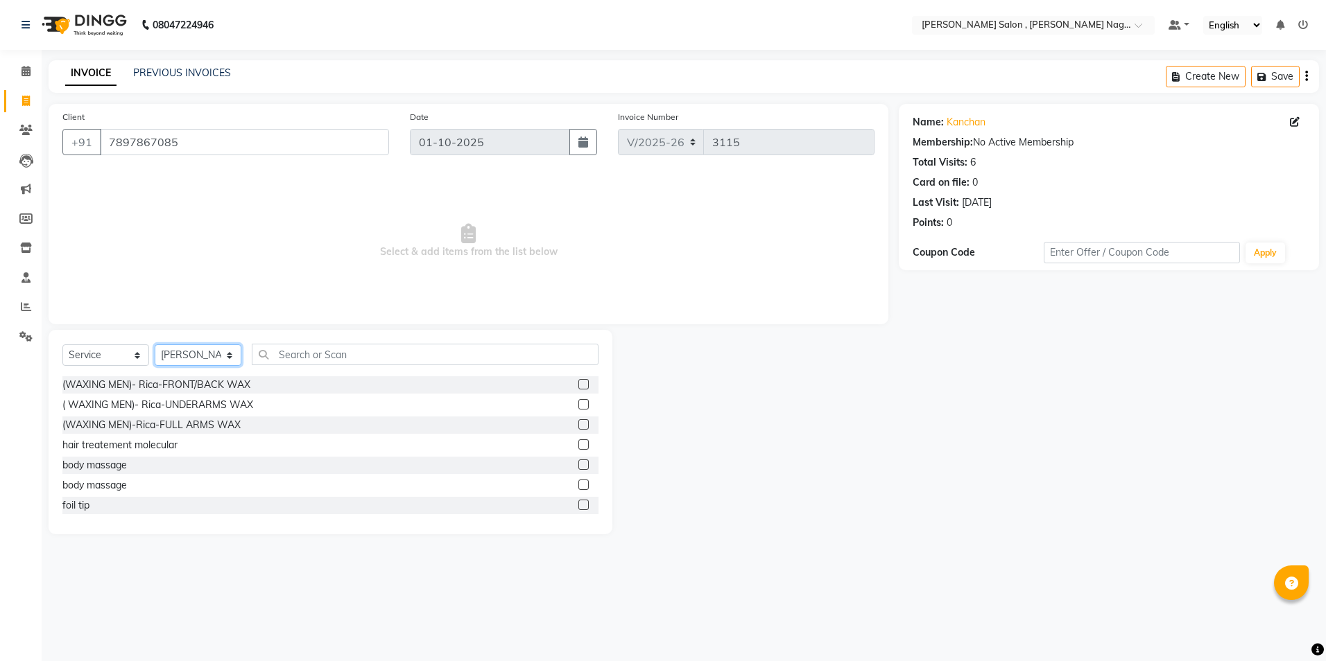
click at [191, 353] on select "Select Stylist [PERSON_NAME] [PERSON_NAME] HARSH isha pal [PERSON_NAME] [PERSON…" at bounding box center [198, 355] width 87 height 21
select select "21728"
click at [155, 345] on select "Select Stylist [PERSON_NAME] [PERSON_NAME] HARSH isha pal [PERSON_NAME] [PERSON…" at bounding box center [198, 355] width 87 height 21
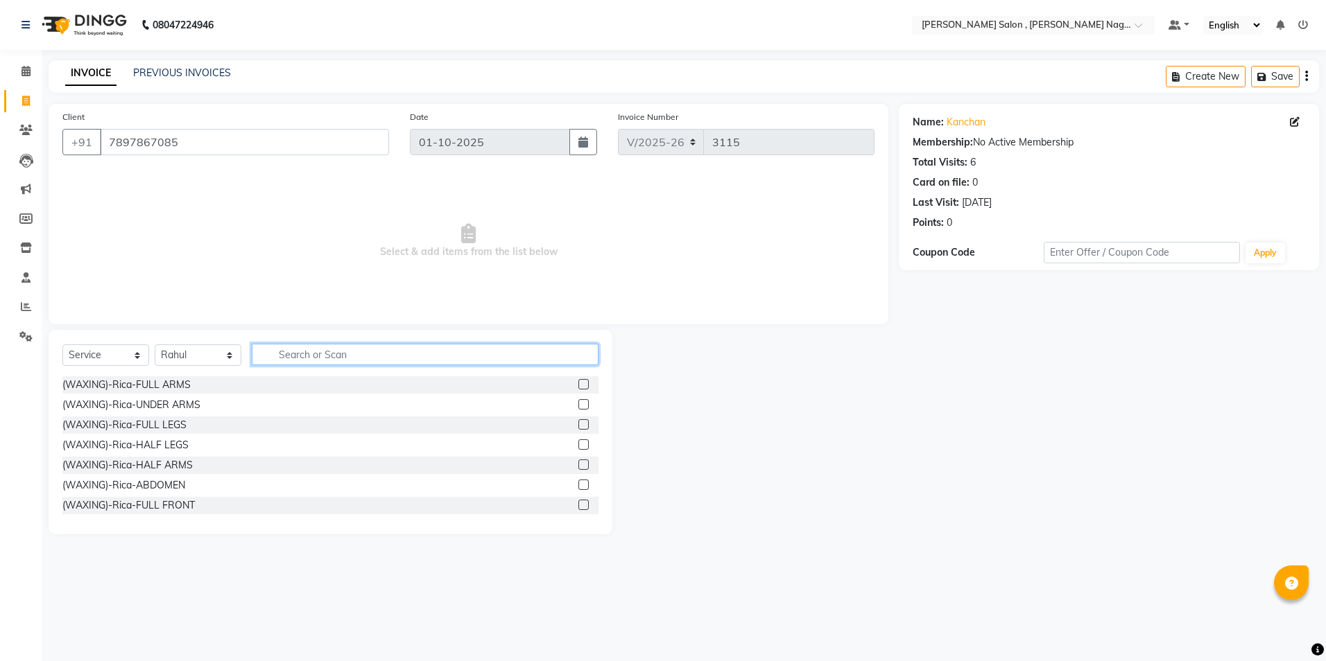
click at [309, 364] on input "text" at bounding box center [425, 354] width 347 height 21
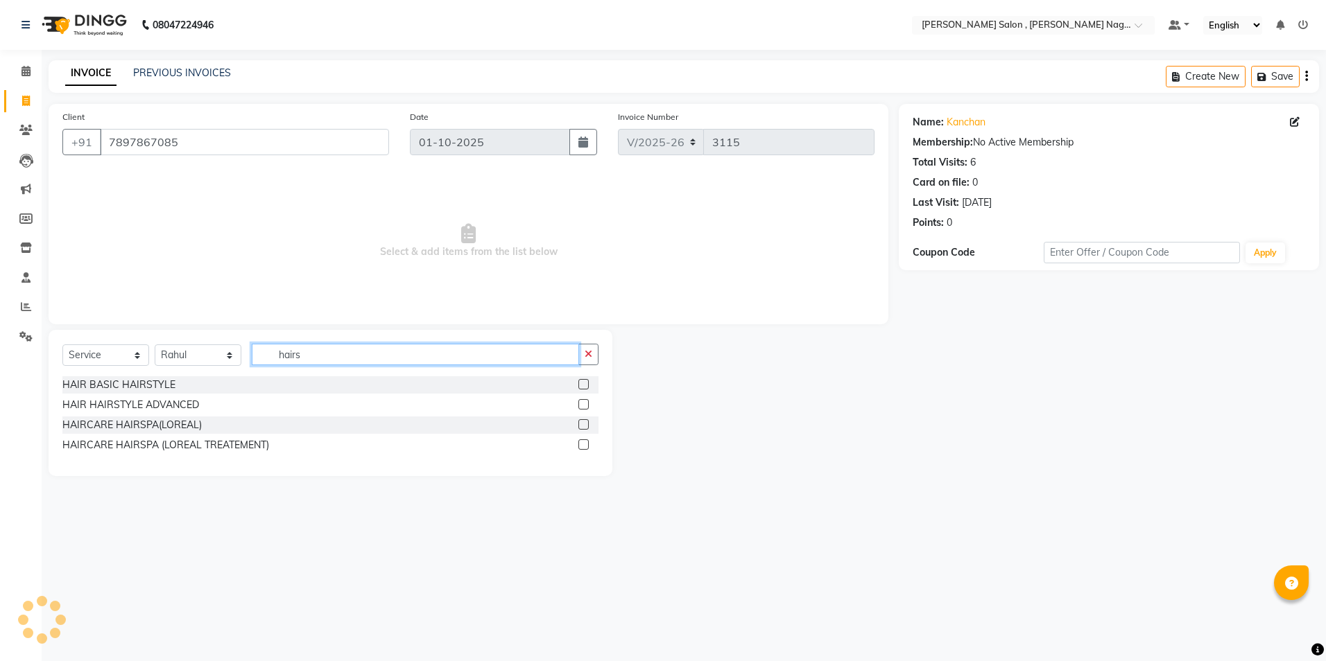
type input "hairs"
click at [584, 409] on label at bounding box center [583, 404] width 10 height 10
click at [584, 409] on input "checkbox" at bounding box center [582, 405] width 9 height 9
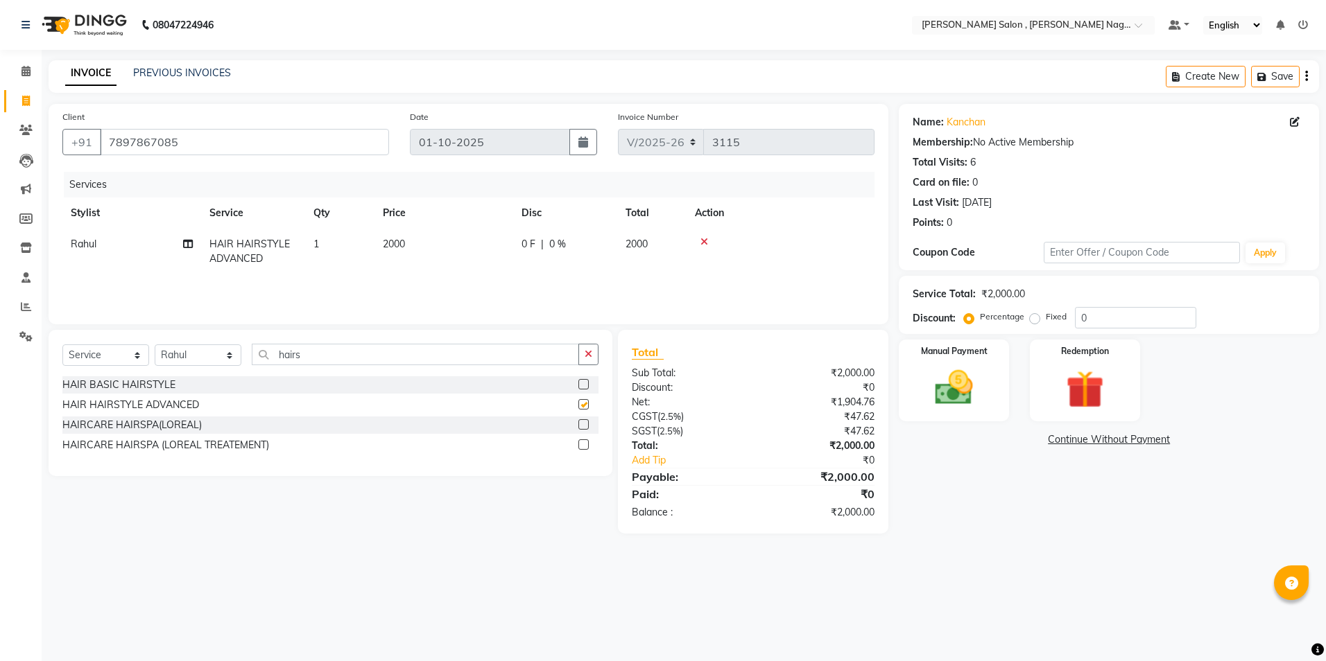
checkbox input "false"
click at [585, 421] on label at bounding box center [583, 424] width 10 height 10
click at [585, 421] on input "checkbox" at bounding box center [582, 425] width 9 height 9
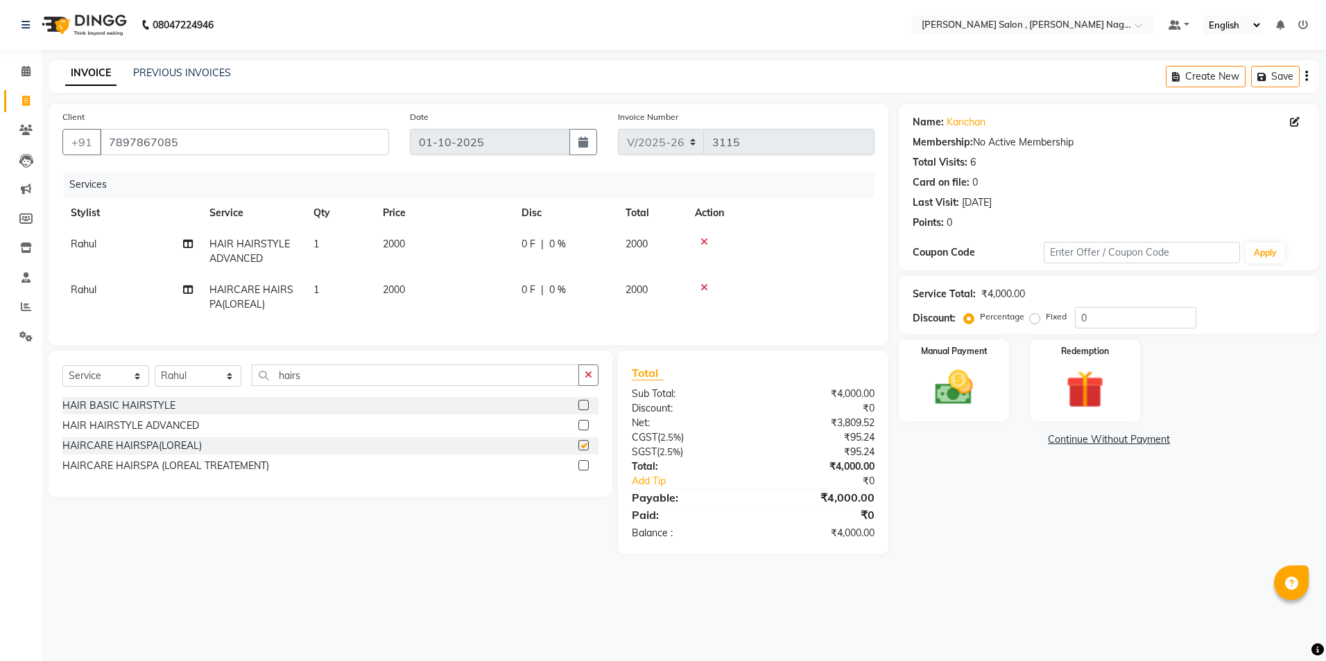
checkbox input "false"
click at [708, 241] on div at bounding box center [780, 242] width 171 height 10
click at [701, 241] on icon at bounding box center [704, 242] width 8 height 10
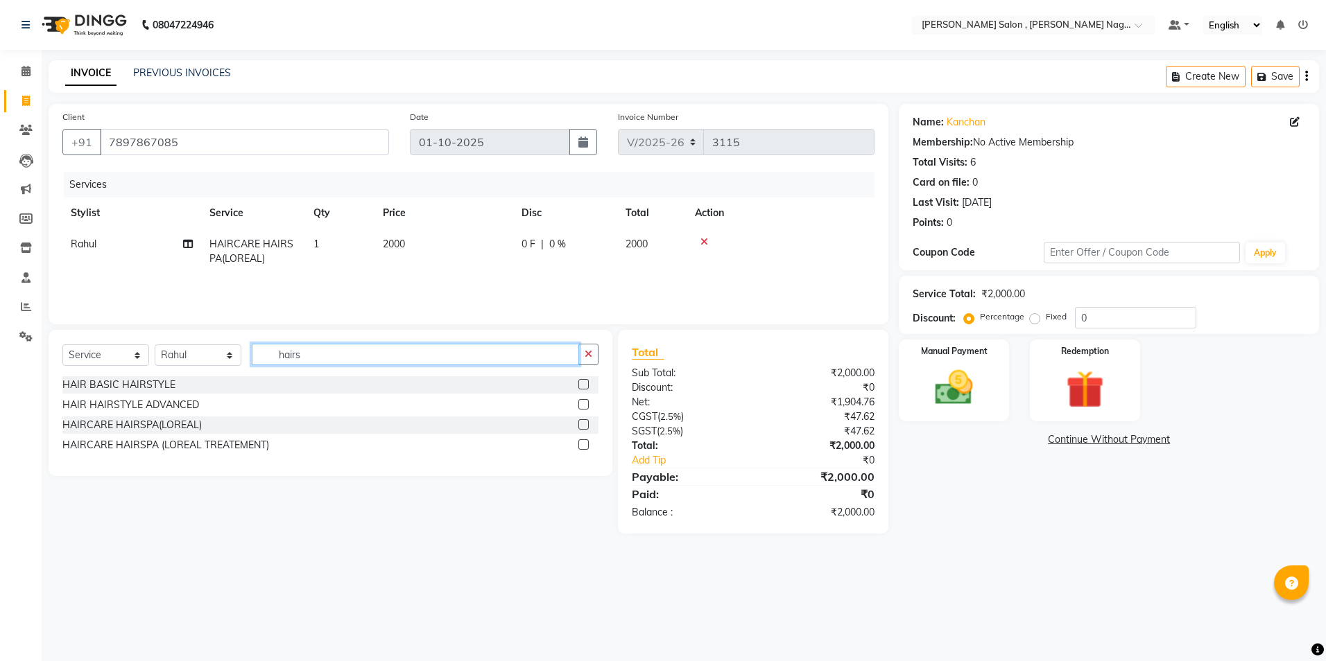
click at [349, 348] on input "hairs" at bounding box center [415, 354] width 327 height 21
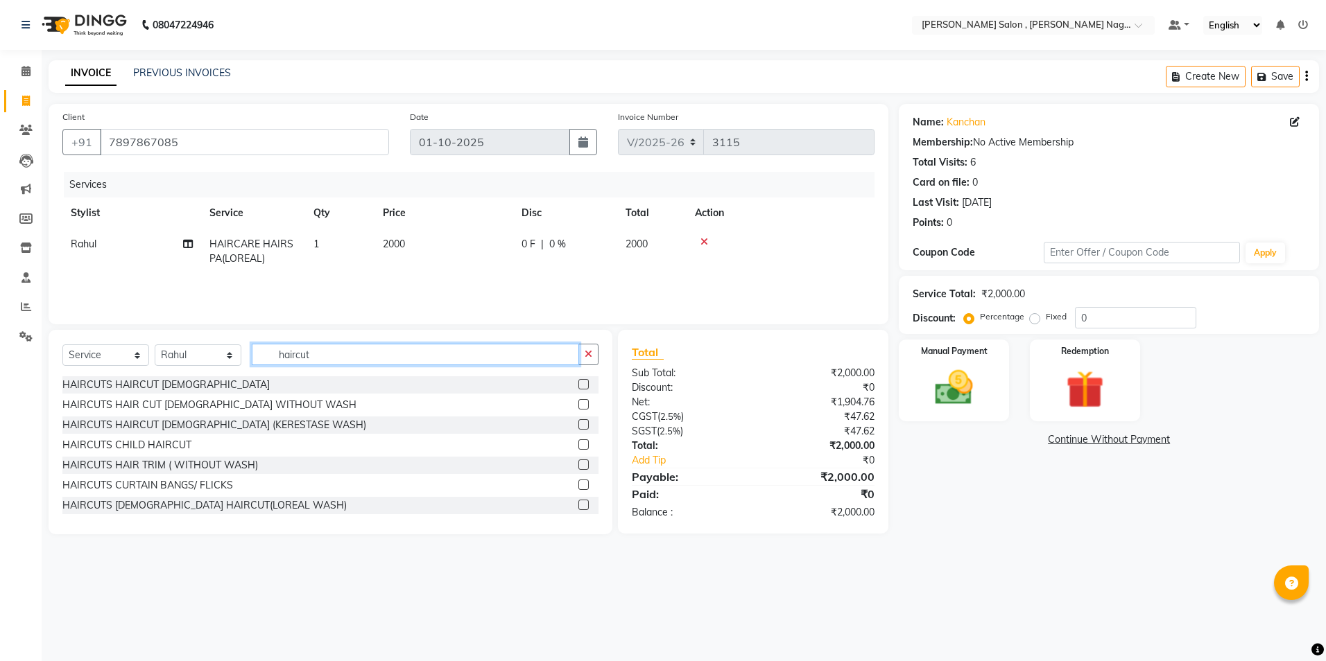
type input "haircut"
click at [578, 499] on div at bounding box center [588, 505] width 20 height 17
click at [578, 503] on label at bounding box center [583, 505] width 10 height 10
click at [578, 503] on input "checkbox" at bounding box center [582, 505] width 9 height 9
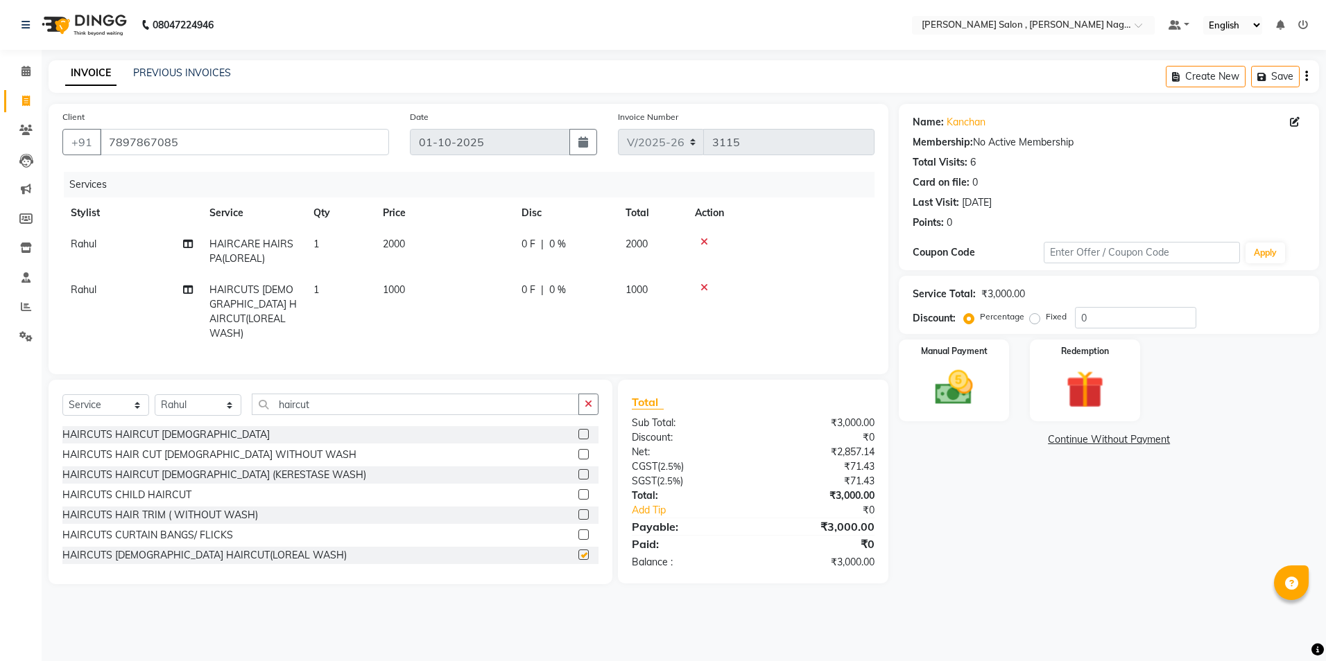
checkbox input "false"
click at [1046, 322] on label "Fixed" at bounding box center [1056, 317] width 21 height 12
click at [1032, 322] on input "Fixed" at bounding box center [1037, 317] width 10 height 10
radio input "true"
click at [1096, 323] on input "0" at bounding box center [1135, 317] width 121 height 21
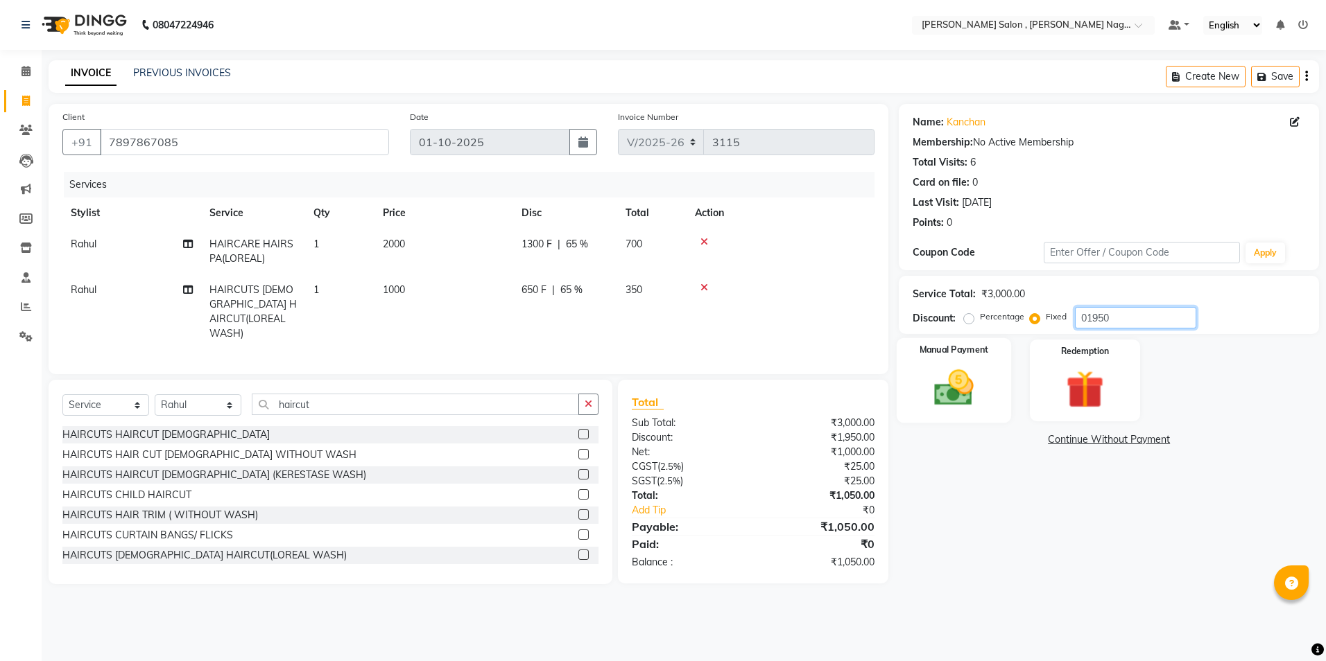
type input "01950"
click at [919, 370] on div "Manual Payment" at bounding box center [953, 380] width 114 height 85
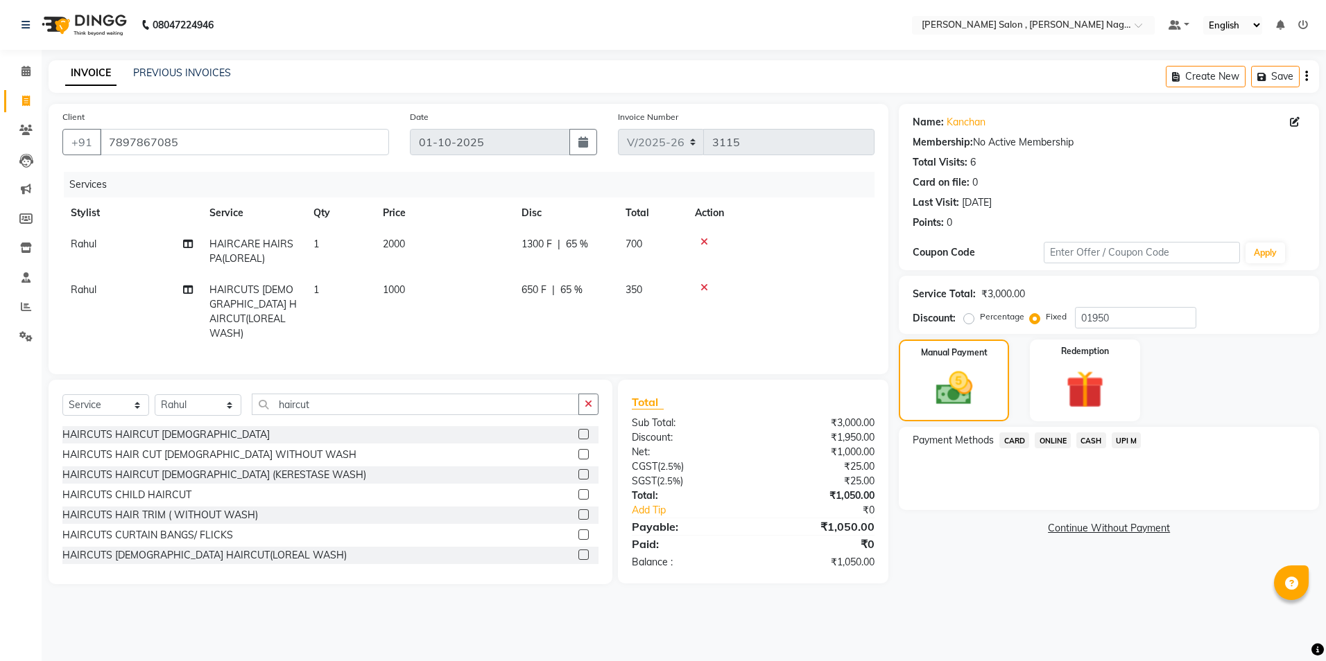
drag, startPoint x: 1087, startPoint y: 440, endPoint x: 1086, endPoint y: 451, distance: 11.9
click at [1086, 440] on span "CASH" at bounding box center [1091, 441] width 30 height 16
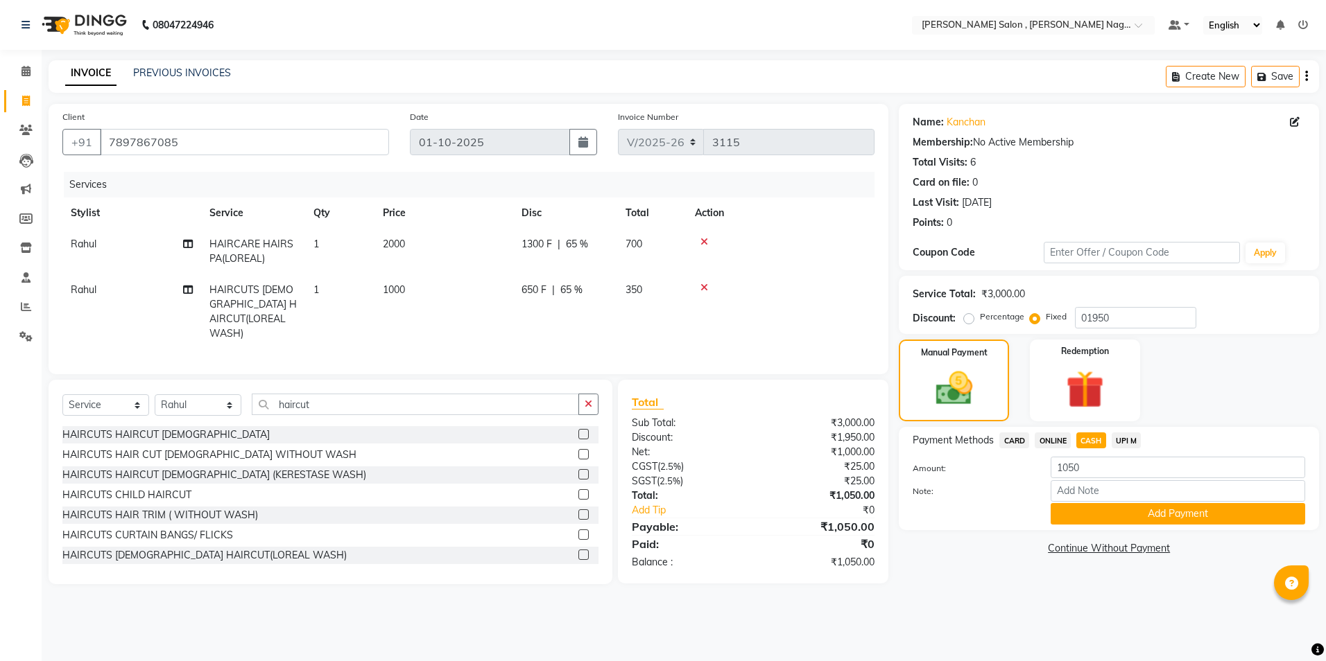
drag, startPoint x: 1086, startPoint y: 451, endPoint x: 1090, endPoint y: 515, distance: 63.9
click at [1090, 515] on button "Add Payment" at bounding box center [1177, 513] width 254 height 21
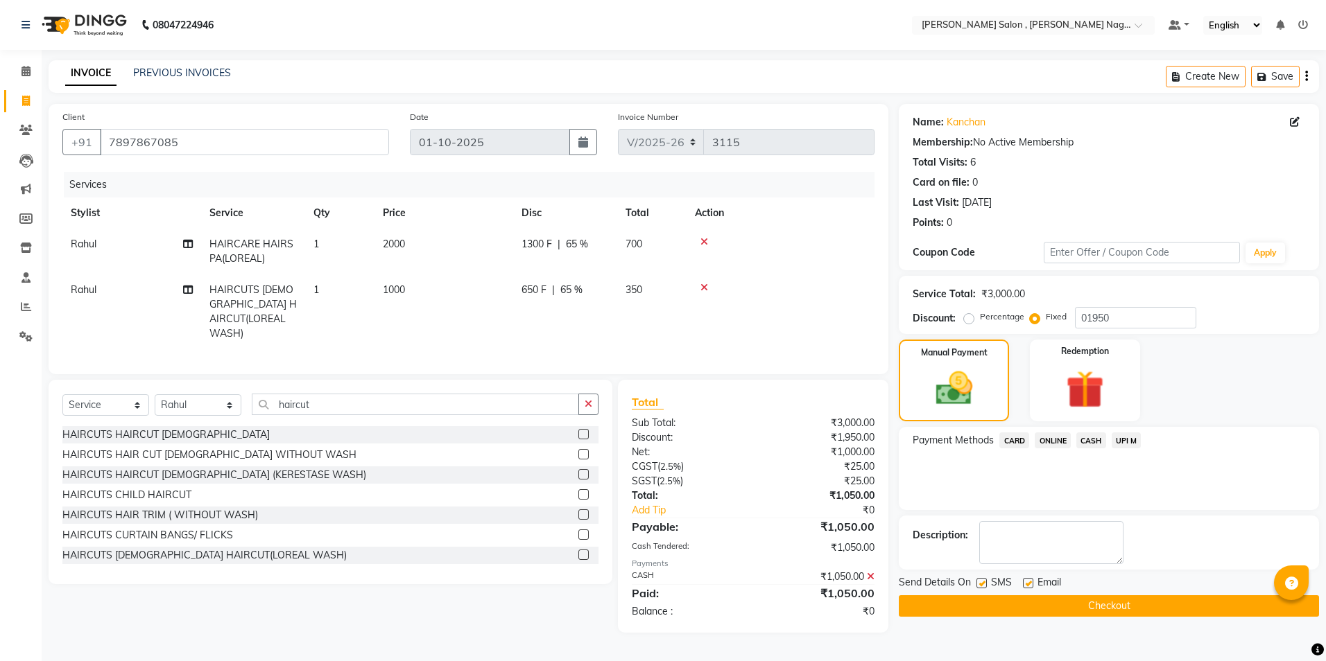
click at [981, 587] on label at bounding box center [981, 583] width 10 height 10
click at [981, 587] on input "checkbox" at bounding box center [980, 584] width 9 height 9
checkbox input "false"
click at [1023, 582] on label at bounding box center [1028, 583] width 10 height 10
click at [1023, 582] on input "checkbox" at bounding box center [1027, 584] width 9 height 9
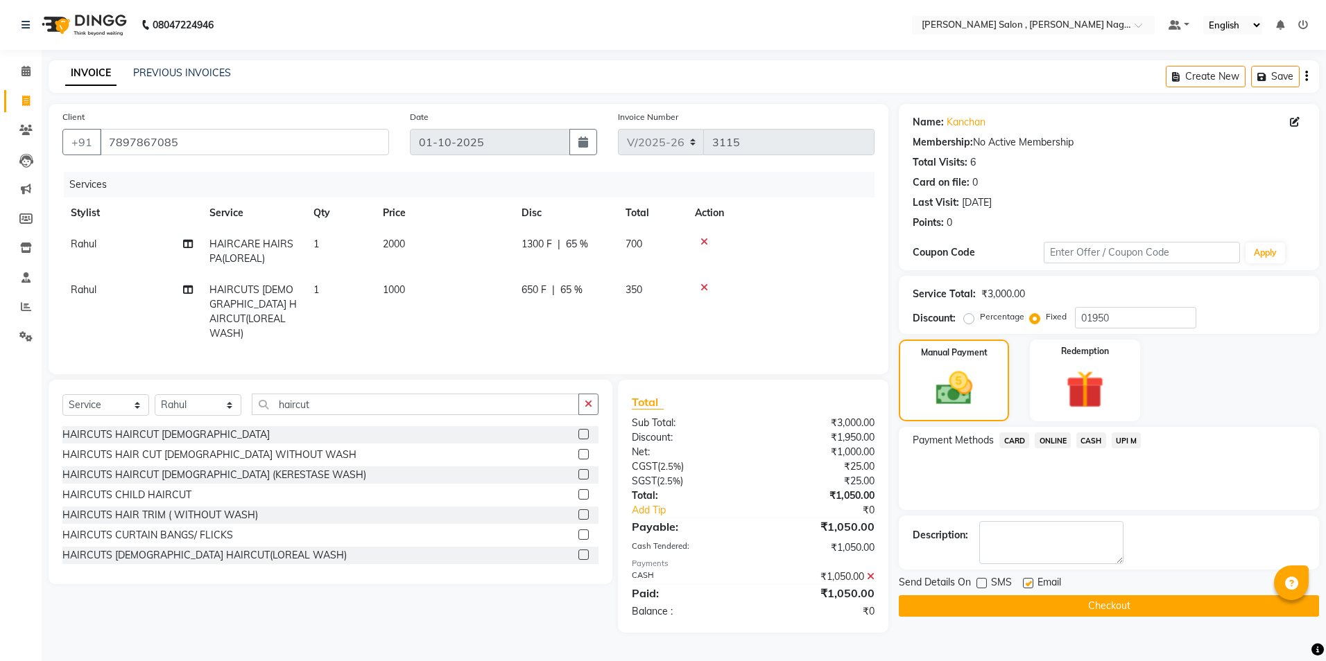
checkbox input "false"
click at [1040, 600] on button "Checkout" at bounding box center [1109, 606] width 420 height 21
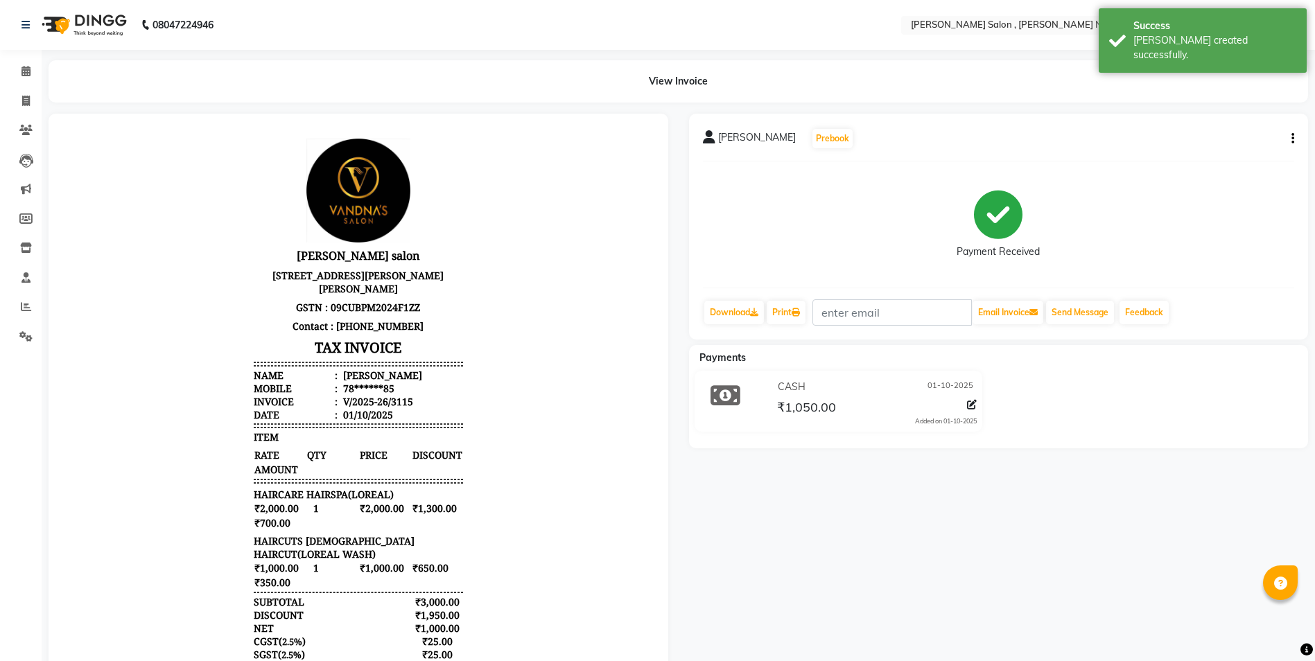
click at [22, 113] on li "Invoice" at bounding box center [21, 102] width 42 height 30
click at [31, 104] on span at bounding box center [26, 102] width 24 height 16
select select "service"
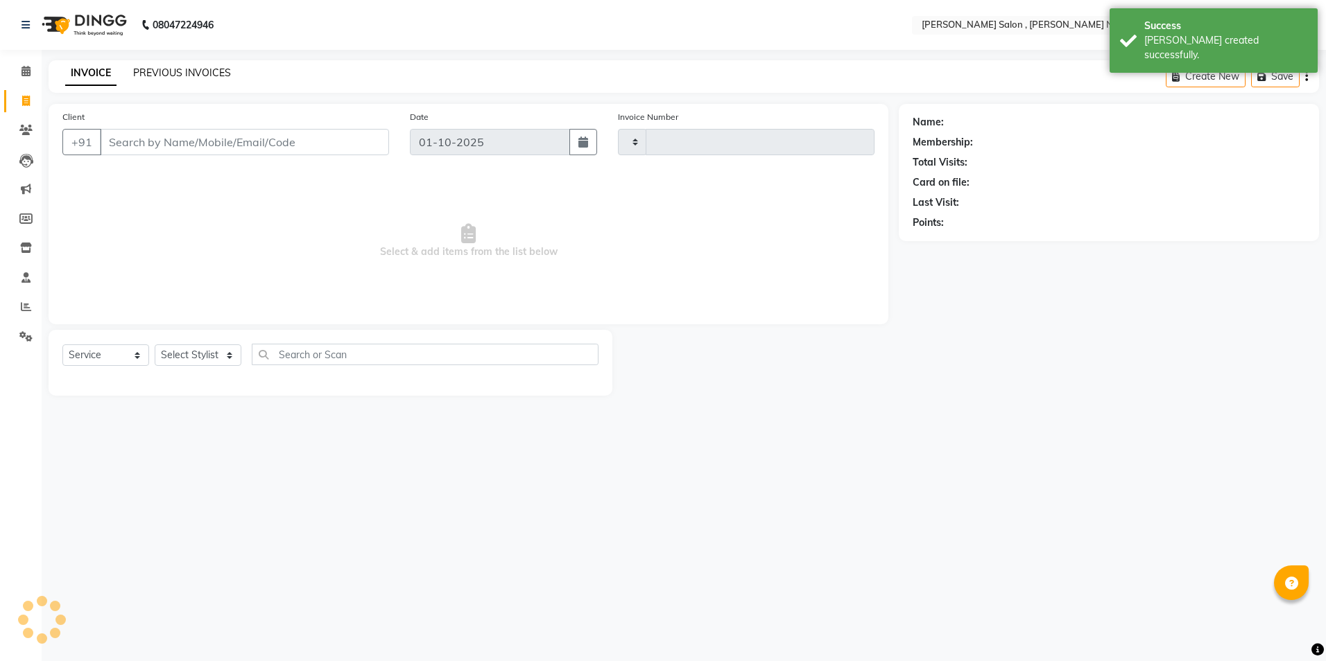
type input "3116"
select select "4120"
click at [142, 76] on link "PREVIOUS INVOICES" at bounding box center [182, 73] width 98 height 12
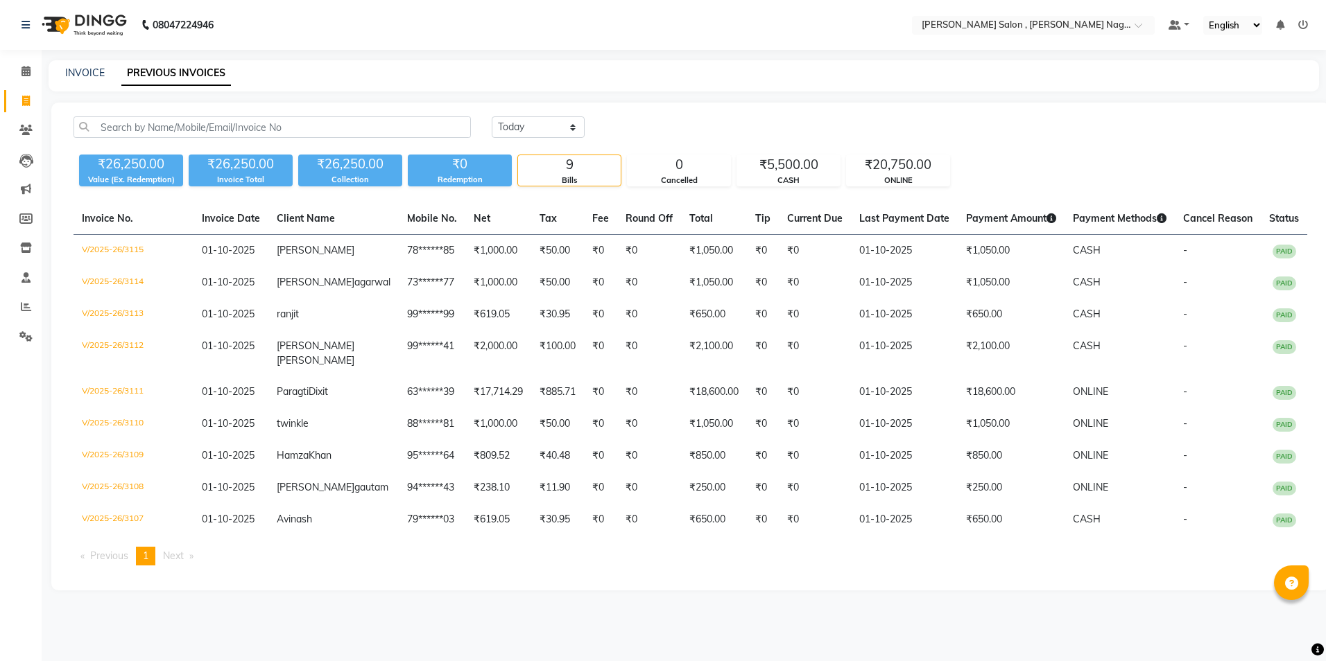
click at [72, 82] on div "INVOICE PREVIOUS INVOICES" at bounding box center [684, 75] width 1270 height 31
click at [73, 78] on link "INVOICE" at bounding box center [85, 73] width 40 height 12
select select "service"
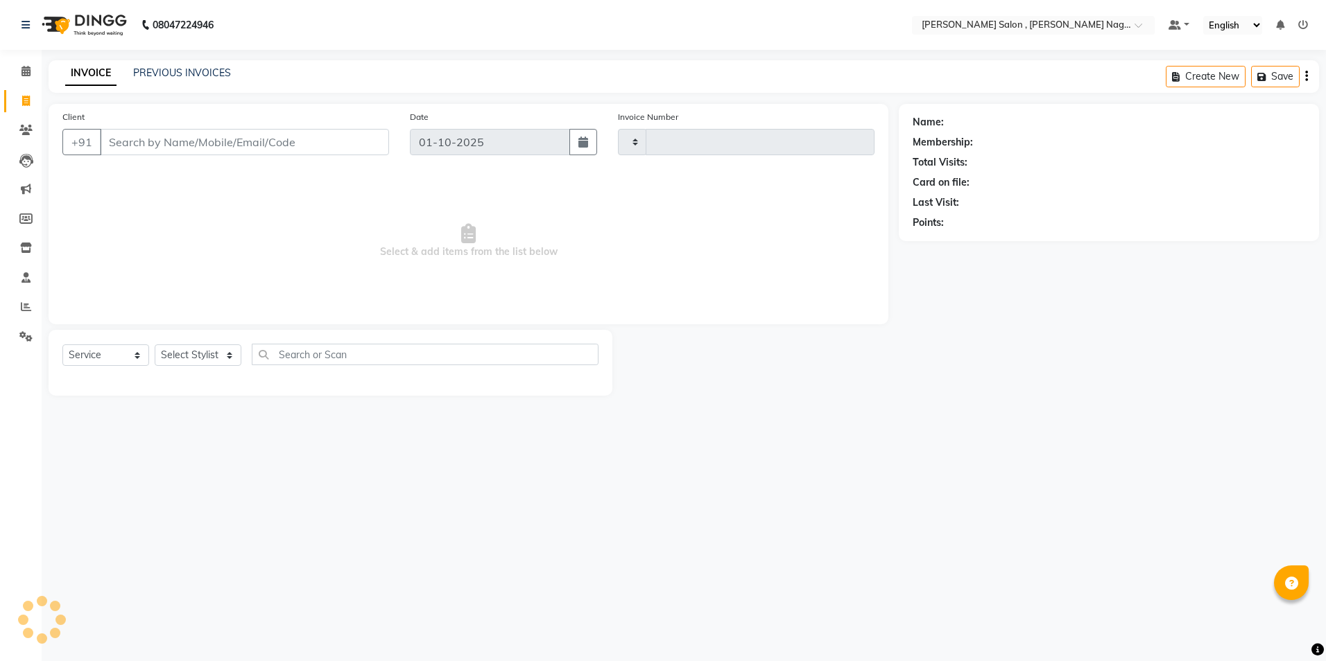
type input "3116"
select select "4120"
